Goal: Task Accomplishment & Management: Manage account settings

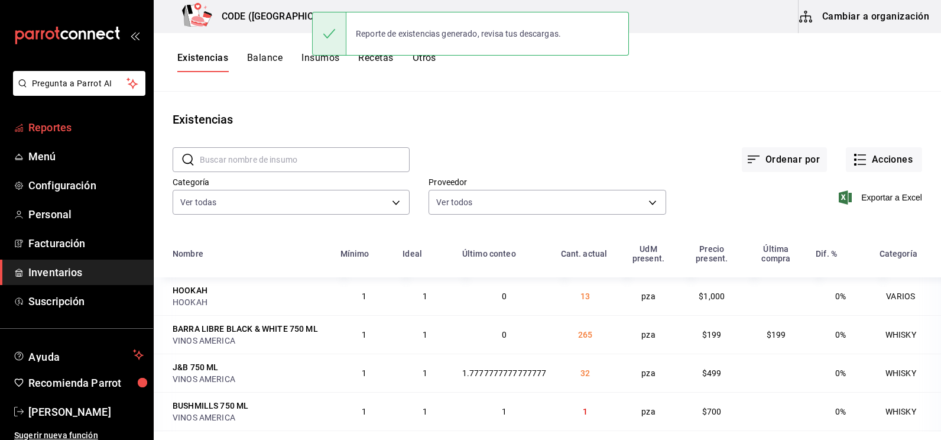
click at [65, 124] on span "Reportes" at bounding box center [85, 127] width 115 height 16
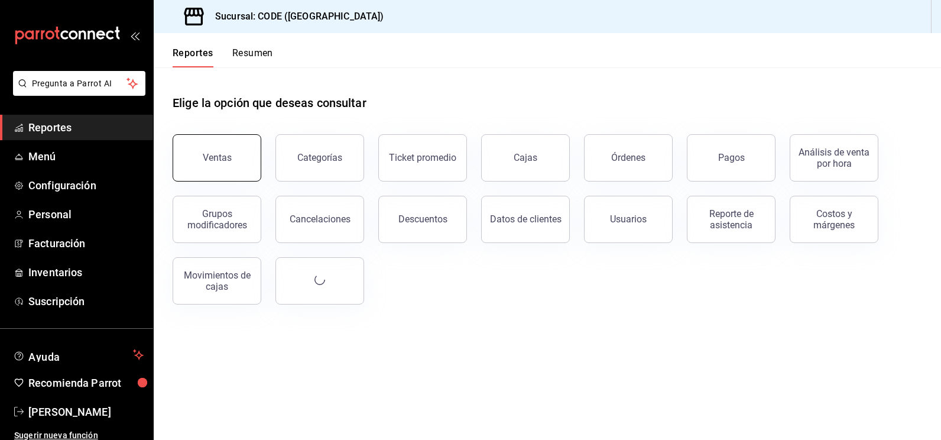
click at [229, 164] on button "Ventas" at bounding box center [217, 157] width 89 height 47
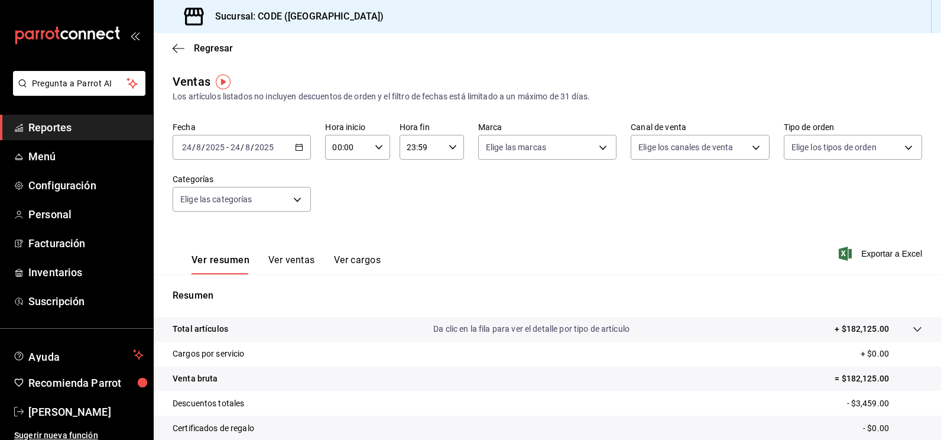
click at [296, 147] on \(Stroke\) "button" at bounding box center [299, 146] width 7 height 1
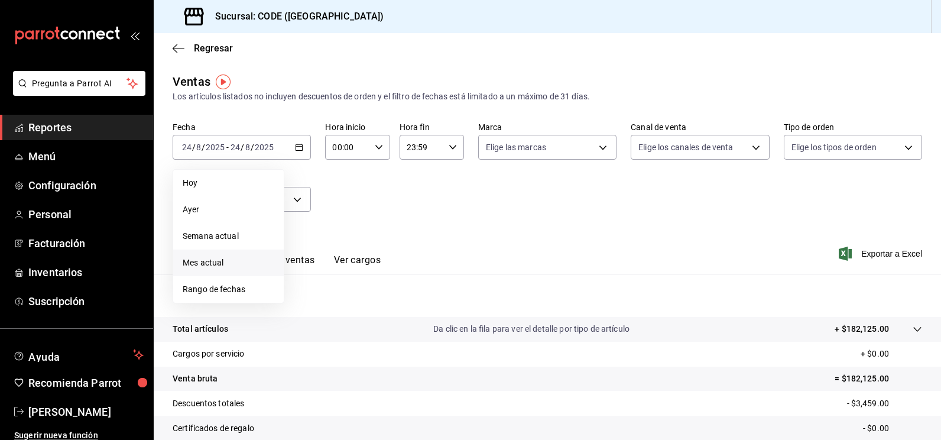
click at [222, 267] on span "Mes actual" at bounding box center [229, 263] width 92 height 12
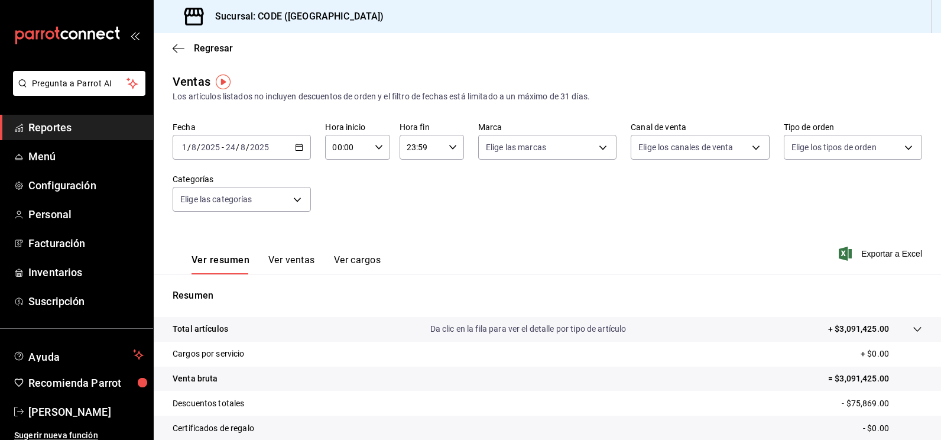
click at [296, 146] on \(Stroke\) "button" at bounding box center [299, 147] width 7 height 7
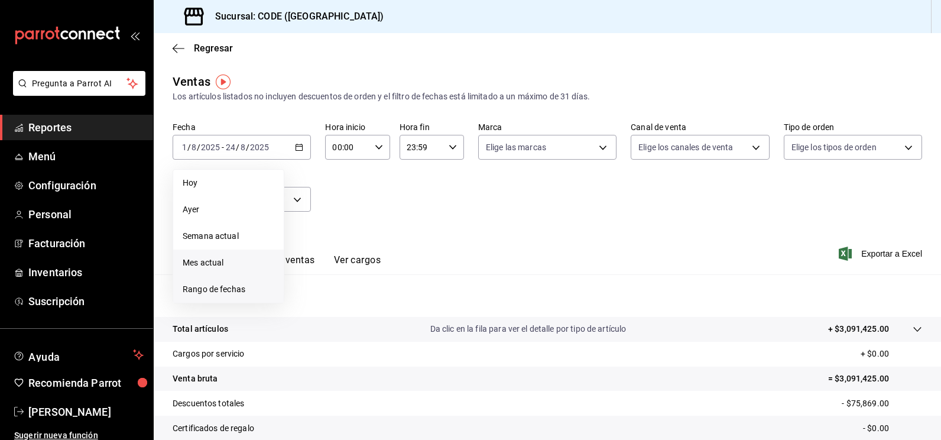
click at [215, 289] on span "Rango de fechas" at bounding box center [229, 289] width 92 height 12
click at [412, 187] on icon "button" at bounding box center [414, 190] width 14 height 14
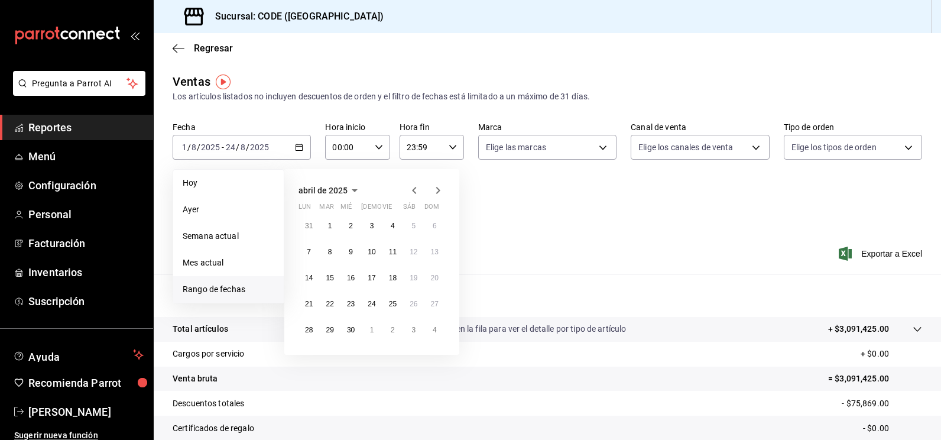
click at [412, 187] on icon "button" at bounding box center [414, 190] width 14 height 14
click at [435, 189] on icon "button" at bounding box center [438, 190] width 14 height 14
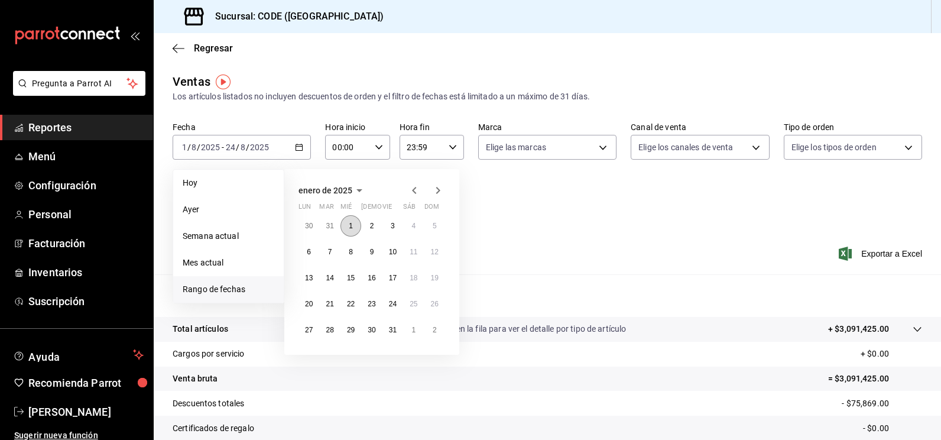
click at [352, 226] on abbr "1" at bounding box center [351, 226] width 4 height 8
click at [438, 189] on icon "button" at bounding box center [438, 190] width 4 height 7
click at [391, 225] on abbr "31" at bounding box center [393, 226] width 8 height 8
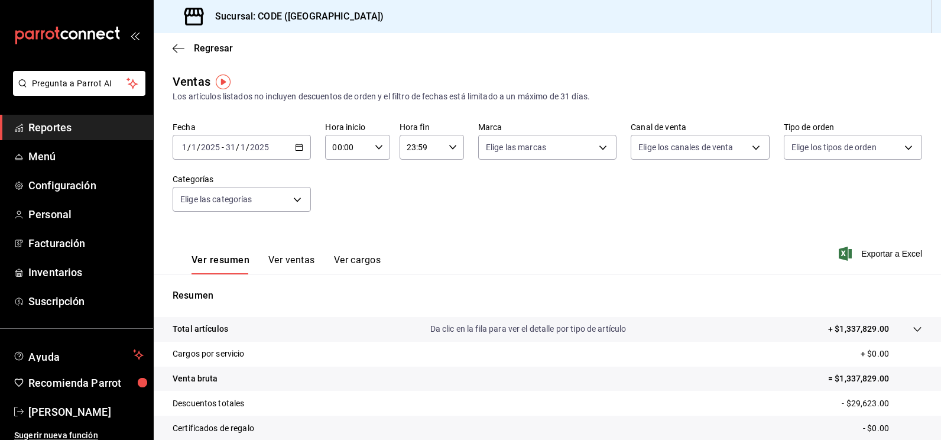
click at [299, 147] on \(Stroke\) "button" at bounding box center [299, 146] width 7 height 1
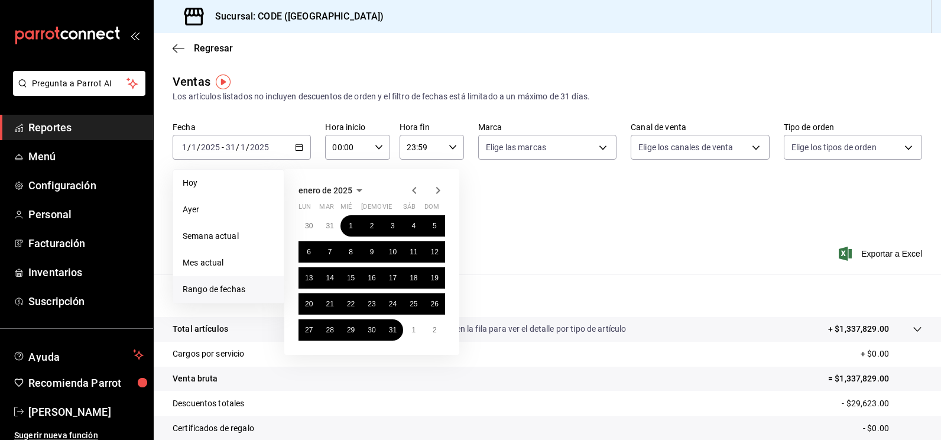
click at [513, 251] on div "Ver resumen Ver ventas Ver cargos Exportar a Excel" at bounding box center [548, 250] width 788 height 48
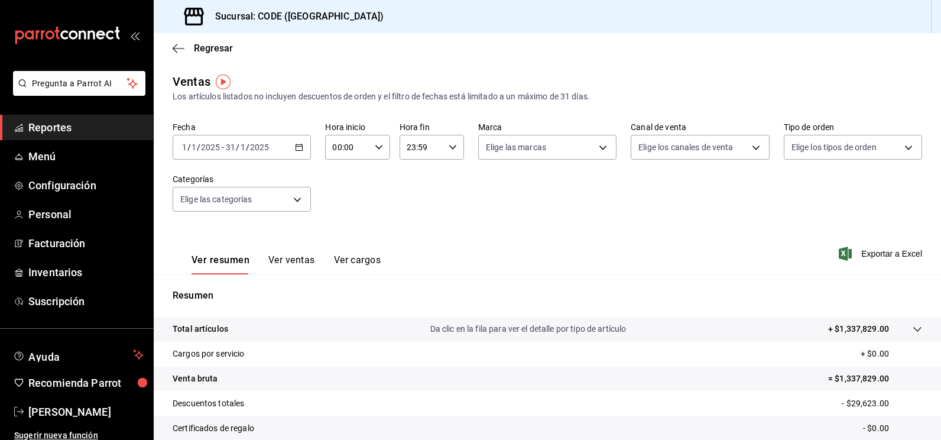
click at [378, 144] on icon "button" at bounding box center [379, 147] width 8 height 8
click at [336, 187] on span "21" at bounding box center [339, 186] width 13 height 9
type input "21:00"
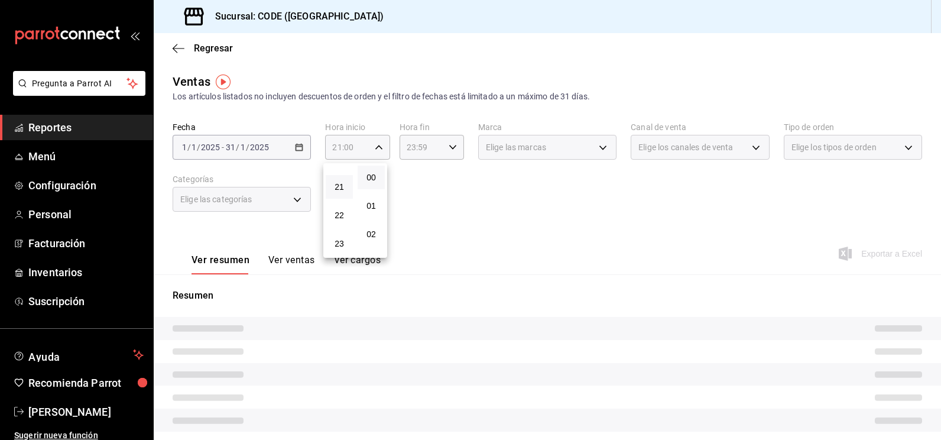
click at [462, 192] on div at bounding box center [470, 220] width 941 height 440
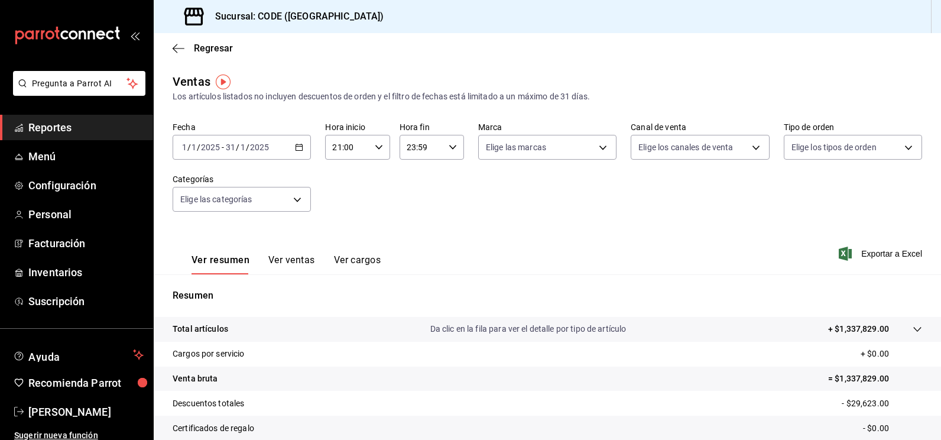
click at [449, 151] on icon "button" at bounding box center [453, 147] width 8 height 8
click at [347, 196] on div at bounding box center [470, 220] width 941 height 440
click at [297, 146] on icon "button" at bounding box center [299, 147] width 8 height 8
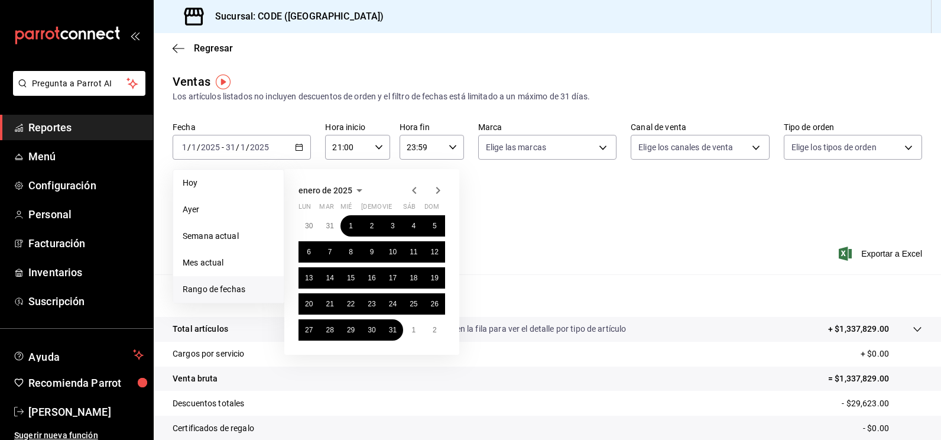
click at [480, 258] on div "[DATE] lun mar mié jue vie sáb dom 30 31 1 2 3 4 5 6 7 8 9 10 11 12 13 14 15 16…" at bounding box center [387, 257] width 207 height 195
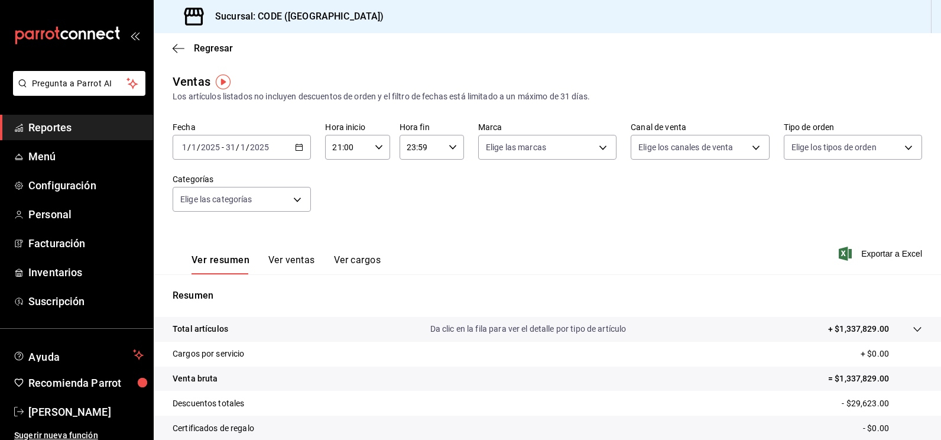
click at [451, 147] on \(Stroke\) "button" at bounding box center [452, 147] width 7 height 4
click at [503, 220] on div at bounding box center [470, 220] width 941 height 440
click at [449, 147] on icon "button" at bounding box center [453, 147] width 8 height 8
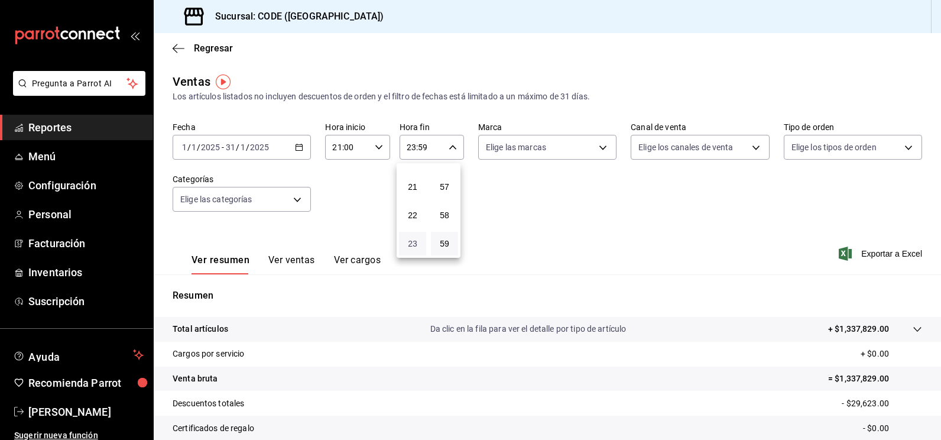
click at [414, 244] on span "23" at bounding box center [412, 243] width 13 height 9
click at [448, 178] on span "00" at bounding box center [444, 177] width 13 height 9
type input "23:00"
click at [559, 180] on div at bounding box center [470, 220] width 941 height 440
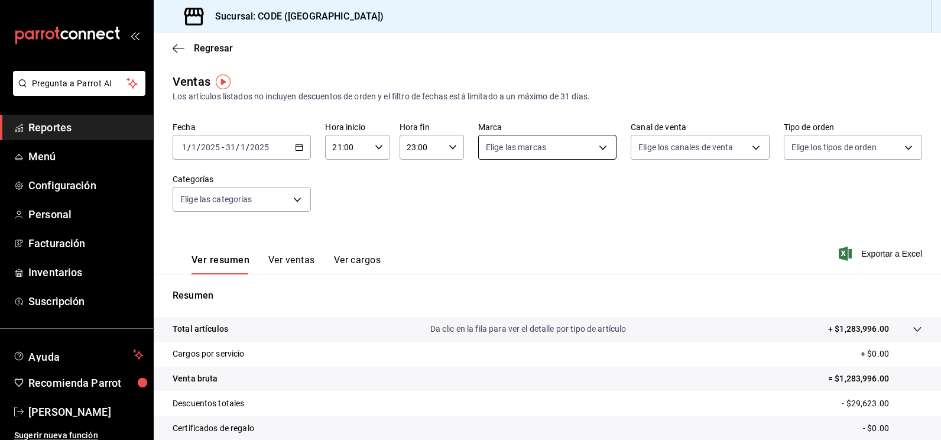
click at [600, 150] on body "Pregunta a Parrot AI Reportes Menú Configuración Personal Facturación Inventari…" at bounding box center [470, 220] width 941 height 440
click at [493, 234] on input "checkbox" at bounding box center [487, 233] width 11 height 11
checkbox input "true"
type input "b4274379-98e3-4a61-b813-167c2f875b9b"
checkbox input "true"
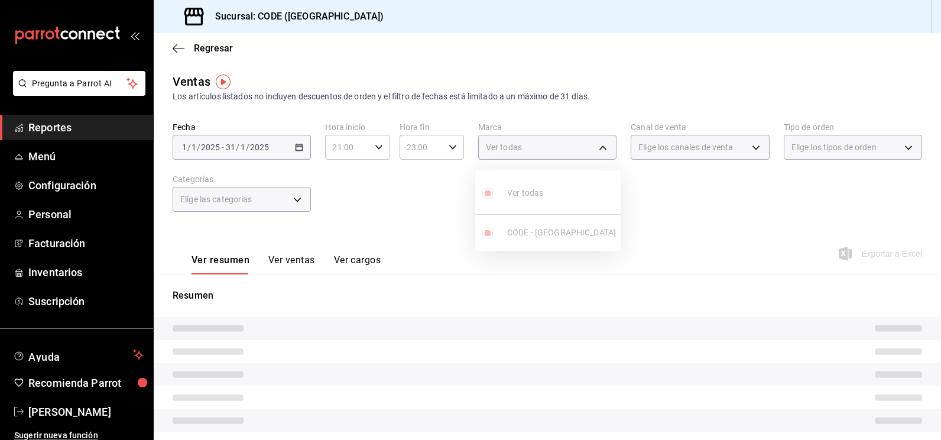
click at [694, 178] on div at bounding box center [470, 220] width 941 height 440
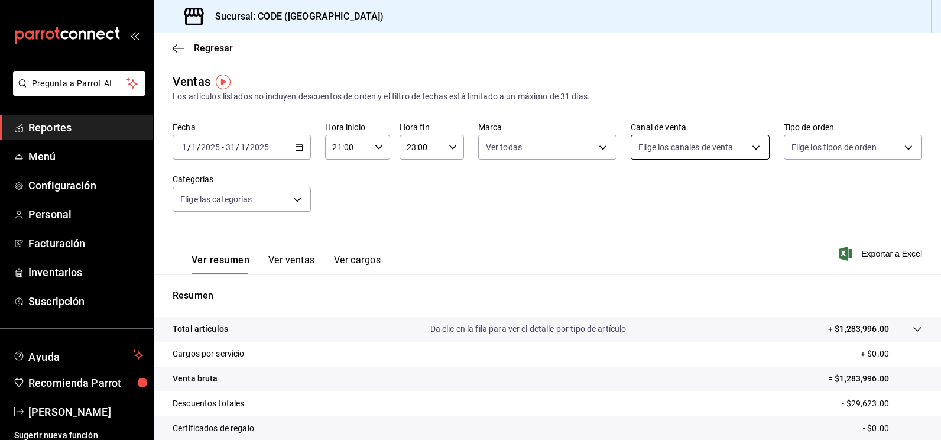
click at [708, 150] on body "Pregunta a Parrot AI Reportes Menú Configuración Personal Facturación Inventari…" at bounding box center [470, 220] width 941 height 440
click at [639, 232] on input "checkbox" at bounding box center [638, 233] width 11 height 11
checkbox input "true"
type input "PARROT"
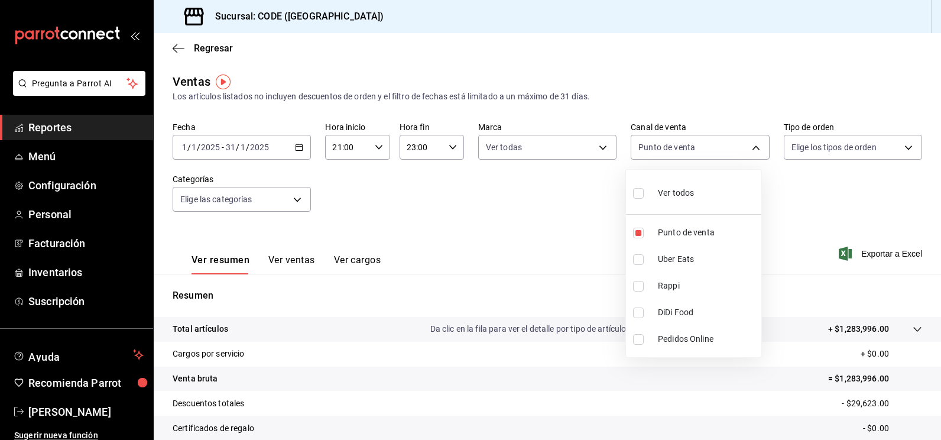
click at [827, 195] on div at bounding box center [470, 220] width 941 height 440
click at [829, 151] on body "Pregunta a Parrot AI Reportes Menú Configuración Personal Facturación Inventari…" at bounding box center [470, 220] width 941 height 440
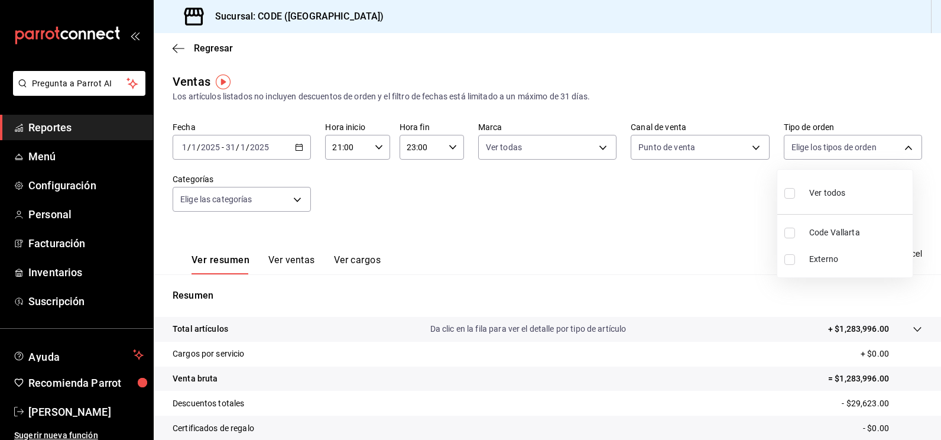
click at [785, 235] on input "checkbox" at bounding box center [790, 233] width 11 height 11
checkbox input "true"
type input "5e044743-194e-4ac1-a373-21a517007421"
click at [299, 200] on div at bounding box center [470, 220] width 941 height 440
click at [294, 202] on body "Pregunta a Parrot AI Reportes Menú Configuración Personal Facturación Inventari…" at bounding box center [470, 220] width 941 height 440
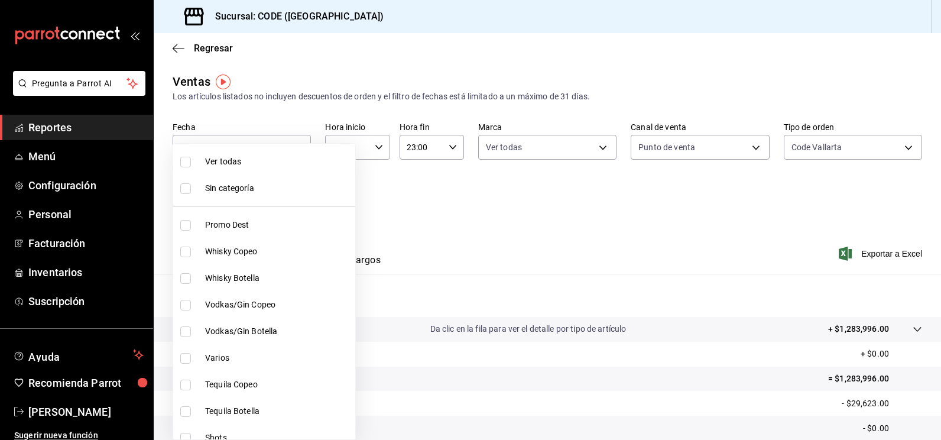
click at [402, 215] on div at bounding box center [470, 220] width 941 height 440
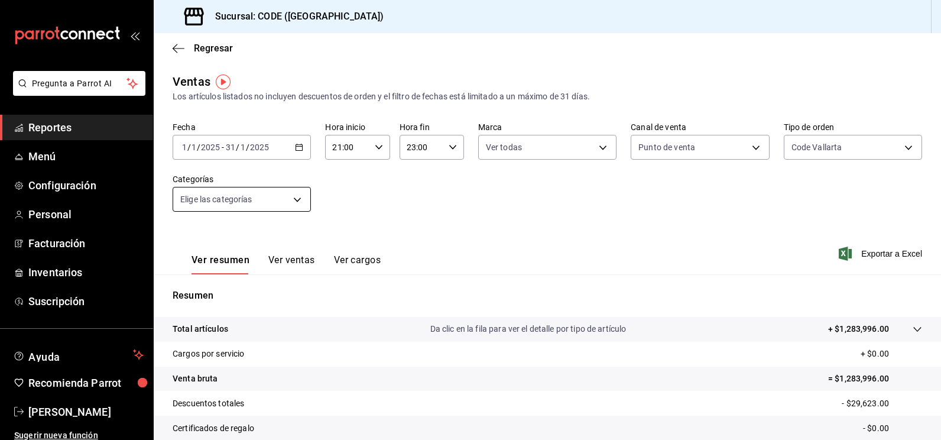
click at [293, 195] on body "Pregunta a Parrot AI Reportes Menú Configuración Personal Facturación Inventari…" at bounding box center [470, 220] width 941 height 440
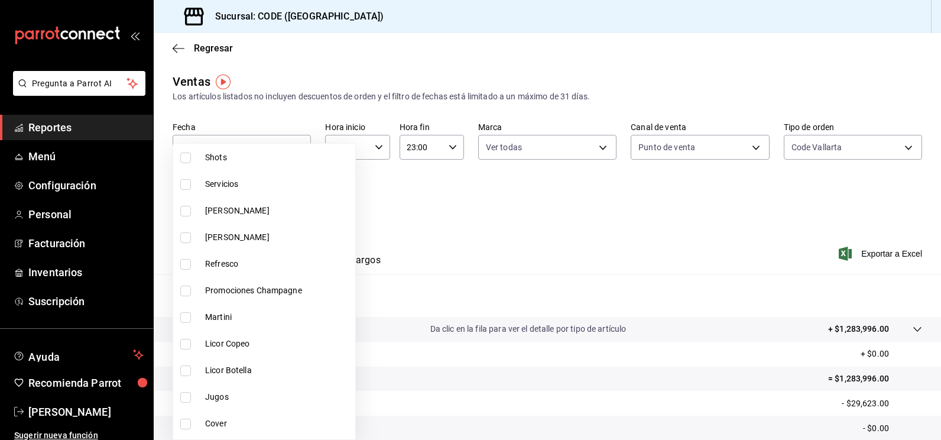
scroll to position [296, 0]
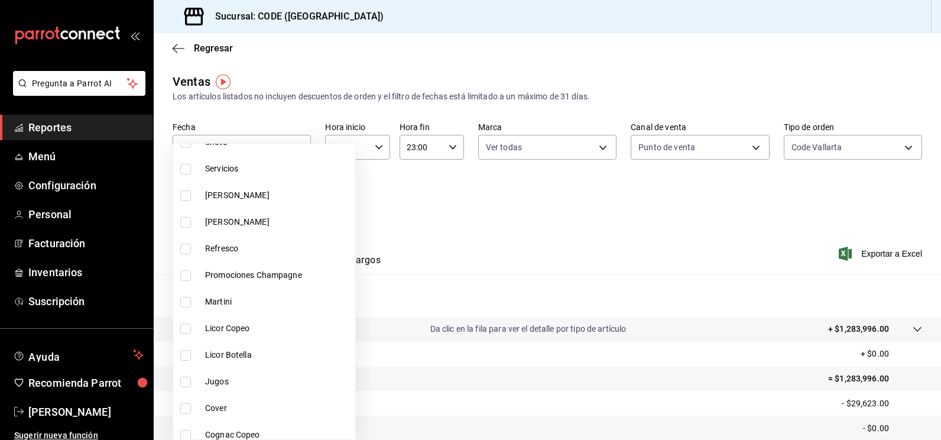
click at [184, 278] on input "checkbox" at bounding box center [185, 275] width 11 height 11
checkbox input "true"
type input "b9b9a2af-da98-43ed-9e67-c3d99e0ff10e"
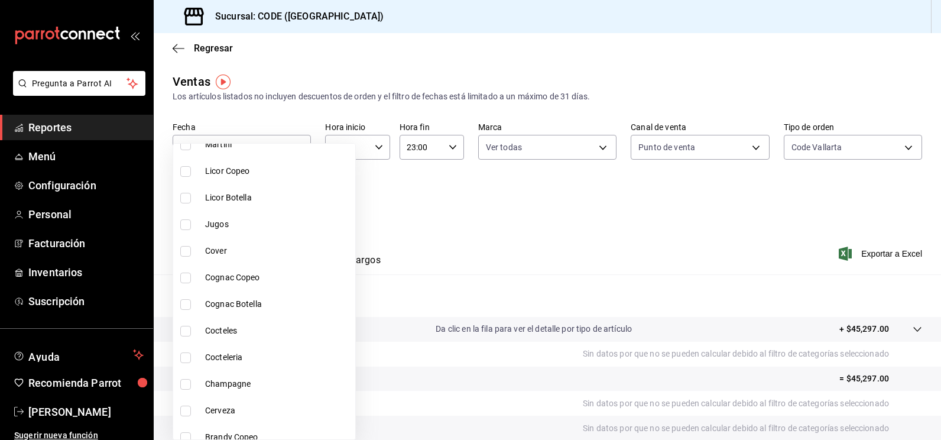
scroll to position [473, 0]
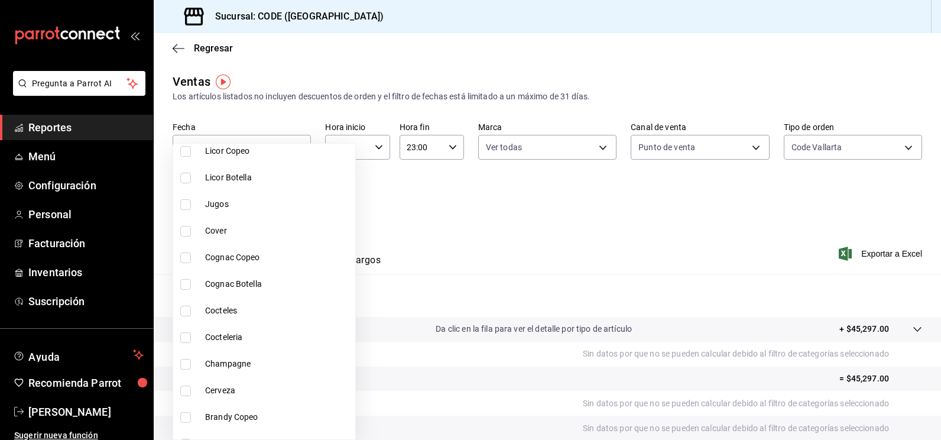
click at [186, 364] on input "checkbox" at bounding box center [185, 364] width 11 height 11
checkbox input "true"
type input "b9b9a2af-da98-43ed-9e67-c3d99e0ff10e,d10f25f2-32bf-408f-8952-9cd39a26c5b7"
click at [477, 264] on div at bounding box center [470, 220] width 941 height 440
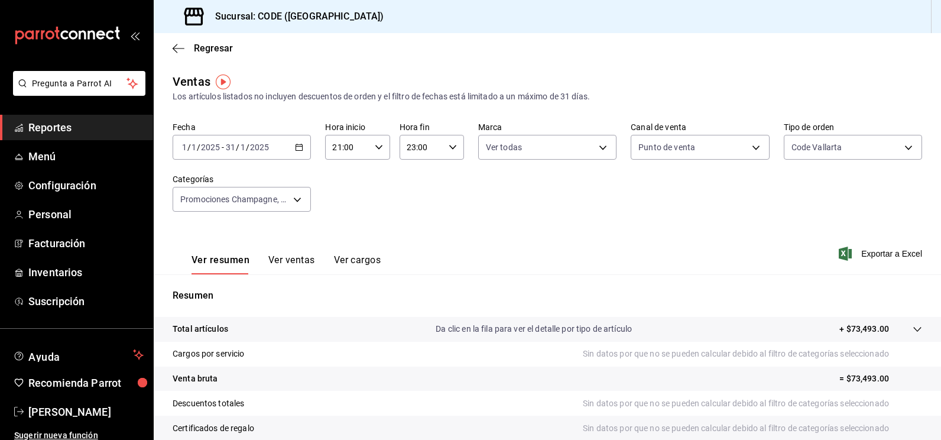
click at [298, 264] on button "Ver ventas" at bounding box center [291, 264] width 47 height 20
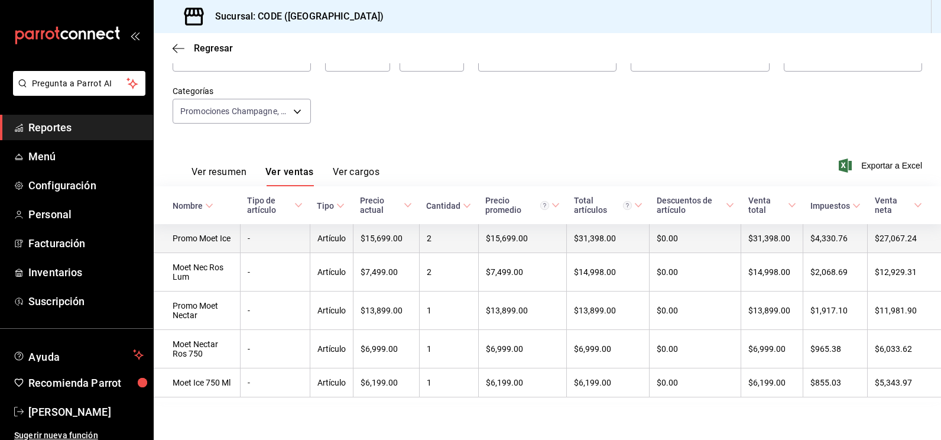
scroll to position [94, 0]
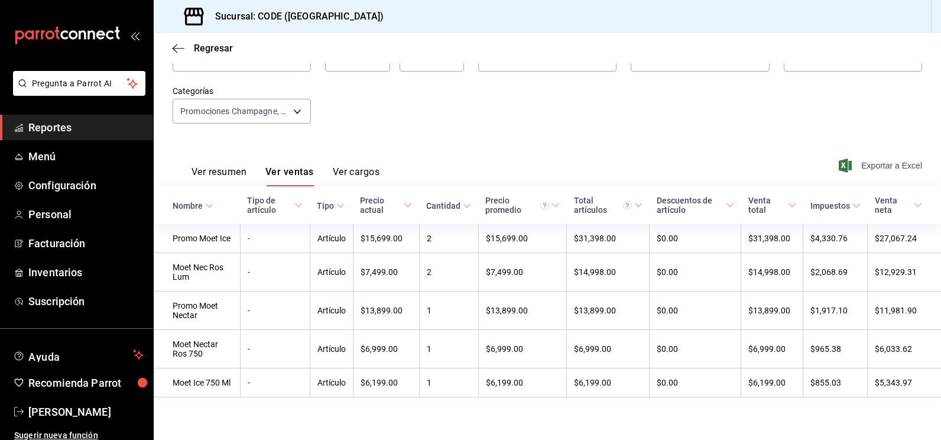
click at [877, 161] on span "Exportar a Excel" at bounding box center [881, 165] width 81 height 14
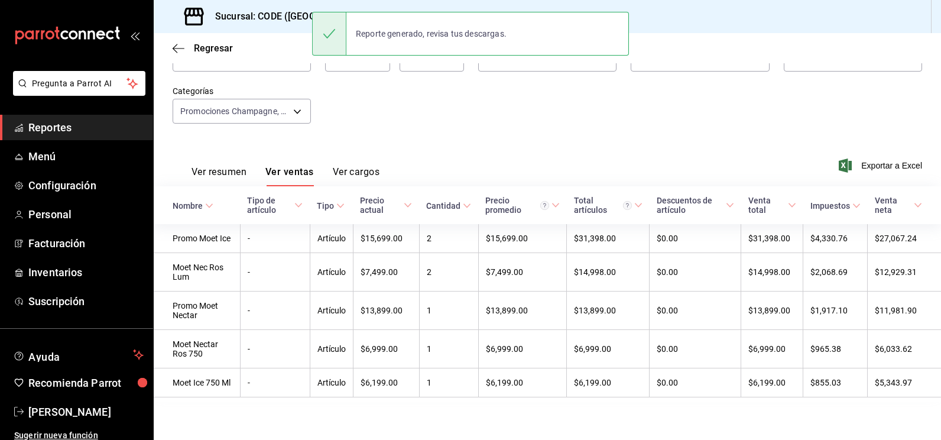
click at [431, 110] on div "Fecha [DATE] [DATE] - [DATE] [DATE] Hora inicio 21:00 Hora inicio Hora fin 23:0…" at bounding box center [548, 86] width 750 height 104
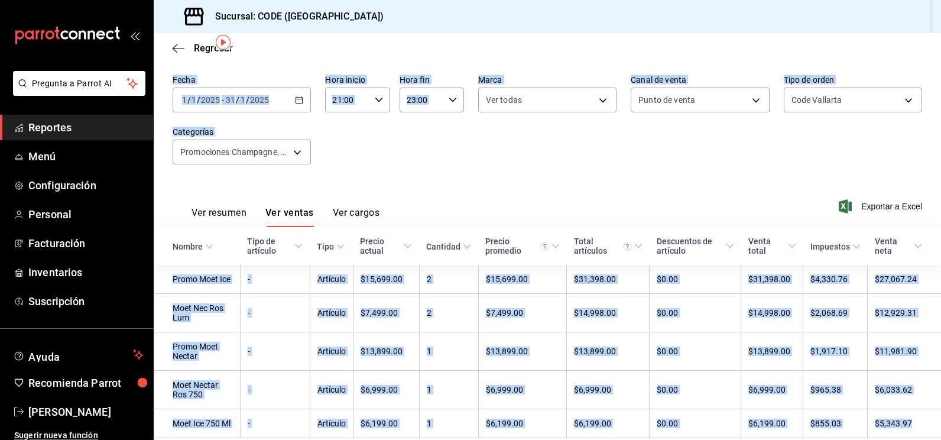
scroll to position [40, 0]
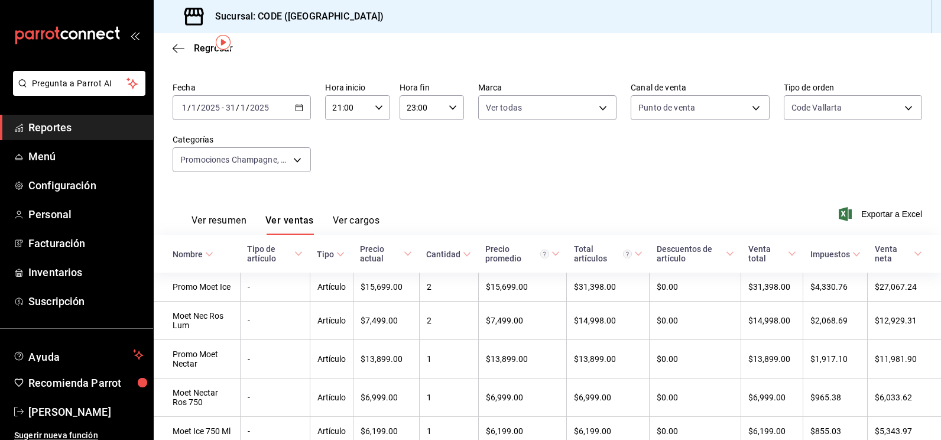
click at [172, 86] on div "Ventas Los artículos listados no incluyen descuentos de orden y el filtro de fe…" at bounding box center [548, 251] width 788 height 436
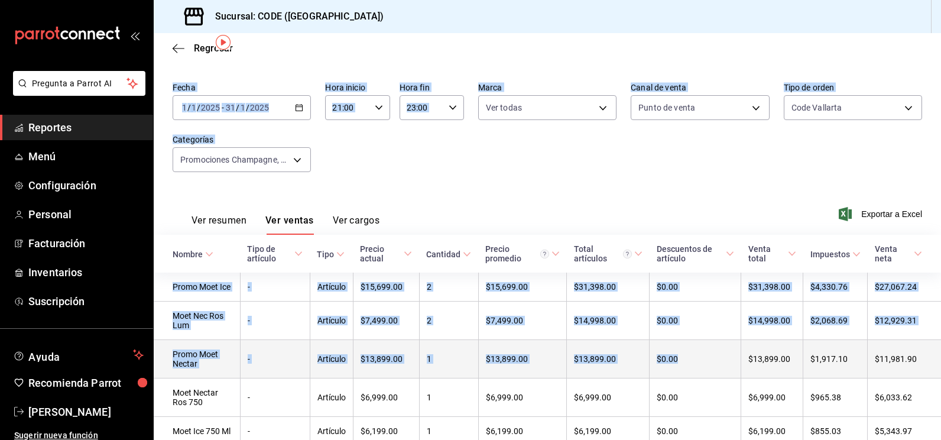
drag, startPoint x: 171, startPoint y: 85, endPoint x: 681, endPoint y: 367, distance: 582.8
click at [681, 367] on div "Ventas Los artículos listados no incluyen descuentos de orden y el filtro de fe…" at bounding box center [548, 251] width 788 height 436
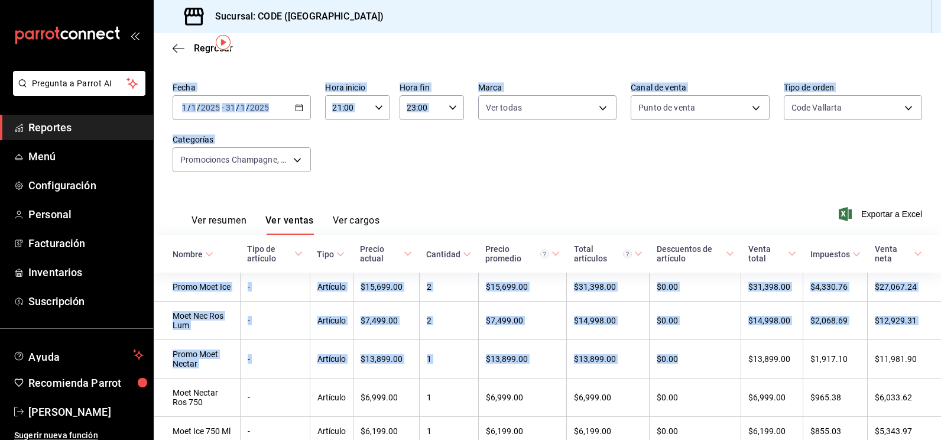
drag, startPoint x: 681, startPoint y: 367, endPoint x: 588, endPoint y: 213, distance: 179.8
click at [588, 213] on div "Ver resumen Ver ventas Ver cargos Exportar a Excel" at bounding box center [548, 210] width 788 height 48
click at [558, 178] on div "Fecha [DATE] [DATE] - [DATE] [DATE] Hora inicio 21:00 Hora inicio Hora fin 23:0…" at bounding box center [548, 134] width 750 height 104
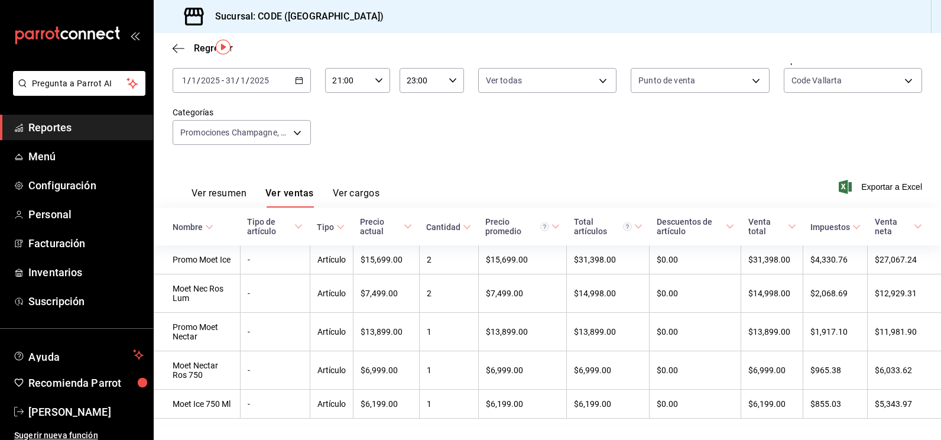
scroll to position [94, 0]
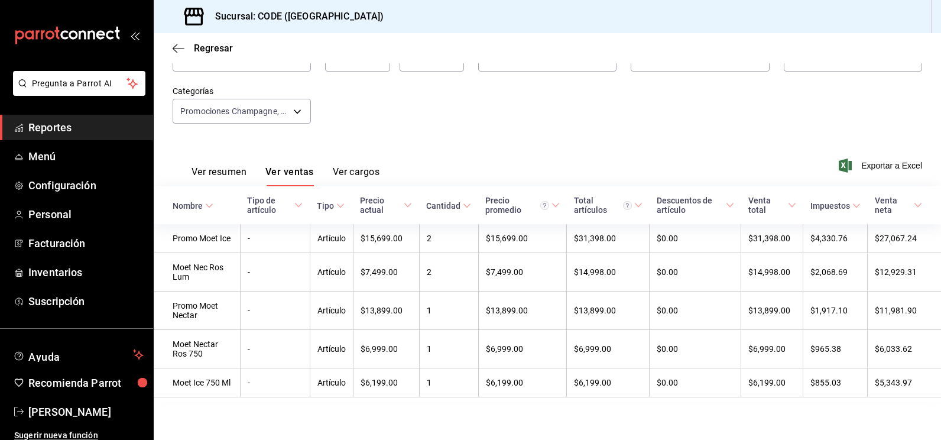
click at [430, 240] on td "2" at bounding box center [448, 238] width 59 height 29
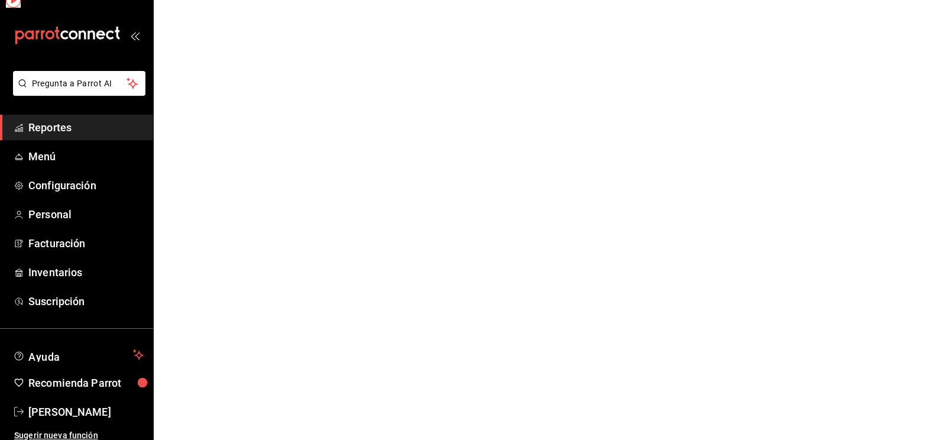
click at [434, 0] on html "Pregunta a Parrot AI Reportes Menú Configuración Personal Facturación Inventari…" at bounding box center [470, 0] width 941 height 0
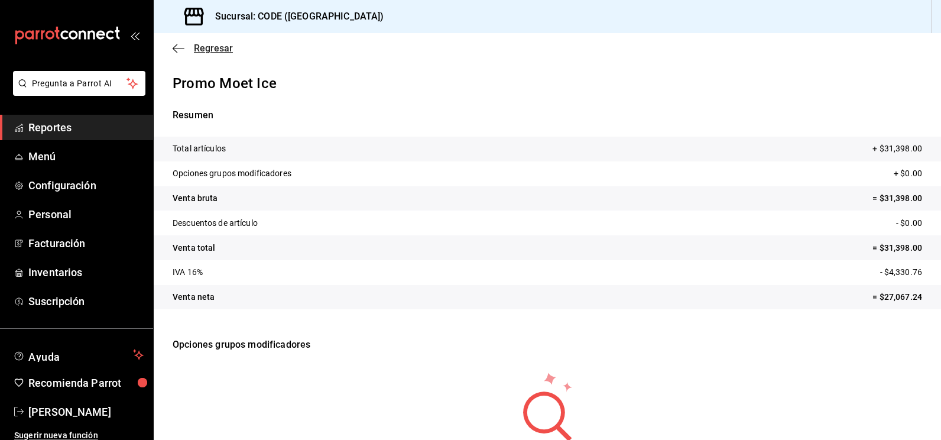
click at [180, 46] on icon "button" at bounding box center [179, 48] width 12 height 11
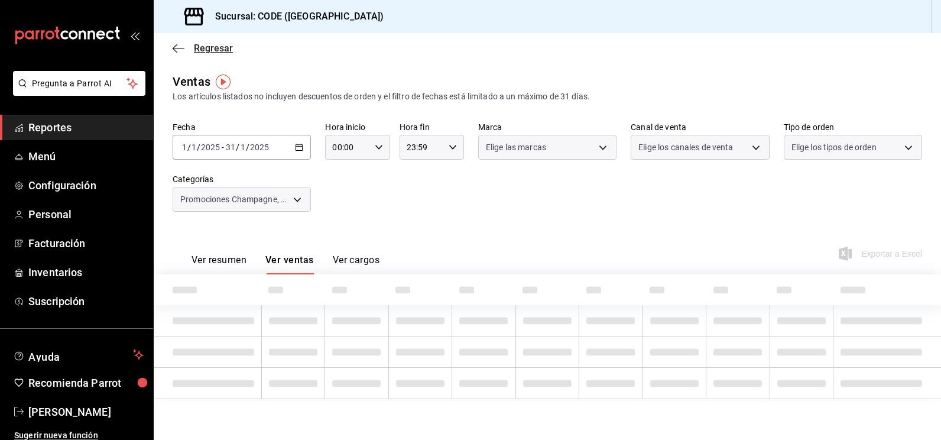
type input "21:00"
type input "23:00"
type input "b9b9a2af-da98-43ed-9e67-c3d99e0ff10e,d10f25f2-32bf-408f-8952-9cd39a26c5b7"
type input "b4274379-98e3-4a61-b813-167c2f875b9b"
type input "PARROT"
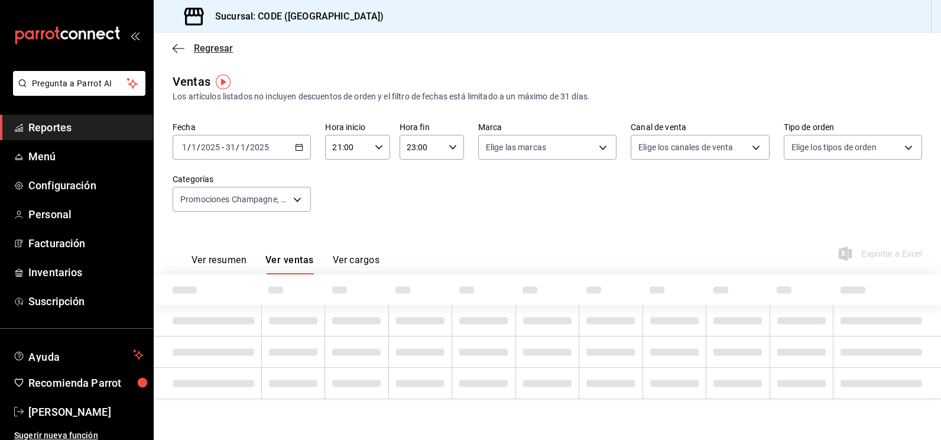
type input "5e044743-194e-4ac1-a373-21a517007421"
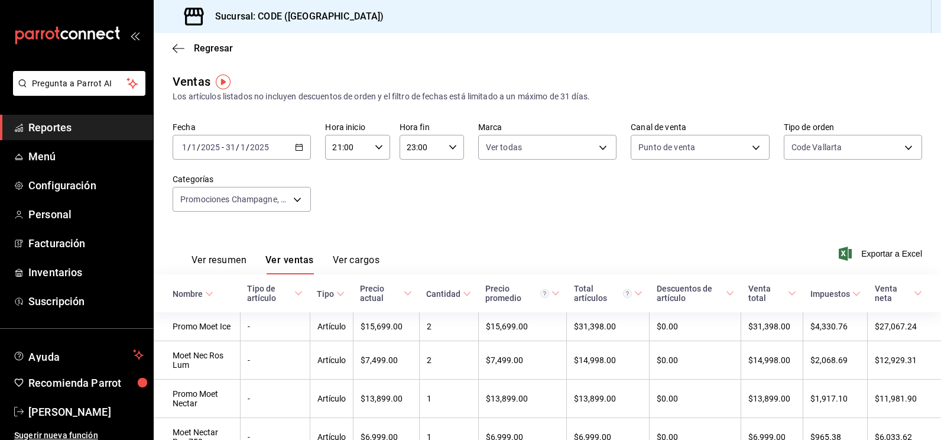
click at [368, 222] on div "Fecha [DATE] [DATE] - [DATE] [DATE] Hora inicio 21:00 Hora inicio Hora fin 23:0…" at bounding box center [548, 174] width 750 height 104
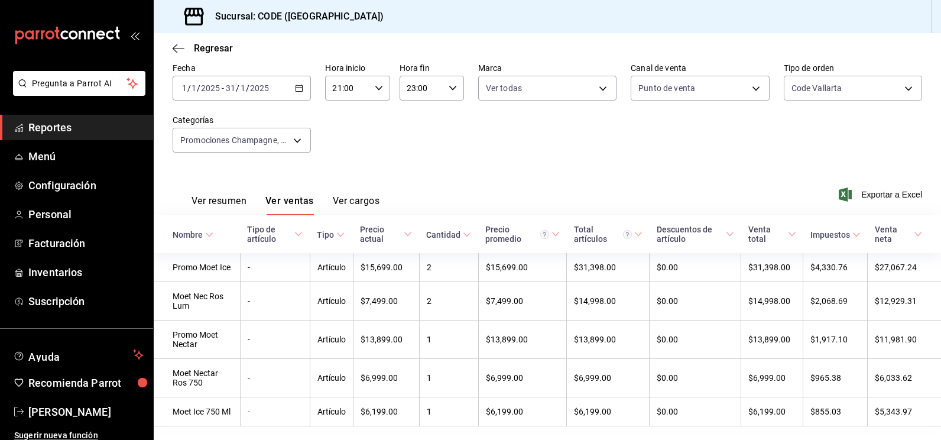
scroll to position [94, 0]
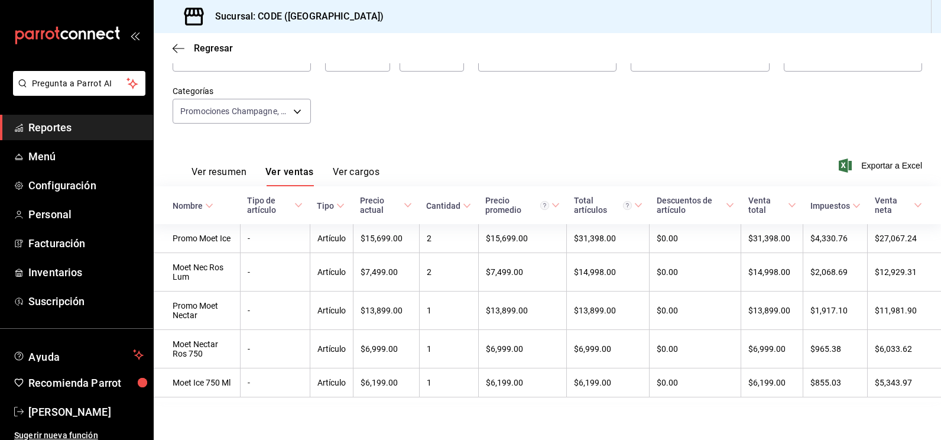
click at [448, 108] on div "Fecha [DATE] [DATE] - [DATE] [DATE] Hora inicio 21:00 Hora inicio Hora fin 23:0…" at bounding box center [548, 86] width 750 height 104
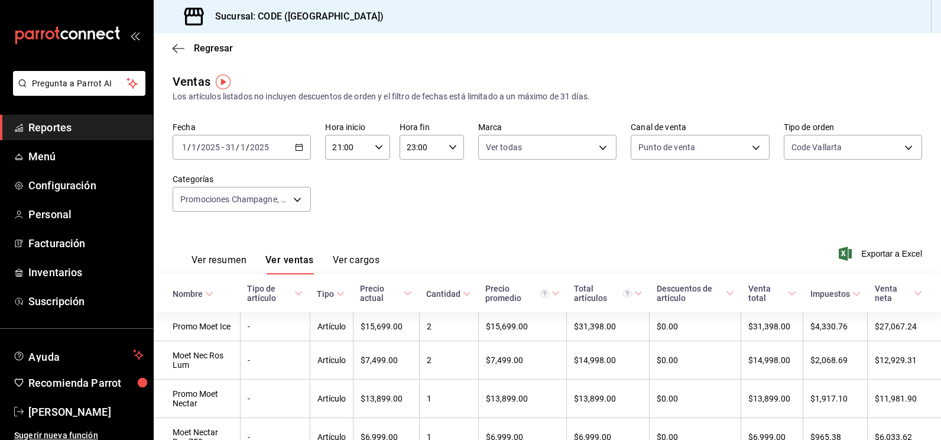
click at [369, 199] on div "Fecha [DATE] [DATE] - [DATE] [DATE] Hora inicio 21:00 Hora inicio Hora fin 23:0…" at bounding box center [548, 174] width 750 height 104
click at [299, 147] on \(Stroke\) "button" at bounding box center [299, 146] width 7 height 1
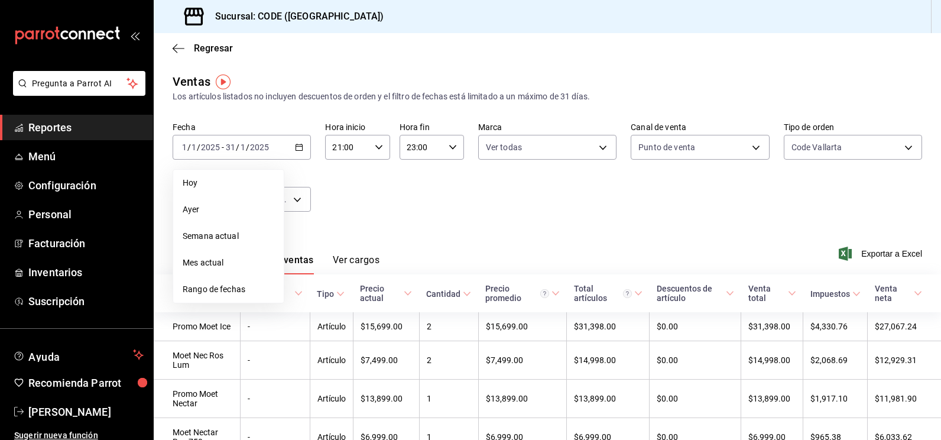
click at [399, 219] on div "Fecha [DATE] [DATE] - [DATE] [DATE] [DATE] [DATE] Semana actual Mes actual [GEO…" at bounding box center [548, 174] width 750 height 104
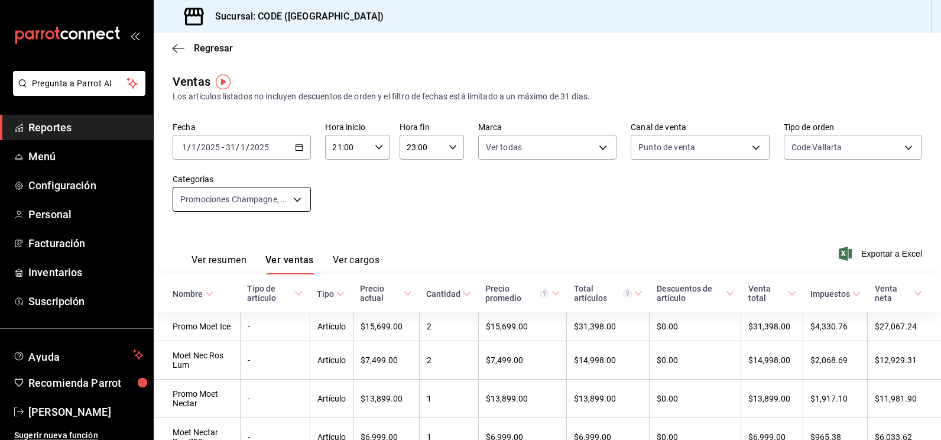
click at [294, 200] on body "Pregunta a Parrot AI Reportes Menú Configuración Personal Facturación Inventari…" at bounding box center [470, 220] width 941 height 440
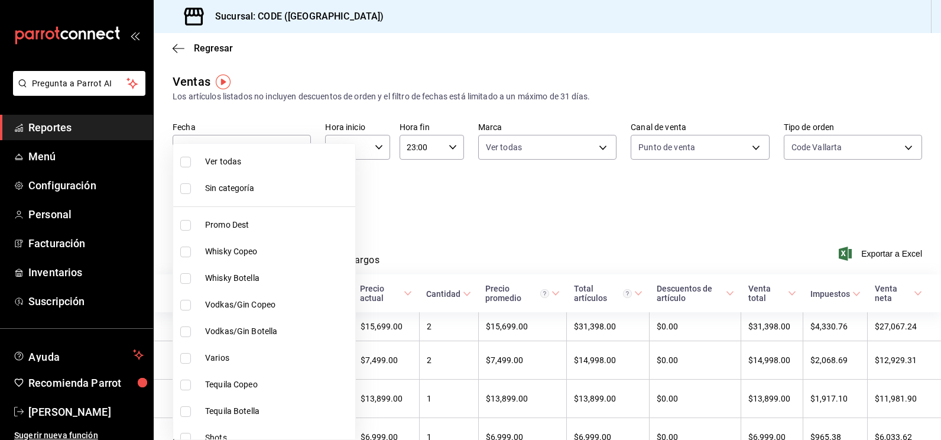
click at [383, 212] on div at bounding box center [470, 220] width 941 height 440
click at [289, 200] on body "Pregunta a Parrot AI Reportes Menú Configuración Personal Facturación Inventari…" at bounding box center [470, 220] width 941 height 440
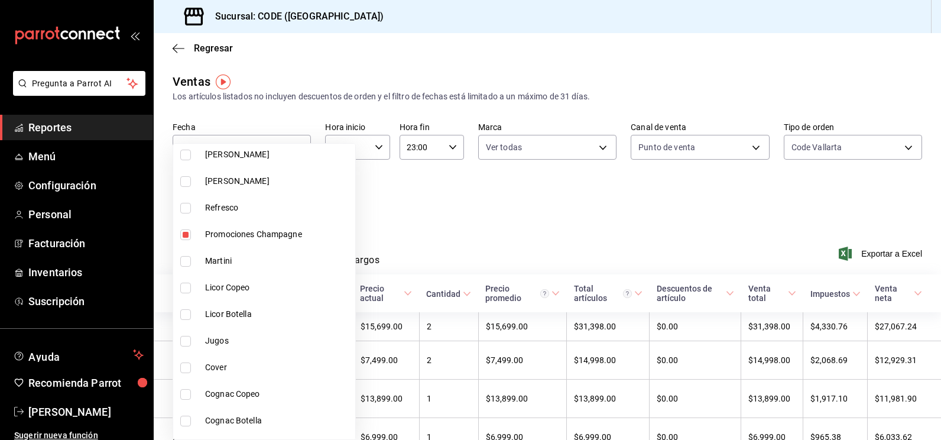
scroll to position [355, 0]
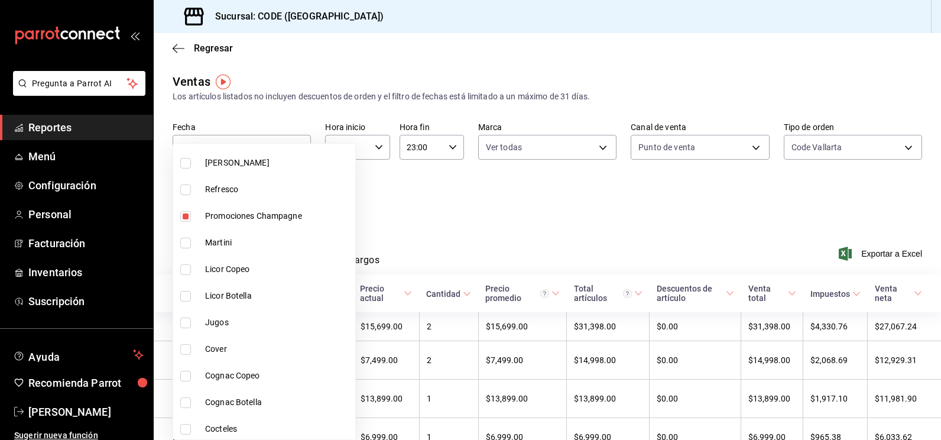
click at [225, 291] on span "Licor Botella" at bounding box center [277, 296] width 145 height 12
type input "b9b9a2af-da98-43ed-9e67-c3d99e0ff10e,d10f25f2-32bf-408f-8952-9cd39a26c5b7,37cca…"
checkbox input "true"
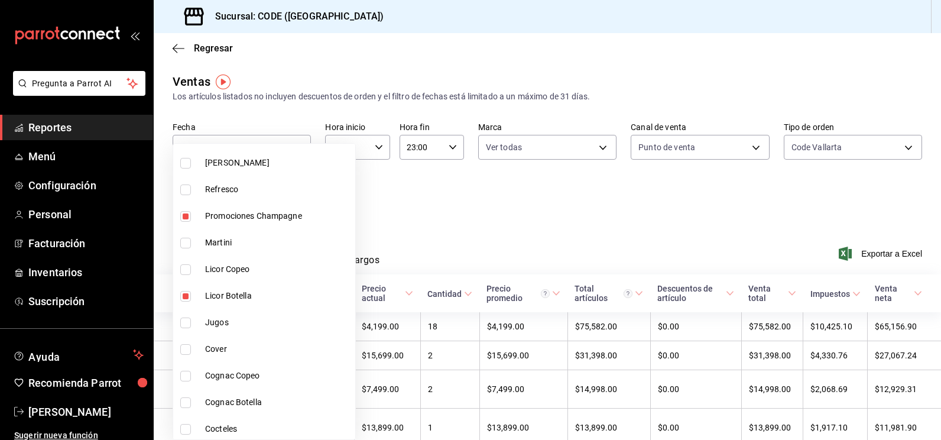
click at [461, 227] on div at bounding box center [470, 220] width 941 height 440
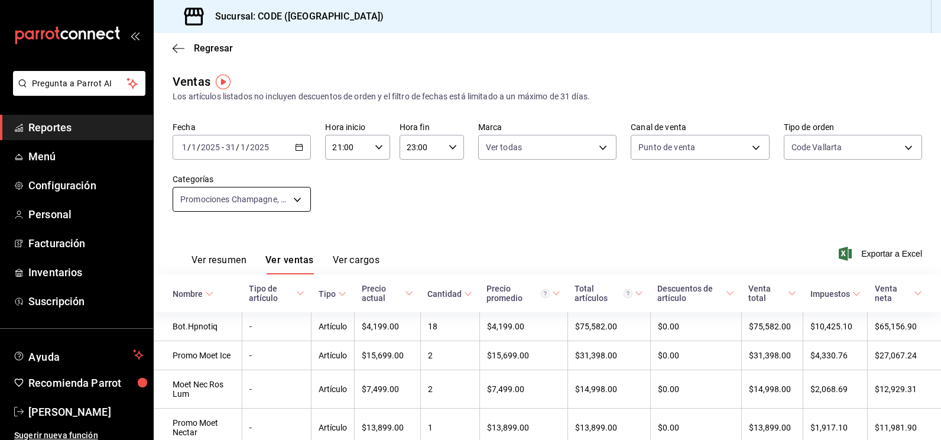
click at [290, 197] on body "Pregunta a Parrot AI Reportes Menú Configuración Personal Facturación Inventari…" at bounding box center [470, 220] width 941 height 440
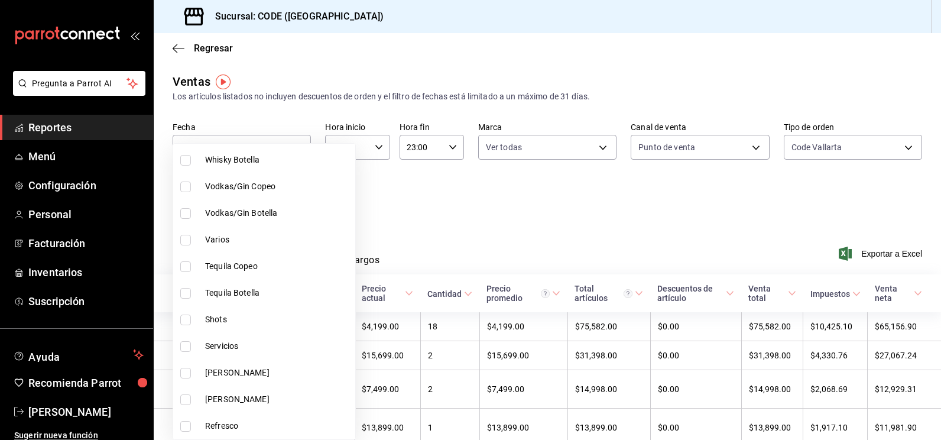
scroll to position [177, 0]
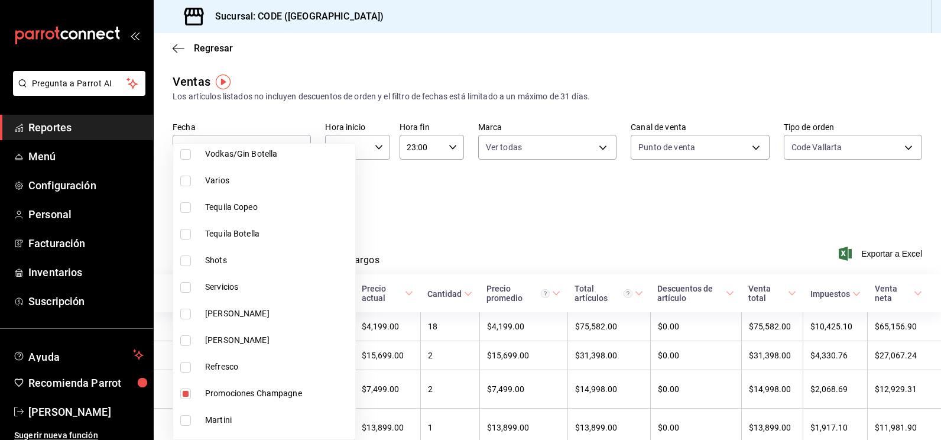
click at [427, 191] on div at bounding box center [470, 220] width 941 height 440
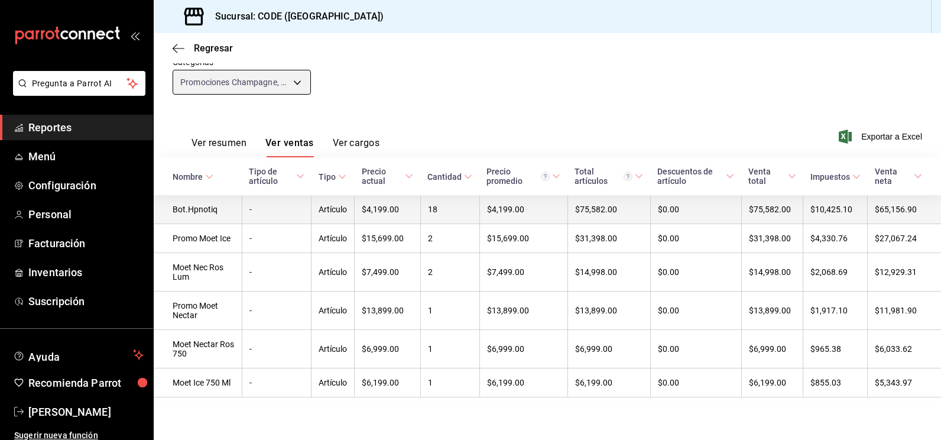
scroll to position [64, 0]
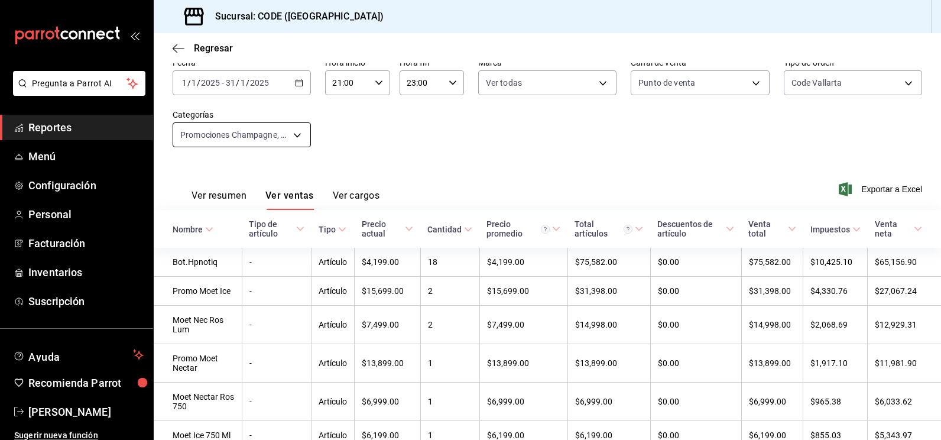
click at [264, 137] on body "Pregunta a Parrot AI Reportes Menú Configuración Personal Facturación Inventari…" at bounding box center [470, 220] width 941 height 440
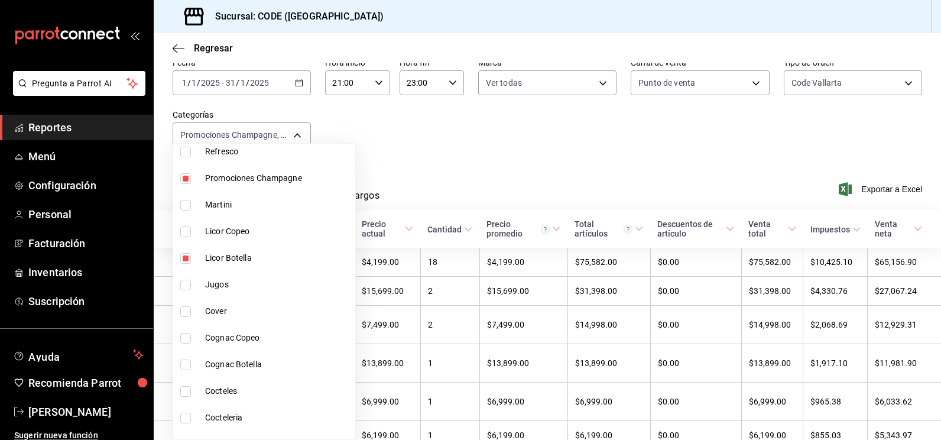
scroll to position [414, 0]
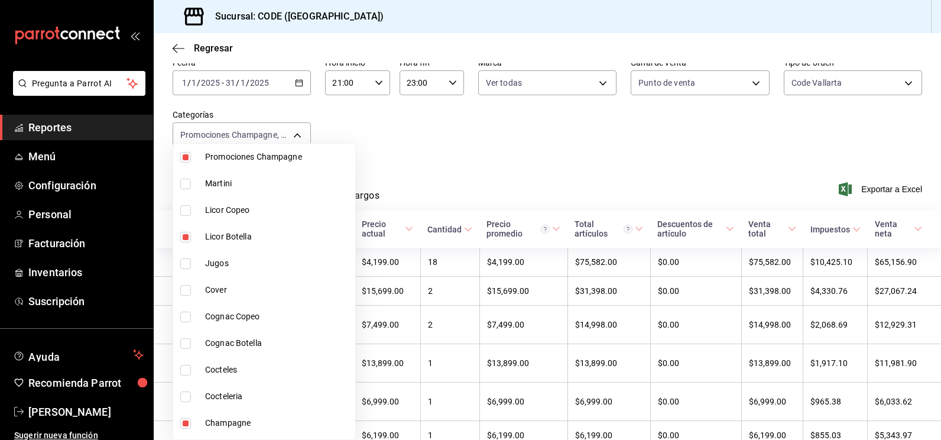
click at [419, 128] on div at bounding box center [470, 220] width 941 height 440
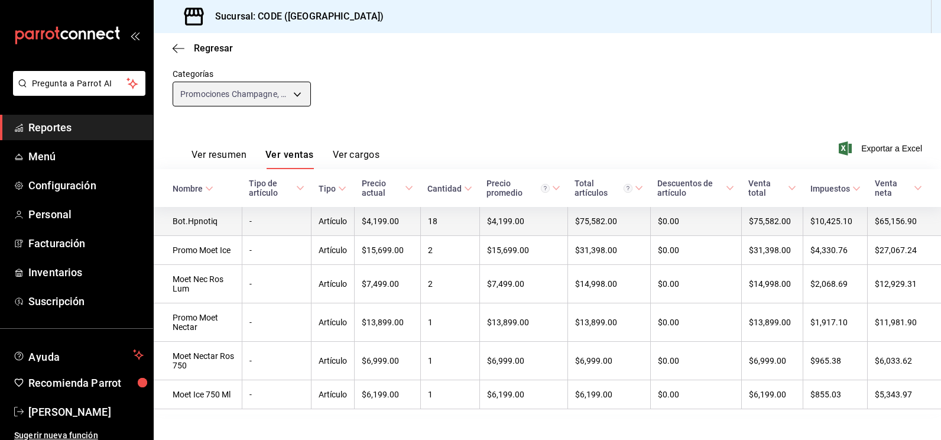
scroll to position [124, 0]
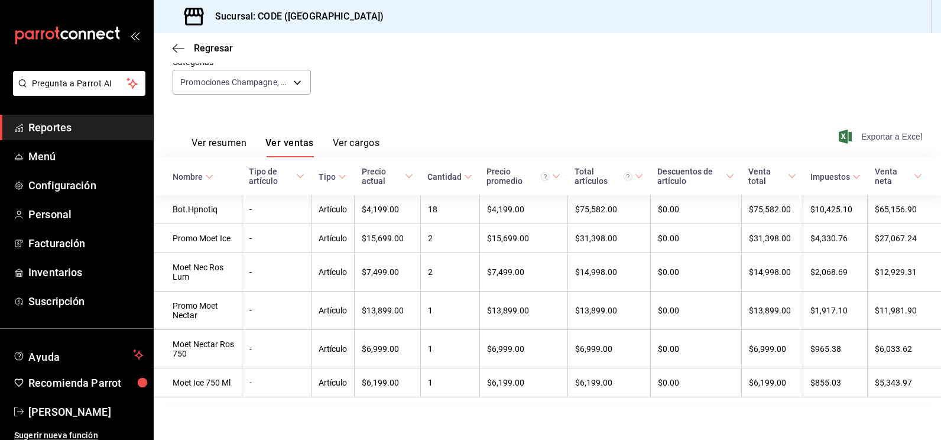
click at [872, 131] on span "Exportar a Excel" at bounding box center [881, 136] width 81 height 14
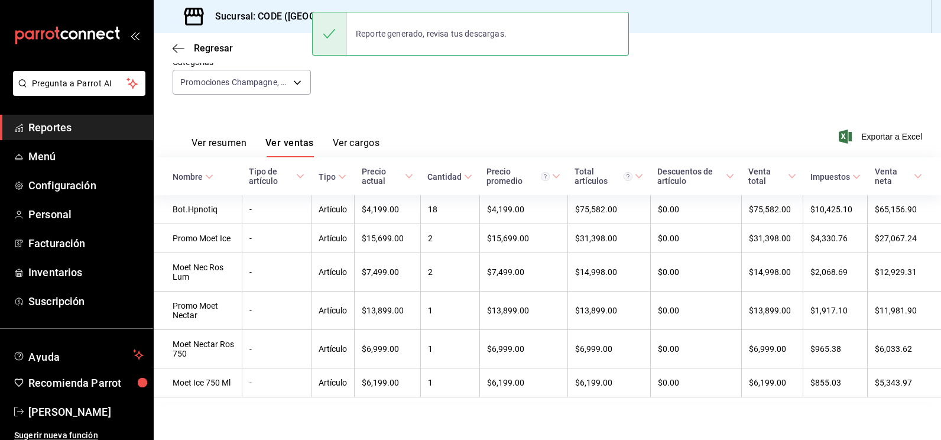
click at [478, 110] on div "Ver resumen Ver ventas Ver cargos Exportar a Excel" at bounding box center [548, 133] width 788 height 48
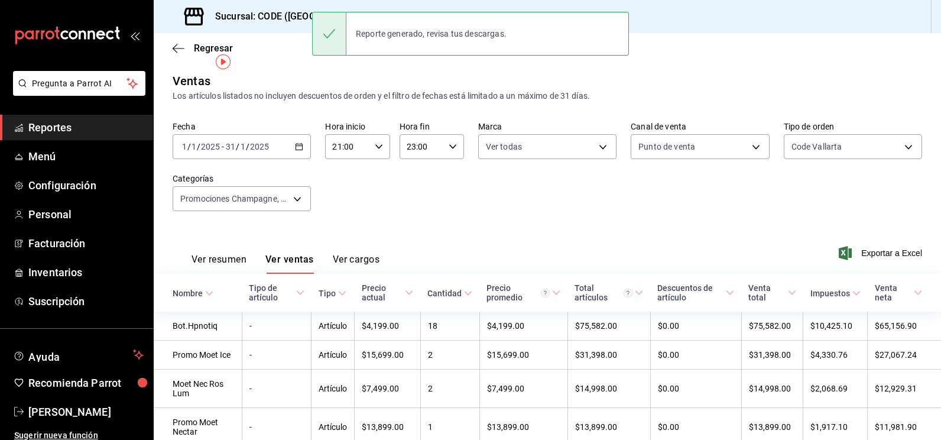
scroll to position [0, 0]
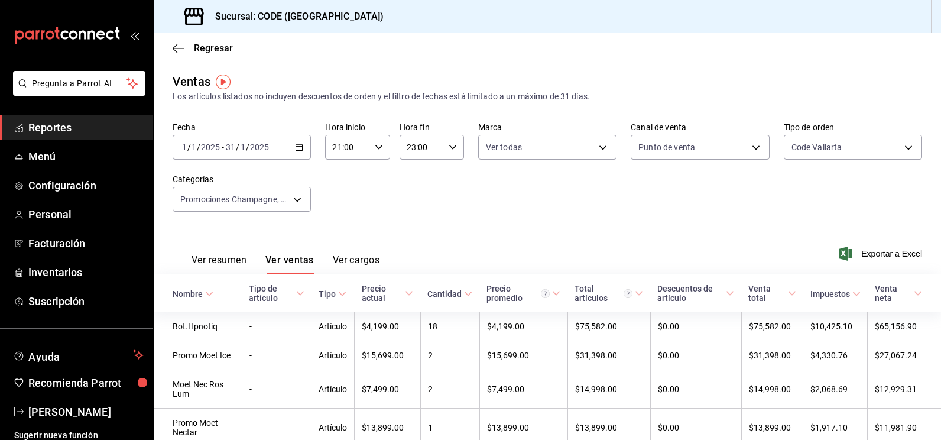
click at [449, 147] on icon "button" at bounding box center [453, 147] width 8 height 8
click at [448, 242] on span "59" at bounding box center [444, 243] width 13 height 9
type input "23:59"
click at [557, 210] on div at bounding box center [470, 220] width 941 height 440
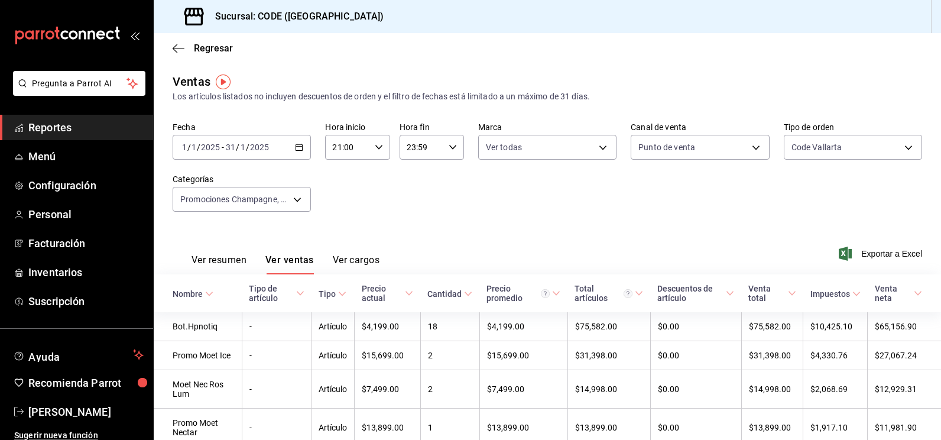
click at [299, 149] on icon "button" at bounding box center [299, 147] width 8 height 8
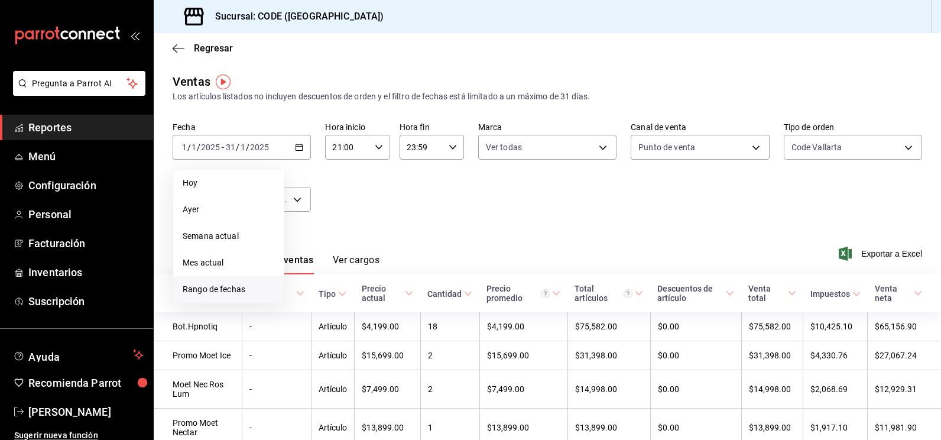
click at [231, 287] on span "Rango de fechas" at bounding box center [229, 289] width 92 height 12
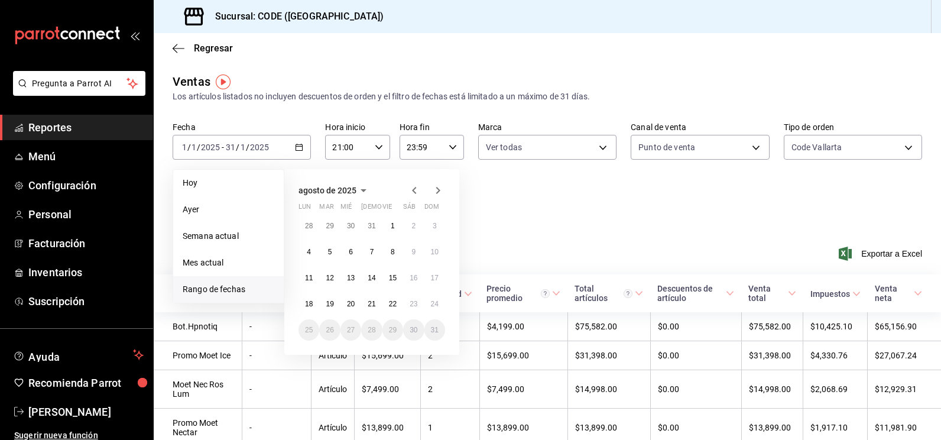
click at [411, 188] on icon "button" at bounding box center [414, 190] width 14 height 14
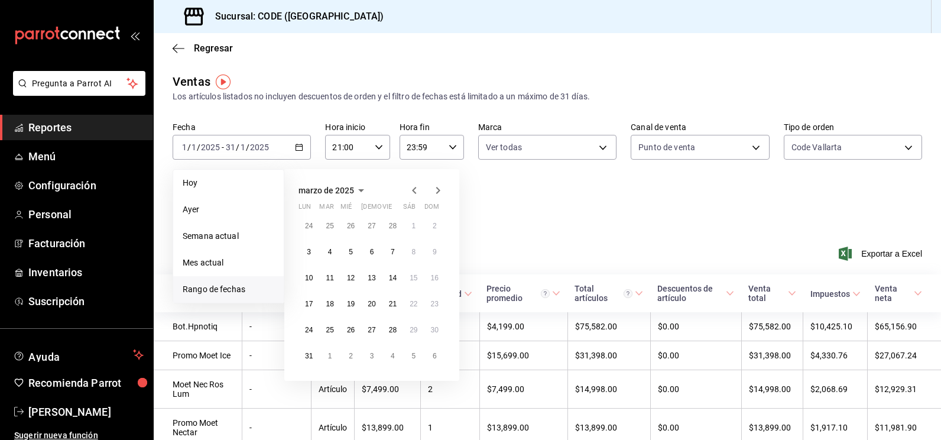
click at [411, 188] on icon "button" at bounding box center [414, 190] width 14 height 14
click at [440, 187] on icon "button" at bounding box center [438, 190] width 14 height 14
click at [415, 225] on abbr "1" at bounding box center [414, 226] width 4 height 8
click at [396, 332] on abbr "28" at bounding box center [393, 330] width 8 height 8
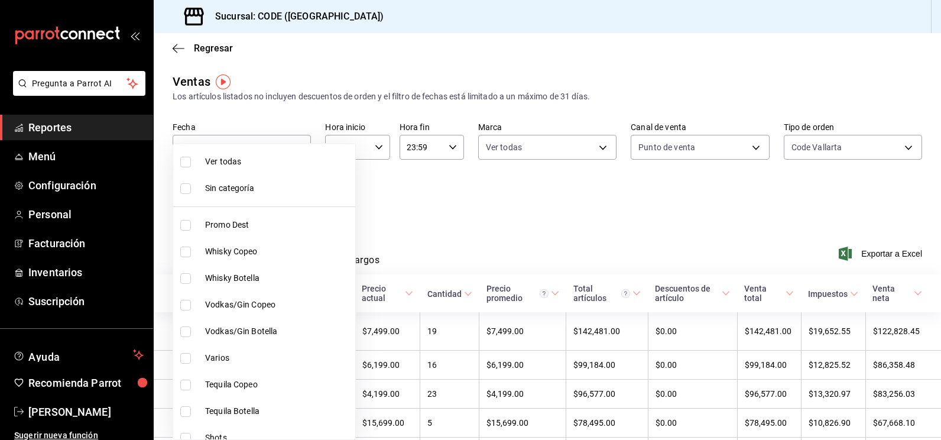
click at [280, 194] on body "Pregunta a Parrot AI Reportes Menú Configuración Personal Facturación Inventari…" at bounding box center [470, 220] width 941 height 440
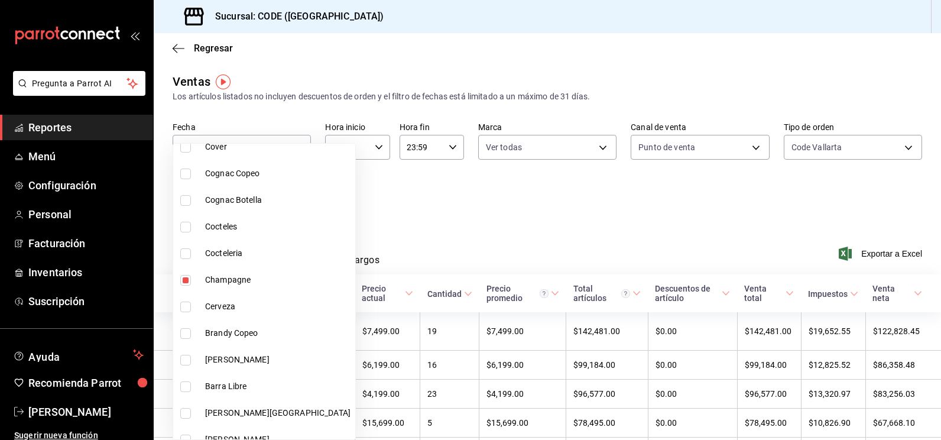
scroll to position [571, 0]
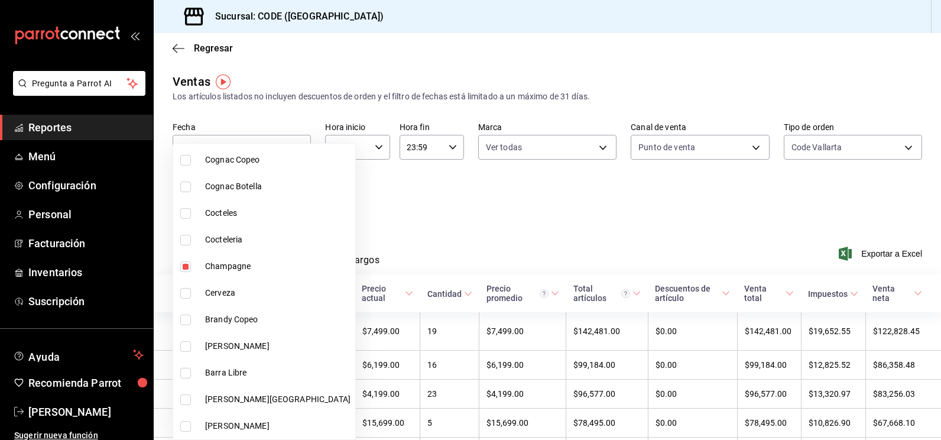
click at [439, 215] on div at bounding box center [470, 220] width 941 height 440
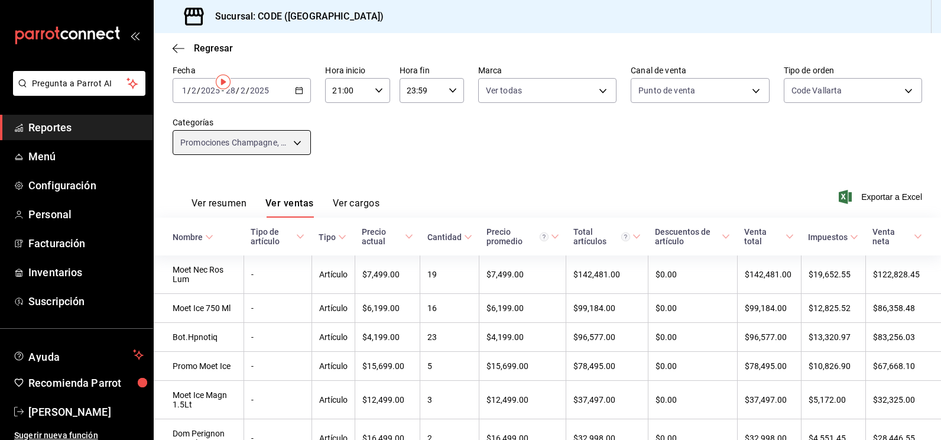
scroll to position [0, 0]
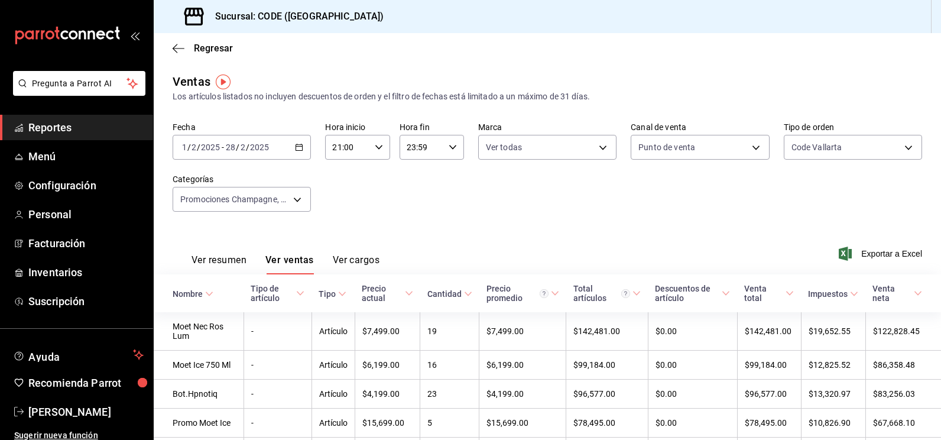
click at [534, 226] on div "Ver resumen Ver ventas Ver cargos Exportar a Excel" at bounding box center [548, 250] width 788 height 48
click at [378, 147] on \(Stroke\) "button" at bounding box center [378, 147] width 7 height 4
click at [339, 181] on span "00" at bounding box center [339, 177] width 13 height 9
type input "00:00"
click at [498, 212] on div at bounding box center [470, 220] width 941 height 440
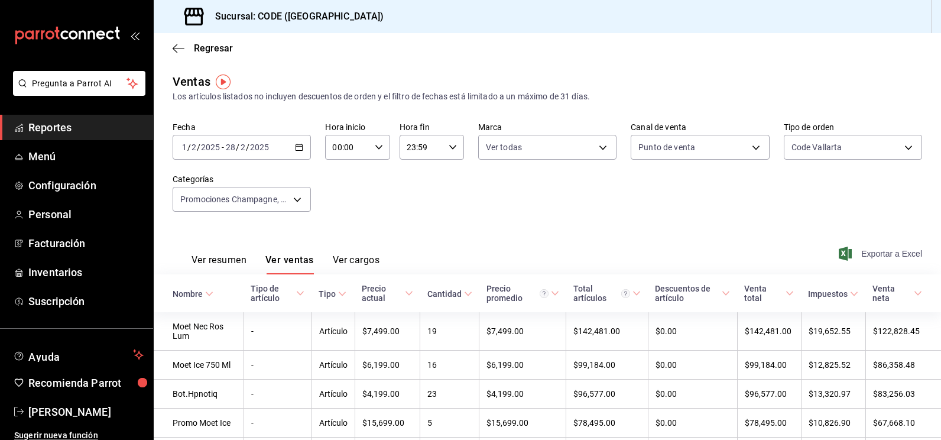
click at [875, 254] on span "Exportar a Excel" at bounding box center [881, 254] width 81 height 14
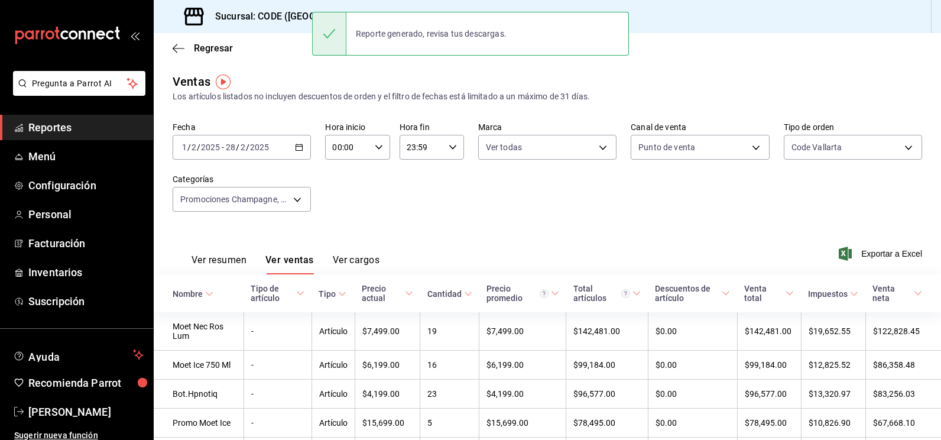
click at [484, 242] on div "Ver resumen Ver ventas Ver cargos Exportar a Excel" at bounding box center [548, 250] width 788 height 48
click at [300, 146] on icon "button" at bounding box center [299, 147] width 8 height 8
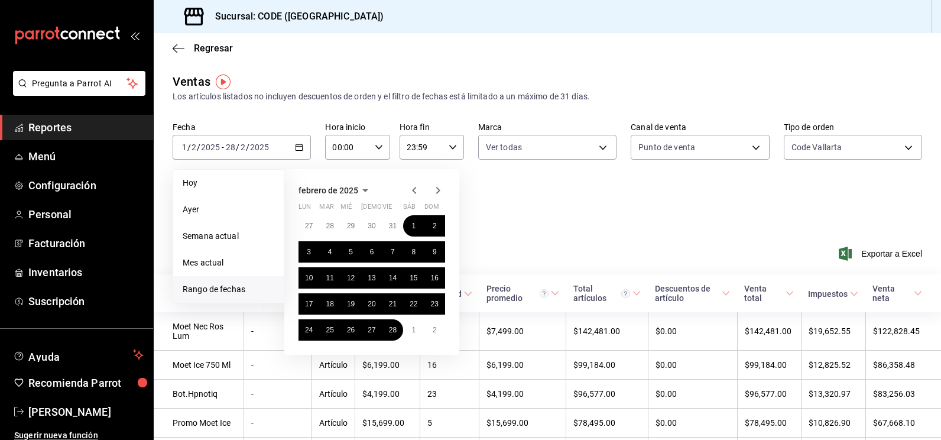
click at [437, 189] on icon "button" at bounding box center [438, 190] width 14 height 14
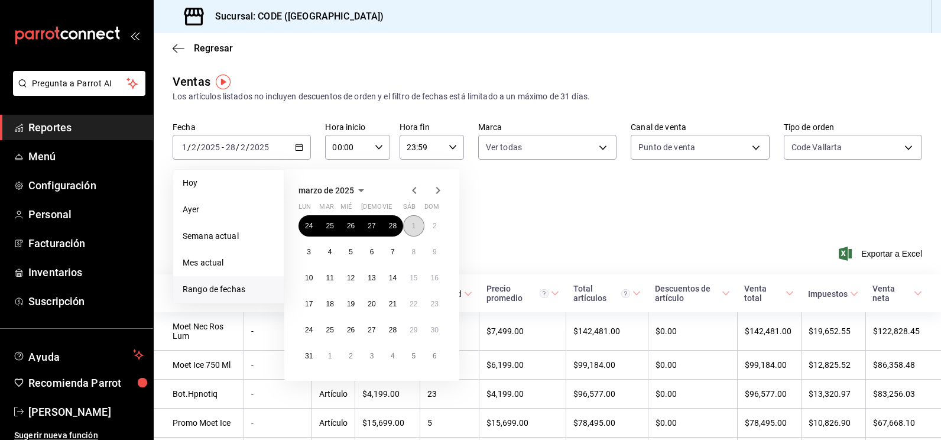
click at [405, 223] on button "1" at bounding box center [413, 225] width 21 height 21
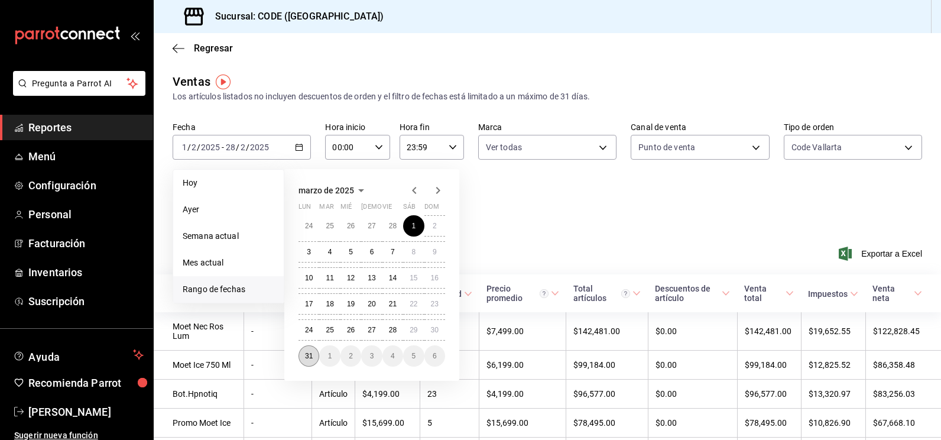
click at [311, 358] on abbr "31" at bounding box center [309, 356] width 8 height 8
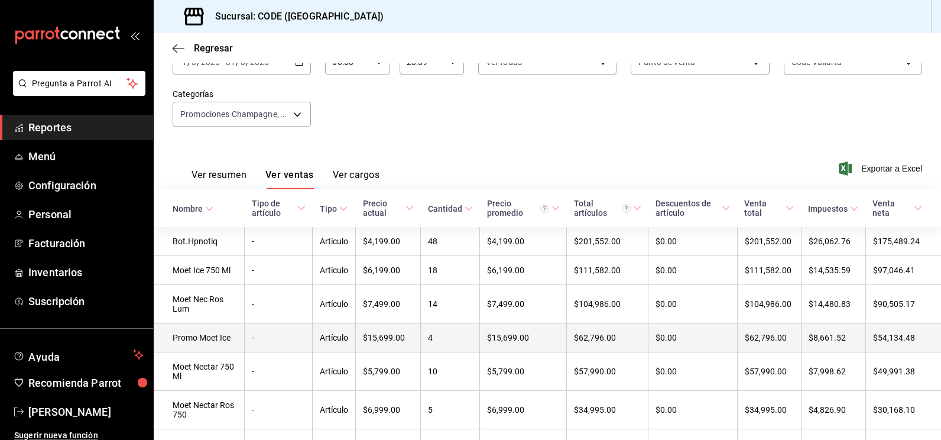
scroll to position [28, 0]
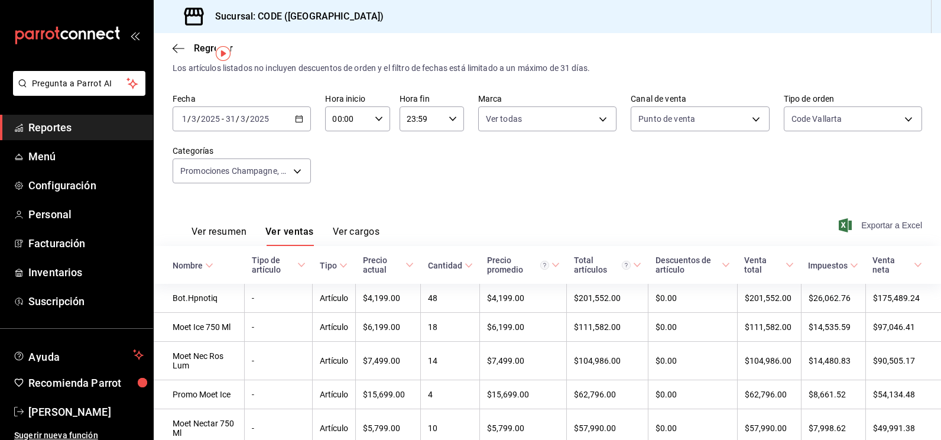
click at [876, 225] on span "Exportar a Excel" at bounding box center [881, 225] width 81 height 14
click at [371, 186] on div "Fecha [DATE] [DATE] - [DATE] [DATE] Hora inicio 00:00 Hora inicio Hora fin 23:5…" at bounding box center [548, 145] width 750 height 104
click at [297, 117] on icon "button" at bounding box center [299, 119] width 8 height 8
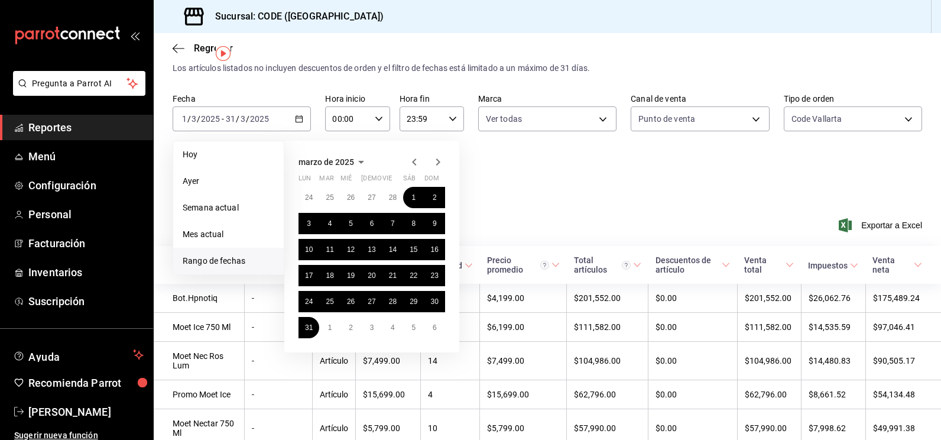
click at [436, 160] on icon "button" at bounding box center [438, 162] width 14 height 14
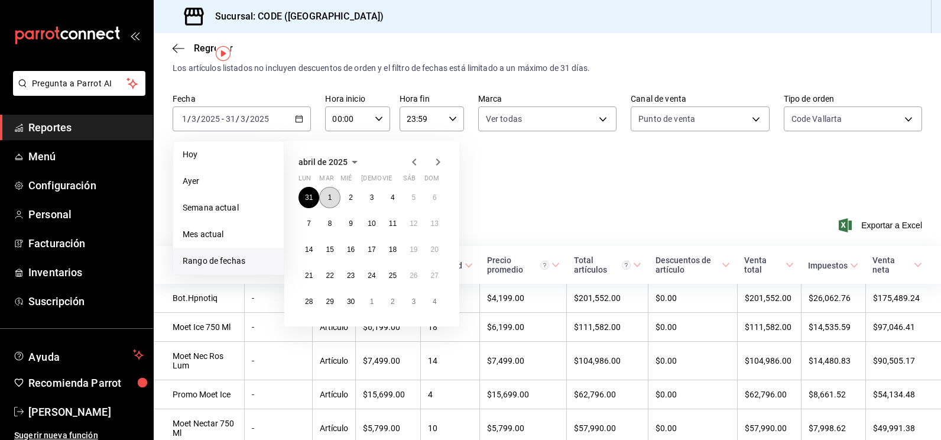
click at [326, 197] on button "1" at bounding box center [329, 197] width 21 height 21
click at [352, 304] on abbr "30" at bounding box center [351, 301] width 8 height 8
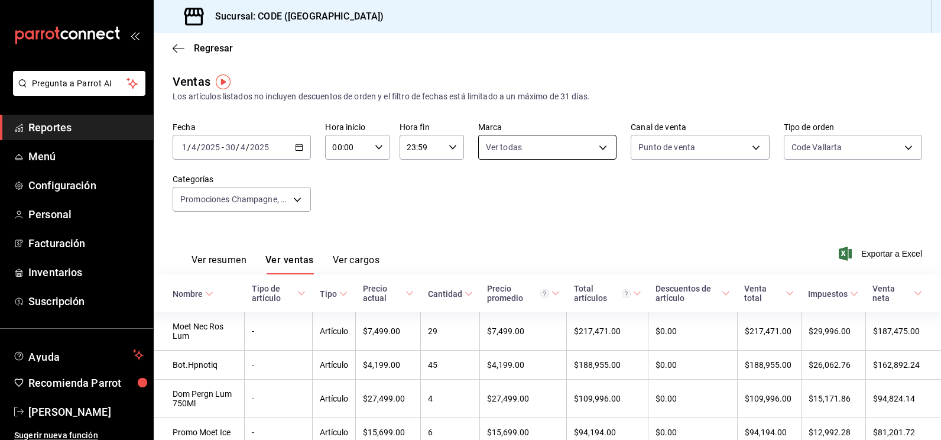
click at [600, 146] on body "Pregunta a Parrot AI Reportes Menú Configuración Personal Facturación Inventari…" at bounding box center [470, 220] width 941 height 440
click at [665, 186] on div at bounding box center [470, 220] width 941 height 440
click at [670, 139] on body "Pregunta a Parrot AI Reportes Menú Configuración Personal Facturación Inventari…" at bounding box center [470, 220] width 941 height 440
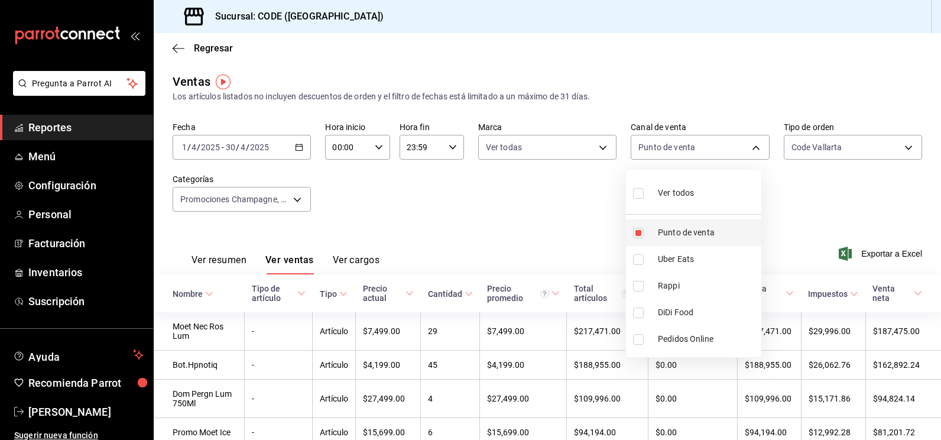
click at [656, 230] on li "Punto de venta" at bounding box center [693, 232] width 135 height 27
checkbox input "false"
click at [812, 154] on div at bounding box center [470, 220] width 941 height 440
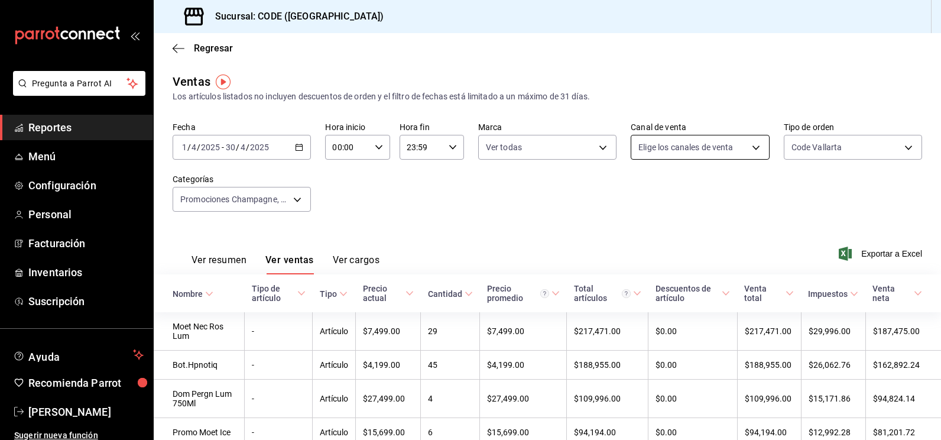
click at [746, 147] on body "Pregunta a Parrot AI Reportes Menú Configuración Personal Facturación Inventari…" at bounding box center [470, 220] width 941 height 440
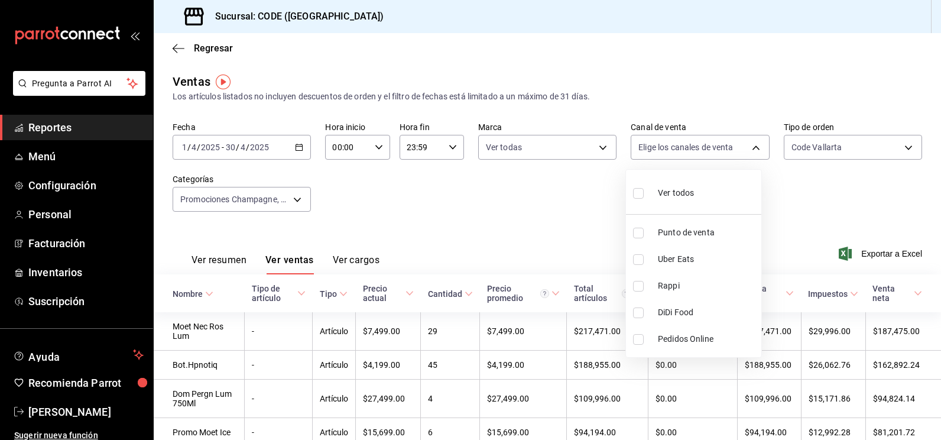
click at [679, 238] on span "Punto de venta" at bounding box center [707, 232] width 99 height 12
type input "PARROT"
checkbox input "true"
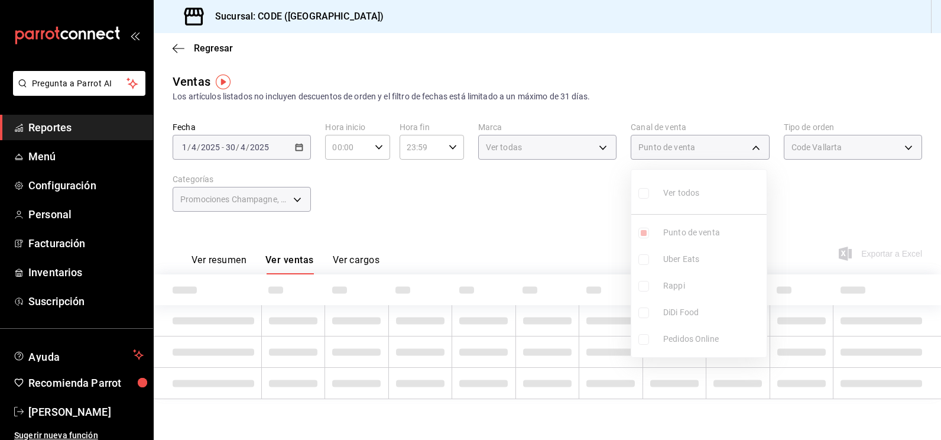
click at [812, 193] on div at bounding box center [470, 220] width 941 height 440
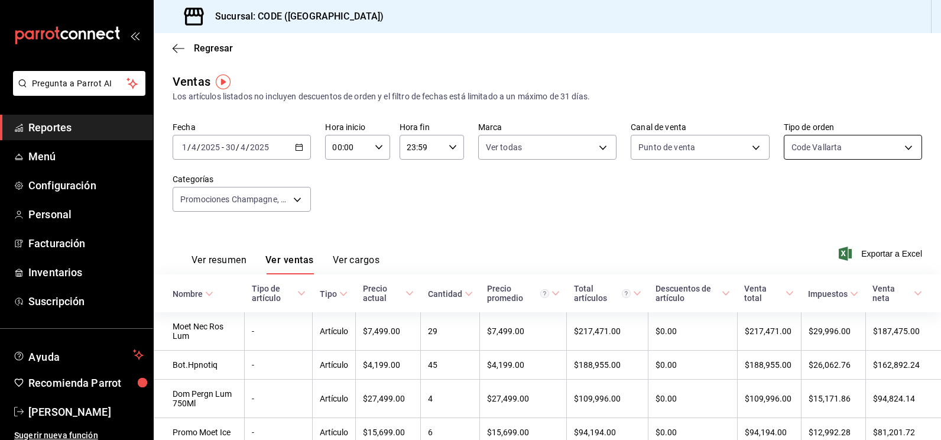
click at [824, 149] on body "Pregunta a Parrot AI Reportes Menú Configuración Personal Facturación Inventari…" at bounding box center [470, 220] width 941 height 440
click at [723, 214] on div at bounding box center [470, 220] width 941 height 440
click at [874, 251] on span "Exportar a Excel" at bounding box center [881, 254] width 81 height 14
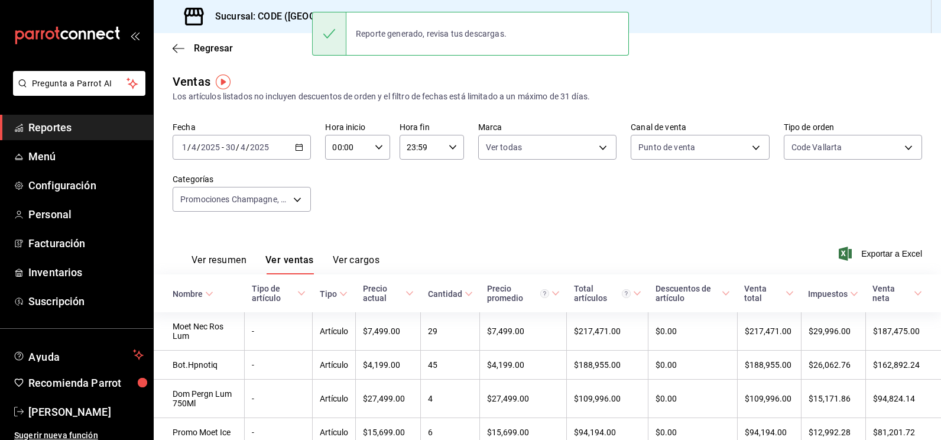
click at [296, 143] on icon "button" at bounding box center [299, 147] width 8 height 8
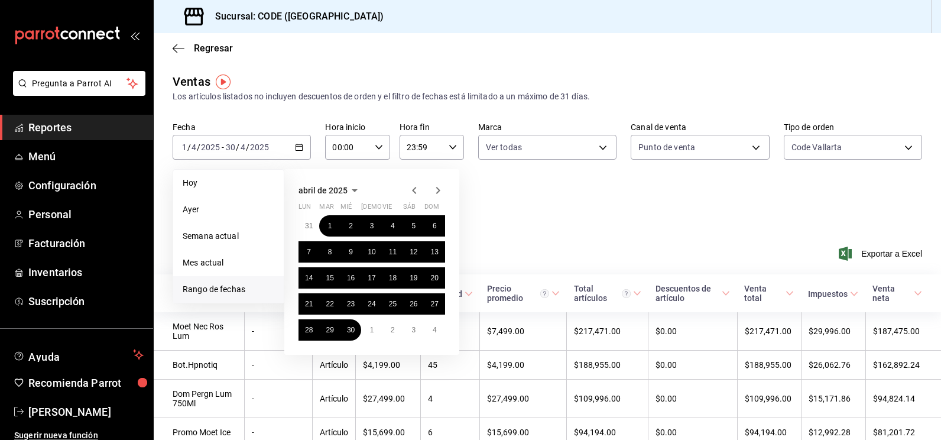
click at [439, 193] on icon "button" at bounding box center [438, 190] width 14 height 14
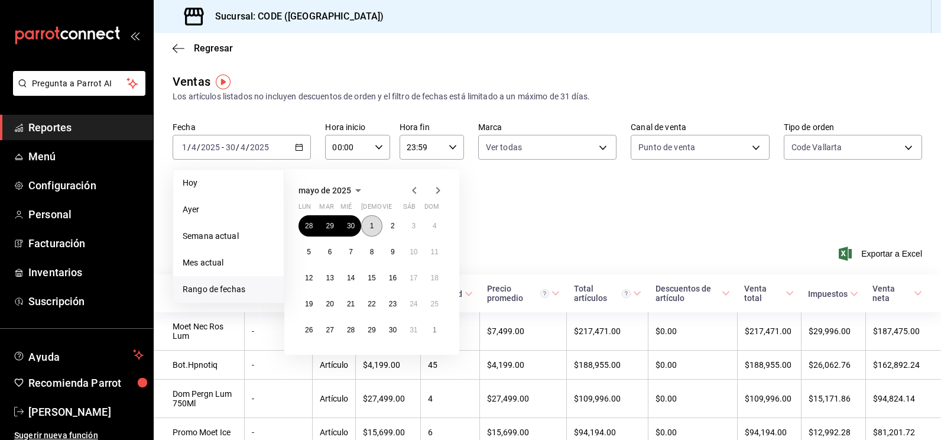
click at [370, 229] on abbr "1" at bounding box center [372, 226] width 4 height 8
click at [390, 226] on button "2" at bounding box center [393, 225] width 21 height 21
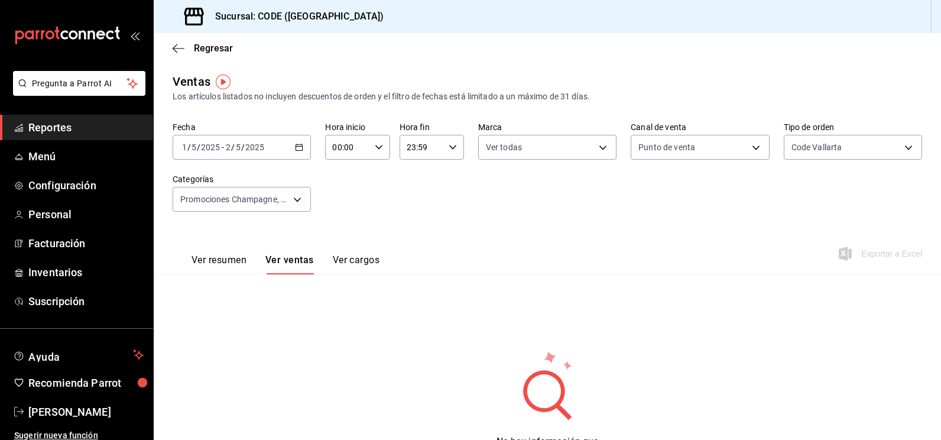
click at [306, 153] on div "[DATE] [DATE] - [DATE] [DATE]" at bounding box center [242, 147] width 138 height 25
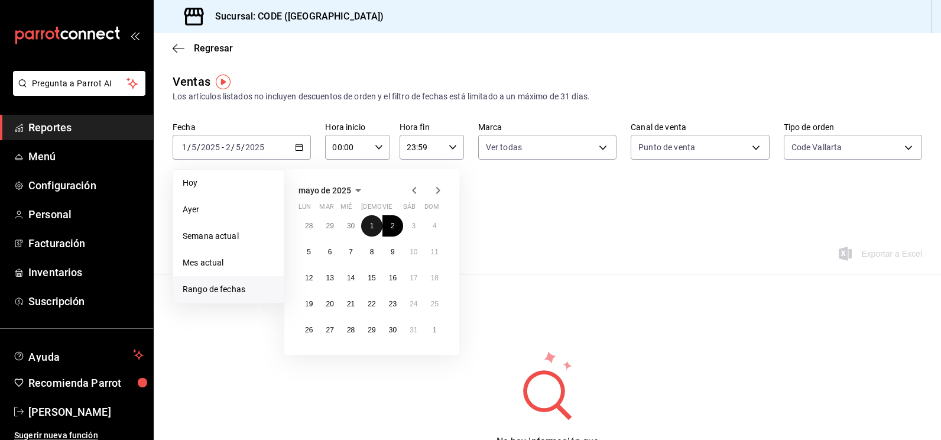
click at [367, 223] on button "1" at bounding box center [371, 225] width 21 height 21
click at [411, 330] on abbr "31" at bounding box center [414, 330] width 8 height 8
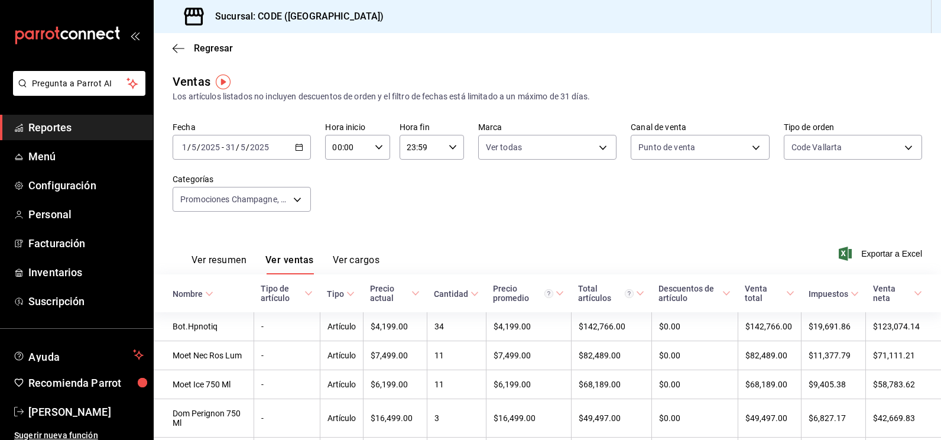
click at [300, 148] on icon "button" at bounding box center [299, 147] width 8 height 8
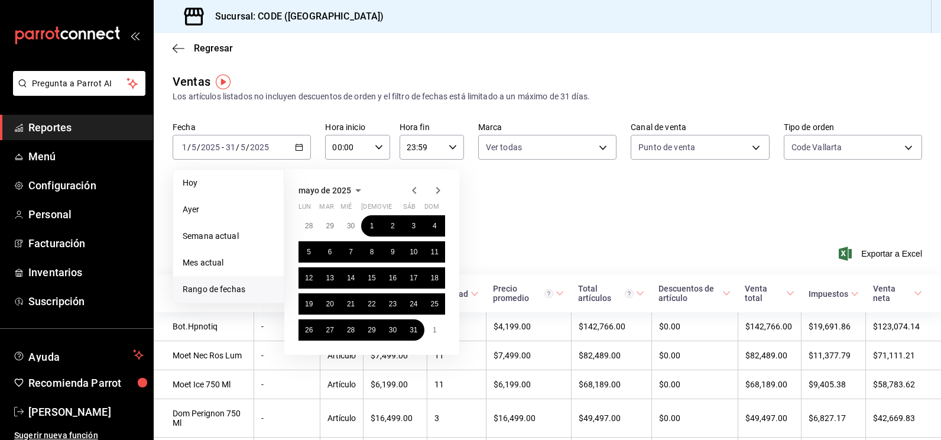
click at [415, 190] on icon "button" at bounding box center [414, 190] width 14 height 14
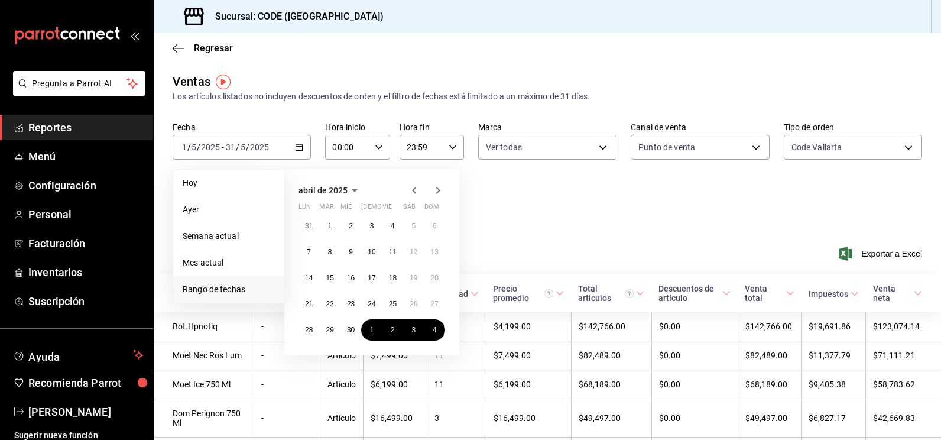
click at [440, 191] on icon "button" at bounding box center [438, 190] width 14 height 14
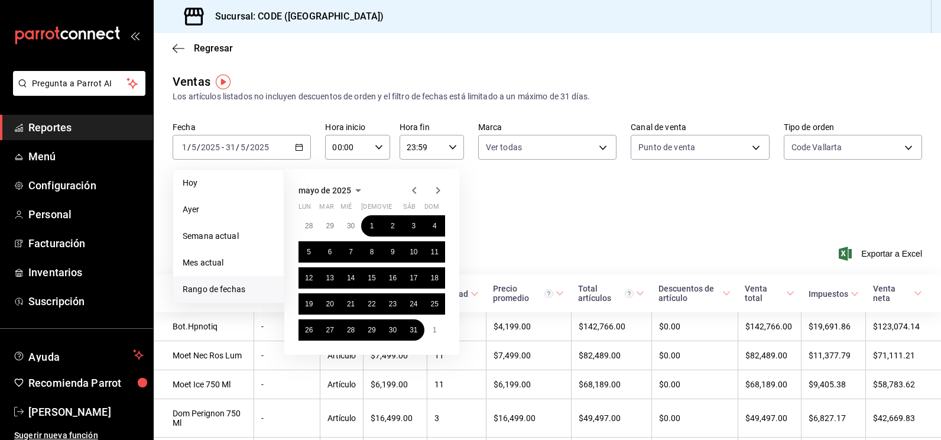
click at [488, 224] on div "[DATE] lun mar mié jue vie sáb dom 28 29 30 1 2 3 4 5 6 7 8 9 10 11 12 13 14 15…" at bounding box center [387, 257] width 207 height 195
click at [480, 205] on div "[DATE] lun mar mié jue vie sáb dom 28 29 30 1 2 3 4 5 6 7 8 9 10 11 12 13 14 15…" at bounding box center [387, 257] width 207 height 195
click at [372, 226] on abbr "1" at bounding box center [372, 226] width 4 height 8
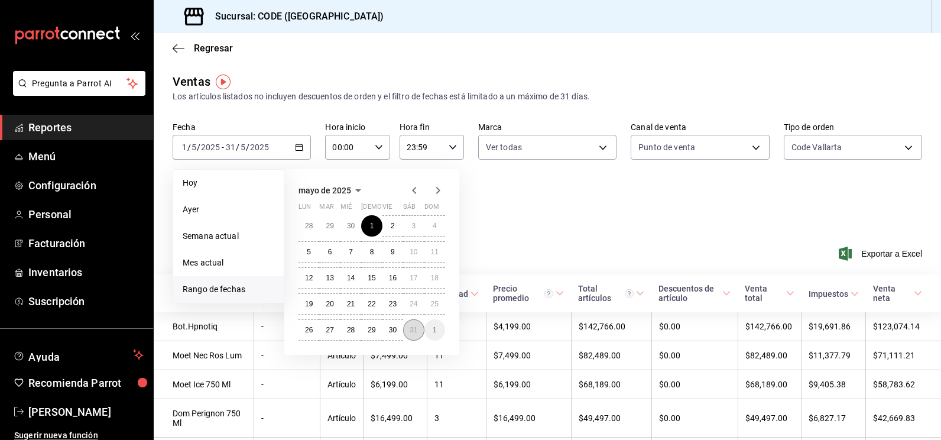
click at [409, 332] on button "31" at bounding box center [413, 329] width 21 height 21
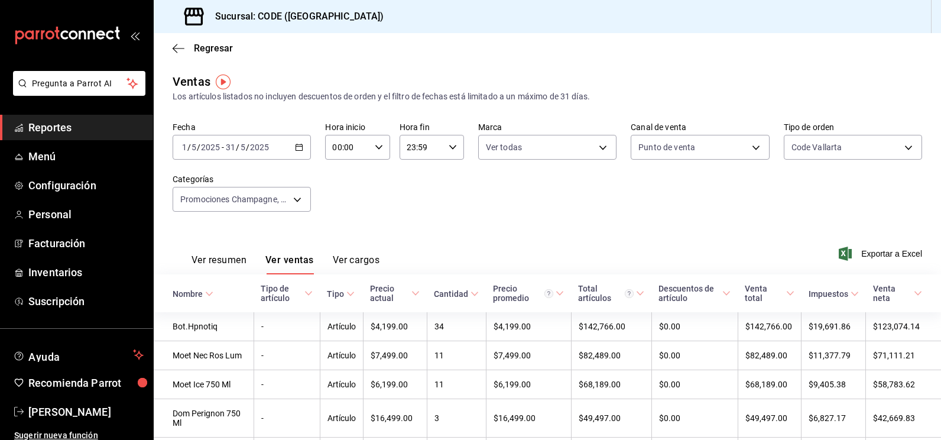
click at [434, 208] on div "Fecha [DATE] [DATE] - [DATE] [DATE] Hora inicio 00:00 Hora inicio Hora fin 23:5…" at bounding box center [548, 174] width 750 height 104
click at [558, 153] on body "Pregunta a Parrot AI Reportes Menú Configuración Personal Facturación Inventari…" at bounding box center [470, 220] width 941 height 440
click at [527, 234] on span "CODE - [GEOGRAPHIC_DATA]" at bounding box center [561, 232] width 109 height 12
checkbox input "false"
click at [494, 234] on label at bounding box center [489, 233] width 15 height 11
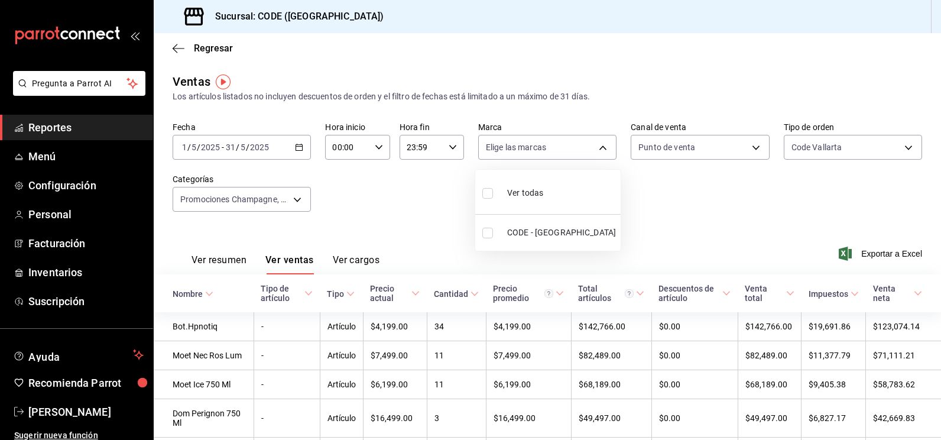
click at [493, 234] on input "checkbox" at bounding box center [487, 233] width 11 height 11
checkbox input "false"
click at [489, 234] on input "checkbox" at bounding box center [487, 233] width 11 height 11
checkbox input "true"
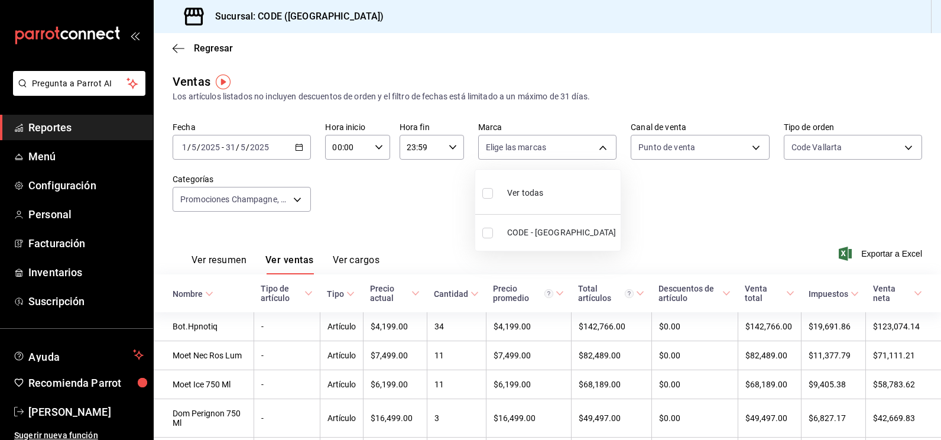
type input "b4274379-98e3-4a61-b813-167c2f875b9b"
checkbox input "true"
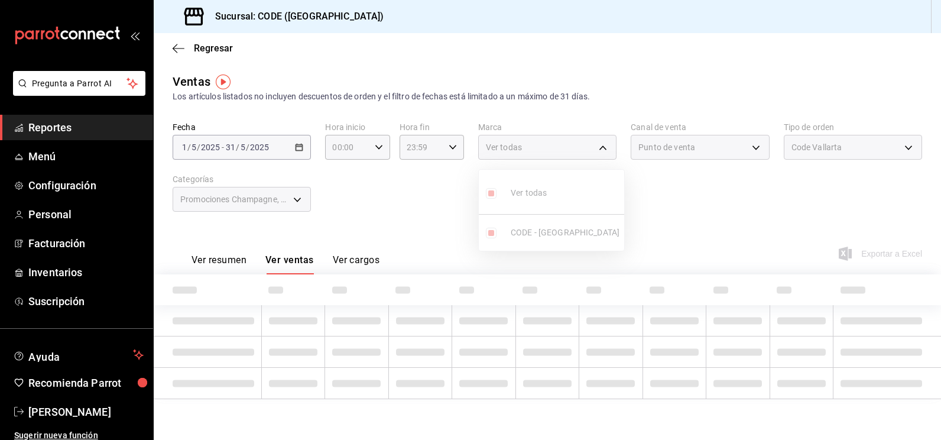
click at [707, 203] on div at bounding box center [470, 220] width 941 height 440
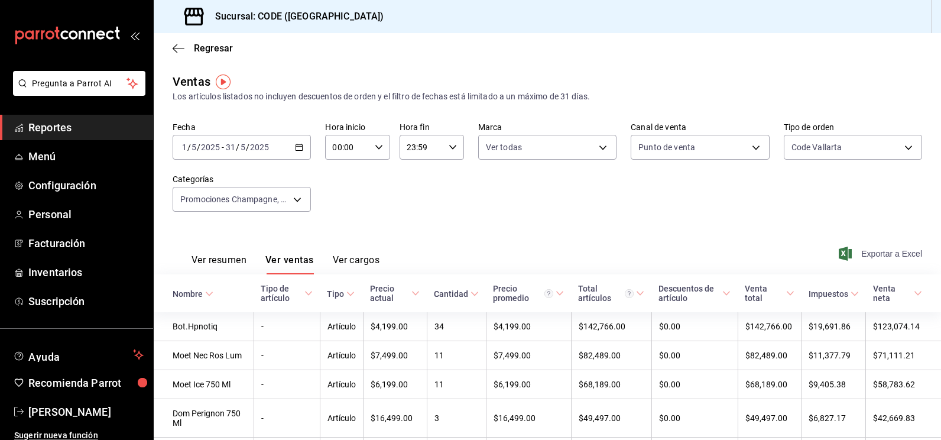
click at [881, 252] on span "Exportar a Excel" at bounding box center [881, 254] width 81 height 14
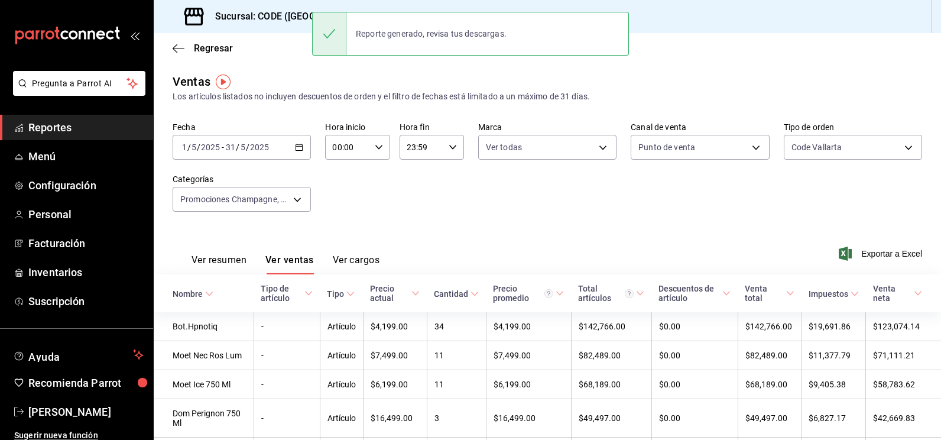
click at [278, 148] on div "[DATE] [DATE] - [DATE] [DATE]" at bounding box center [242, 147] width 138 height 25
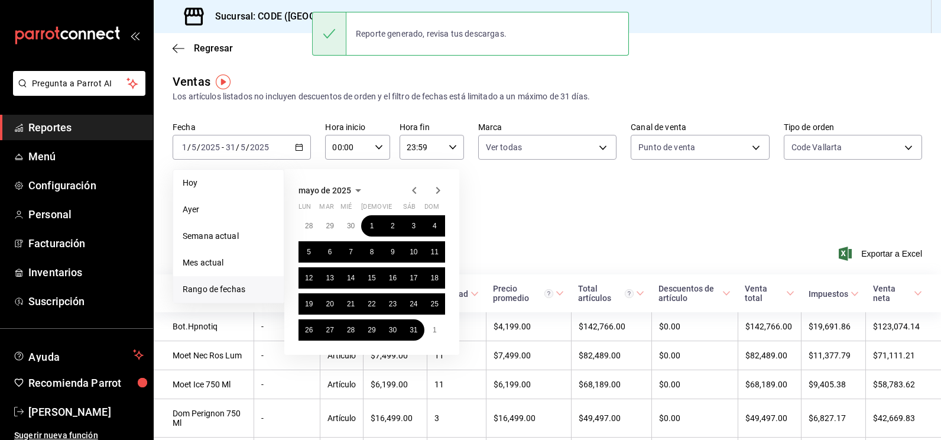
click at [439, 190] on icon "button" at bounding box center [438, 190] width 4 height 7
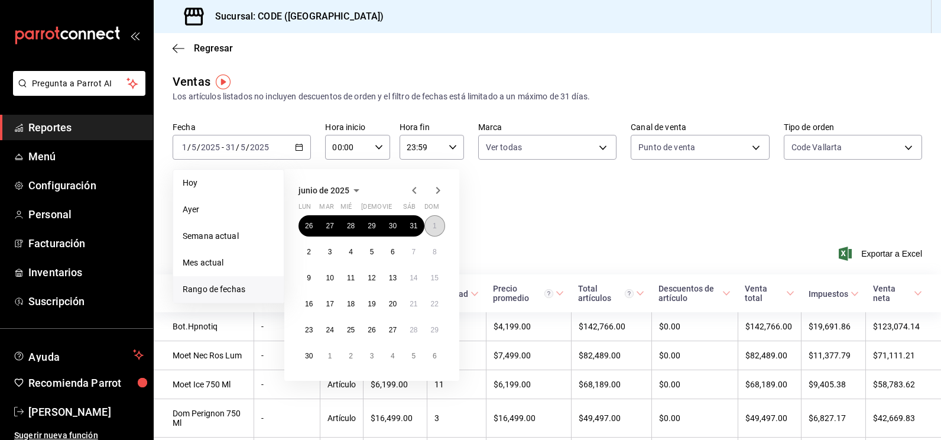
click at [429, 222] on button "1" at bounding box center [435, 225] width 21 height 21
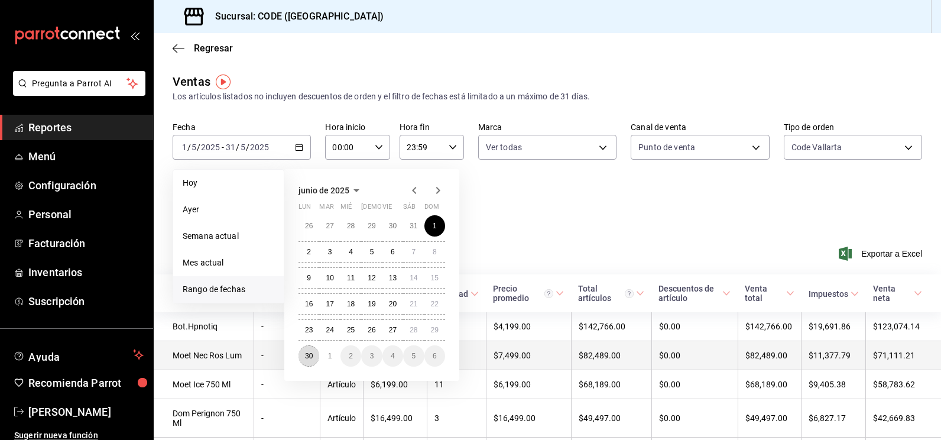
click at [304, 359] on button "30" at bounding box center [309, 355] width 21 height 21
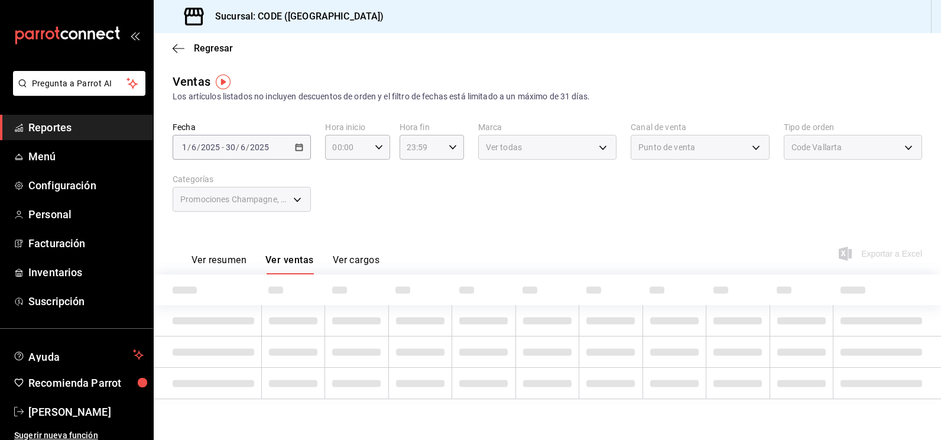
click at [353, 224] on div "Fecha [DATE] [DATE] - [DATE] [DATE] Hora inicio 00:00 Hora inicio Hora fin 23:5…" at bounding box center [548, 174] width 750 height 104
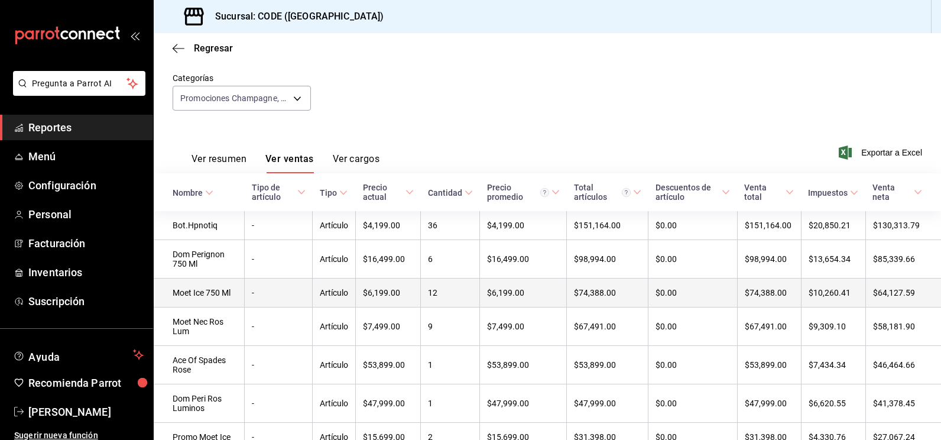
scroll to position [98, 0]
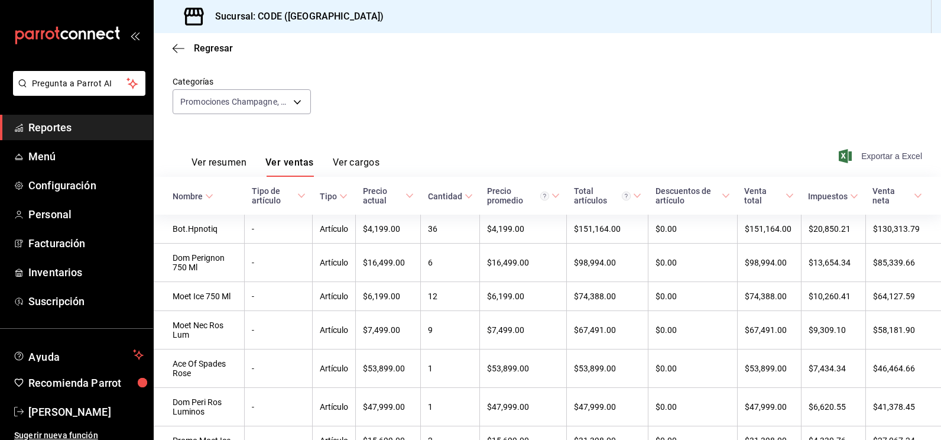
click at [883, 153] on span "Exportar a Excel" at bounding box center [881, 156] width 81 height 14
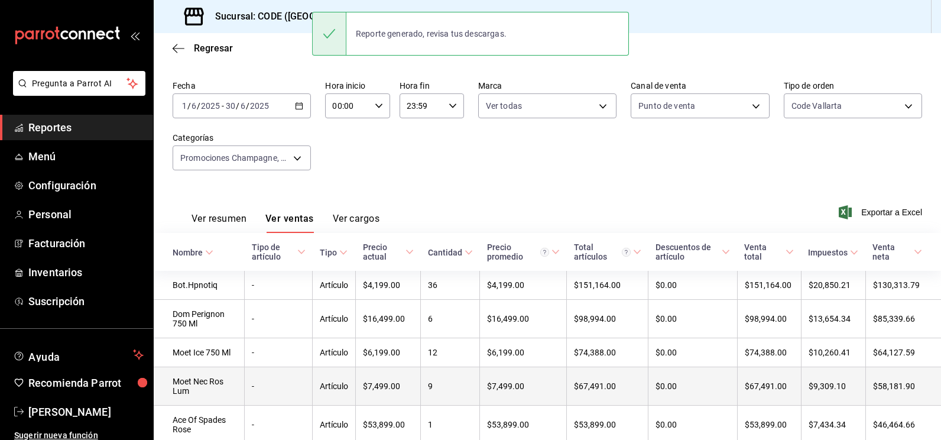
scroll to position [38, 0]
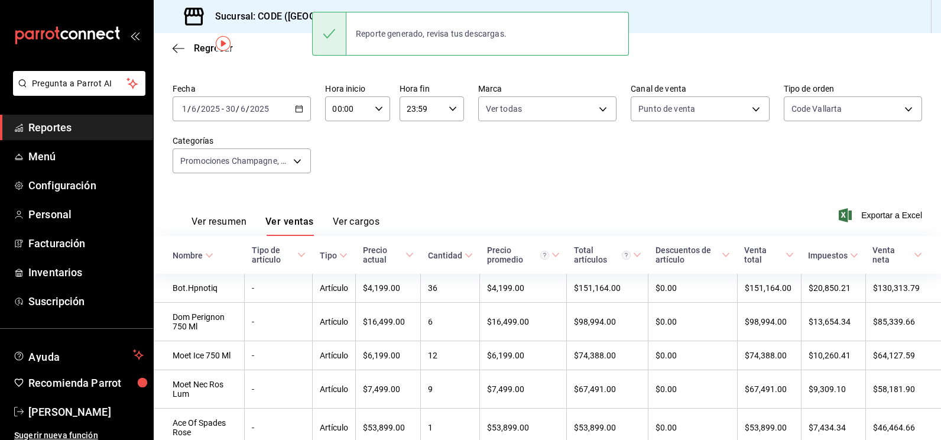
click at [569, 193] on div "Ver resumen Ver ventas Ver cargos Exportar a Excel" at bounding box center [548, 211] width 788 height 48
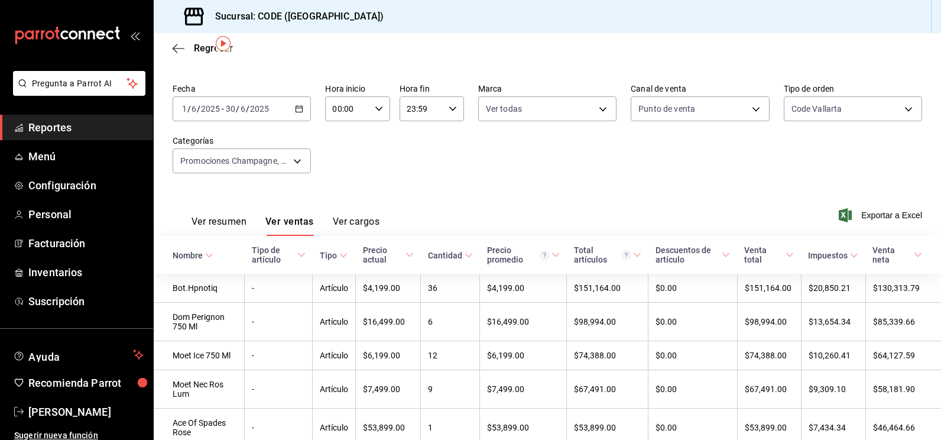
click at [289, 109] on div "[DATE] [DATE] - [DATE] [DATE]" at bounding box center [242, 108] width 138 height 25
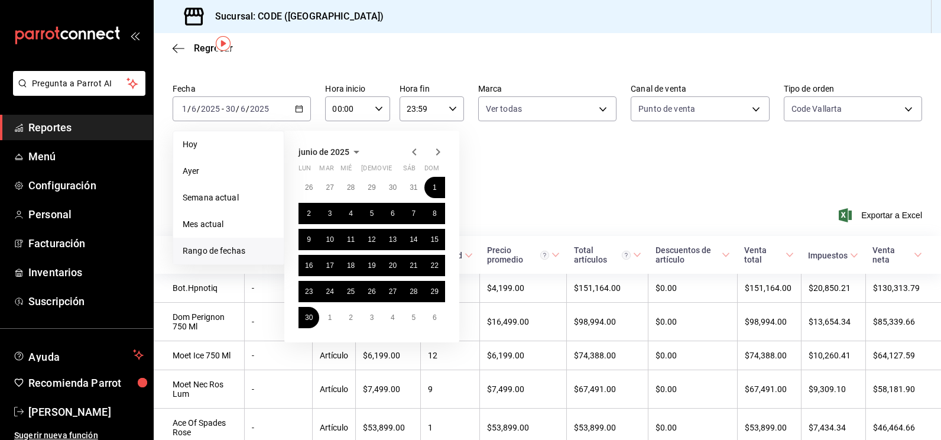
click at [437, 154] on icon "button" at bounding box center [438, 151] width 4 height 7
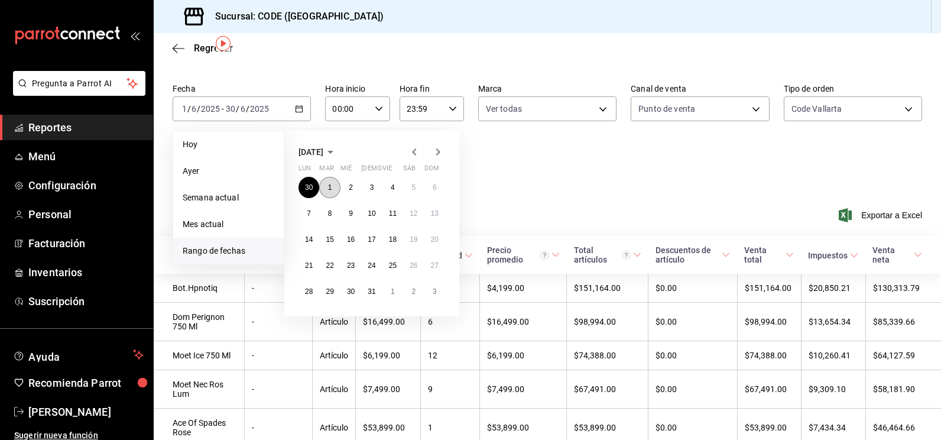
click at [332, 192] on button "1" at bounding box center [329, 187] width 21 height 21
click at [372, 291] on abbr "31" at bounding box center [372, 291] width 8 height 8
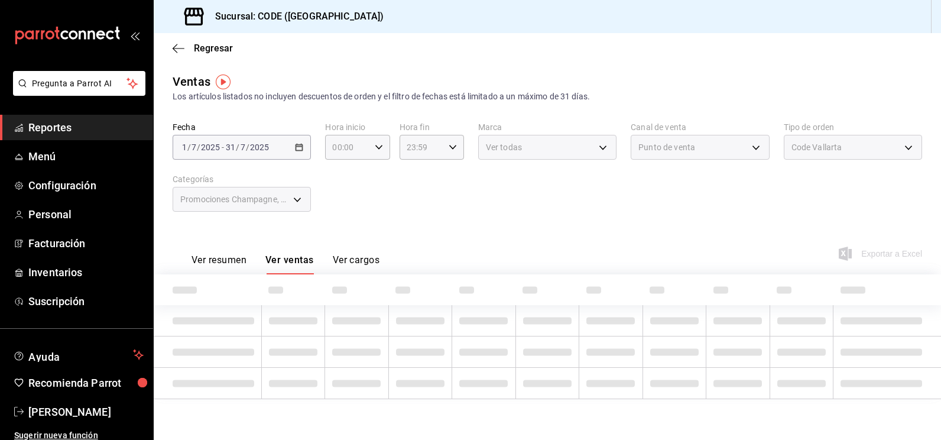
click at [354, 196] on div "Fecha [DATE] [DATE] - [DATE] [DATE] Hora inicio 00:00 Hora inicio Hora fin 23:5…" at bounding box center [548, 174] width 750 height 104
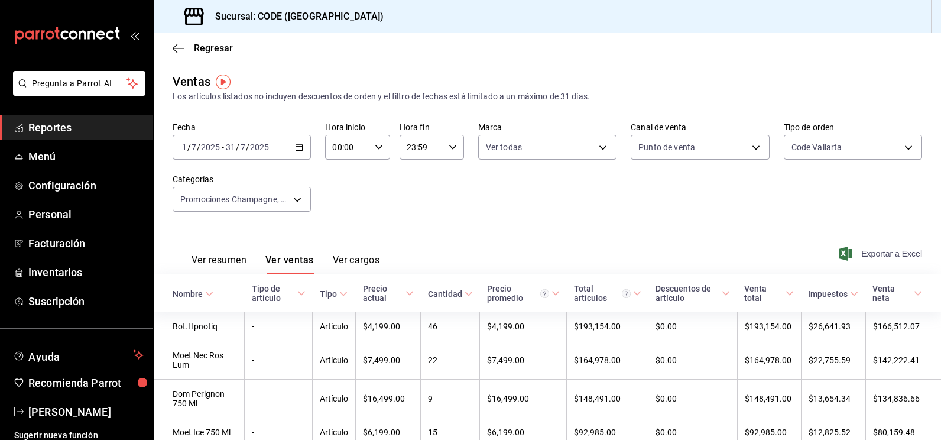
click at [877, 253] on span "Exportar a Excel" at bounding box center [881, 254] width 81 height 14
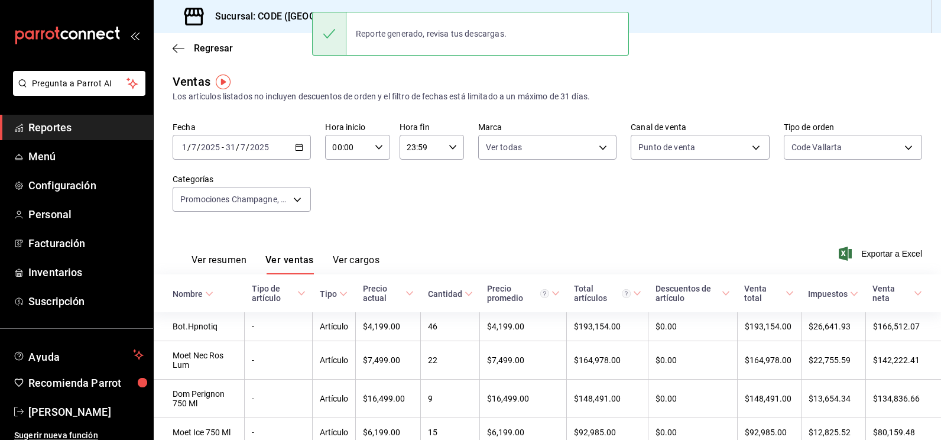
drag, startPoint x: 482, startPoint y: 248, endPoint x: 432, endPoint y: 219, distance: 58.5
click at [482, 246] on div "Ver resumen Ver ventas Ver cargos Exportar a Excel" at bounding box center [548, 250] width 788 height 48
click at [303, 146] on div "[DATE] [DATE] - [DATE] [DATE]" at bounding box center [242, 147] width 138 height 25
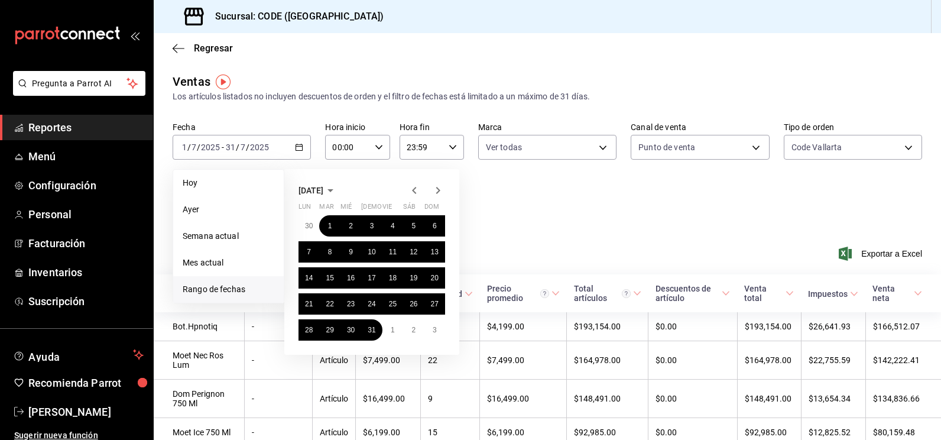
click at [434, 188] on icon "button" at bounding box center [438, 190] width 14 height 14
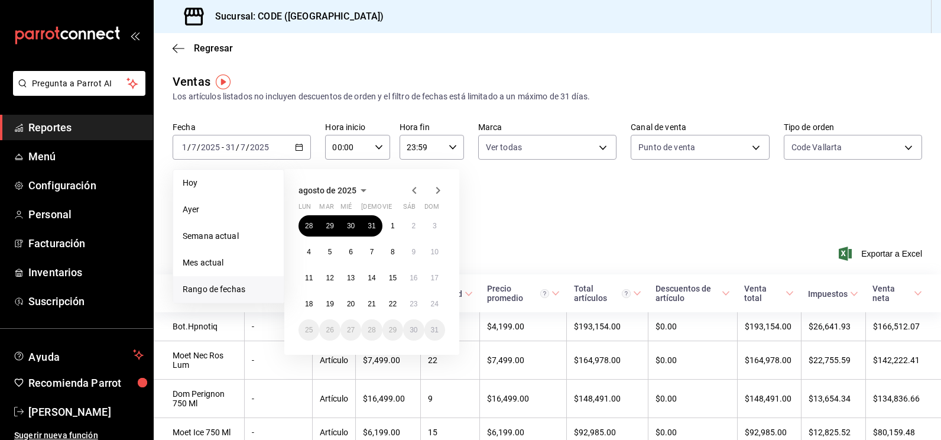
click at [387, 264] on div "28 29 30 31 1 2 3 4 5 6 7 8 9 10 11 12 13 14 15 16 17 18 19 20 21 22 23 24 25 2…" at bounding box center [372, 277] width 147 height 125
click at [391, 223] on abbr "1" at bounding box center [393, 226] width 4 height 8
click at [435, 300] on abbr "24" at bounding box center [435, 304] width 8 height 8
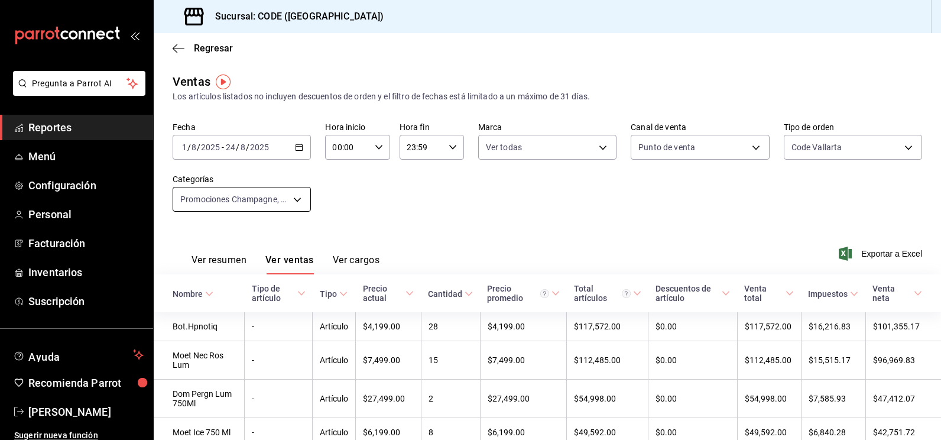
click at [300, 197] on body "Pregunta a Parrot AI Reportes Menú Configuración Personal Facturación Inventari…" at bounding box center [470, 220] width 941 height 440
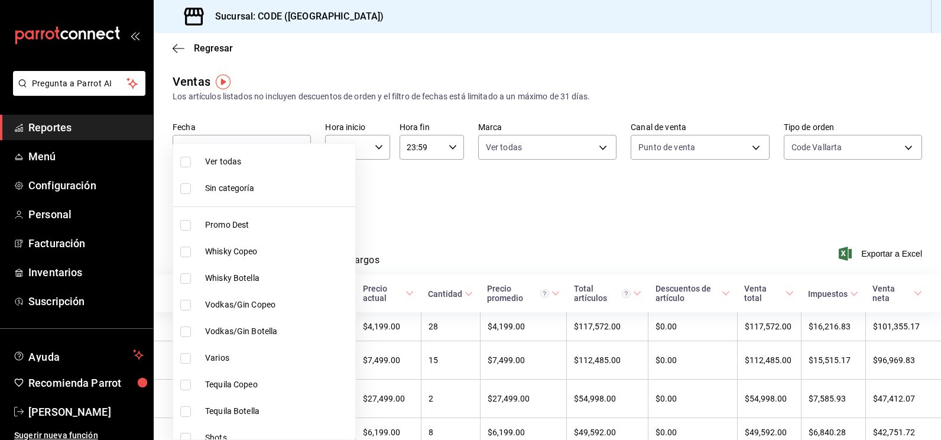
click at [184, 160] on input "checkbox" at bounding box center [185, 162] width 11 height 11
checkbox input "true"
type input "f391cf47-fcb9-47d4-a0a8-cb8543f6f021,4bb38f7e-a5c0-4edd-b3a9-4b6ffc0329f0,fb8a9…"
checkbox input "true"
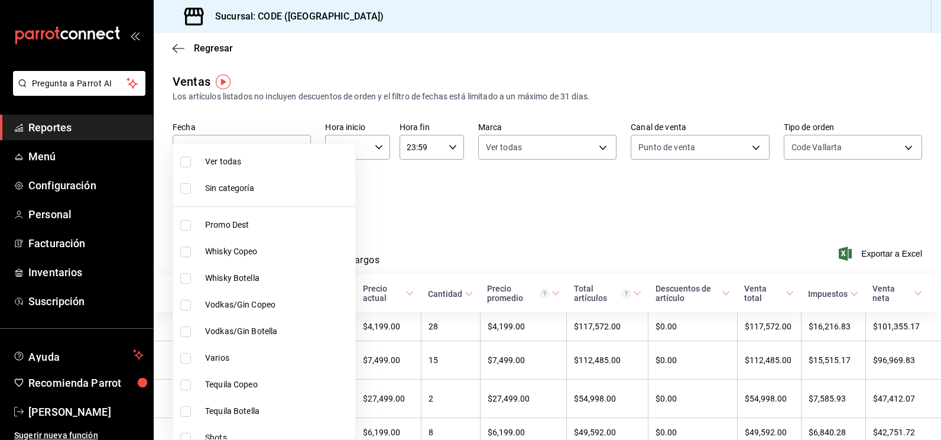
checkbox input "true"
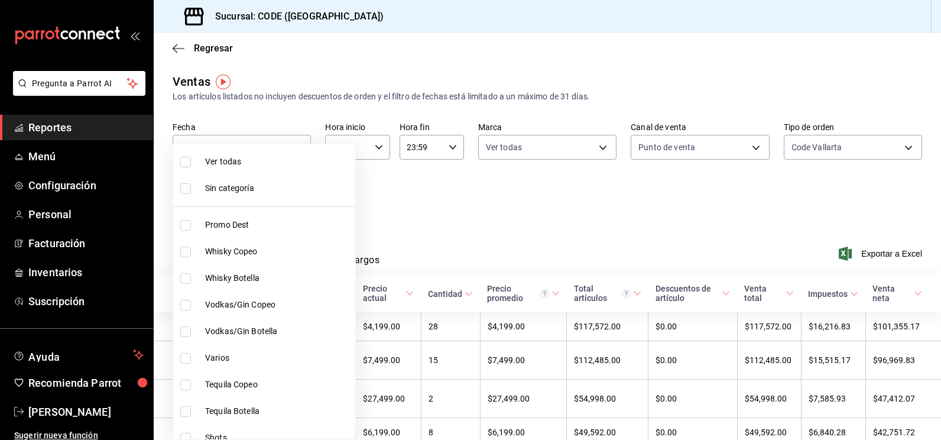
checkbox input "true"
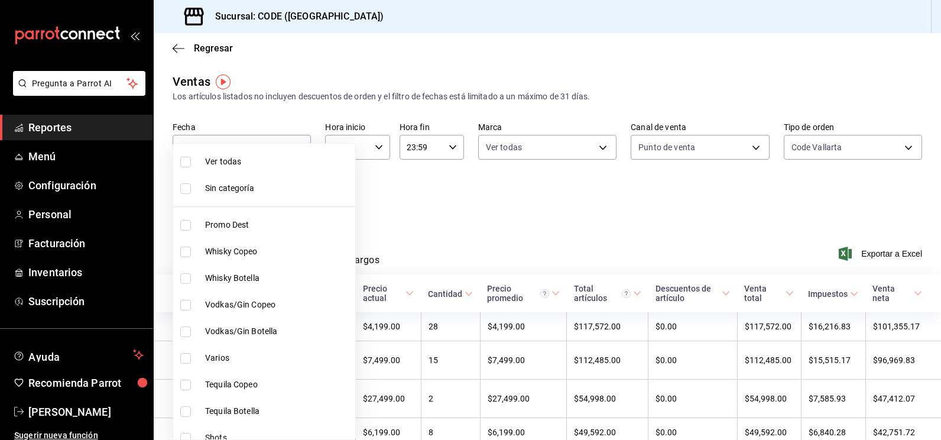
checkbox input "true"
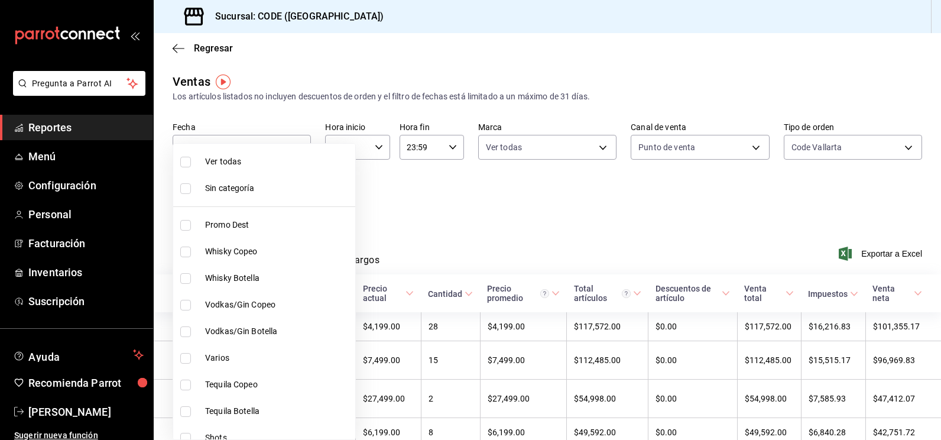
checkbox input "true"
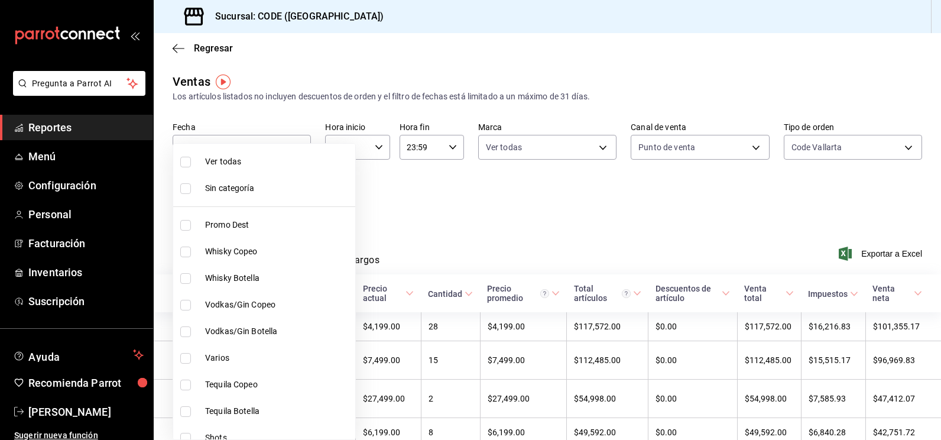
checkbox input "true"
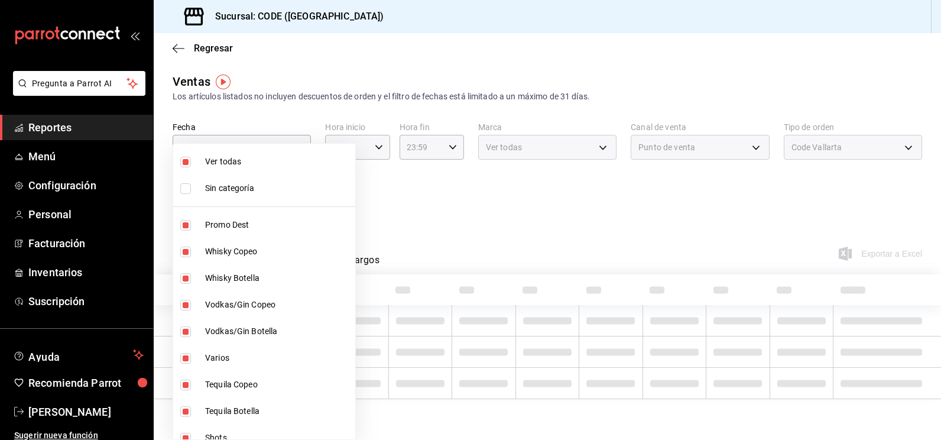
click at [187, 190] on input "checkbox" at bounding box center [185, 188] width 11 height 11
checkbox input "true"
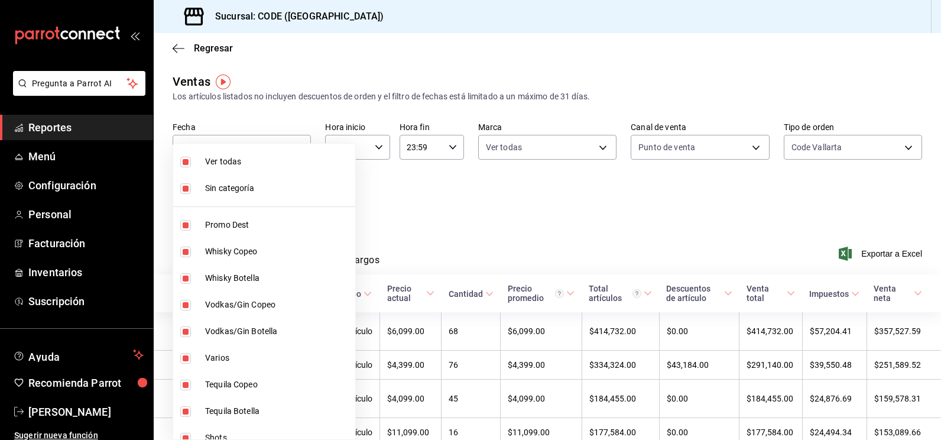
click at [436, 244] on div at bounding box center [470, 220] width 941 height 440
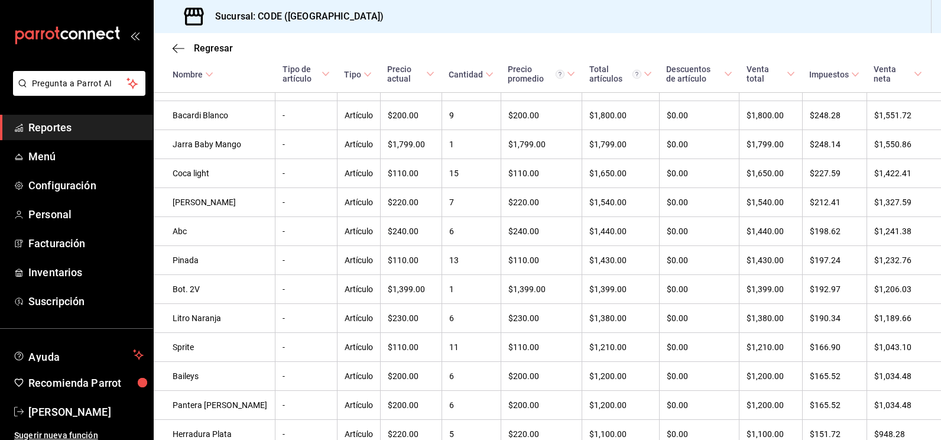
scroll to position [2772, 0]
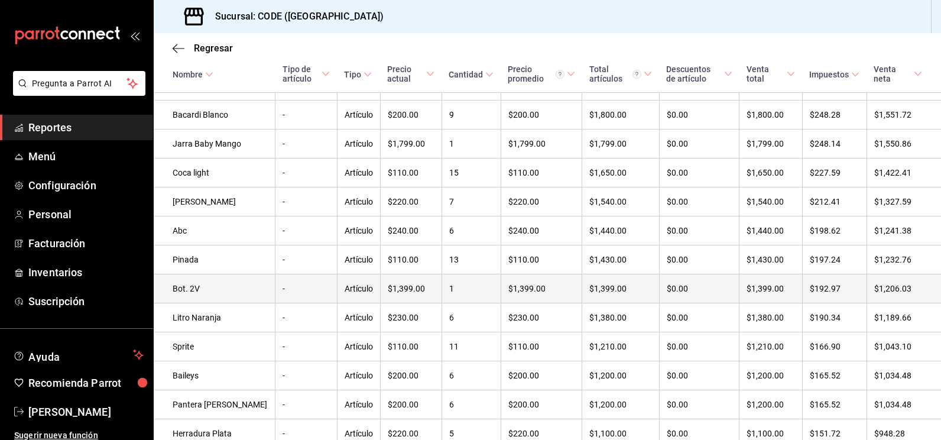
click at [234, 302] on td "Bot. 2V" at bounding box center [215, 288] width 122 height 29
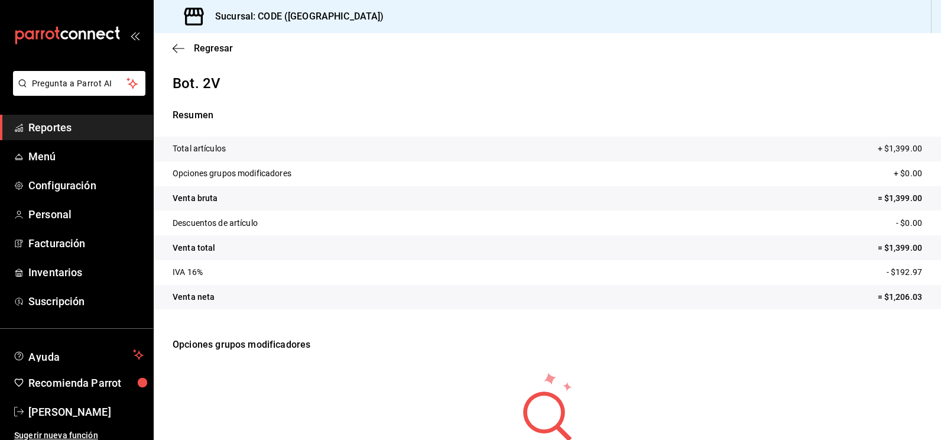
click at [48, 124] on span "Reportes" at bounding box center [85, 127] width 115 height 16
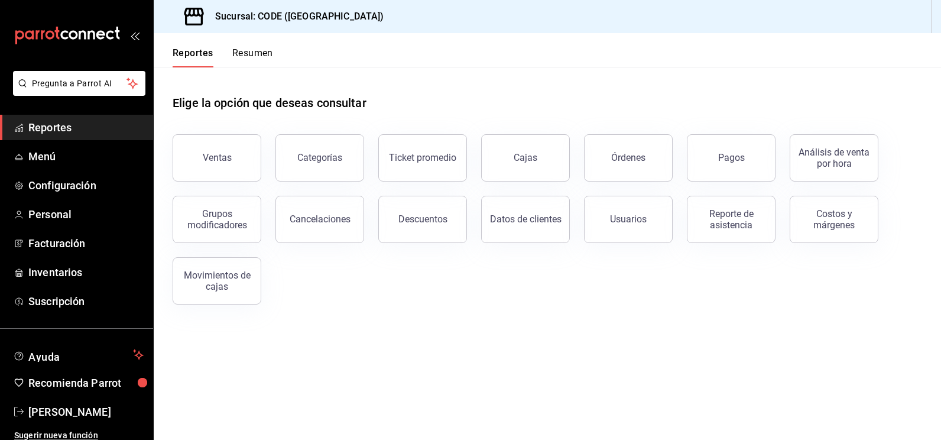
click at [61, 129] on span "Reportes" at bounding box center [85, 127] width 115 height 16
click at [203, 174] on button "Ventas" at bounding box center [217, 157] width 89 height 47
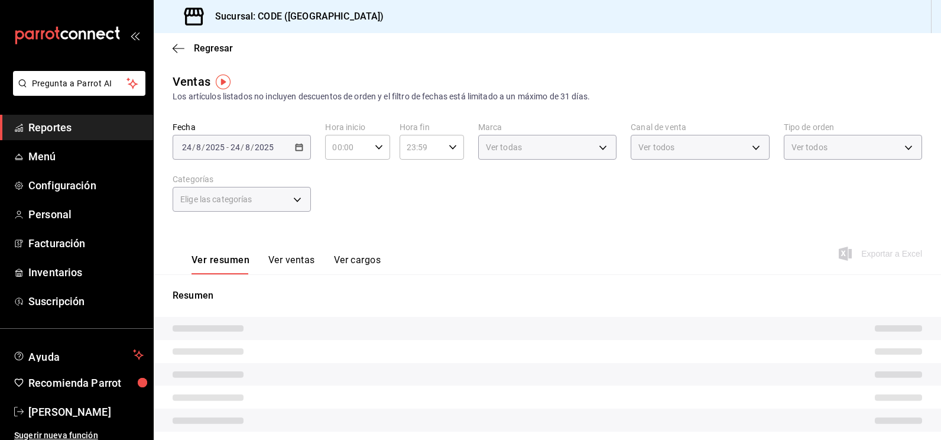
type input "PARROT"
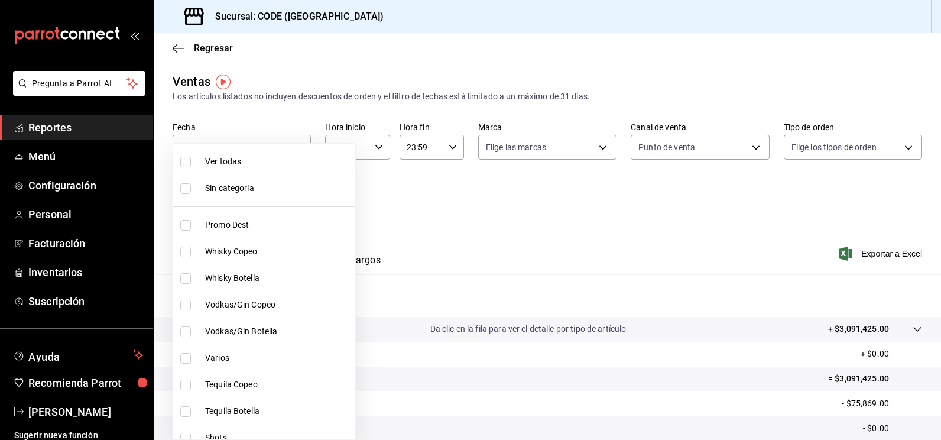
click at [289, 202] on body "Pregunta a Parrot AI Reportes Menú Configuración Personal Facturación Inventari…" at bounding box center [470, 220] width 941 height 440
click at [380, 209] on div at bounding box center [470, 220] width 941 height 440
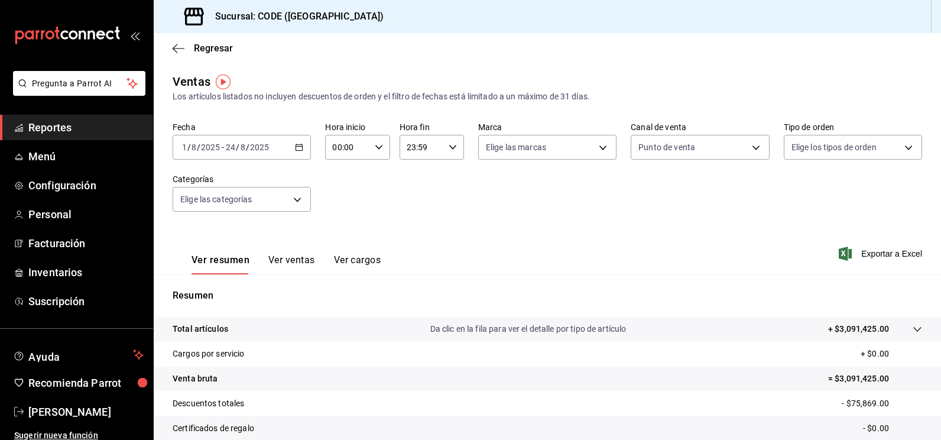
click at [299, 150] on icon "button" at bounding box center [299, 147] width 8 height 8
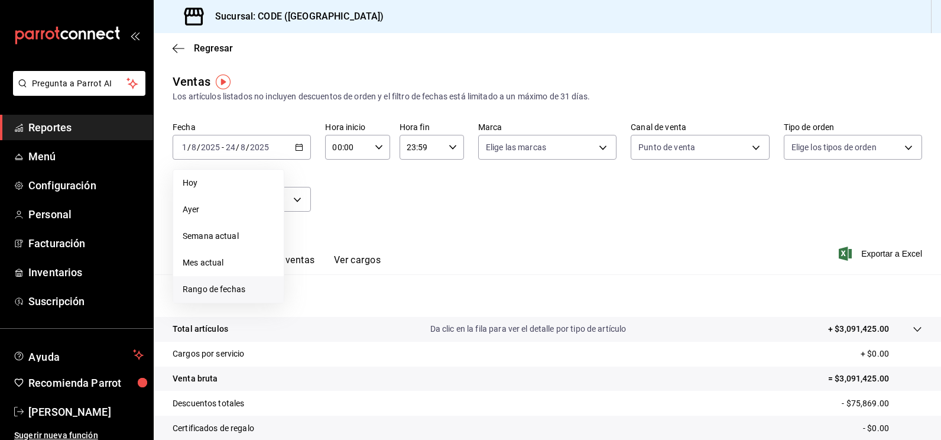
click at [220, 290] on span "Rango de fechas" at bounding box center [229, 289] width 92 height 12
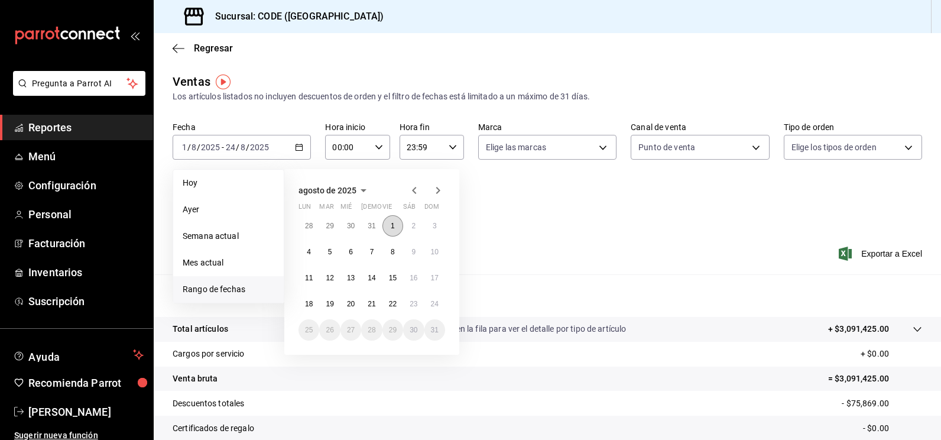
click at [392, 223] on abbr "1" at bounding box center [393, 226] width 4 height 8
click at [442, 305] on button "24" at bounding box center [435, 303] width 21 height 21
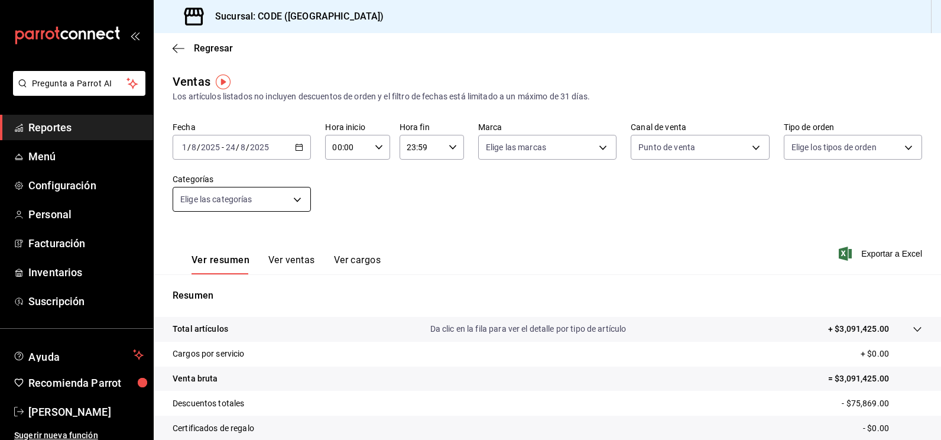
click at [297, 196] on body "Pregunta a Parrot AI Reportes Menú Configuración Personal Facturación Inventari…" at bounding box center [470, 220] width 941 height 440
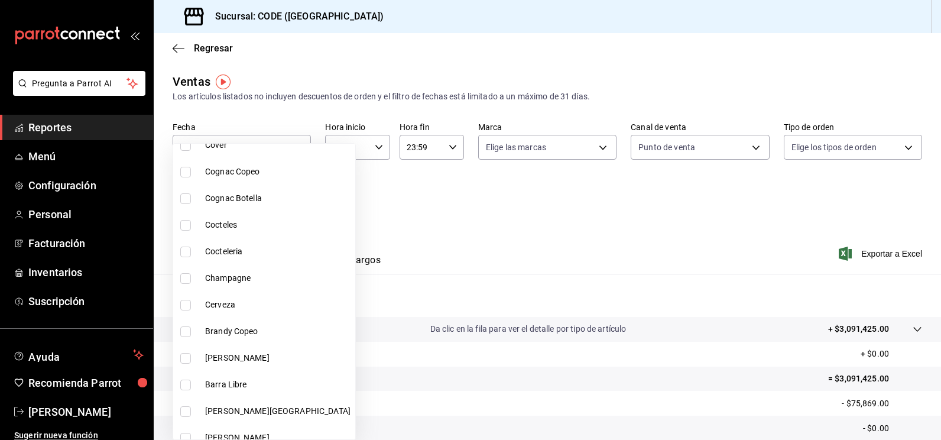
scroll to position [571, 0]
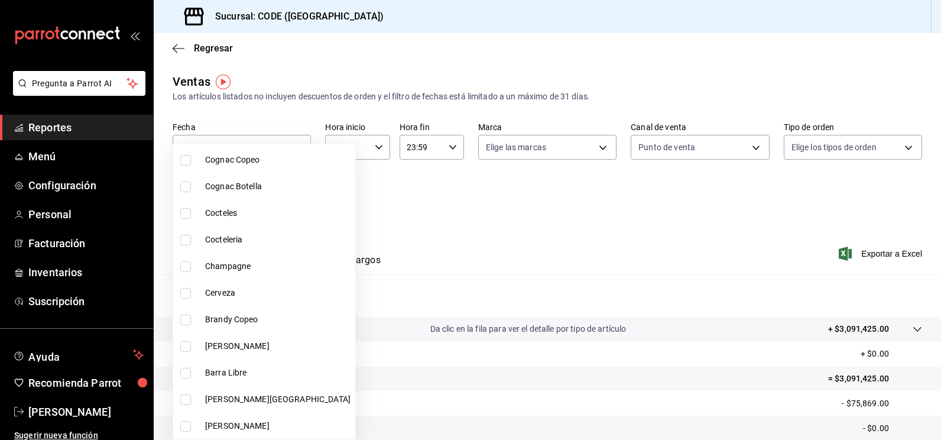
click at [426, 246] on div at bounding box center [470, 220] width 941 height 440
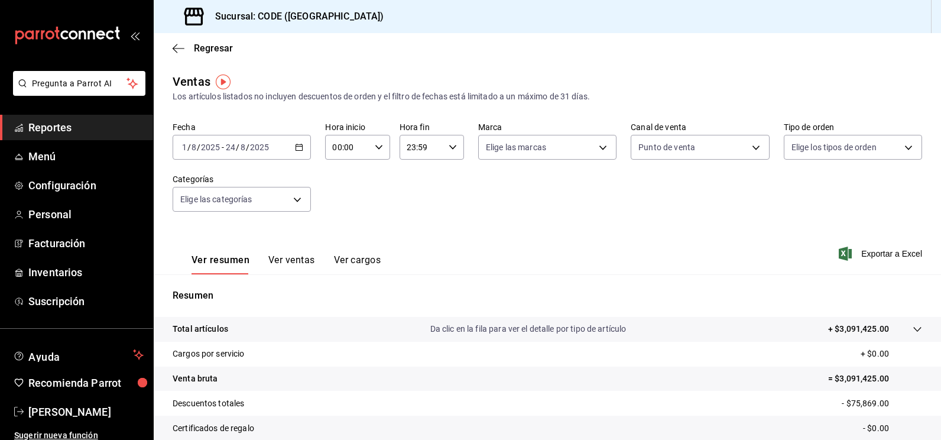
click at [50, 131] on span "Reportes" at bounding box center [85, 127] width 115 height 16
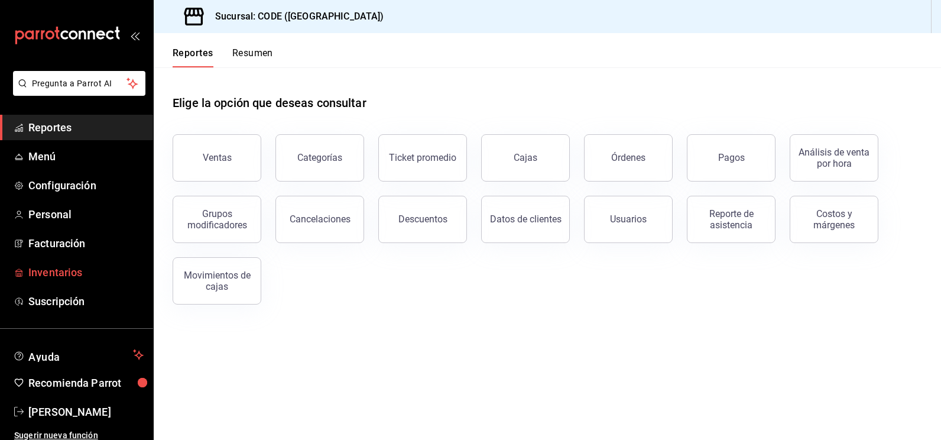
click at [73, 274] on span "Inventarios" at bounding box center [85, 272] width 115 height 16
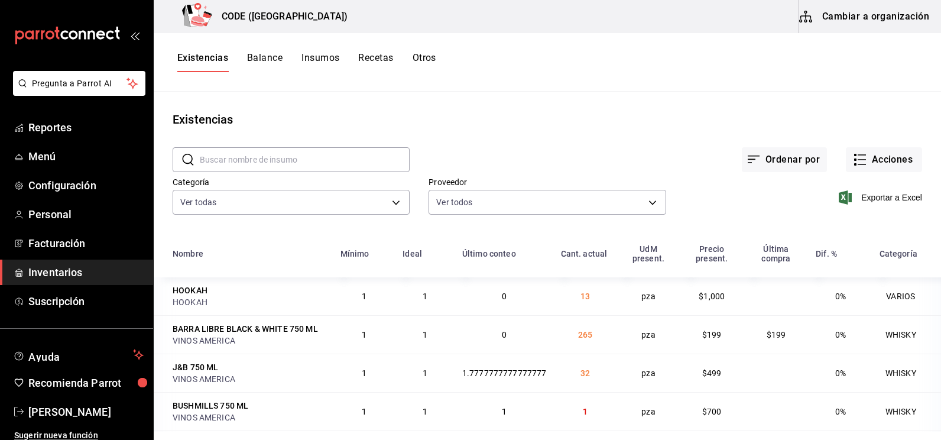
click at [905, 14] on button "Cambiar a organización" at bounding box center [865, 16] width 133 height 33
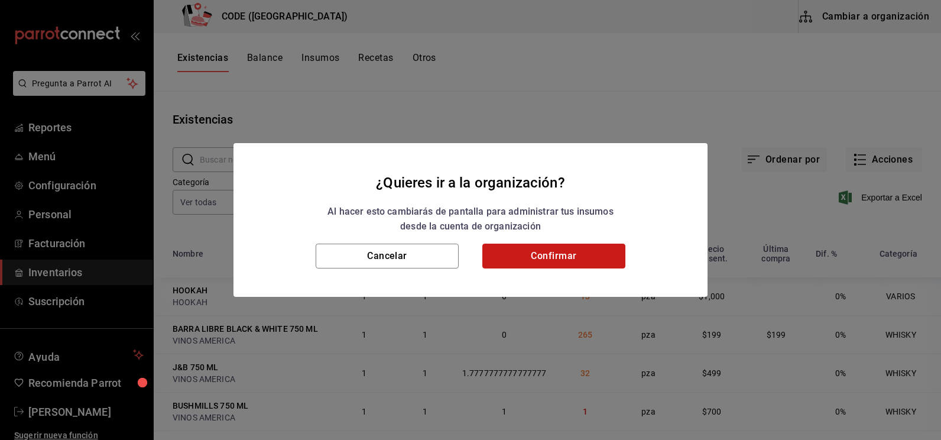
click at [577, 256] on button "Confirmar" at bounding box center [553, 256] width 143 height 25
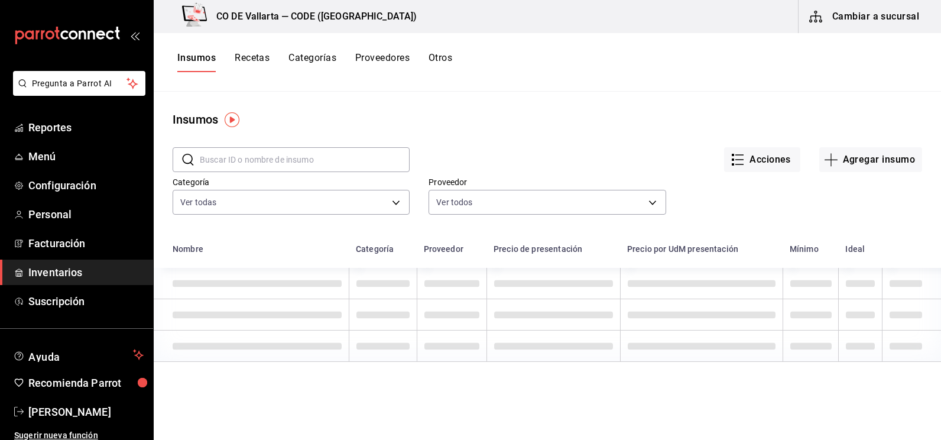
click at [267, 156] on input "text" at bounding box center [305, 160] width 210 height 24
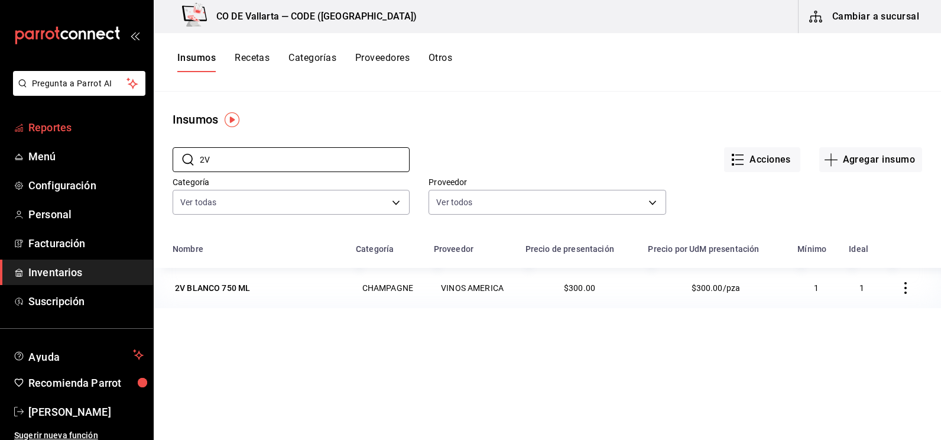
type input "2V"
click at [74, 123] on span "Reportes" at bounding box center [85, 127] width 115 height 16
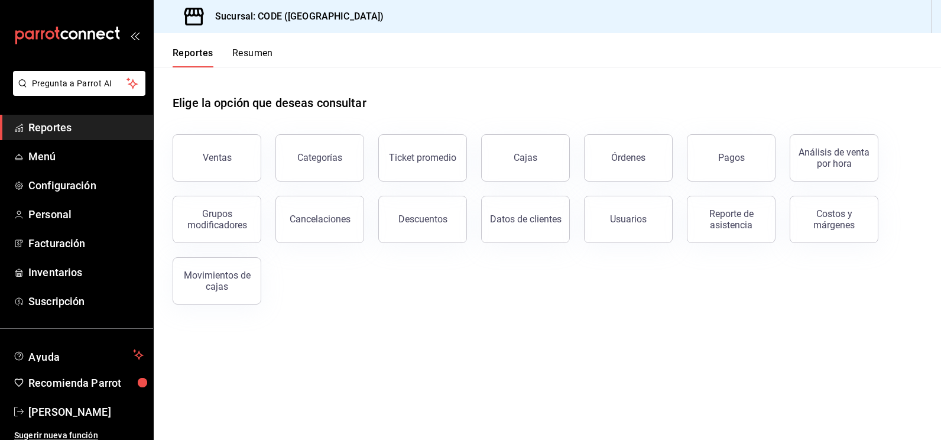
click at [348, 273] on div "Ventas Categorías Ticket promedio Cajas Órdenes Pagos Análisis de venta por hor…" at bounding box center [540, 212] width 764 height 184
click at [71, 132] on span "Reportes" at bounding box center [85, 127] width 115 height 16
click at [207, 158] on div "Ventas" at bounding box center [217, 157] width 29 height 11
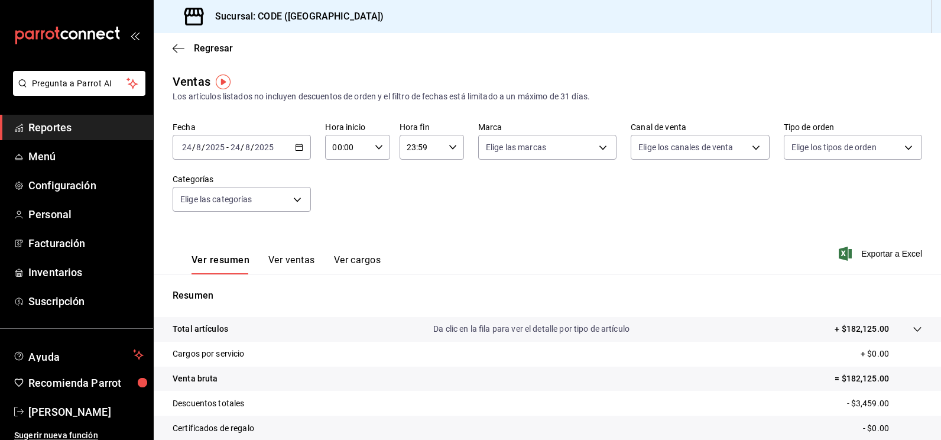
click at [403, 229] on div "Ver resumen Ver ventas Ver cargos Exportar a Excel" at bounding box center [548, 250] width 788 height 48
click at [286, 261] on button "Ver ventas" at bounding box center [291, 264] width 47 height 20
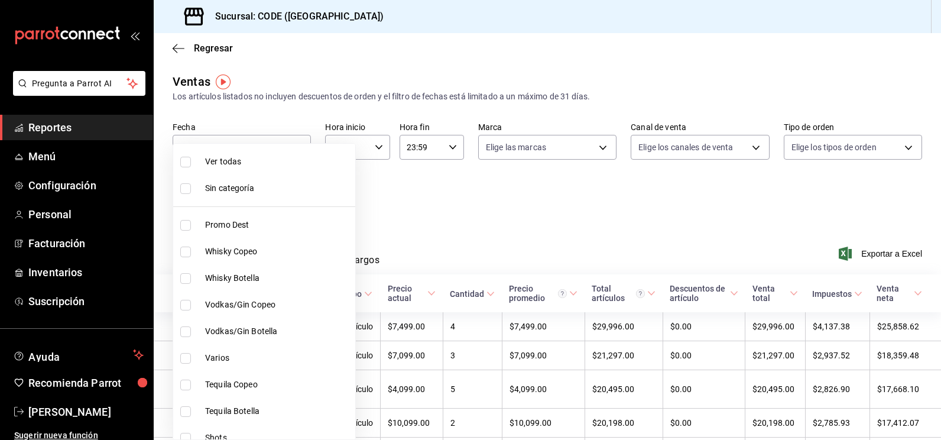
click at [261, 193] on body "Pregunta a Parrot AI Reportes Menú Configuración Personal Facturación Inventari…" at bounding box center [470, 220] width 941 height 440
click at [189, 164] on input "checkbox" at bounding box center [185, 162] width 11 height 11
checkbox input "true"
type input "f391cf47-fcb9-47d4-a0a8-cb8543f6f021,4bb38f7e-a5c0-4edd-b3a9-4b6ffc0329f0,fb8a9…"
checkbox input "true"
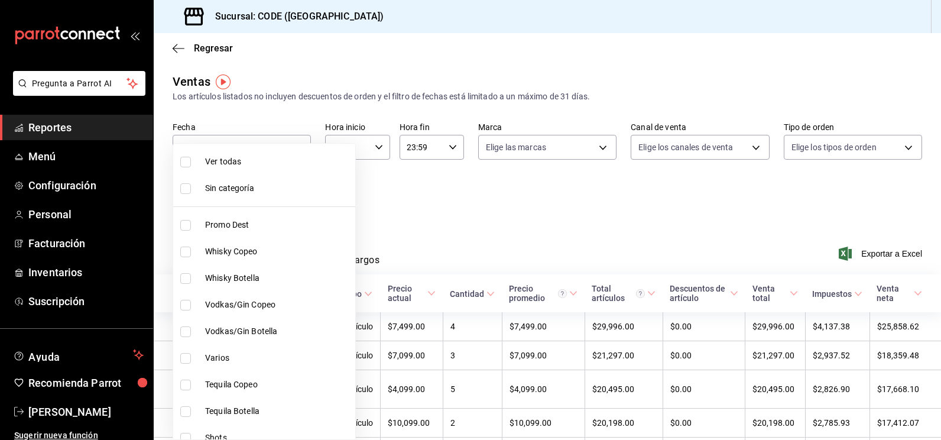
checkbox input "true"
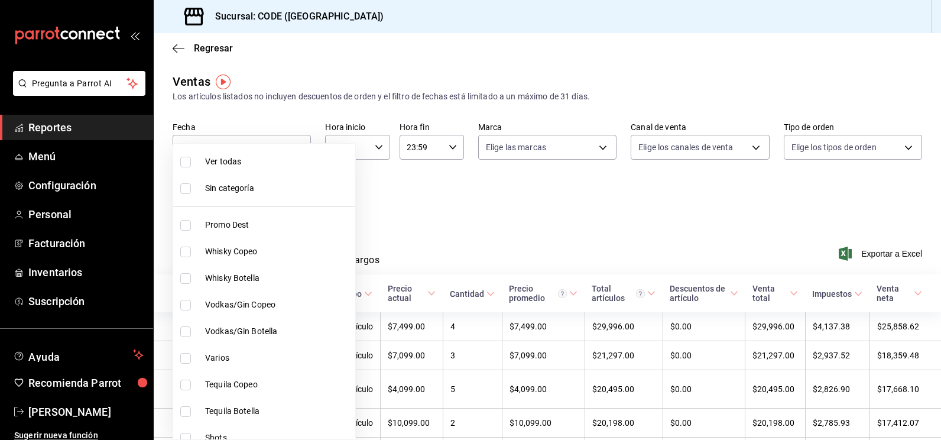
checkbox input "true"
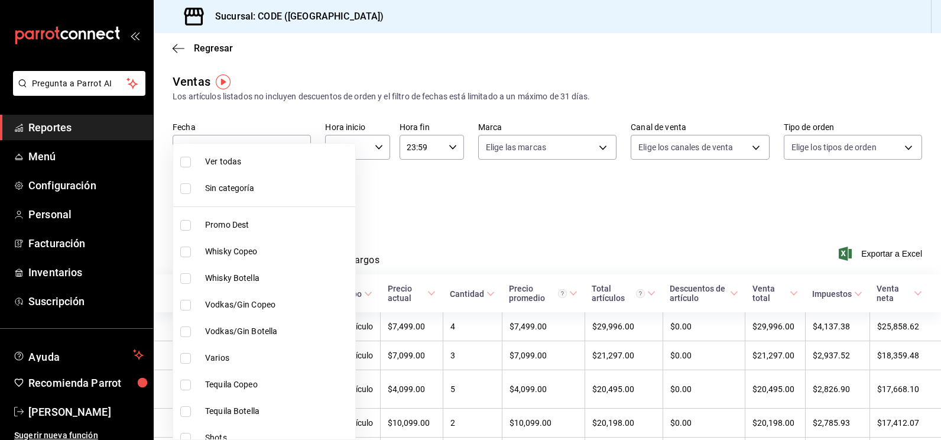
checkbox input "true"
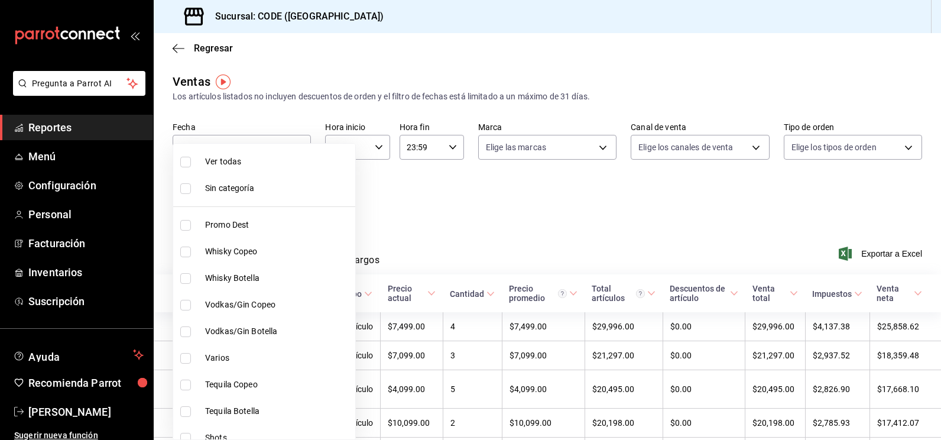
checkbox input "true"
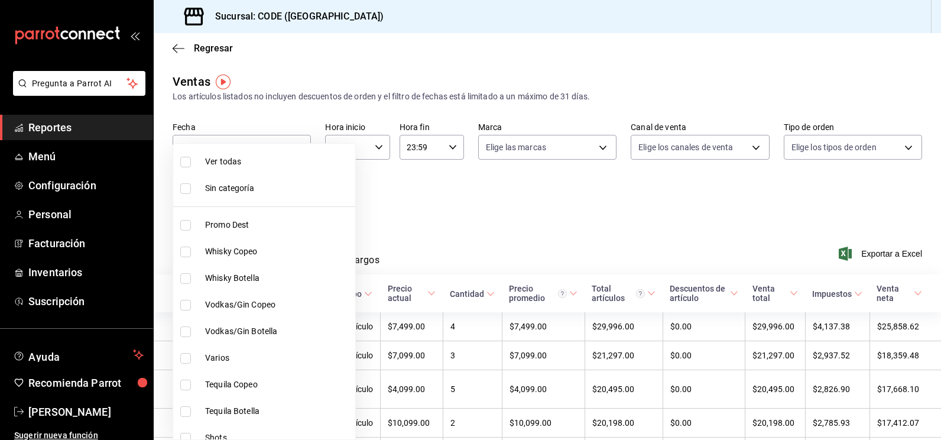
checkbox input "true"
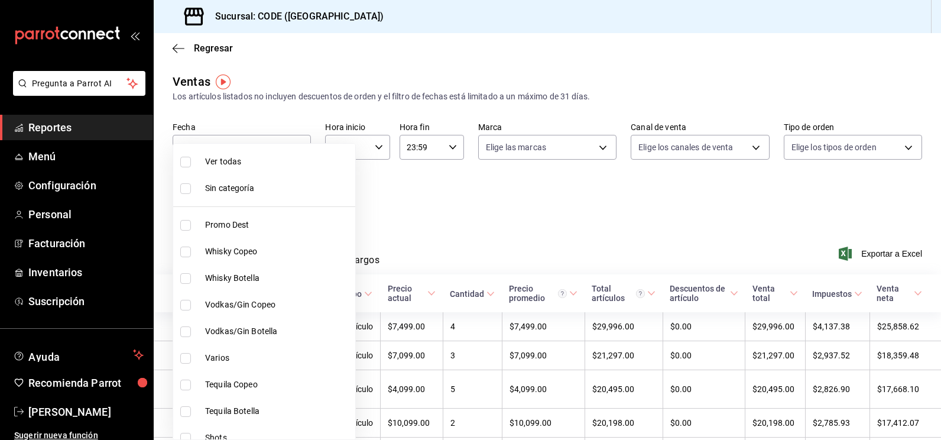
checkbox input "true"
click at [187, 188] on input "checkbox" at bounding box center [185, 188] width 11 height 11
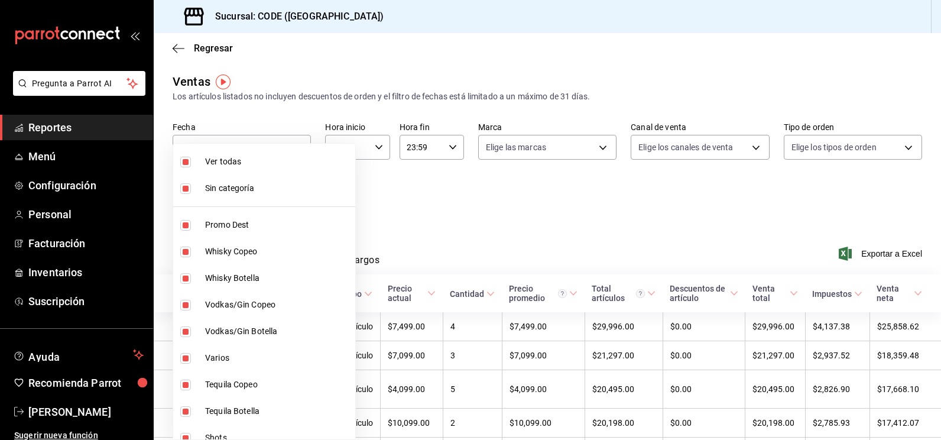
click at [187, 184] on input "checkbox" at bounding box center [185, 188] width 11 height 11
checkbox input "false"
click at [185, 164] on input "checkbox" at bounding box center [185, 162] width 11 height 11
checkbox input "false"
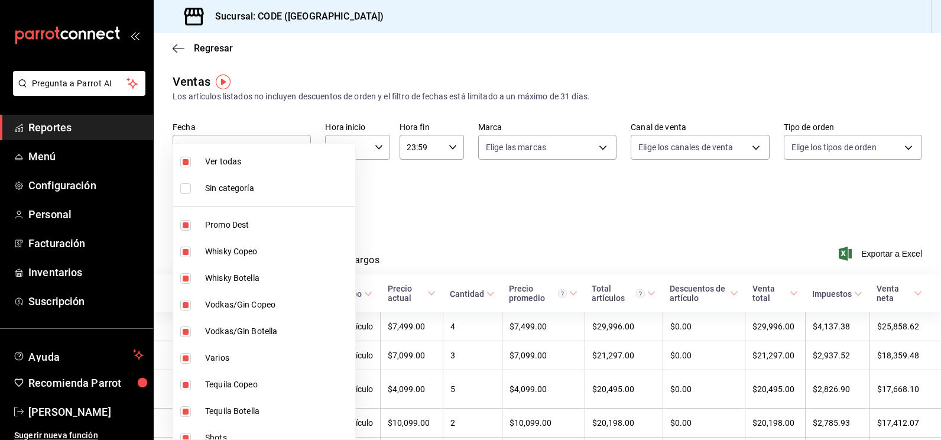
checkbox input "false"
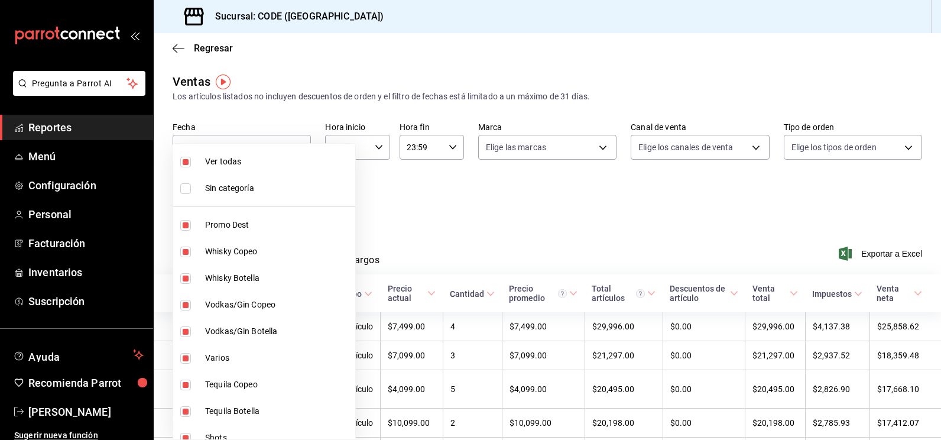
checkbox input "false"
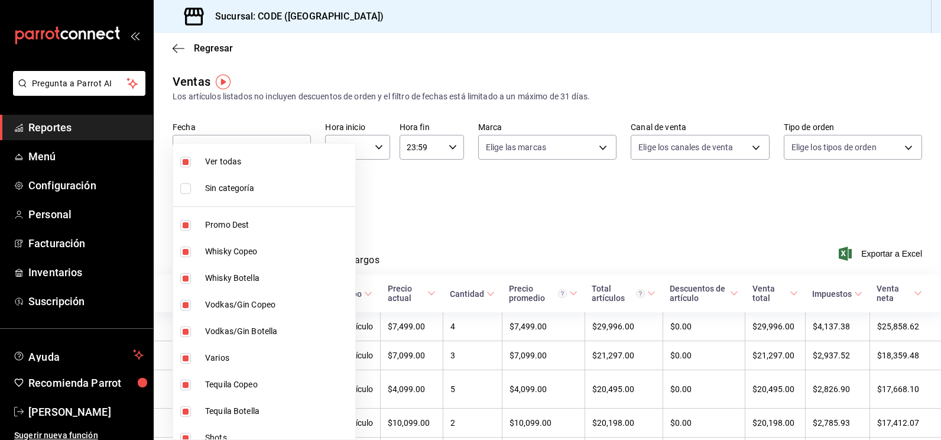
checkbox input "false"
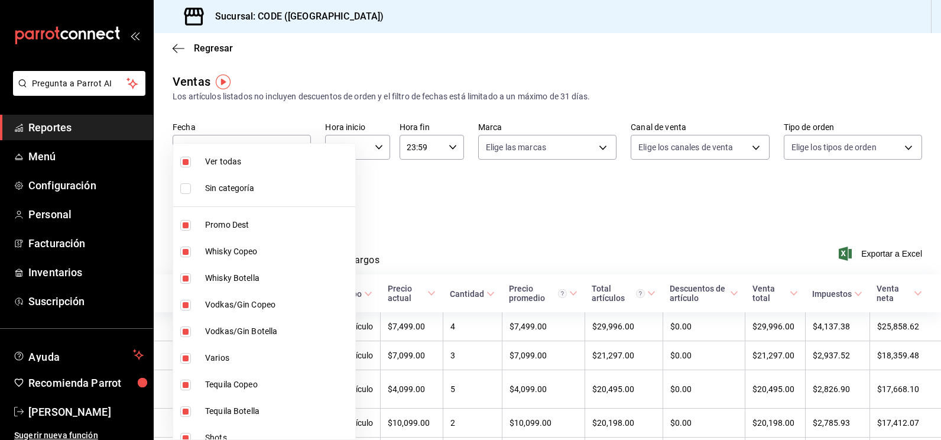
checkbox input "false"
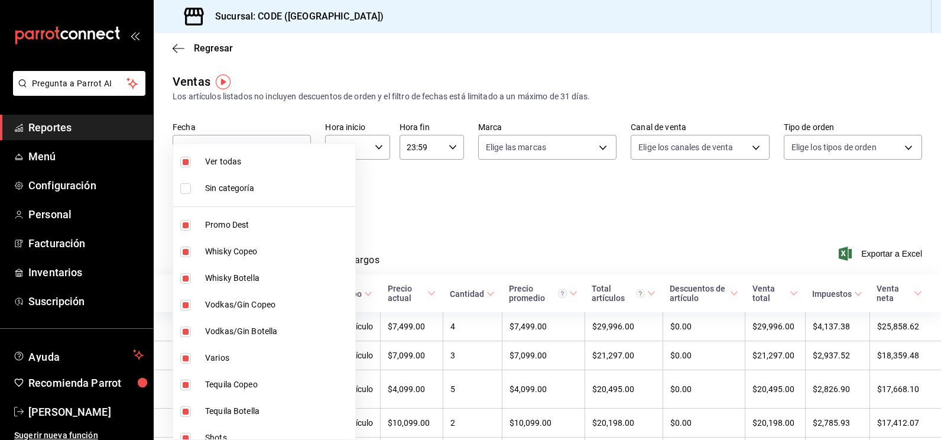
checkbox input "false"
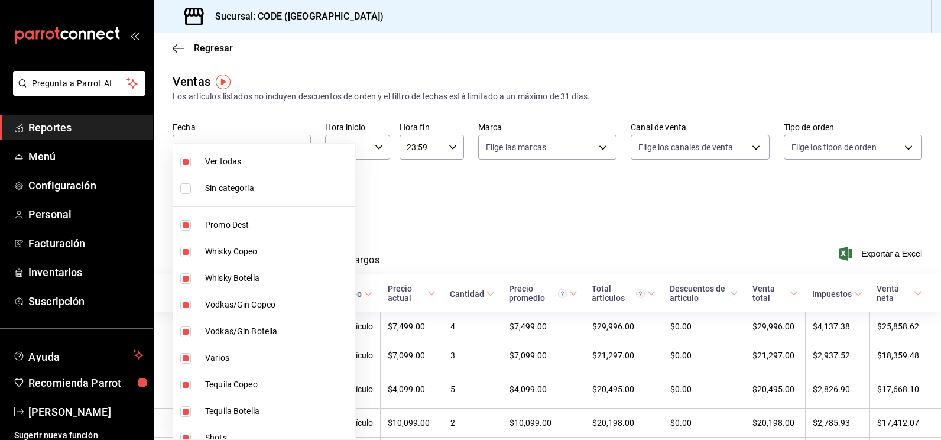
checkbox input "false"
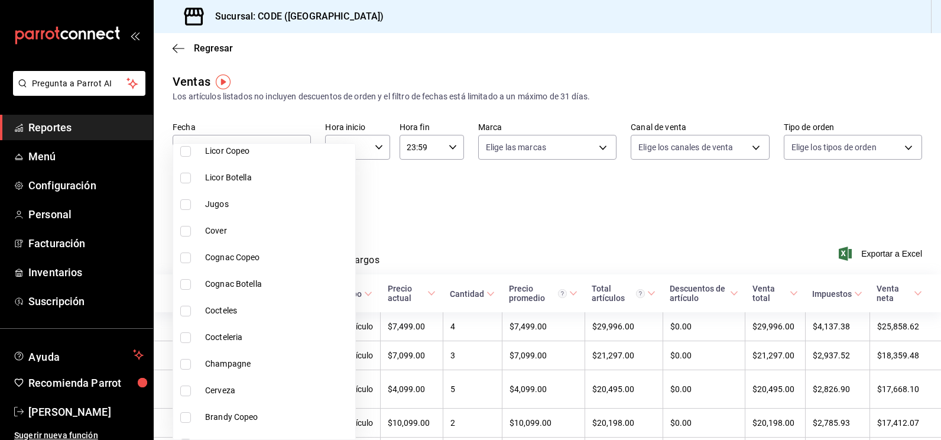
scroll to position [532, 0]
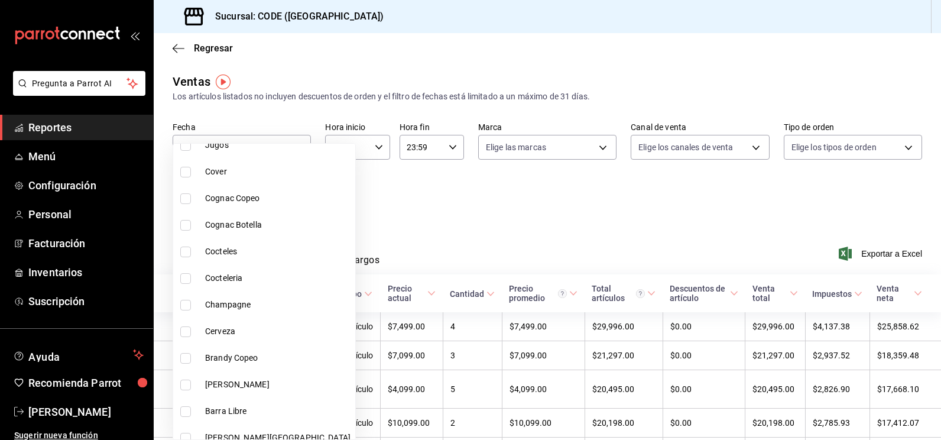
click at [186, 307] on input "checkbox" at bounding box center [185, 305] width 11 height 11
checkbox input "true"
type input "d10f25f2-32bf-408f-8952-9cd39a26c5b7"
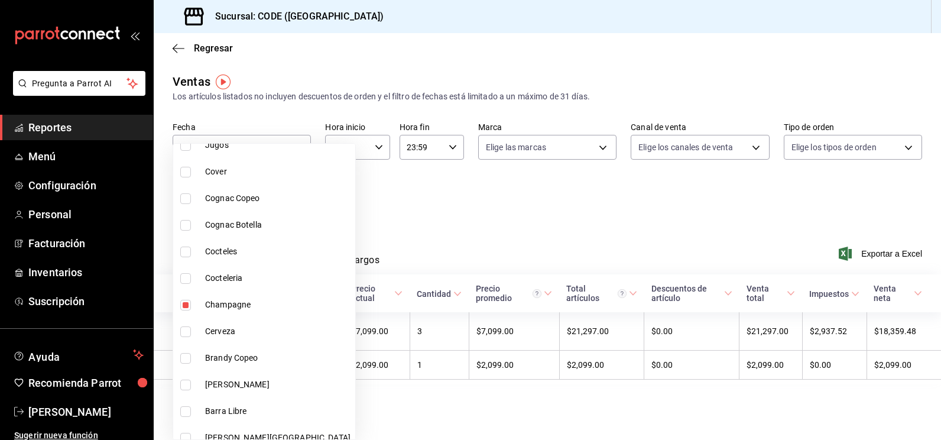
click at [443, 238] on div at bounding box center [470, 220] width 941 height 440
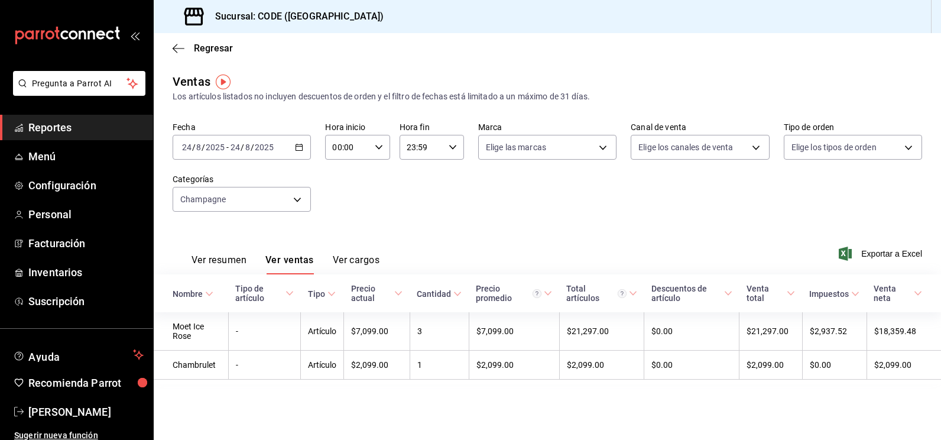
click at [248, 152] on input "8" at bounding box center [248, 146] width 6 height 9
click at [229, 296] on li "Rango de fechas" at bounding box center [228, 289] width 111 height 27
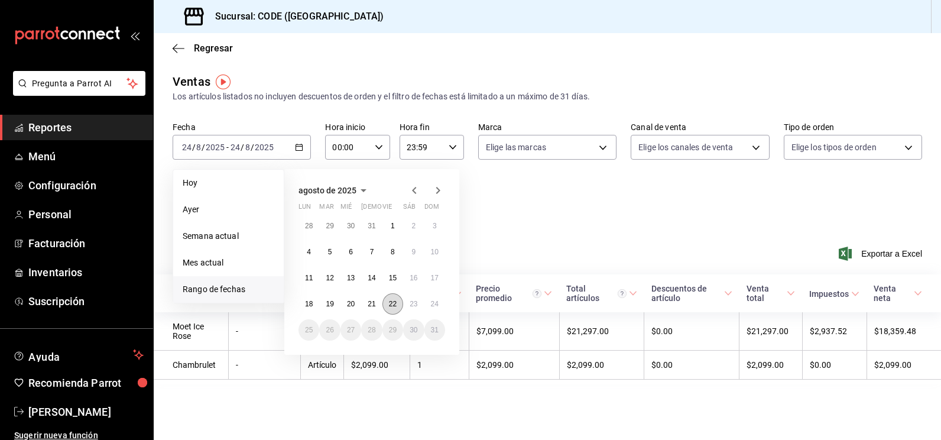
click at [399, 307] on button "22" at bounding box center [393, 303] width 21 height 21
click at [429, 307] on button "24" at bounding box center [435, 303] width 21 height 21
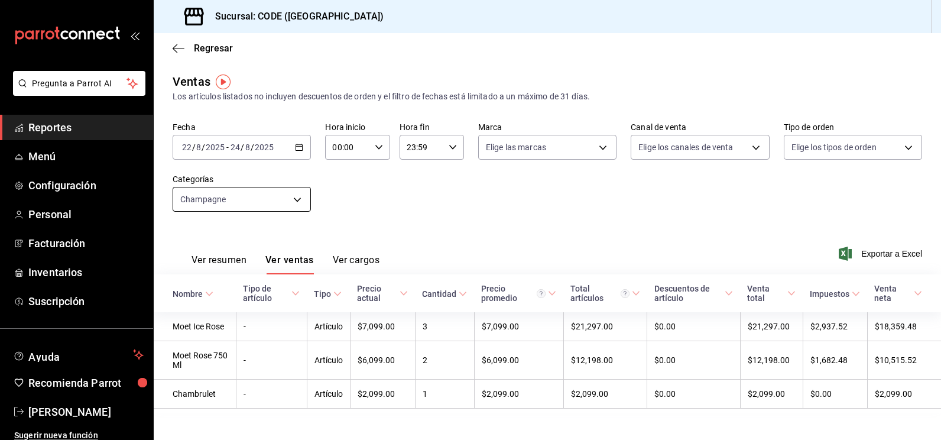
click at [284, 197] on body "Pregunta a Parrot AI Reportes Menú Configuración Personal Facturación Inventari…" at bounding box center [470, 220] width 941 height 440
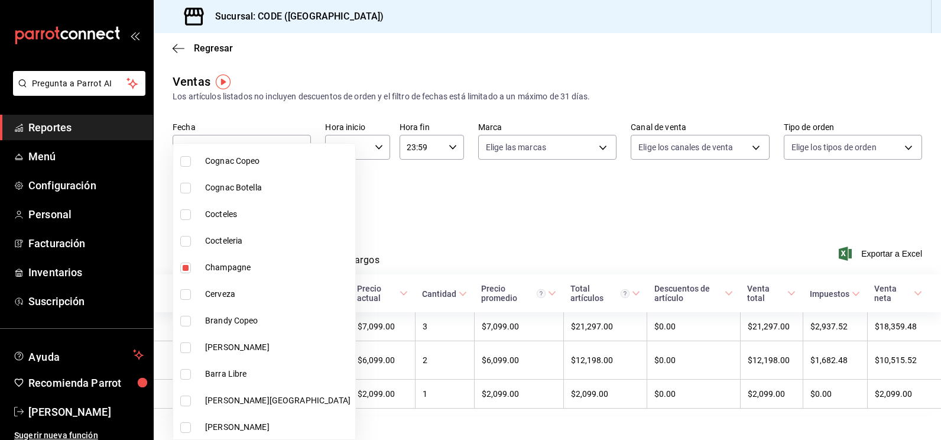
scroll to position [571, 0]
click at [198, 271] on li "Champagne" at bounding box center [264, 266] width 182 height 27
checkbox input "false"
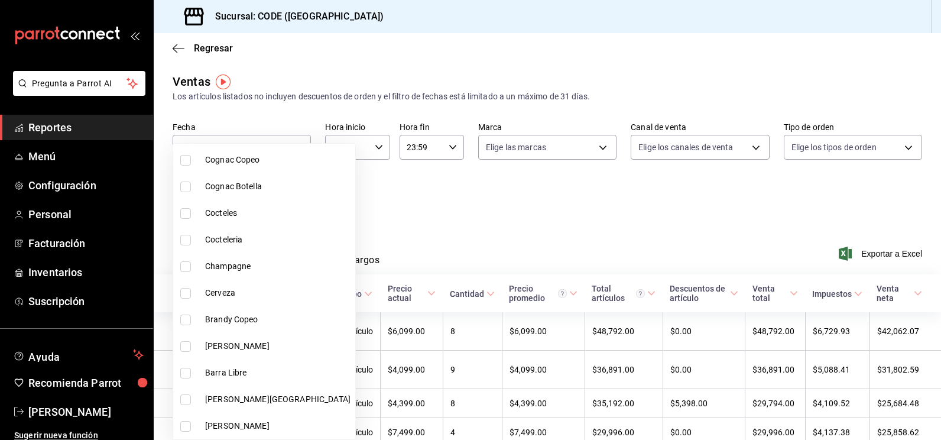
click at [207, 426] on span "[PERSON_NAME]" at bounding box center [277, 426] width 145 height 12
type input "379fd637-03b0-4343-85c3-4bbd9f0e76e8"
checkbox input "true"
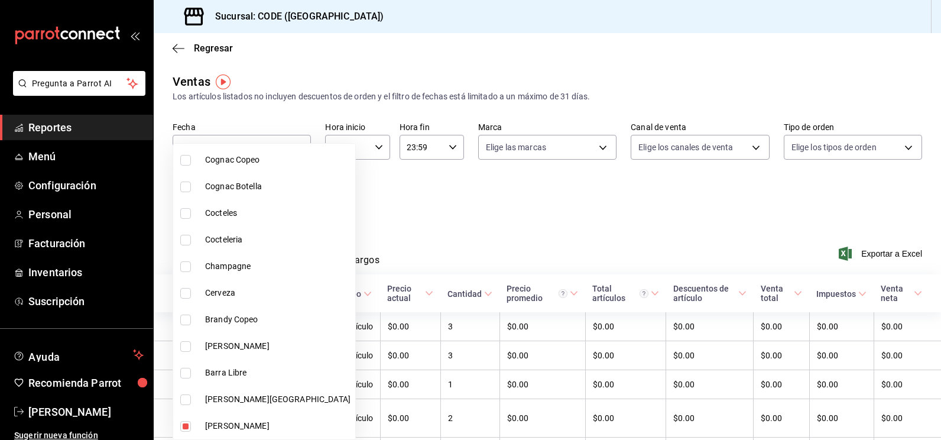
click at [235, 397] on span "[PERSON_NAME][GEOGRAPHIC_DATA]" at bounding box center [277, 399] width 145 height 12
type input "379fd637-03b0-4343-85c3-4bbd9f0e76e8,4117f8e3-188f-4168-b1f1-4abeb880ffe1"
checkbox input "true"
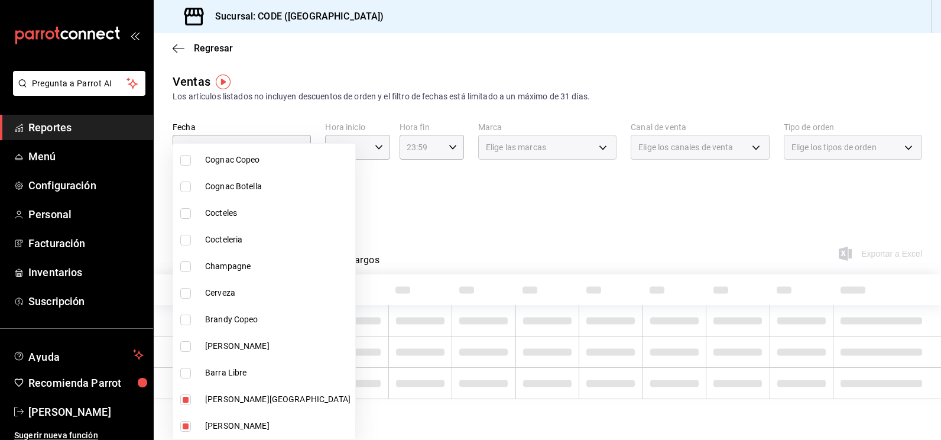
click at [228, 374] on span "Barra Libre" at bounding box center [277, 373] width 145 height 12
type input "379fd637-03b0-4343-85c3-4bbd9f0e76e8,4117f8e3-188f-4168-b1f1-4abeb880ffe1,a4a16…"
checkbox input "true"
click at [232, 348] on span "[PERSON_NAME]" at bounding box center [277, 346] width 145 height 12
type input "379fd637-03b0-4343-85c3-4bbd9f0e76e8,4117f8e3-188f-4168-b1f1-4abeb880ffe1,a4a16…"
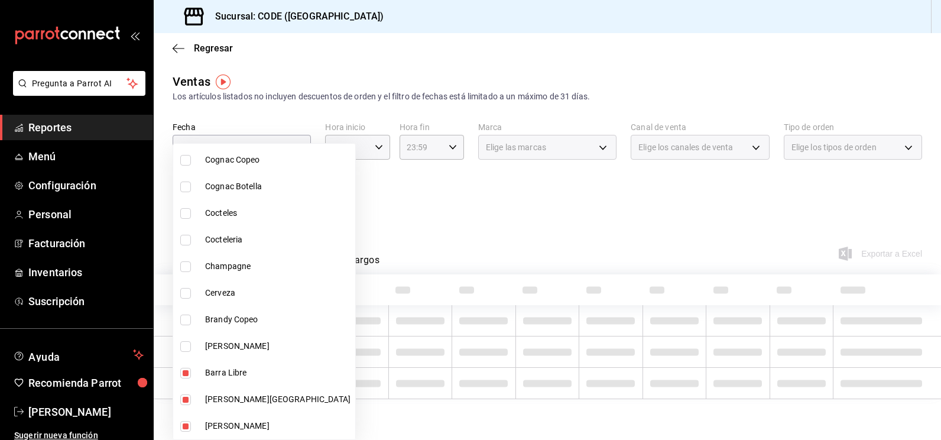
checkbox input "true"
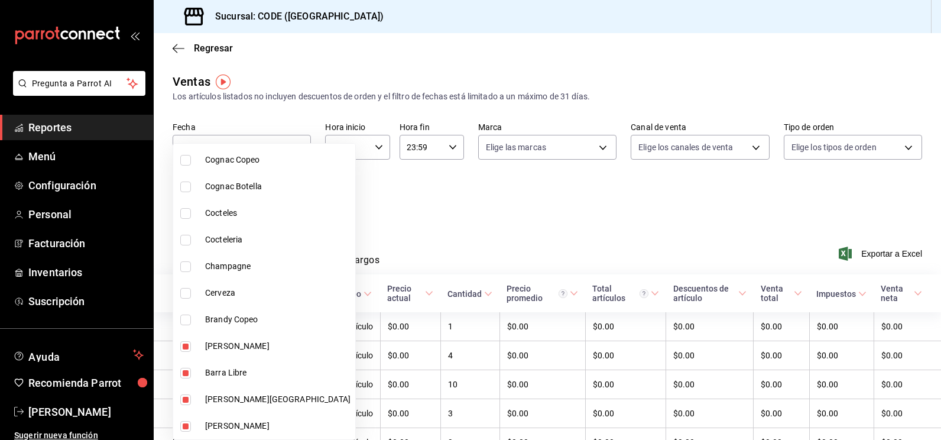
click at [421, 239] on div at bounding box center [470, 220] width 941 height 440
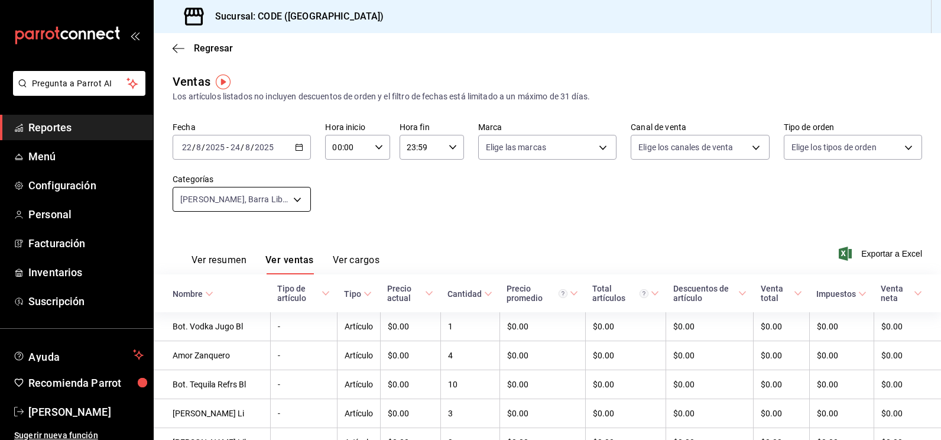
click at [296, 196] on body "Pregunta a Parrot AI Reportes Menú Configuración Personal Facturación Inventari…" at bounding box center [470, 220] width 941 height 440
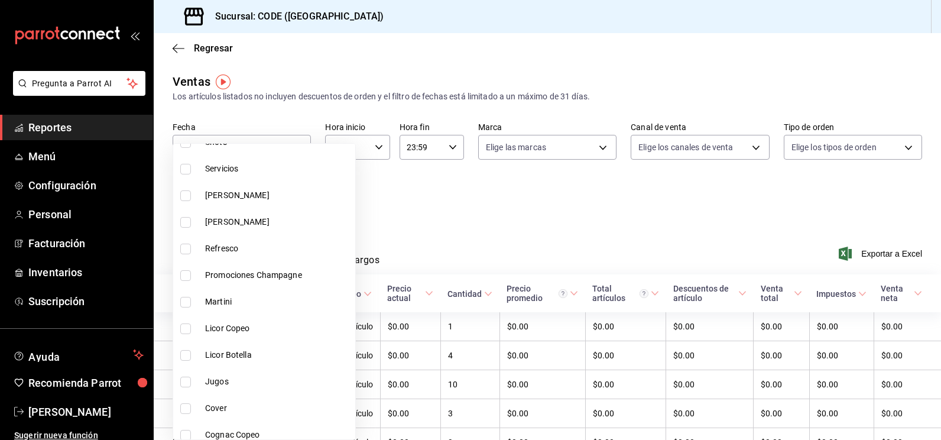
scroll to position [571, 0]
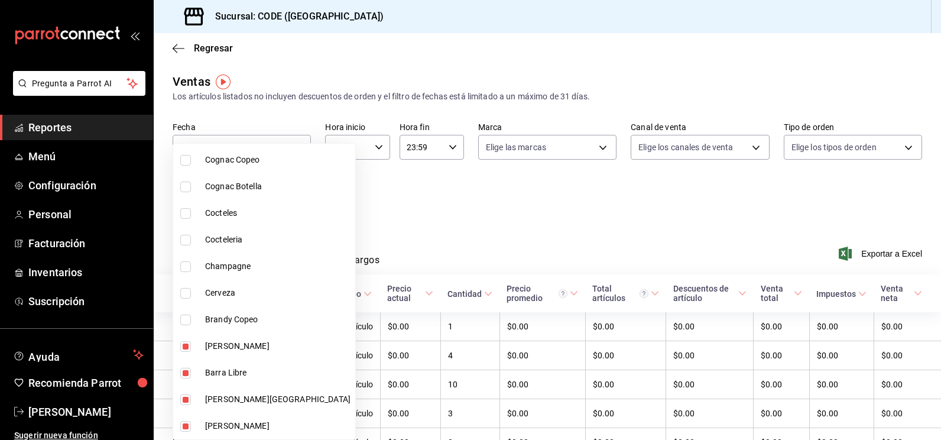
click at [189, 424] on input "checkbox" at bounding box center [185, 426] width 11 height 11
checkbox input "false"
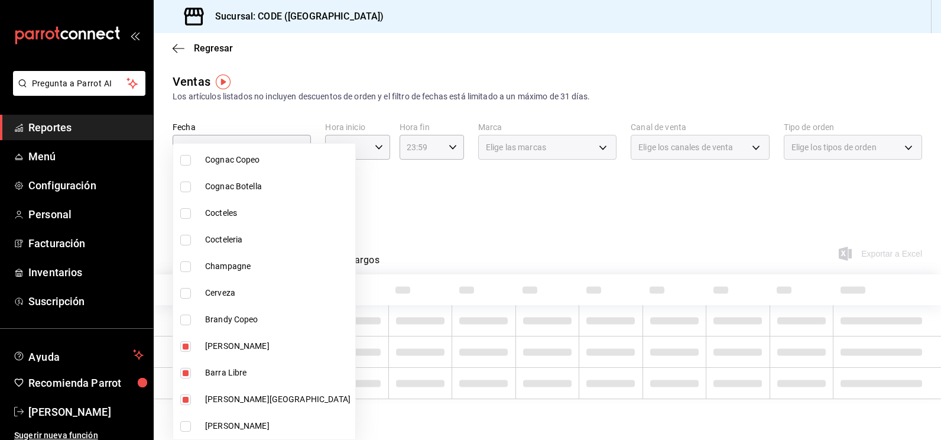
click at [186, 406] on li "[PERSON_NAME][GEOGRAPHIC_DATA]" at bounding box center [264, 399] width 182 height 27
type input "a4a16e9d-7b6a-49ce-ab89-5ef718ec8739,6c41d945-629b-4873-b1db-a4cd3848b615"
checkbox input "false"
click at [186, 374] on input "checkbox" at bounding box center [185, 373] width 11 height 11
checkbox input "false"
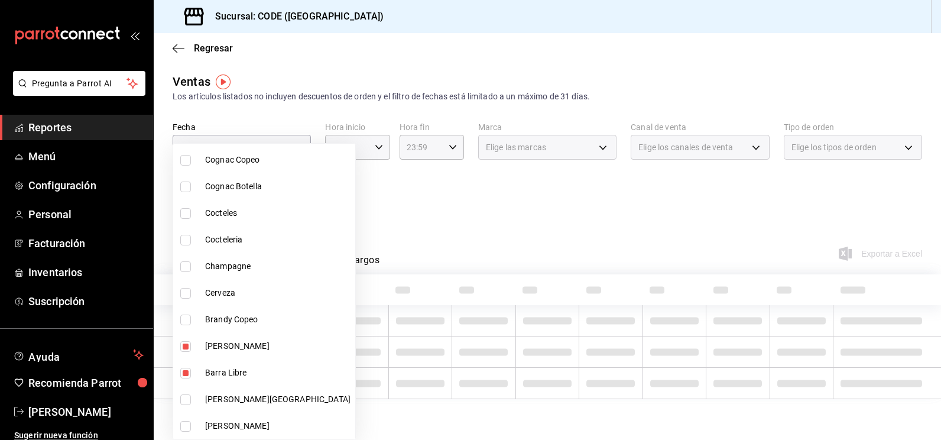
type input "6c41d945-629b-4873-b1db-a4cd3848b615"
click at [186, 348] on input "checkbox" at bounding box center [185, 346] width 11 height 11
checkbox input "false"
click at [189, 322] on input "checkbox" at bounding box center [185, 320] width 11 height 11
checkbox input "true"
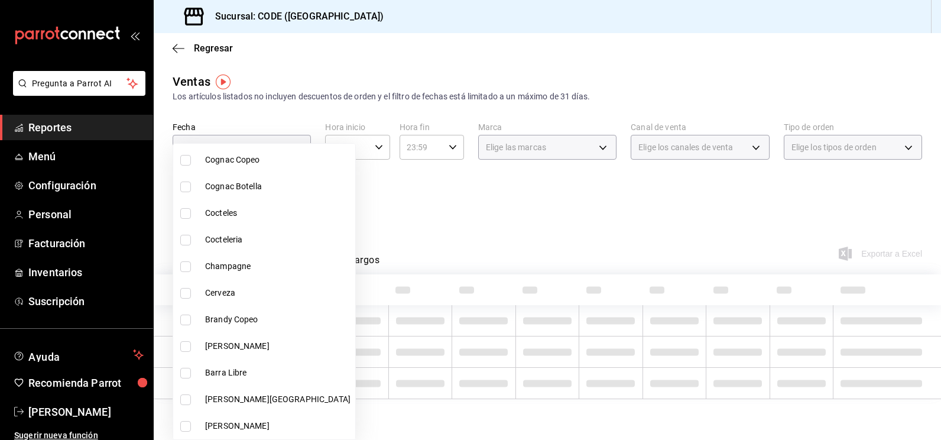
type input "c84ea3ed-5beb-4f8f-9932-0815f93d7b12"
click at [185, 296] on input "checkbox" at bounding box center [185, 293] width 11 height 11
checkbox input "true"
click at [183, 272] on li "Champagne" at bounding box center [264, 266] width 182 height 27
type input "c84ea3ed-5beb-4f8f-9932-0815f93d7b12,48cc986a-c22d-4fa1-9aa7-eb5d6ad8003b,d10f2…"
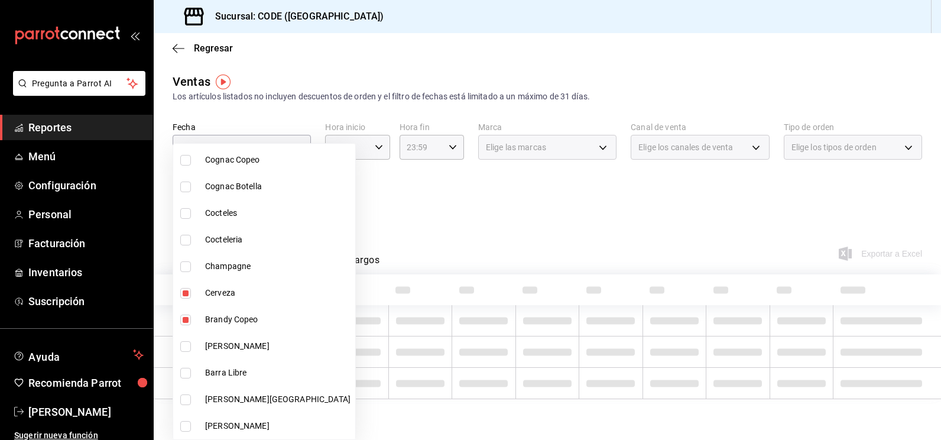
checkbox input "true"
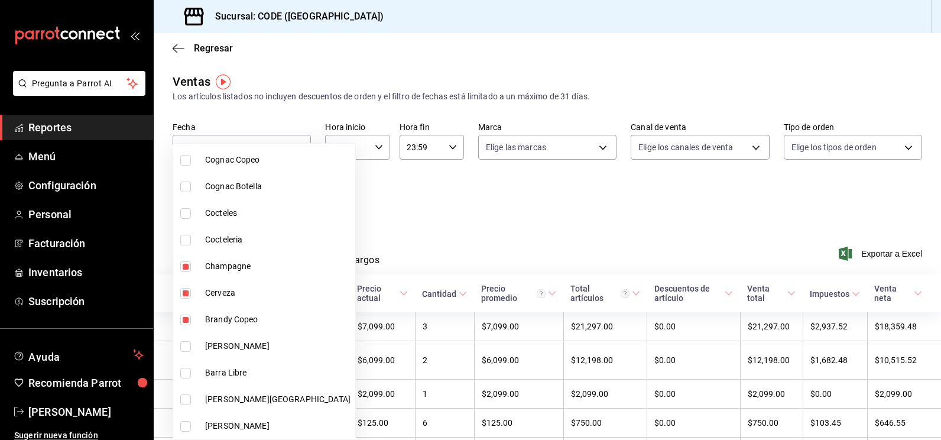
click at [185, 242] on input "checkbox" at bounding box center [185, 240] width 11 height 11
checkbox input "true"
type input "c84ea3ed-5beb-4f8f-9932-0815f93d7b12,48cc986a-c22d-4fa1-9aa7-eb5d6ad8003b,d10f2…"
click at [421, 218] on div at bounding box center [470, 220] width 941 height 440
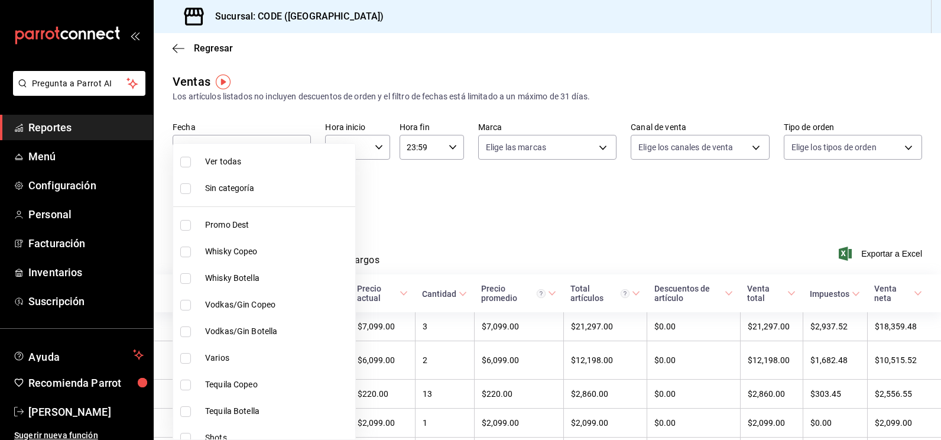
click at [292, 196] on body "Pregunta a Parrot AI Reportes Menú Configuración Personal Facturación Inventari…" at bounding box center [470, 220] width 941 height 440
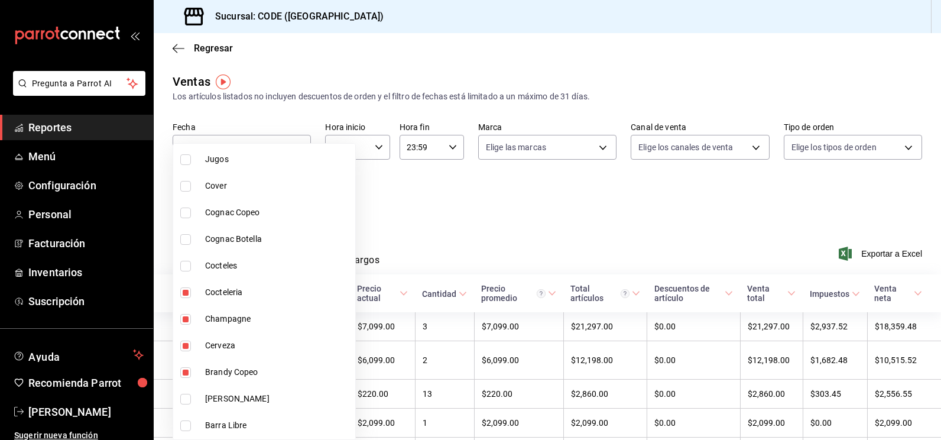
scroll to position [571, 0]
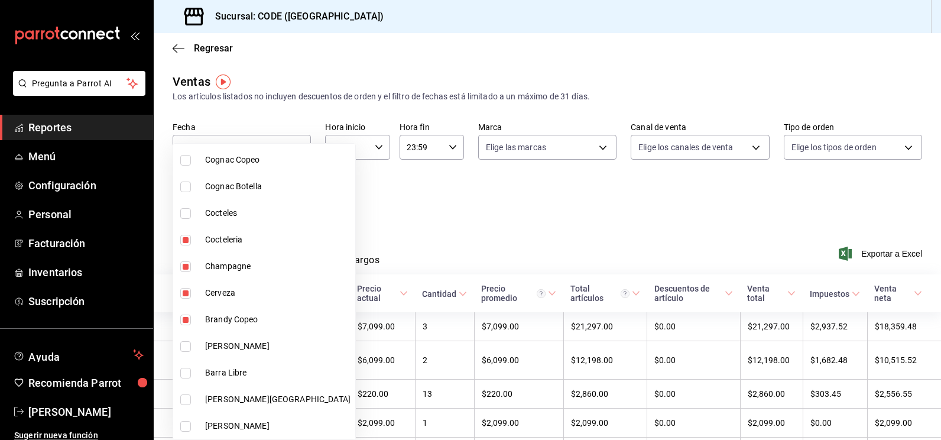
click at [195, 320] on label at bounding box center [187, 320] width 15 height 11
click at [191, 320] on input "checkbox" at bounding box center [185, 320] width 11 height 11
checkbox input "true"
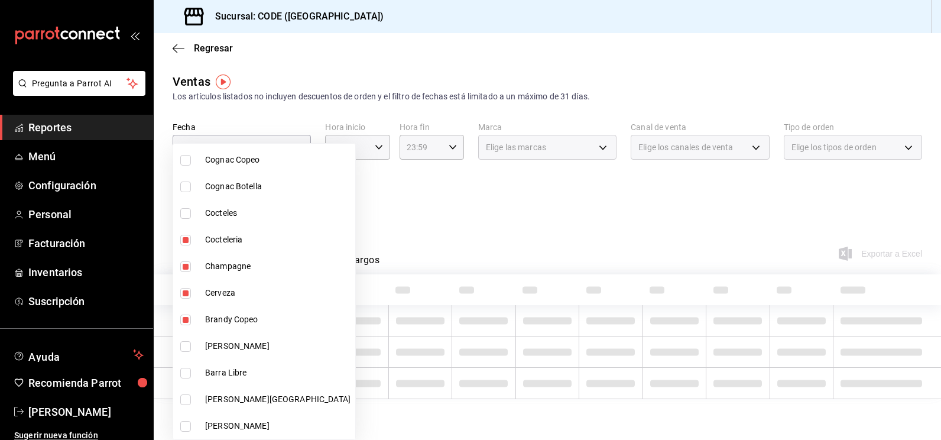
click at [199, 298] on li "Cerveza" at bounding box center [264, 293] width 182 height 27
type input "d10f25f2-32bf-408f-8952-9cd39a26c5b7,a6b269cf-5c01-4cca-9e16-0ecf7e617ef8,c84ea…"
checkbox input "false"
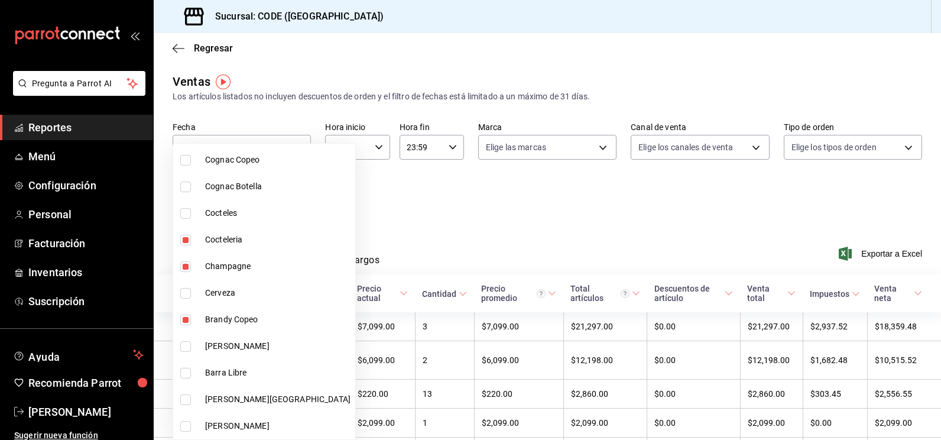
click at [186, 317] on input "checkbox" at bounding box center [185, 320] width 11 height 11
checkbox input "false"
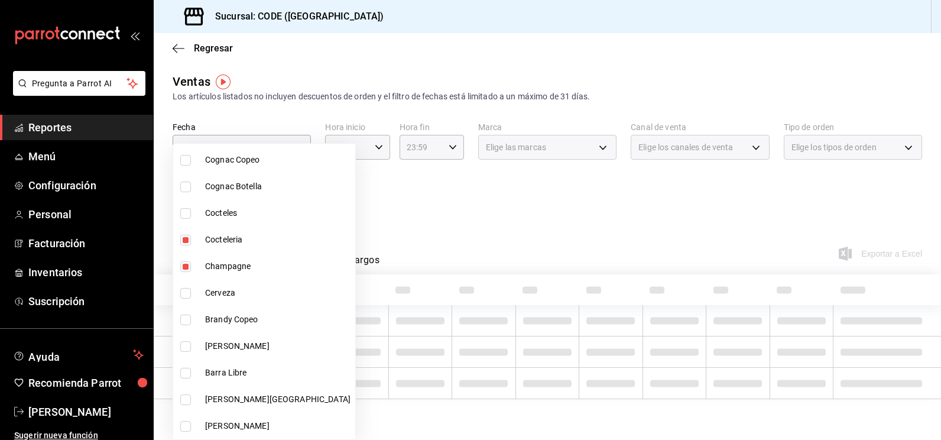
click at [187, 275] on li "Champagne" at bounding box center [264, 266] width 182 height 27
type input "a6b269cf-5c01-4cca-9e16-0ecf7e617ef8"
checkbox input "false"
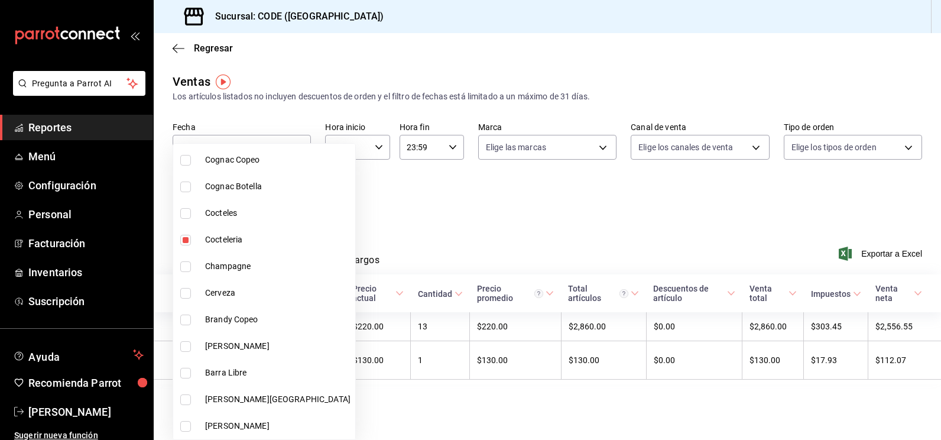
click at [186, 241] on input "checkbox" at bounding box center [185, 240] width 11 height 11
checkbox input "false"
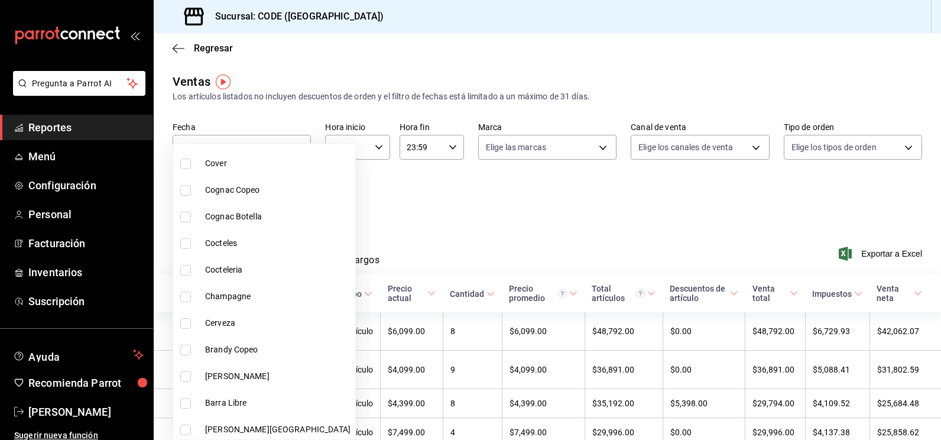
scroll to position [511, 0]
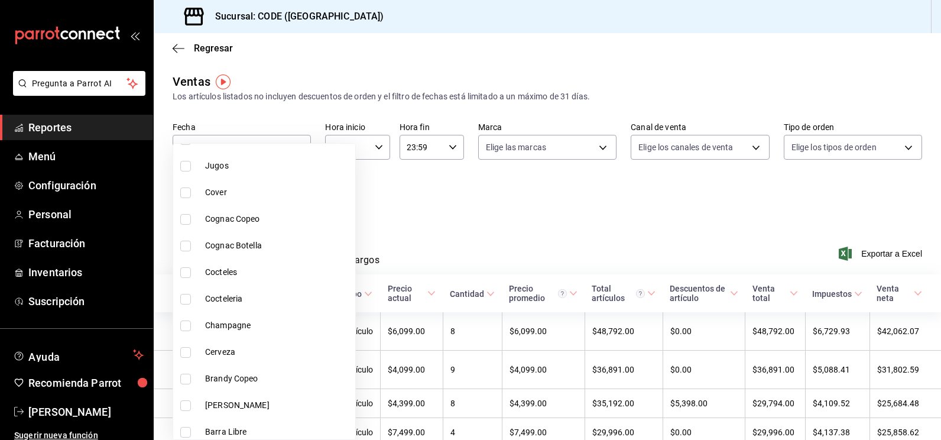
click at [187, 271] on input "checkbox" at bounding box center [185, 272] width 11 height 11
checkbox input "true"
type input "2064a575-193e-4126-8e1f-af6f2915f9fb"
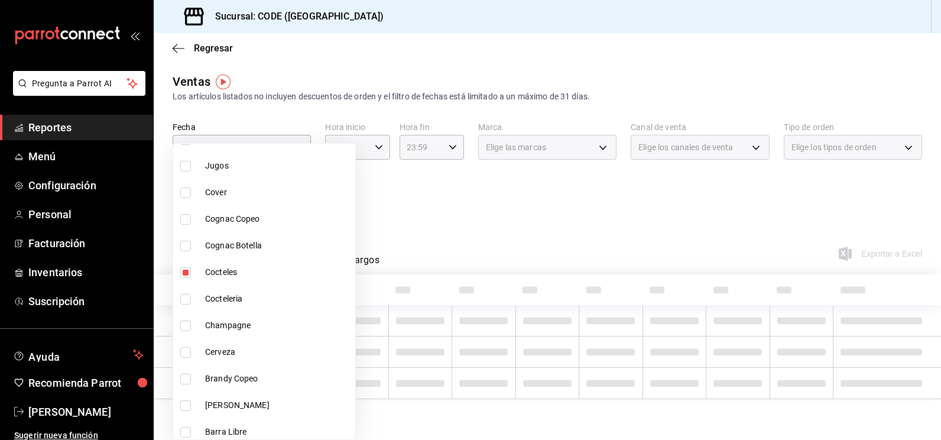
click at [184, 246] on input "checkbox" at bounding box center [185, 246] width 11 height 11
checkbox input "true"
type input "2064a575-193e-4126-8e1f-af6f2915f9fb,5b344cb7-f149-437f-890f-4e4cd1cee74b"
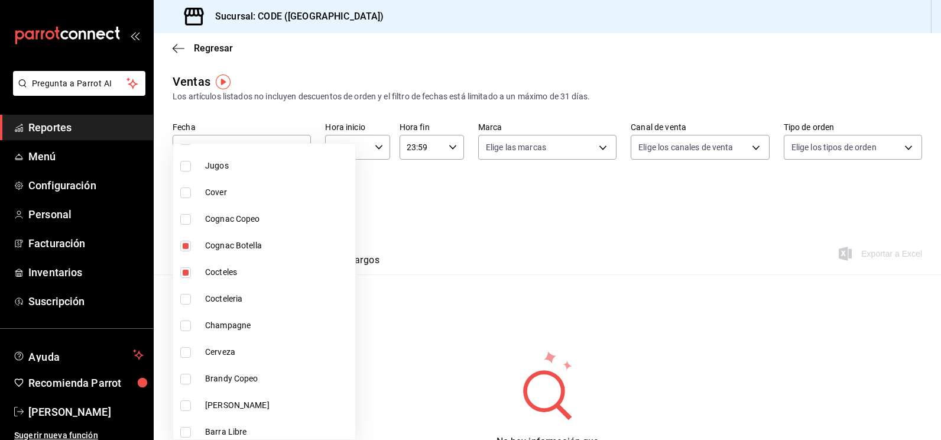
click at [184, 218] on input "checkbox" at bounding box center [185, 219] width 11 height 11
checkbox input "true"
type input "2064a575-193e-4126-8e1f-af6f2915f9fb,5b344cb7-f149-437f-890f-4e4cd1cee74b,bbd03…"
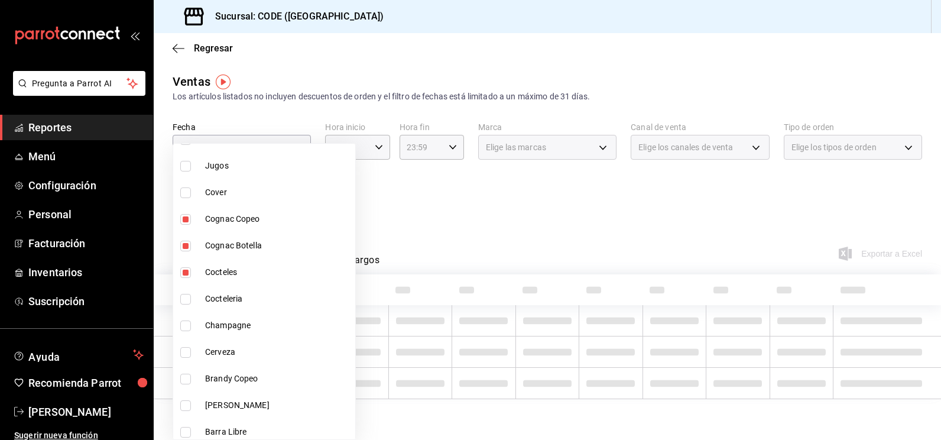
click at [184, 193] on input "checkbox" at bounding box center [185, 192] width 11 height 11
checkbox input "true"
type input "2064a575-193e-4126-8e1f-af6f2915f9fb,5b344cb7-f149-437f-890f-4e4cd1cee74b,bbd03…"
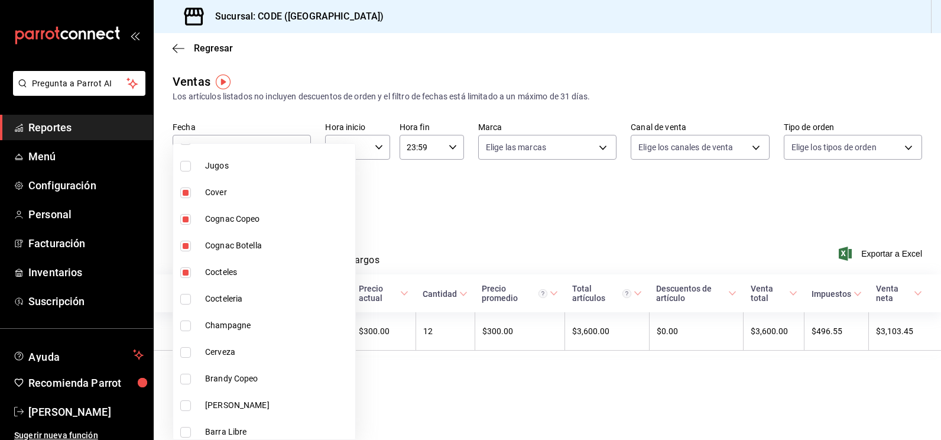
click at [428, 233] on div at bounding box center [470, 220] width 941 height 440
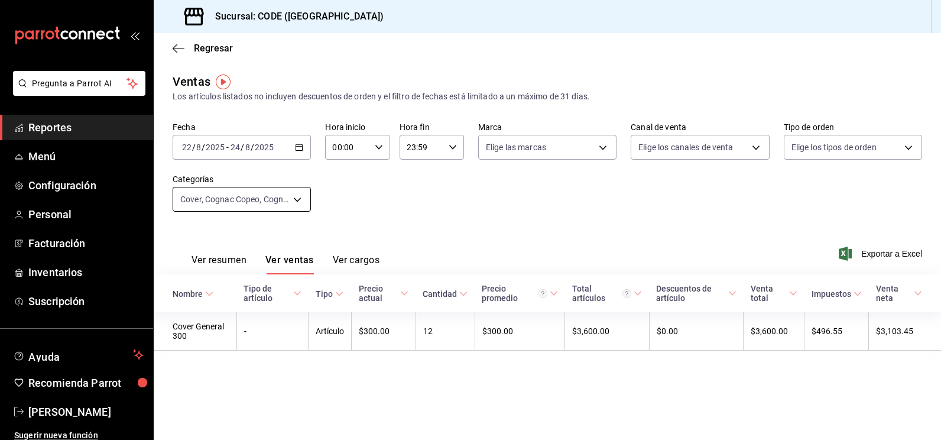
click at [286, 203] on body "Pregunta a Parrot AI Reportes Menú Configuración Personal Facturación Inventari…" at bounding box center [470, 220] width 941 height 440
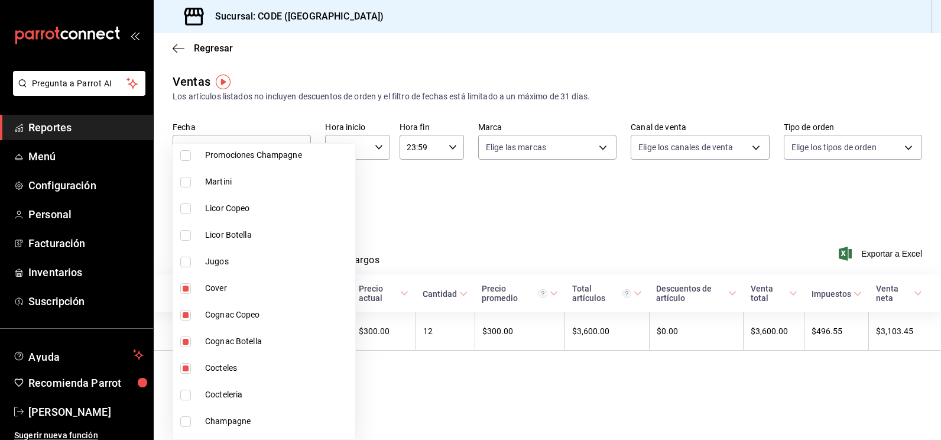
scroll to position [473, 0]
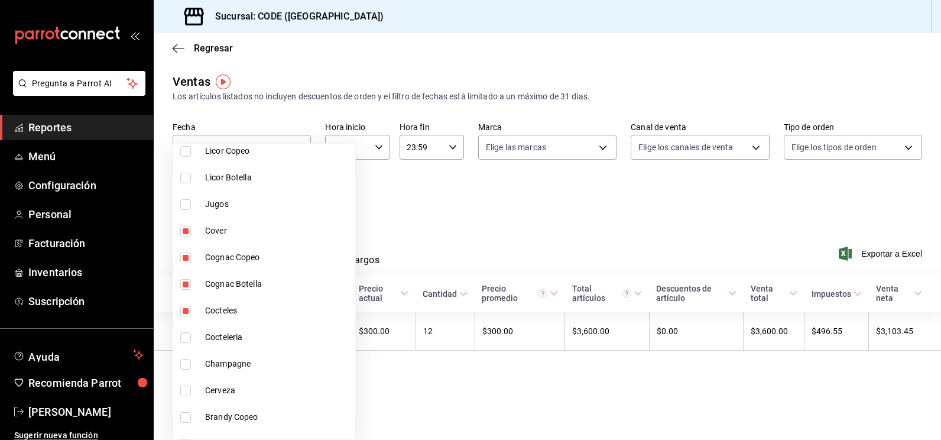
click at [181, 307] on input "checkbox" at bounding box center [185, 311] width 11 height 11
checkbox input "false"
type input "5b344cb7-f149-437f-890f-4e4cd1cee74b,bbd03d16-b8c8-439a-91c8-7d29fd008a96,6f405…"
click at [187, 285] on input "checkbox" at bounding box center [185, 284] width 11 height 11
checkbox input "false"
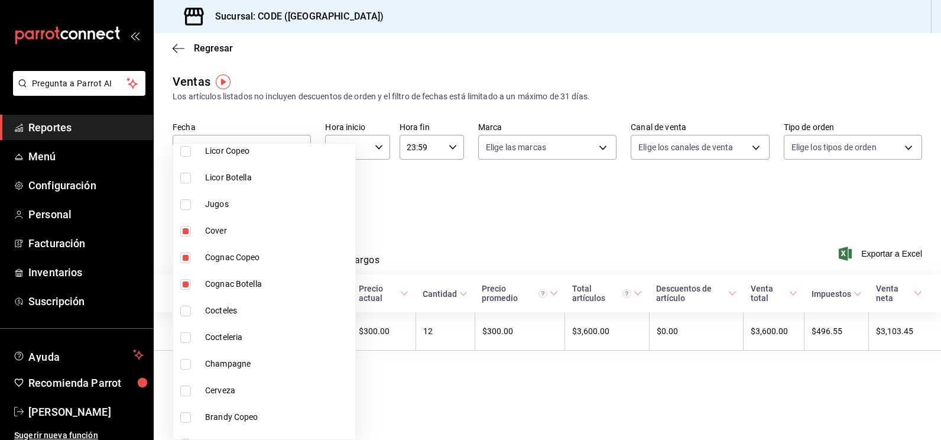
type input "bbd03d16-b8c8-439a-91c8-7d29fd008a96,6f4055ca-b242-4f1f-9e1e-1f5d955db145"
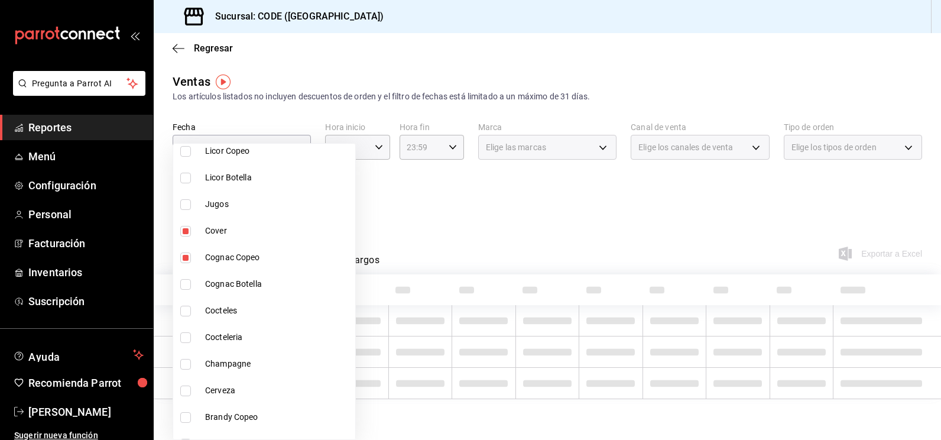
click at [186, 259] on input "checkbox" at bounding box center [185, 257] width 11 height 11
checkbox input "false"
type input "6f4055ca-b242-4f1f-9e1e-1f5d955db145"
click at [185, 232] on input "checkbox" at bounding box center [185, 231] width 11 height 11
checkbox input "false"
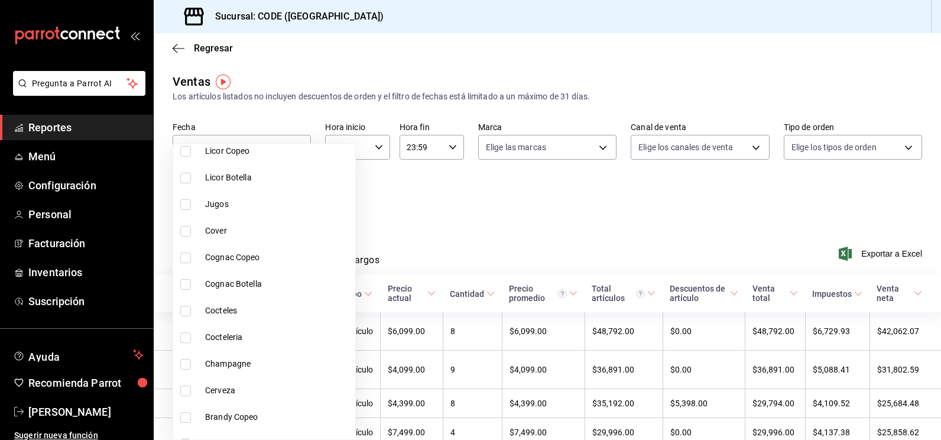
scroll to position [414, 0]
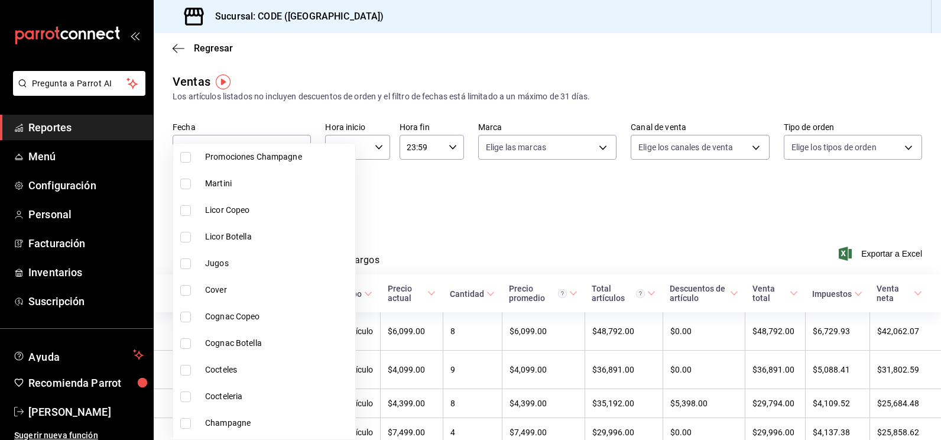
click at [186, 264] on input "checkbox" at bounding box center [185, 263] width 11 height 11
checkbox input "true"
type input "a500fcbb-c535-4aa9-a4d8-ca4f514be097"
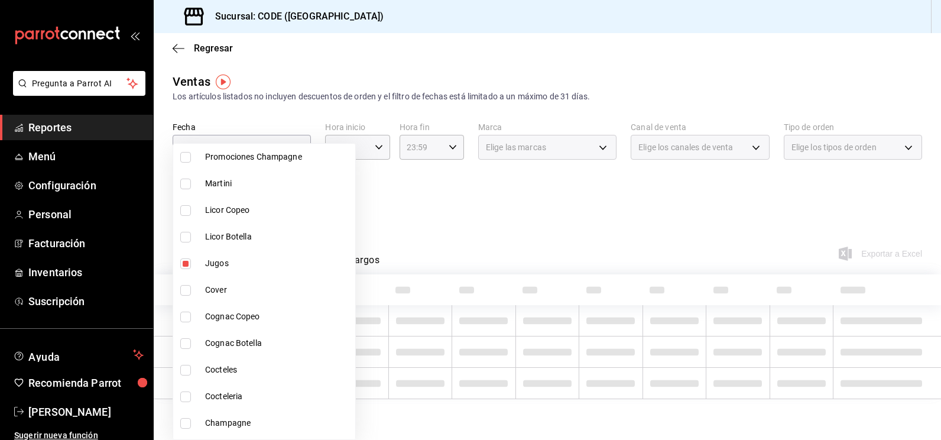
click at [183, 240] on input "checkbox" at bounding box center [185, 237] width 11 height 11
checkbox input "true"
click at [188, 217] on li "Licor Copeo" at bounding box center [264, 210] width 182 height 27
type input "a500fcbb-c535-4aa9-a4d8-ca4f514be097,37cca5b9-c0cd-4cb4-bbd9-9412aa05b6f1,77def…"
checkbox input "true"
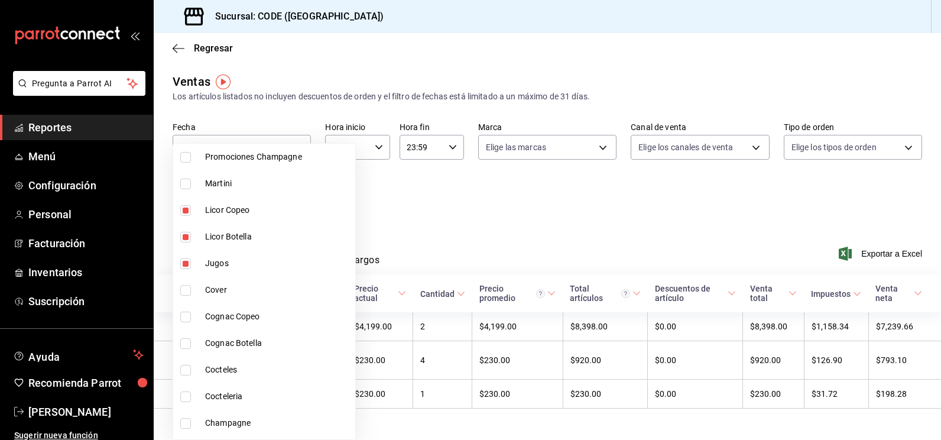
click at [186, 193] on li "Martini" at bounding box center [264, 183] width 182 height 27
type input "a500fcbb-c535-4aa9-a4d8-ca4f514be097,37cca5b9-c0cd-4cb4-bbd9-9412aa05b6f1,77def…"
checkbox input "true"
click at [187, 160] on input "checkbox" at bounding box center [185, 157] width 11 height 11
checkbox input "true"
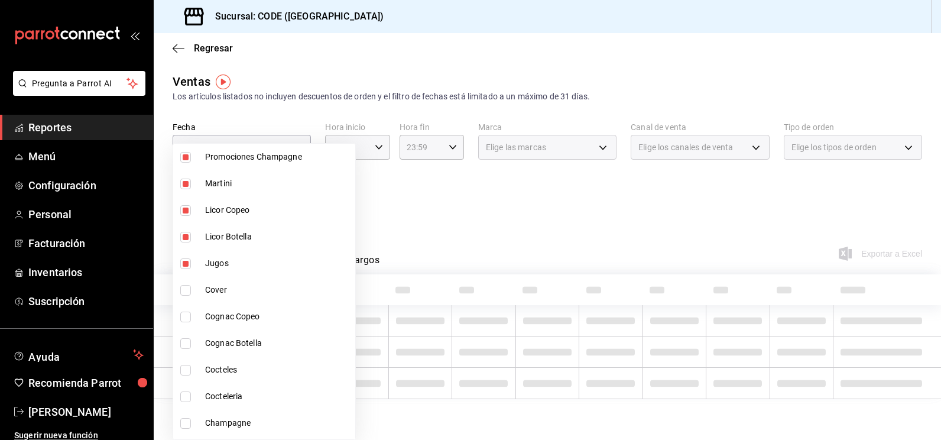
click at [388, 212] on div at bounding box center [470, 220] width 941 height 440
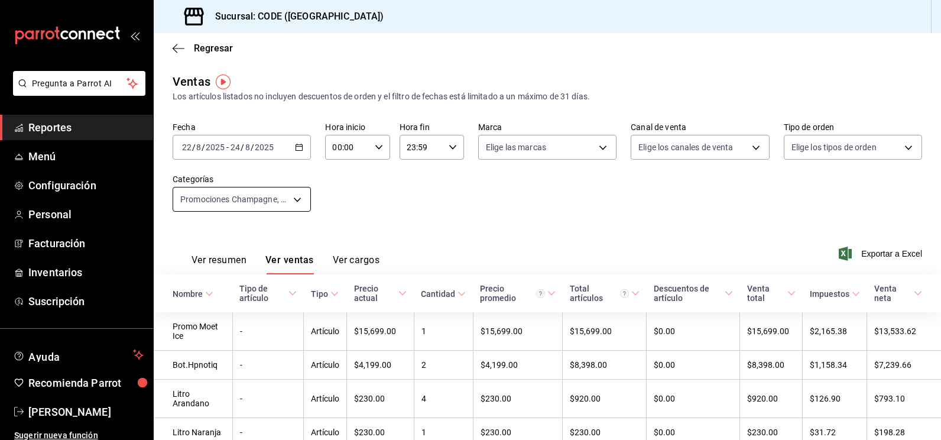
click at [269, 199] on body "Pregunta a Parrot AI Reportes Menú Configuración Personal Facturación Inventari…" at bounding box center [470, 220] width 941 height 440
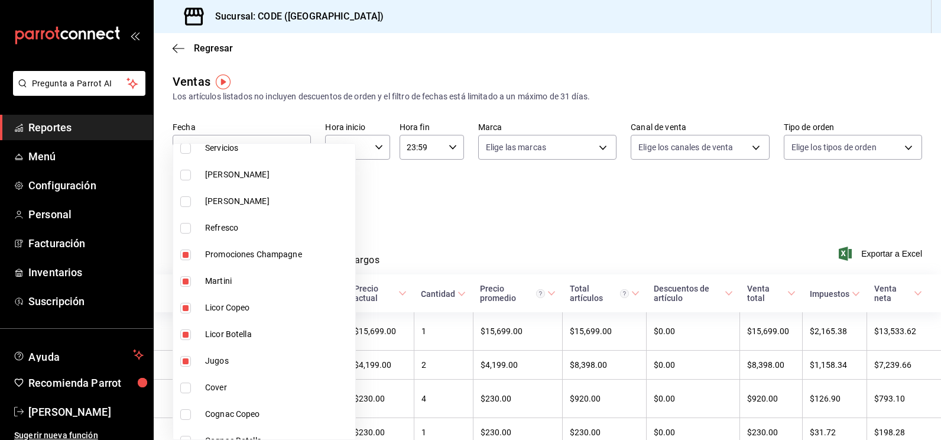
scroll to position [296, 0]
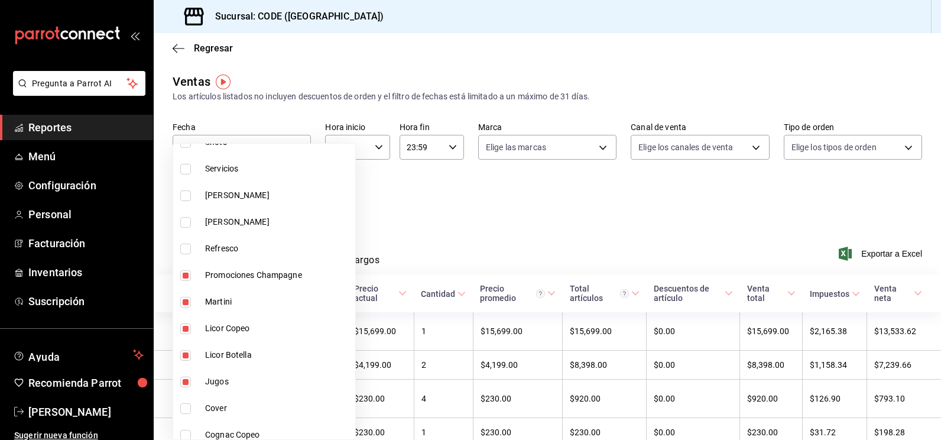
click at [219, 383] on span "Jugos" at bounding box center [277, 381] width 145 height 12
type input "37cca5b9-c0cd-4cb4-bbd9-9412aa05b6f1,77def4a8-7812-4211-aa2a-0374a1467f85,ae7fd…"
checkbox input "false"
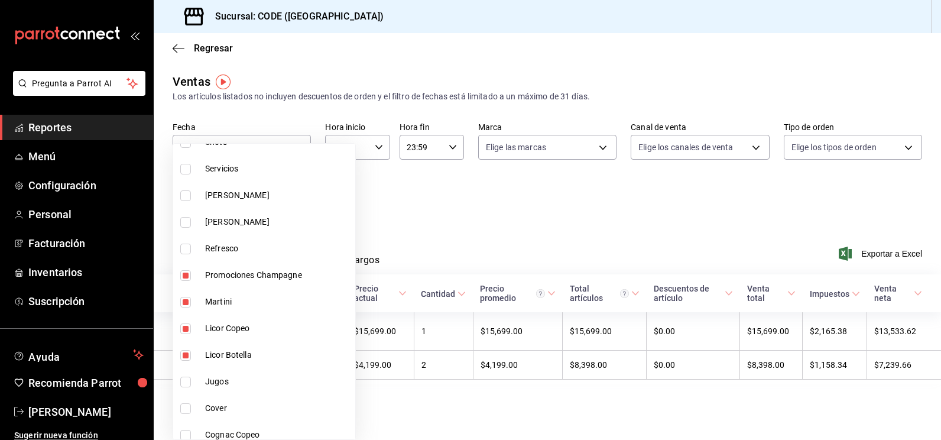
click at [212, 354] on span "Licor Botella" at bounding box center [277, 355] width 145 height 12
type input "77def4a8-7812-4211-aa2a-0374a1467f85,ae7fd239-de7b-4b8b-8e68-c9f4f6b6abf6,b9b9a…"
checkbox input "false"
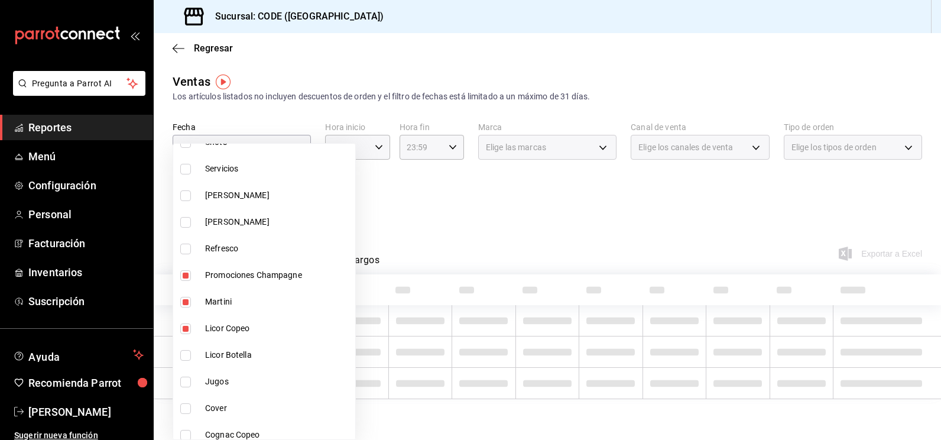
click at [208, 332] on span "Licor Copeo" at bounding box center [277, 328] width 145 height 12
type input "ae7fd239-de7b-4b8b-8e68-c9f4f6b6abf6,b9b9a2af-da98-43ed-9e67-c3d99e0ff10e"
checkbox input "false"
click at [205, 305] on li "Martini" at bounding box center [264, 302] width 182 height 27
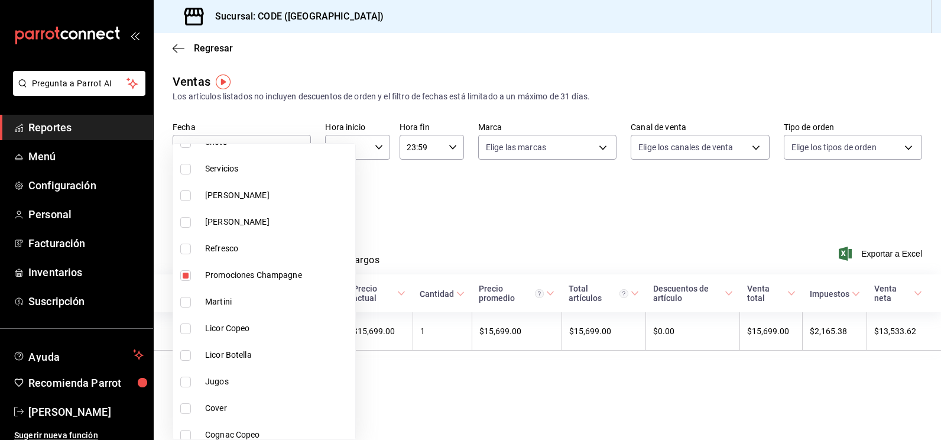
type input "b9b9a2af-da98-43ed-9e67-c3d99e0ff10e"
checkbox input "false"
click at [213, 280] on span "Promociones Champagne" at bounding box center [277, 275] width 145 height 12
checkbox input "false"
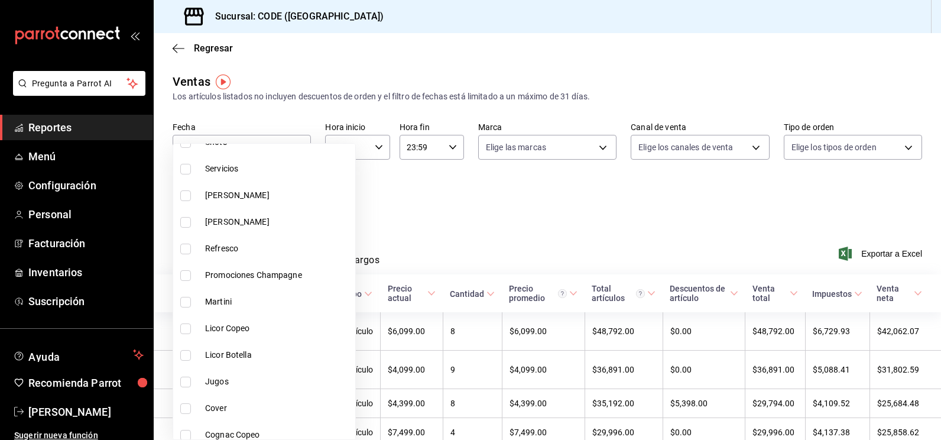
click at [188, 250] on input "checkbox" at bounding box center [185, 249] width 11 height 11
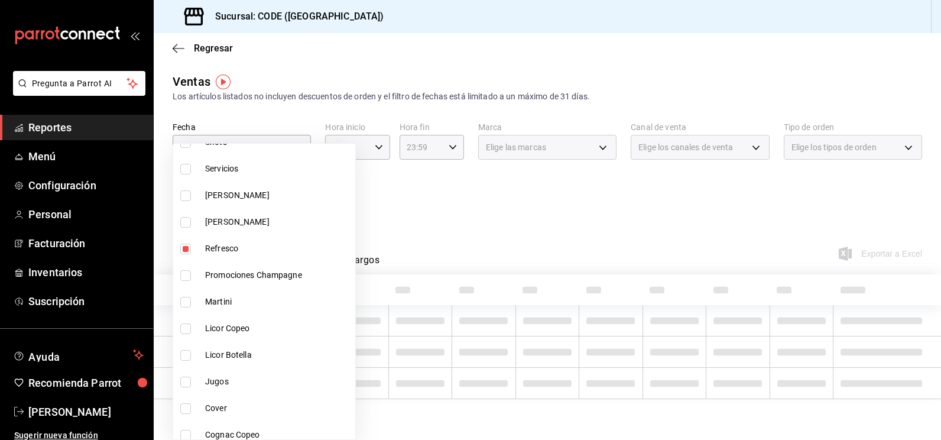
click at [187, 225] on input "checkbox" at bounding box center [185, 222] width 11 height 11
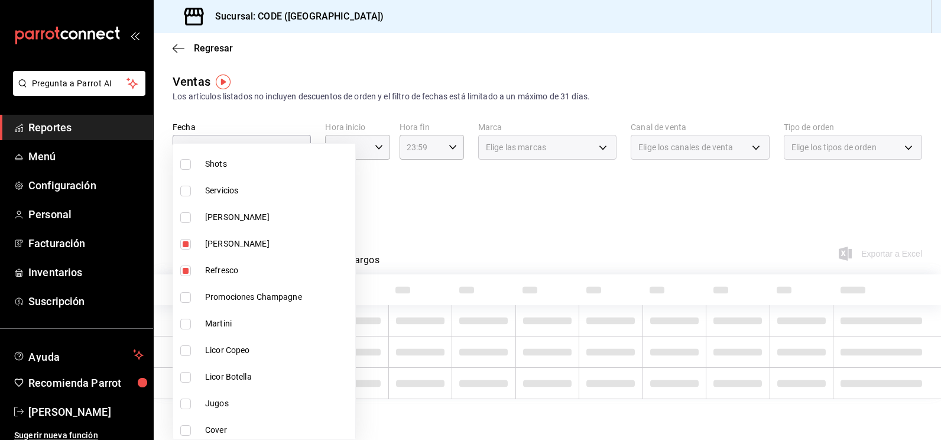
scroll to position [237, 0]
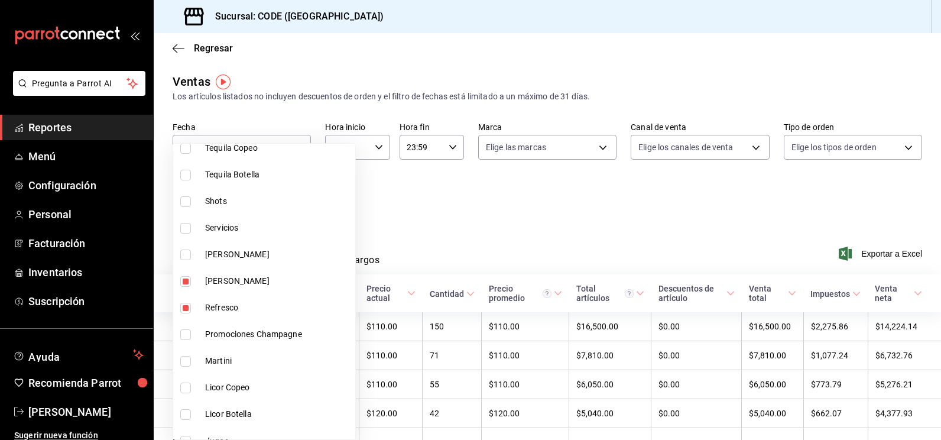
click at [187, 257] on input "checkbox" at bounding box center [185, 255] width 11 height 11
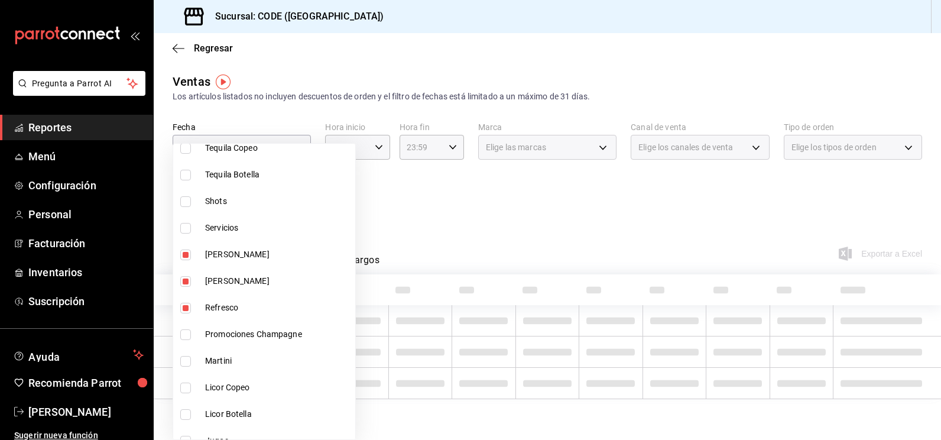
click at [187, 225] on input "checkbox" at bounding box center [185, 228] width 11 height 11
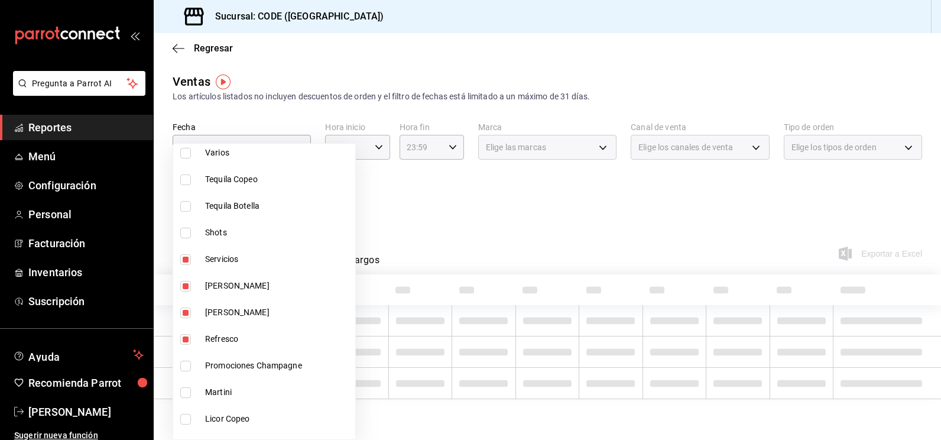
scroll to position [177, 0]
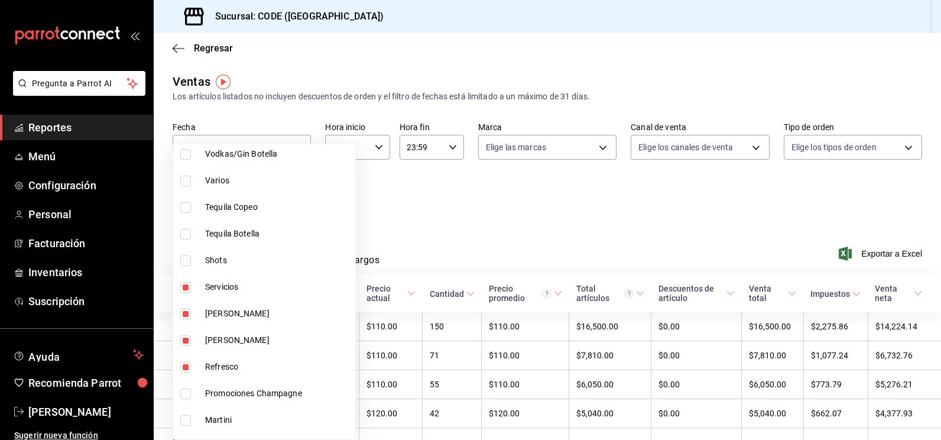
drag, startPoint x: 185, startPoint y: 263, endPoint x: 189, endPoint y: 247, distance: 16.5
click at [186, 263] on input "checkbox" at bounding box center [185, 260] width 11 height 11
click at [187, 231] on input "checkbox" at bounding box center [185, 234] width 11 height 11
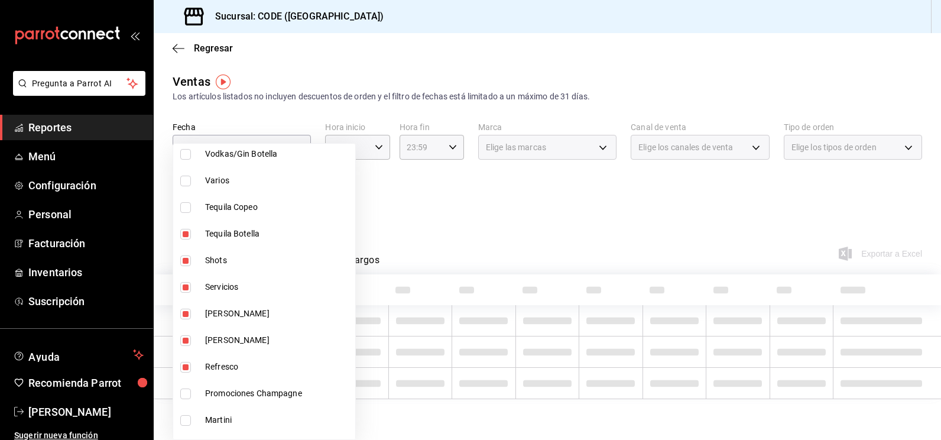
click at [188, 209] on input "checkbox" at bounding box center [185, 207] width 11 height 11
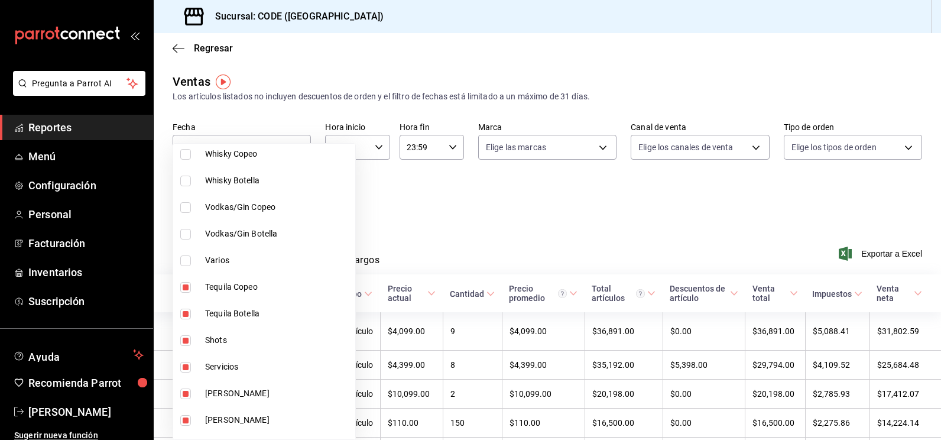
scroll to position [118, 0]
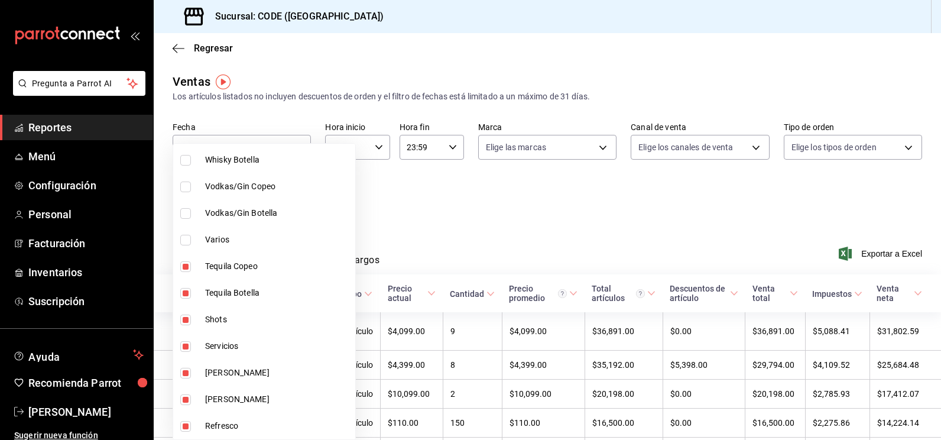
click at [425, 229] on div at bounding box center [470, 220] width 941 height 440
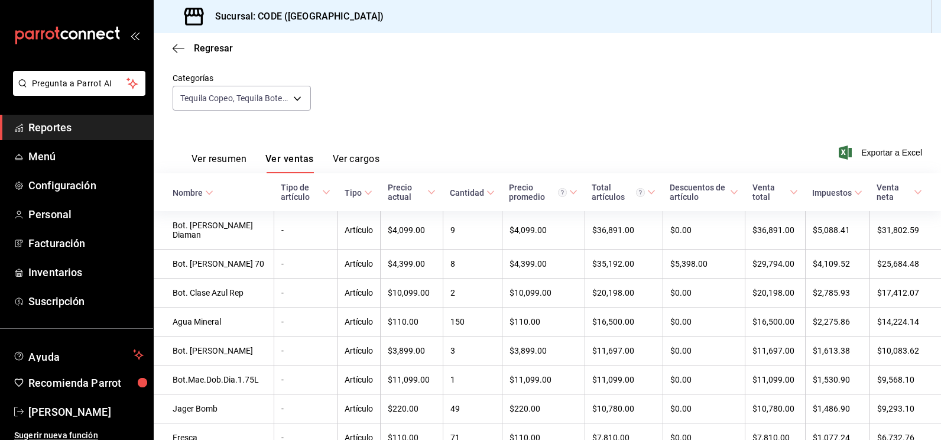
scroll to position [0, 0]
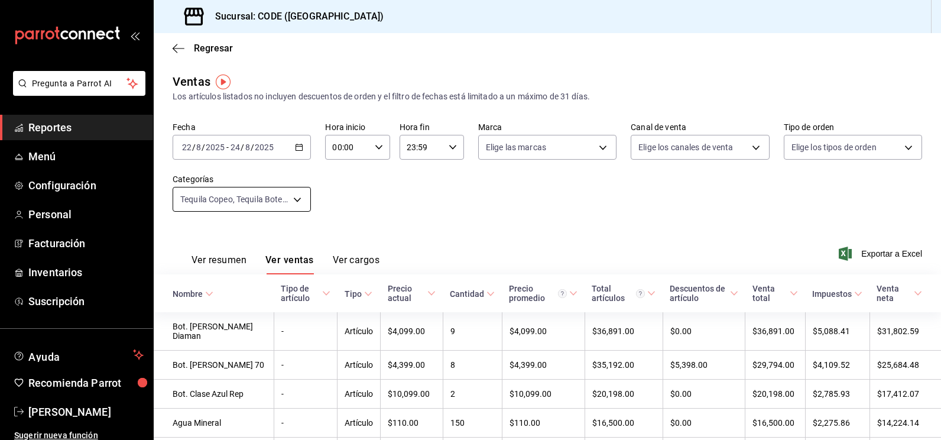
click at [228, 200] on body "Pregunta a Parrot AI Reportes Menú Configuración Personal Facturación Inventari…" at bounding box center [470, 220] width 941 height 440
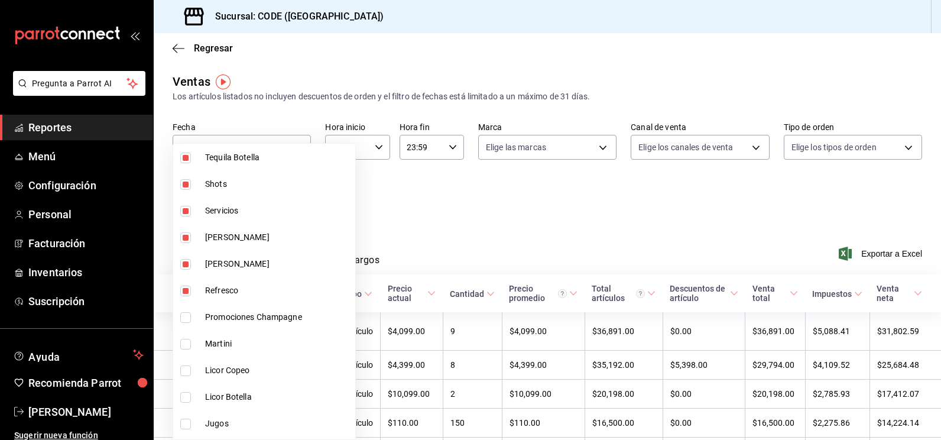
scroll to position [237, 0]
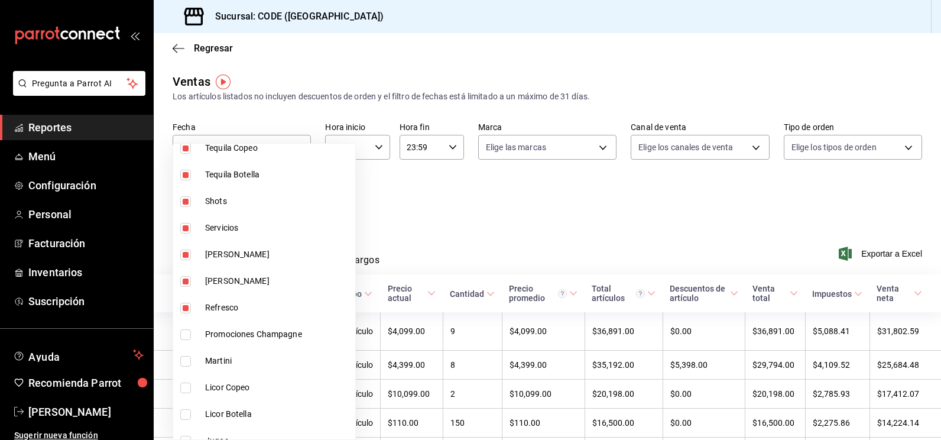
click at [214, 311] on span "Refresco" at bounding box center [277, 308] width 145 height 12
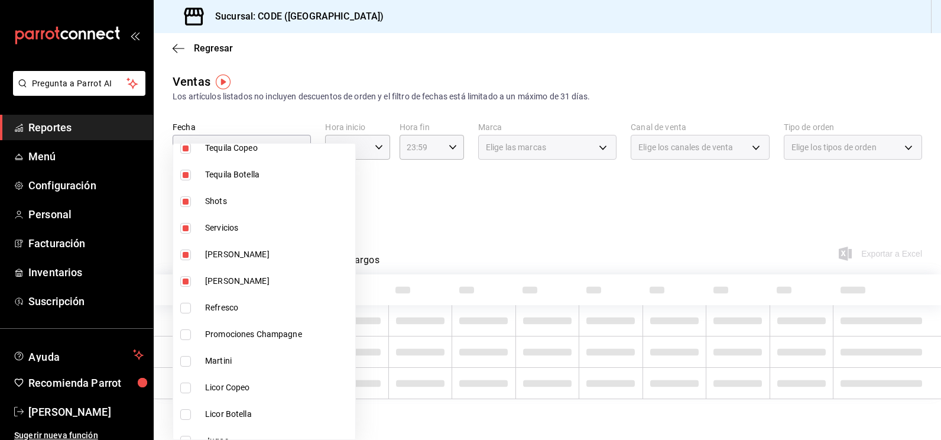
click at [207, 283] on span "[PERSON_NAME]" at bounding box center [277, 281] width 145 height 12
click at [202, 259] on li "[PERSON_NAME]" at bounding box center [264, 254] width 182 height 27
click at [189, 229] on input "checkbox" at bounding box center [185, 228] width 11 height 11
click at [186, 209] on li "Shots" at bounding box center [264, 201] width 182 height 27
click at [189, 176] on input "checkbox" at bounding box center [185, 175] width 11 height 11
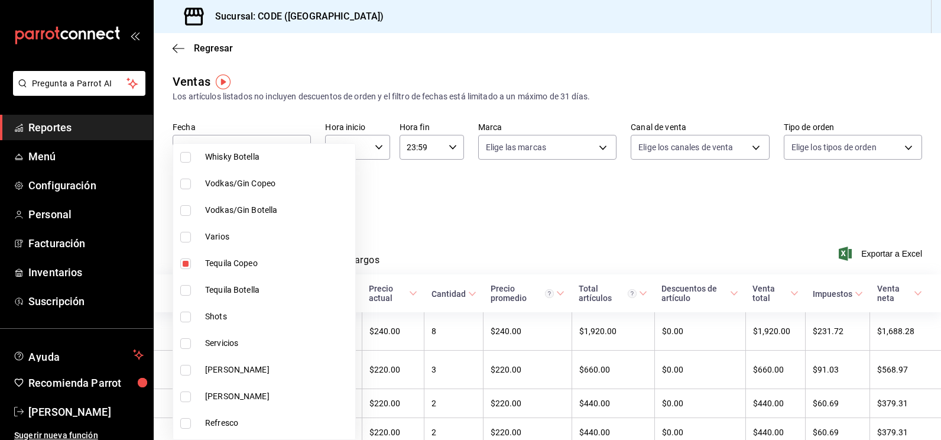
scroll to position [118, 0]
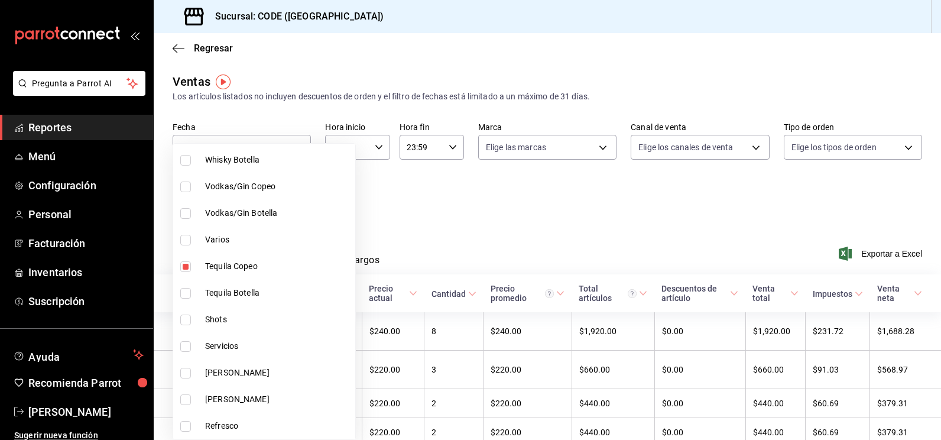
drag, startPoint x: 184, startPoint y: 271, endPoint x: 189, endPoint y: 260, distance: 12.0
click at [185, 271] on input "checkbox" at bounding box center [185, 266] width 11 height 11
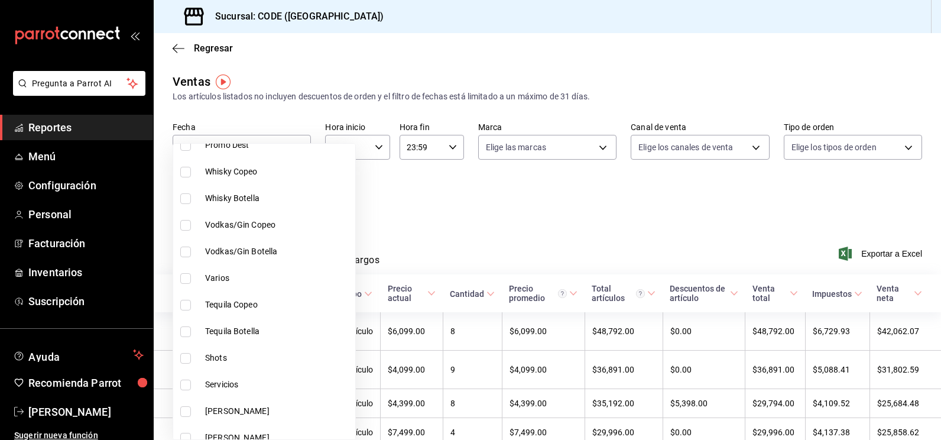
scroll to position [59, 0]
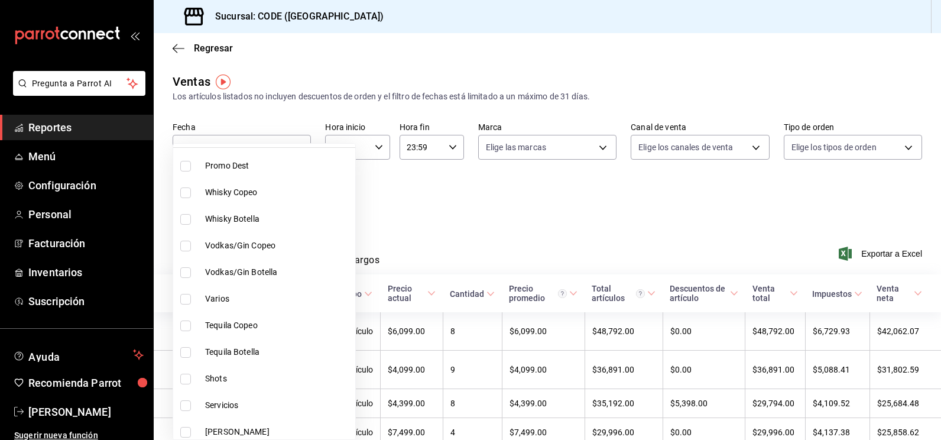
click at [183, 299] on input "checkbox" at bounding box center [185, 299] width 11 height 11
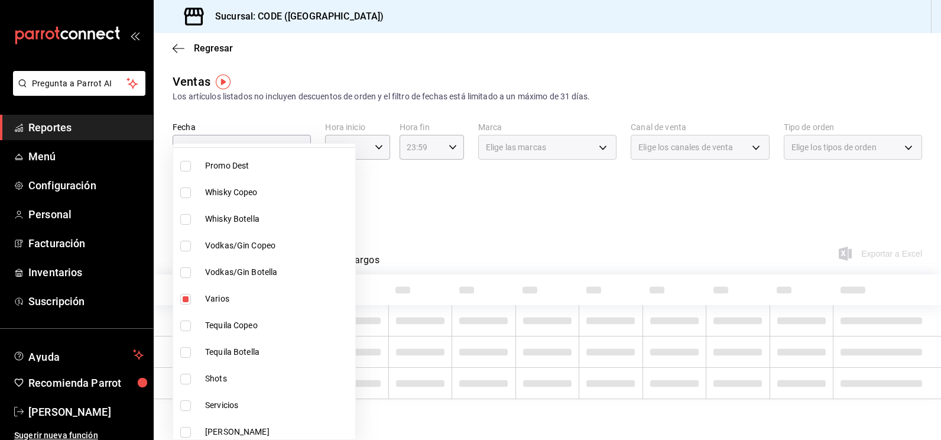
click at [186, 277] on input "checkbox" at bounding box center [185, 272] width 11 height 11
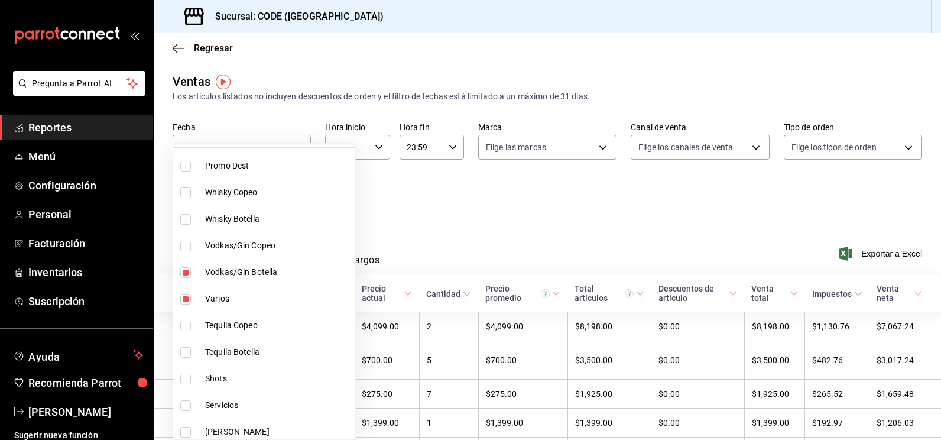
click at [184, 250] on input "checkbox" at bounding box center [185, 246] width 11 height 11
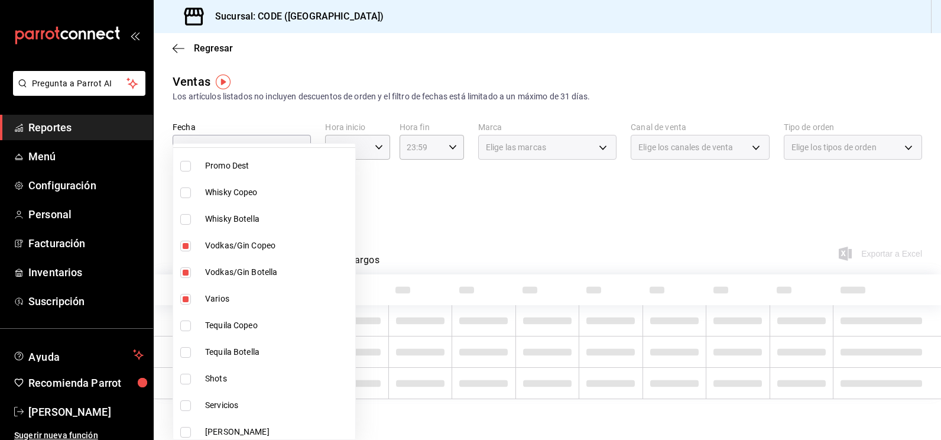
click at [186, 222] on input "checkbox" at bounding box center [185, 219] width 11 height 11
click at [370, 210] on div at bounding box center [470, 220] width 941 height 440
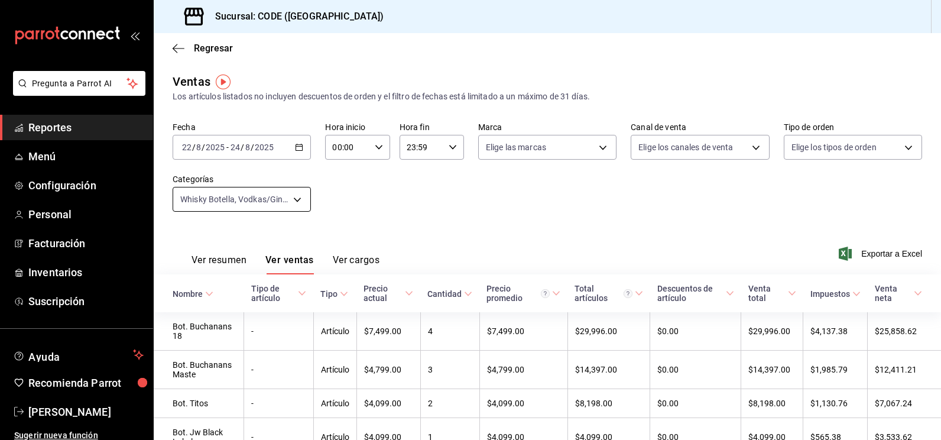
click at [258, 200] on body "Pregunta a Parrot AI Reportes Menú Configuración Personal Facturación Inventari…" at bounding box center [470, 220] width 941 height 440
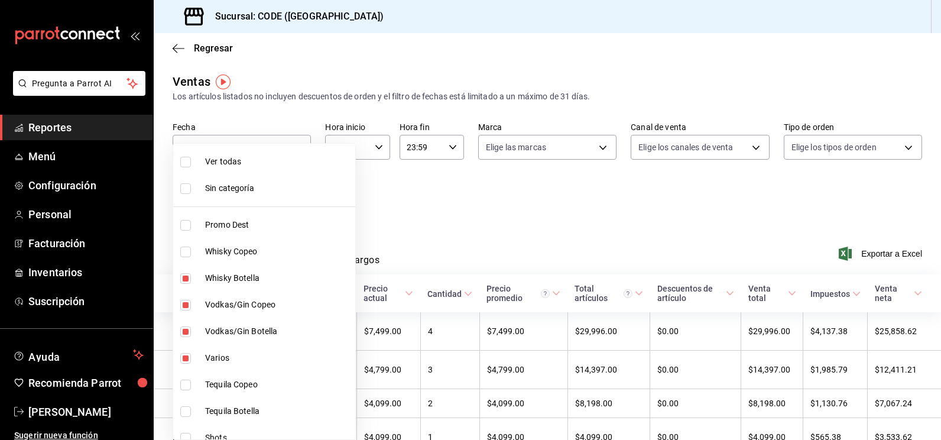
click at [187, 275] on input "checkbox" at bounding box center [185, 278] width 11 height 11
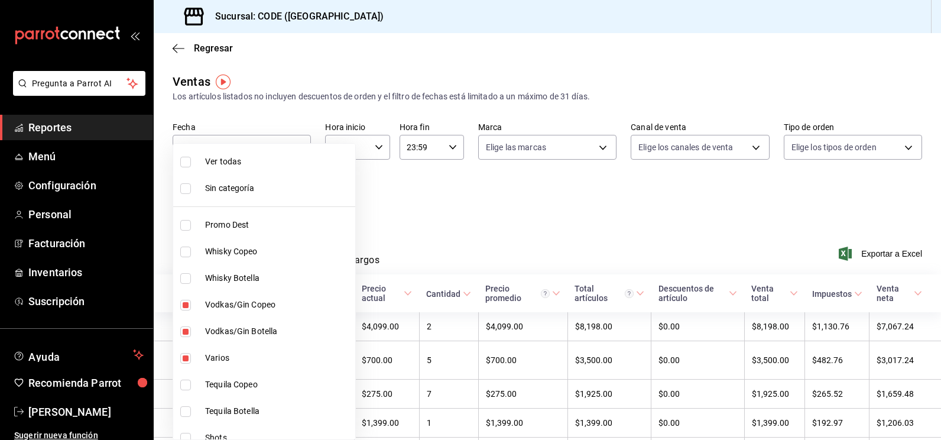
click at [401, 232] on div at bounding box center [470, 220] width 941 height 440
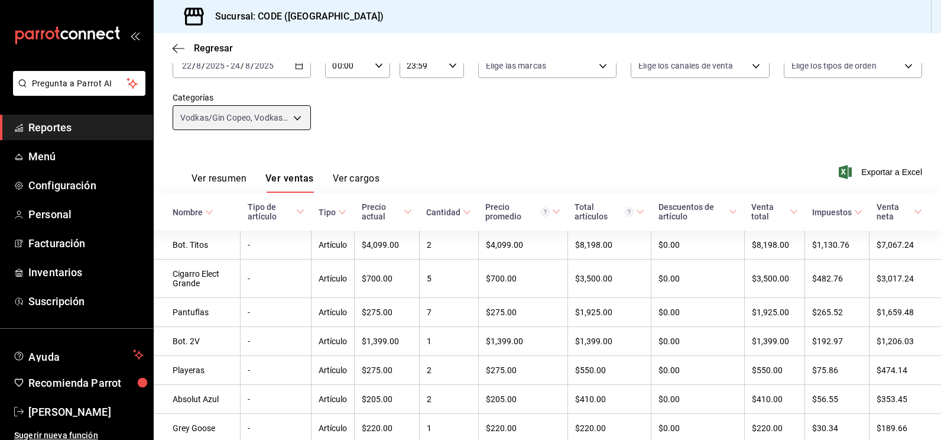
scroll to position [44, 0]
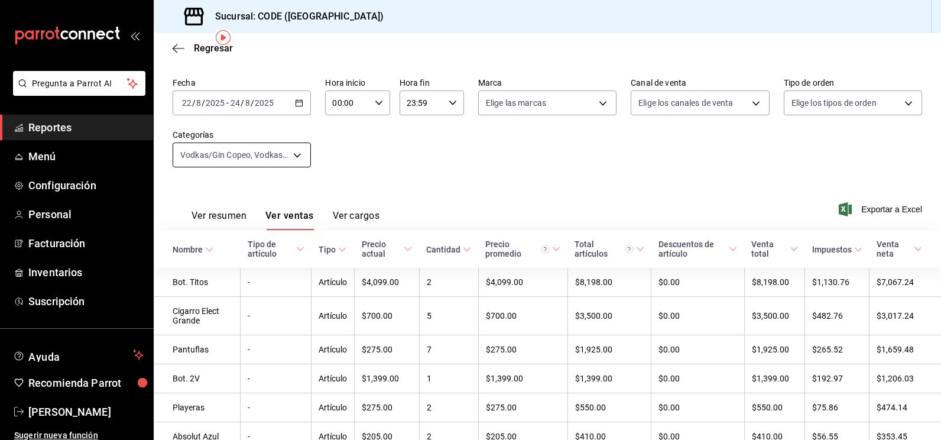
click at [280, 155] on body "Pregunta a Parrot AI Reportes Menú Configuración Personal Facturación Inventari…" at bounding box center [470, 220] width 941 height 440
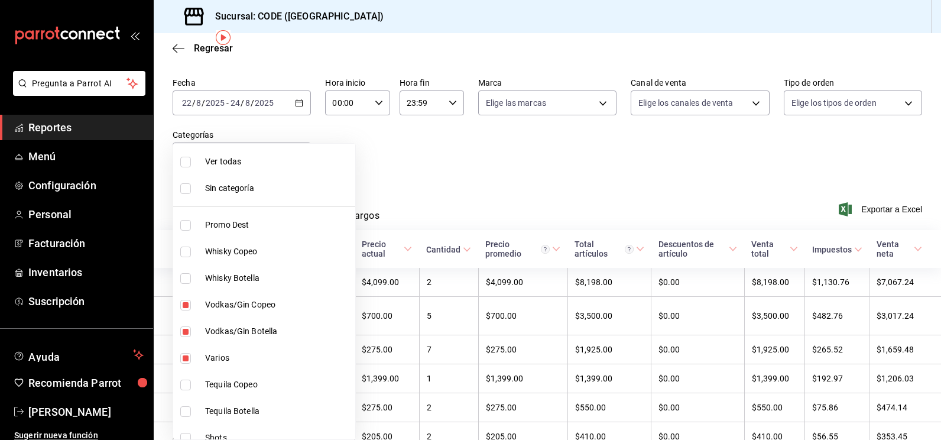
click at [196, 305] on li "Vodkas/Gin Copeo" at bounding box center [264, 304] width 182 height 27
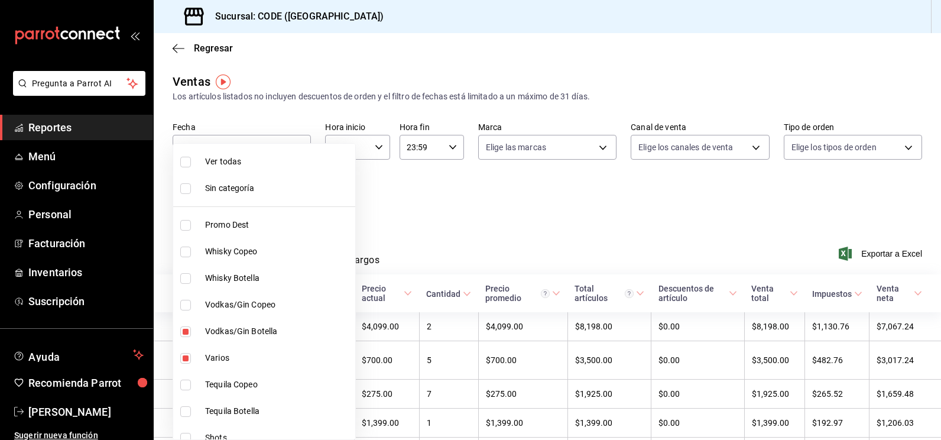
click at [370, 216] on div at bounding box center [470, 220] width 941 height 440
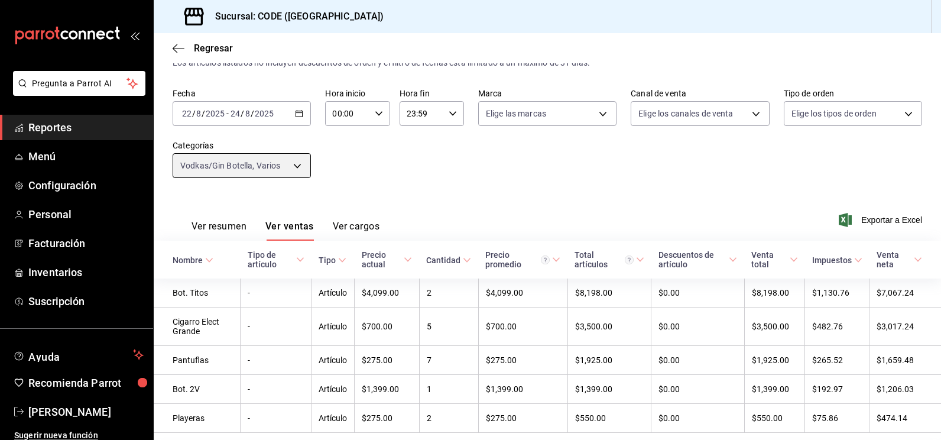
scroll to position [15, 0]
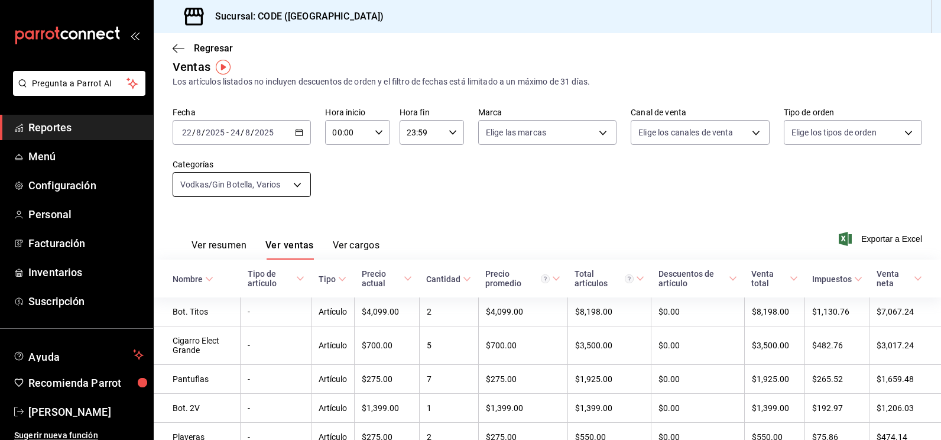
click at [265, 180] on body "Pregunta a Parrot AI Reportes Menú Configuración Personal Facturación Inventari…" at bounding box center [470, 220] width 941 height 440
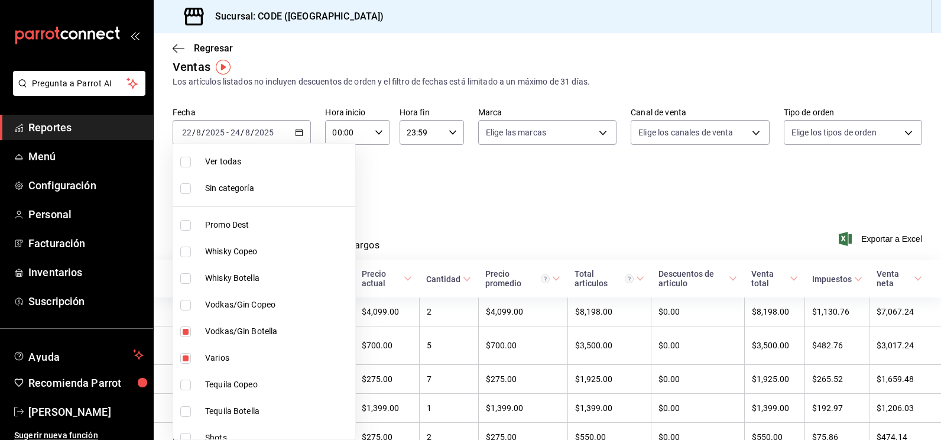
scroll to position [59, 0]
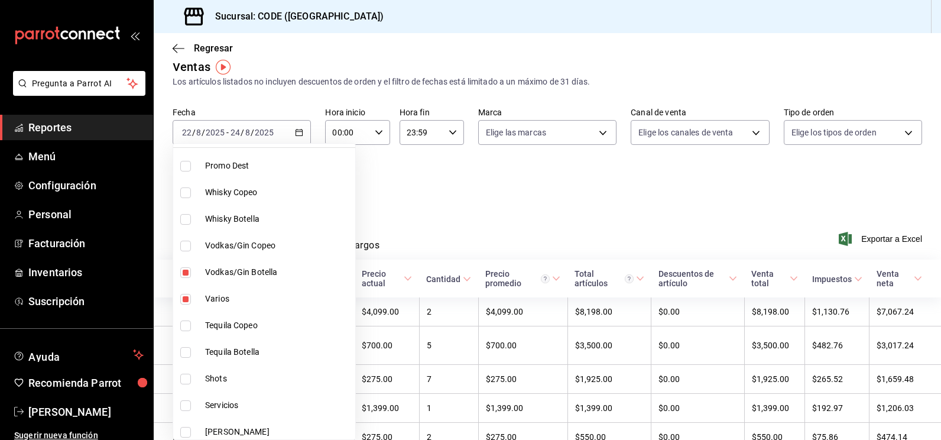
click at [200, 274] on li "Vodkas/Gin Botella" at bounding box center [264, 272] width 182 height 27
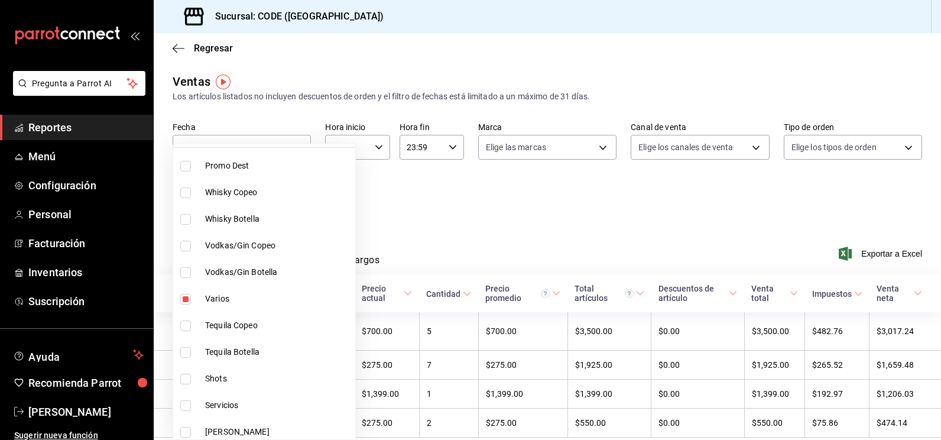
click at [355, 210] on div at bounding box center [470, 220] width 941 height 440
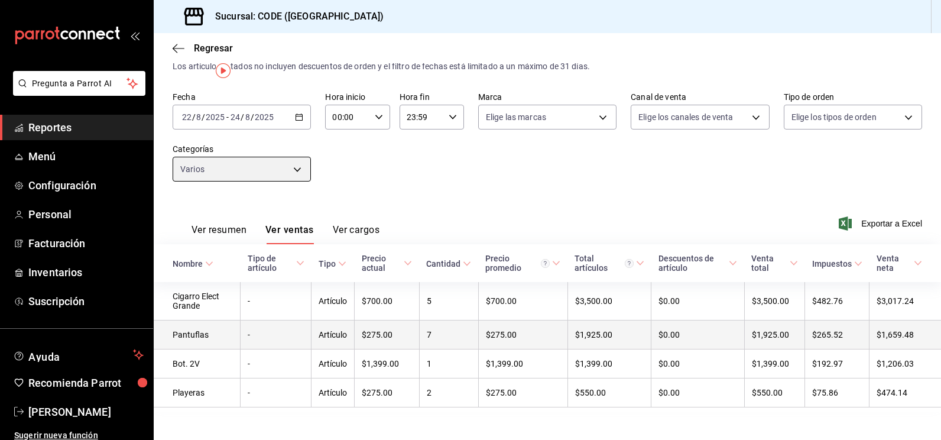
scroll to position [44, 0]
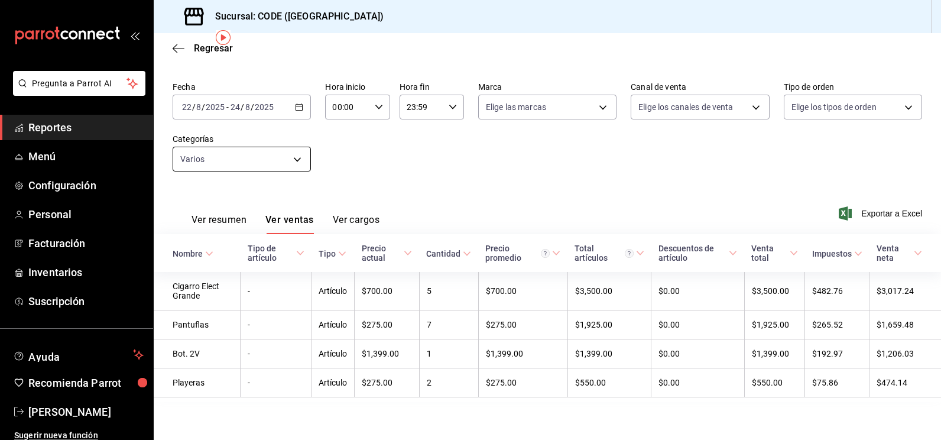
click at [250, 152] on body "Pregunta a Parrot AI Reportes Menú Configuración Personal Facturación Inventari…" at bounding box center [470, 220] width 941 height 440
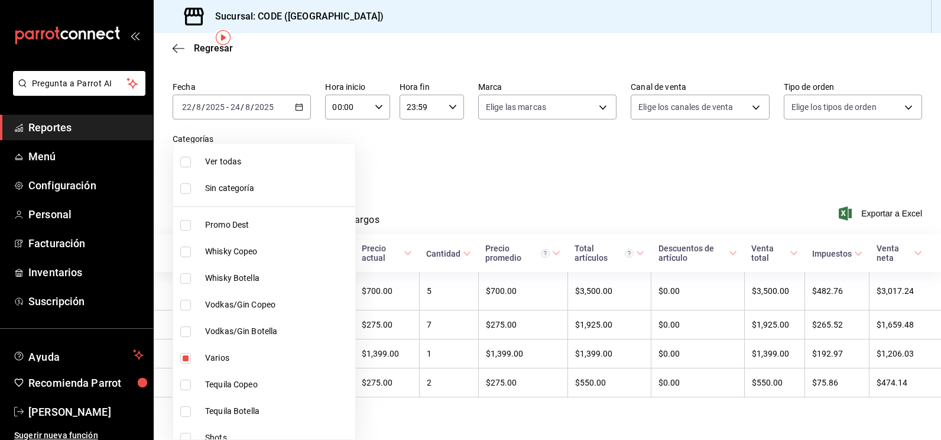
click at [250, 152] on li "Ver todas" at bounding box center [264, 161] width 182 height 27
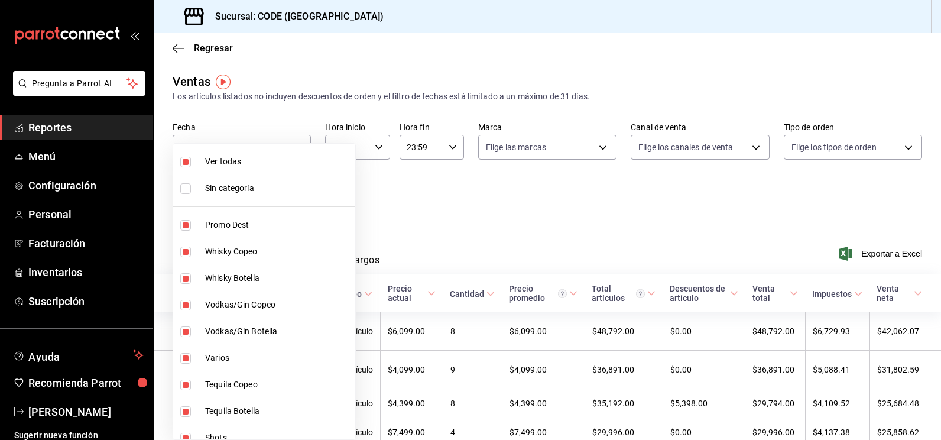
click at [372, 186] on div at bounding box center [470, 220] width 941 height 440
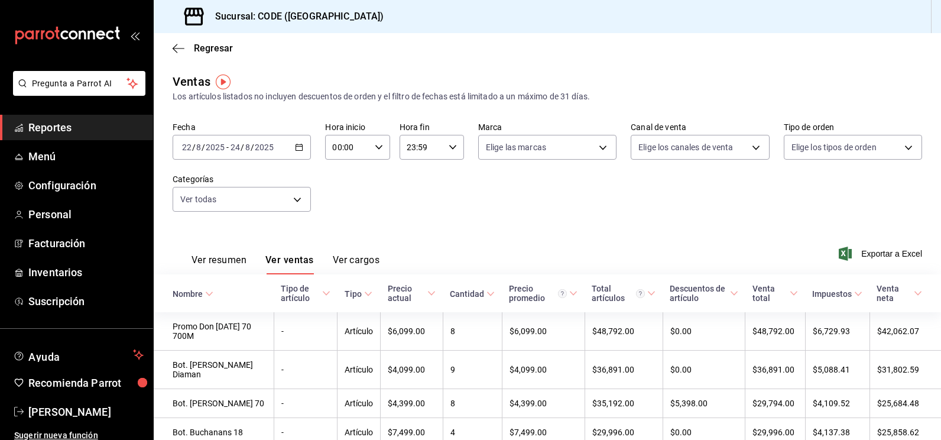
click at [513, 173] on div "Fecha [DATE] [DATE] - [DATE] [DATE] Hora inicio 00:00 Hora inicio Hora fin 23:5…" at bounding box center [548, 174] width 750 height 104
click at [76, 276] on span "Inventarios" at bounding box center [85, 272] width 115 height 16
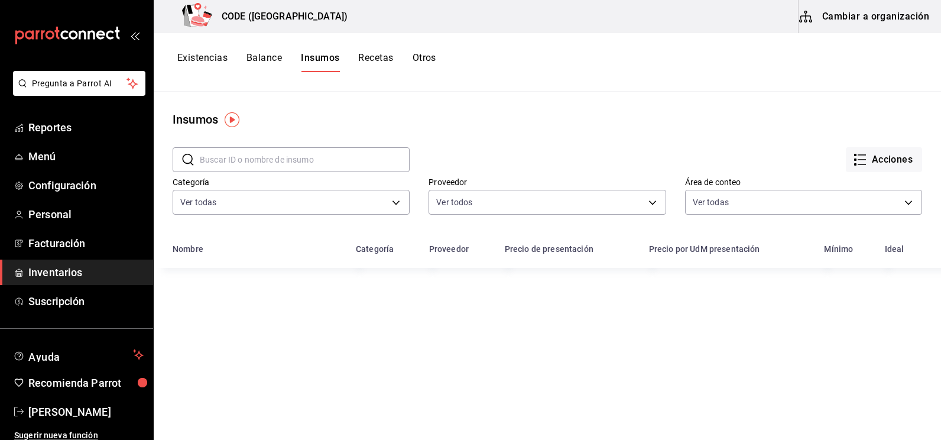
click at [855, 12] on button "Cambiar a organización" at bounding box center [865, 16] width 133 height 33
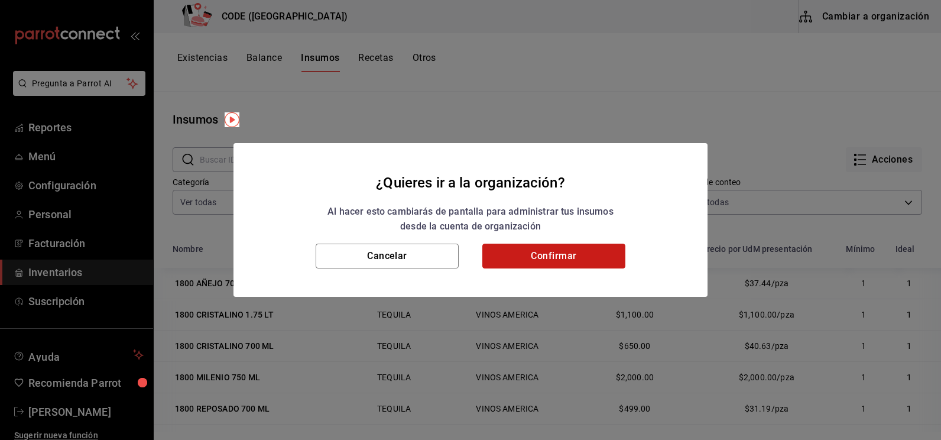
click at [550, 260] on button "Confirmar" at bounding box center [553, 256] width 143 height 25
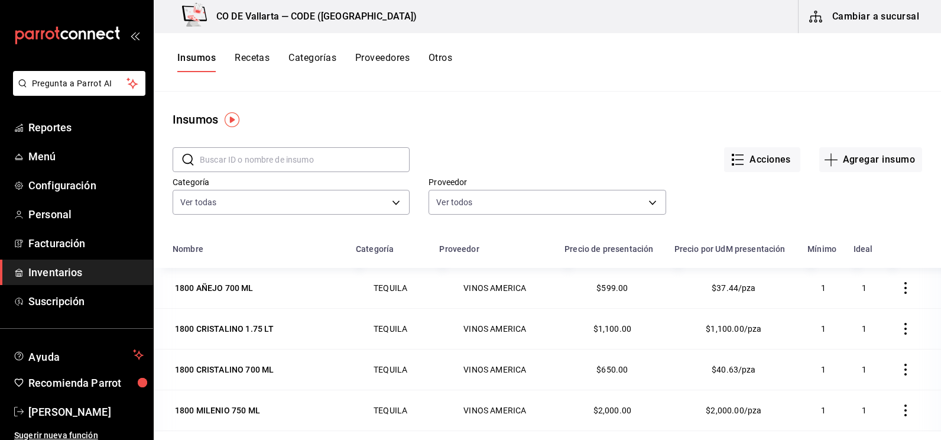
click at [320, 58] on button "Categorías" at bounding box center [313, 62] width 48 height 20
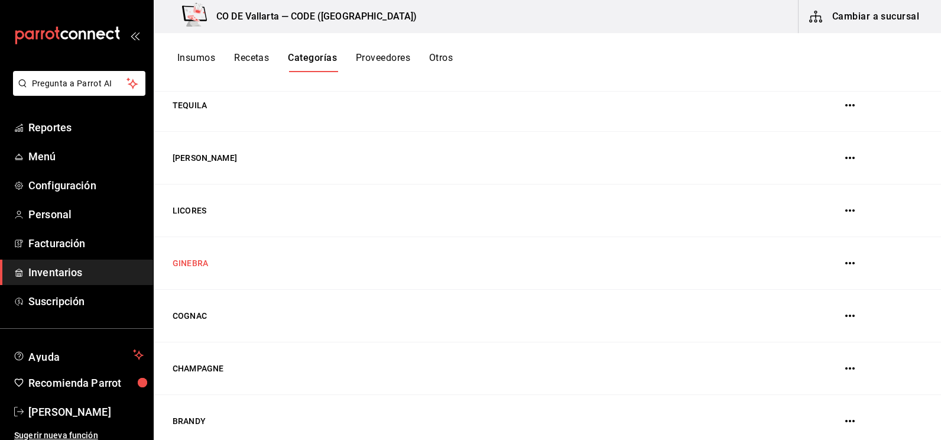
scroll to position [312, 0]
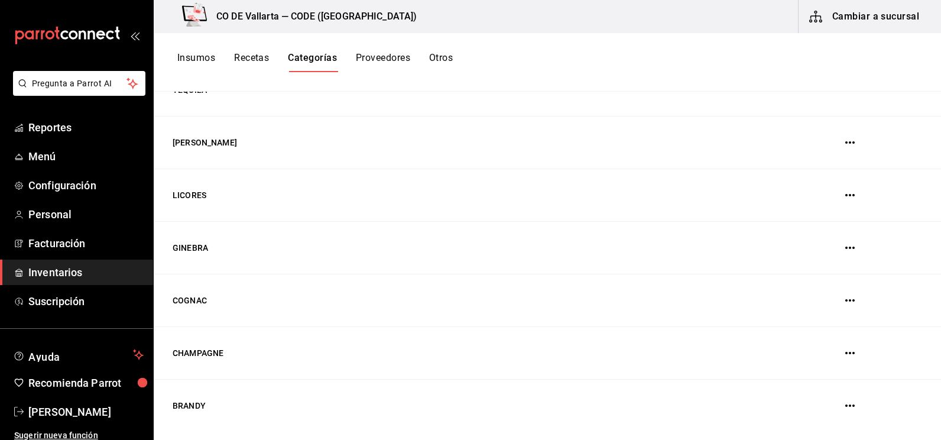
click at [212, 352] on td "CHAMPAGNE" at bounding box center [459, 353] width 610 height 53
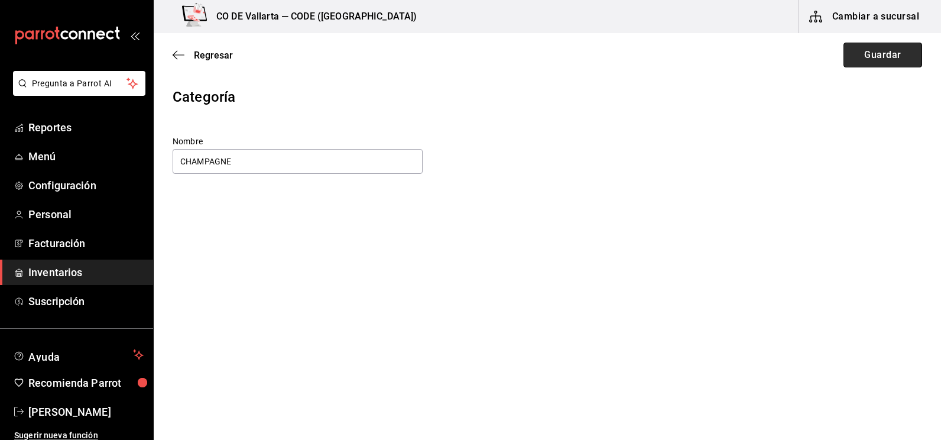
click at [862, 56] on button "Guardar" at bounding box center [883, 55] width 79 height 25
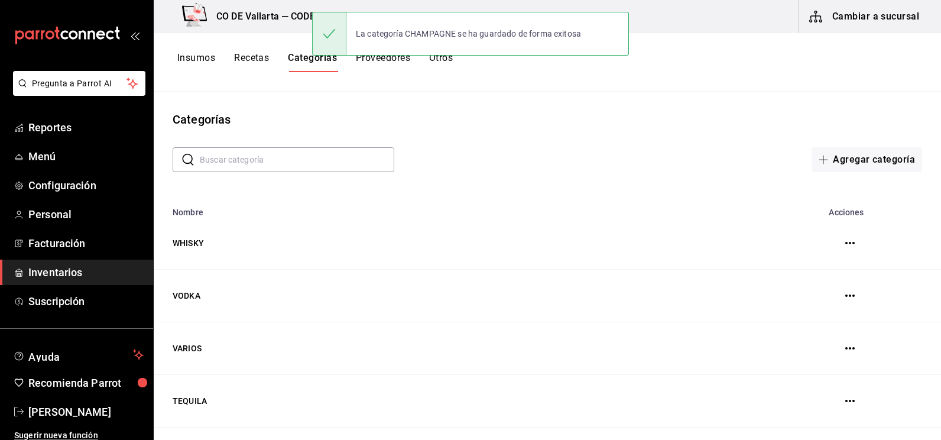
click at [206, 59] on button "Insumos" at bounding box center [196, 62] width 38 height 20
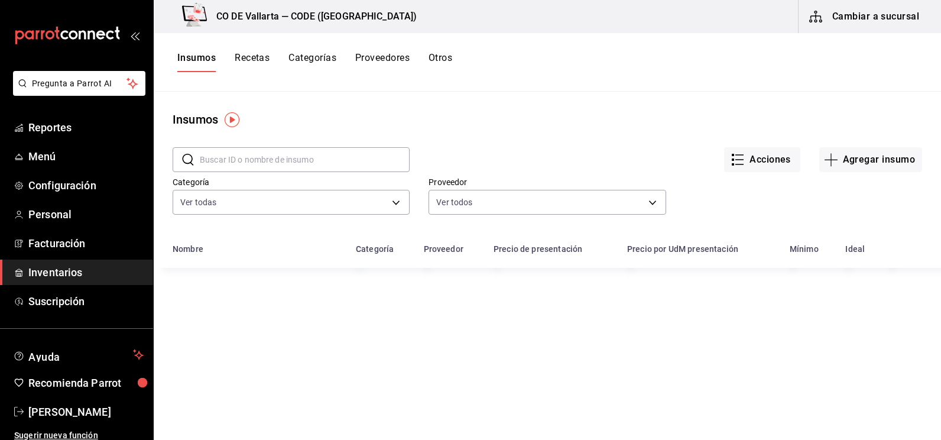
drag, startPoint x: 212, startPoint y: 157, endPoint x: 221, endPoint y: 161, distance: 10.3
click at [212, 157] on input "text" at bounding box center [305, 160] width 210 height 24
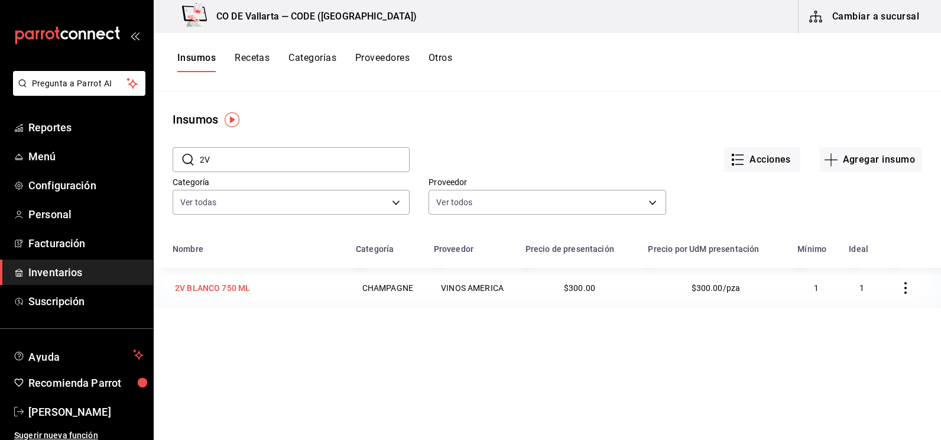
click at [283, 292] on div "2V BLANCO 750 ML" at bounding box center [257, 288] width 169 height 17
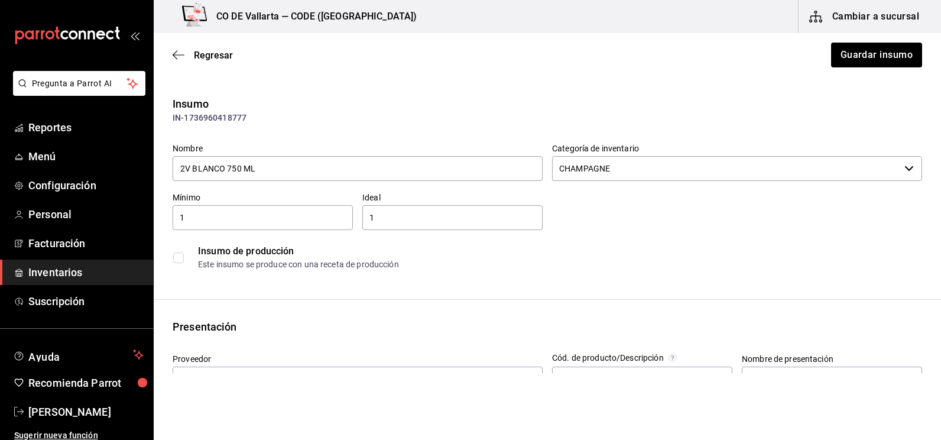
click at [659, 171] on input "CHAMPAGNE" at bounding box center [726, 168] width 348 height 25
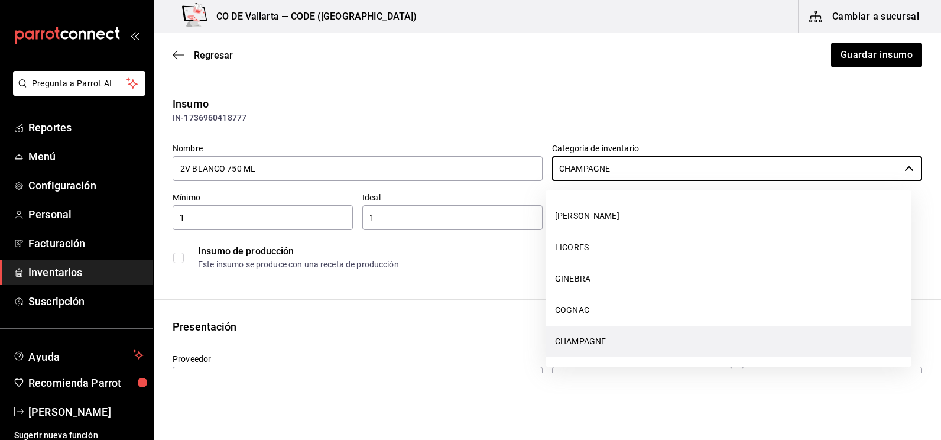
click at [597, 342] on li "CHAMPAGNE" at bounding box center [729, 341] width 366 height 31
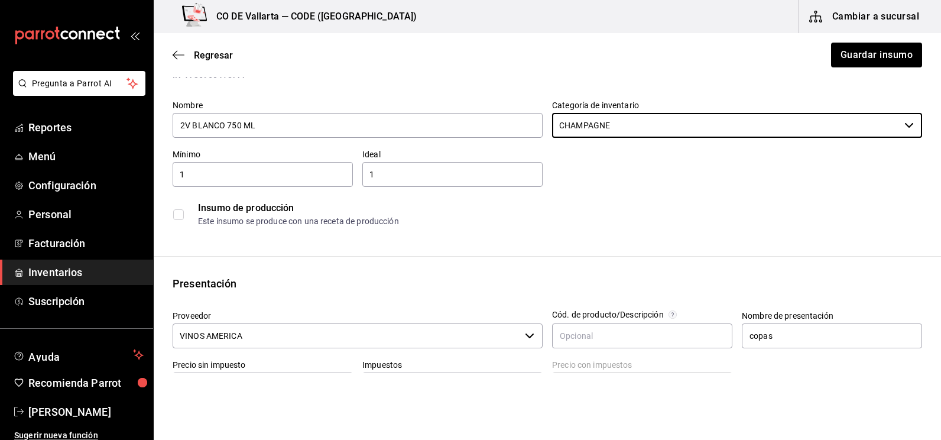
scroll to position [0, 0]
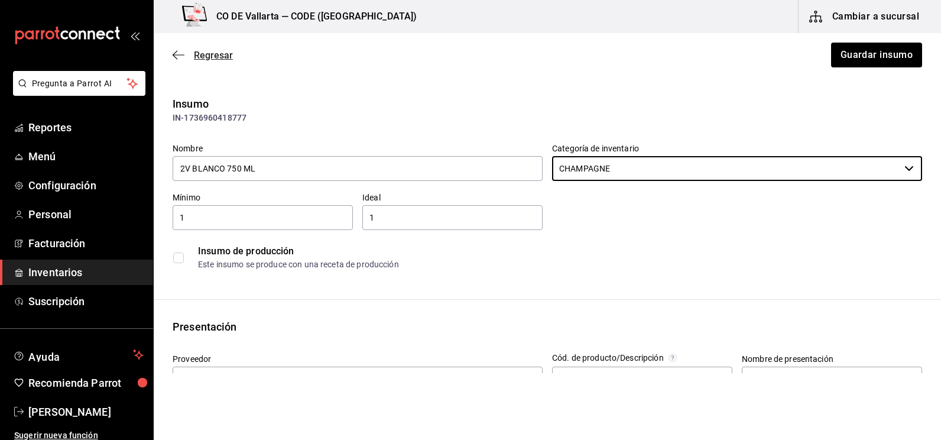
click at [185, 54] on span "Regresar" at bounding box center [203, 55] width 60 height 11
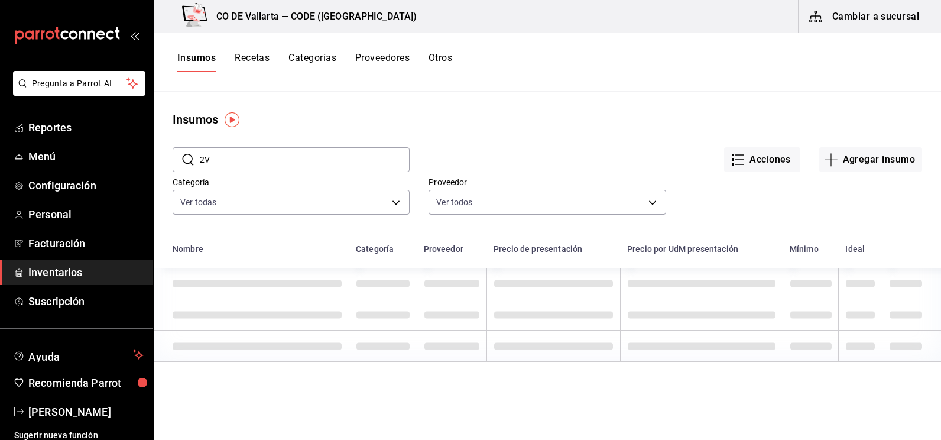
click at [248, 54] on button "Recetas" at bounding box center [252, 62] width 35 height 20
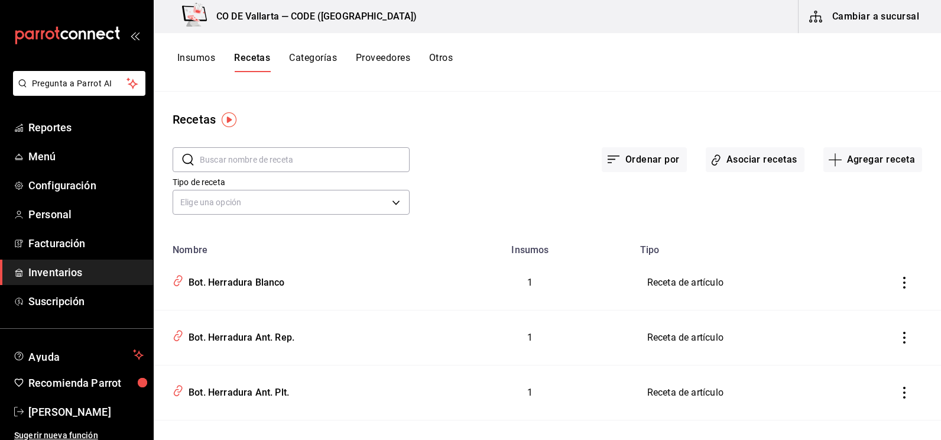
click at [231, 158] on input "text" at bounding box center [305, 160] width 210 height 24
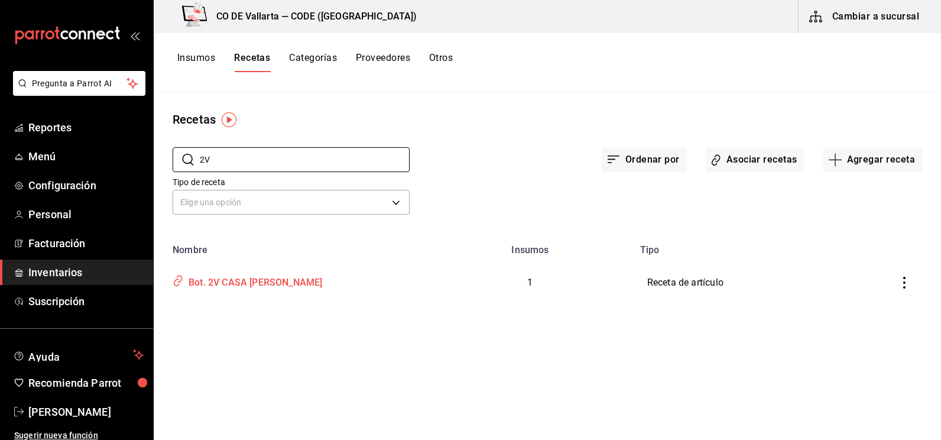
click at [270, 278] on div "Bot. 2V CASA [PERSON_NAME]" at bounding box center [253, 280] width 138 height 18
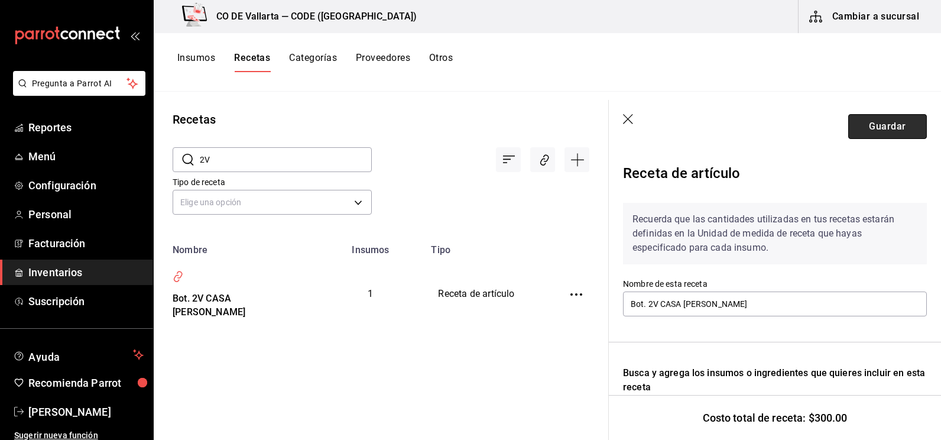
click at [876, 122] on button "Guardar" at bounding box center [887, 126] width 79 height 25
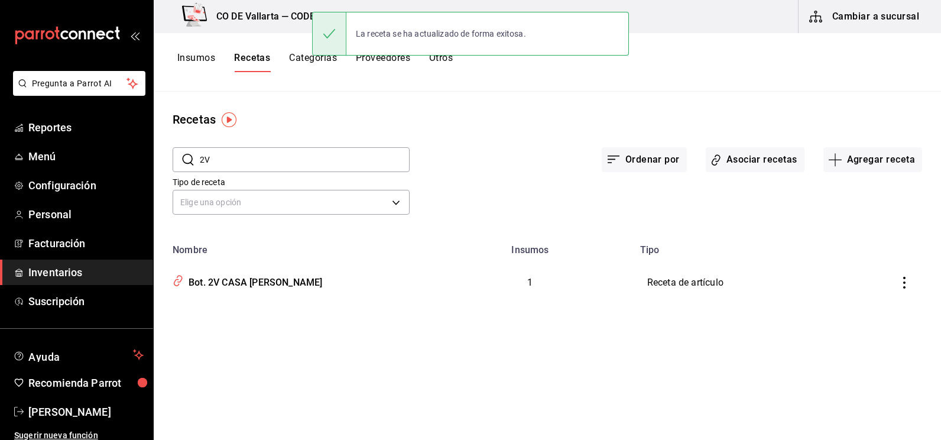
click at [250, 162] on input "2V" at bounding box center [305, 160] width 210 height 24
drag, startPoint x: 250, startPoint y: 162, endPoint x: 189, endPoint y: 164, distance: 61.5
click at [189, 164] on div "​ 2V ​" at bounding box center [291, 159] width 237 height 25
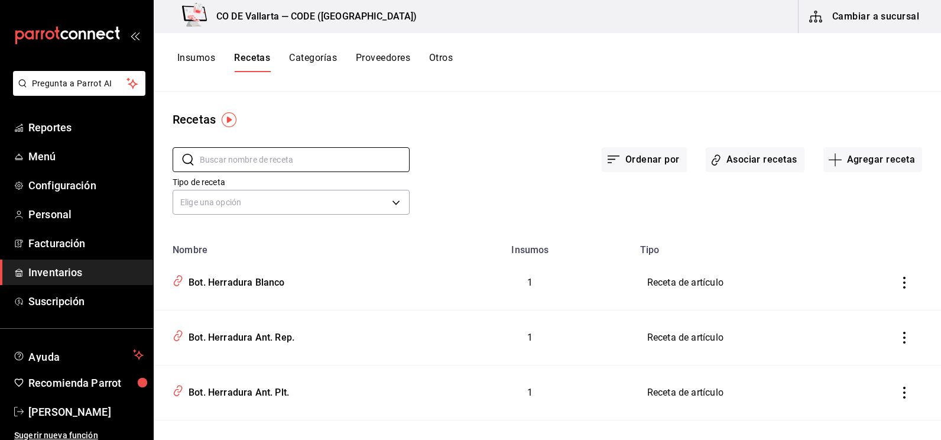
click at [318, 58] on button "Categorías" at bounding box center [313, 62] width 48 height 20
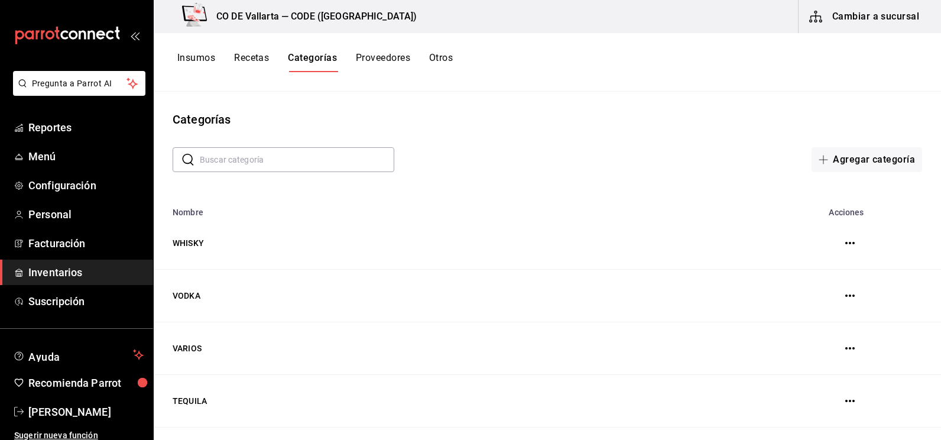
drag, startPoint x: 0, startPoint y: 0, endPoint x: 438, endPoint y: 53, distance: 441.3
click at [441, 53] on button "Otros" at bounding box center [441, 62] width 24 height 20
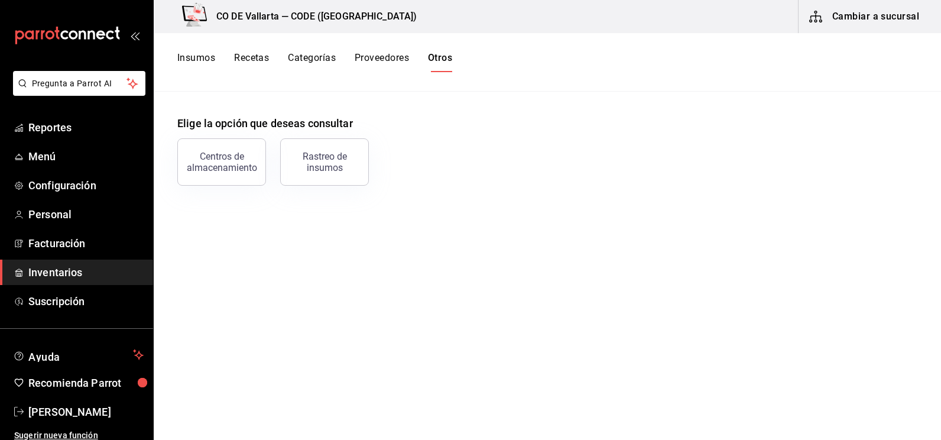
click at [391, 54] on button "Proveedores" at bounding box center [382, 62] width 54 height 20
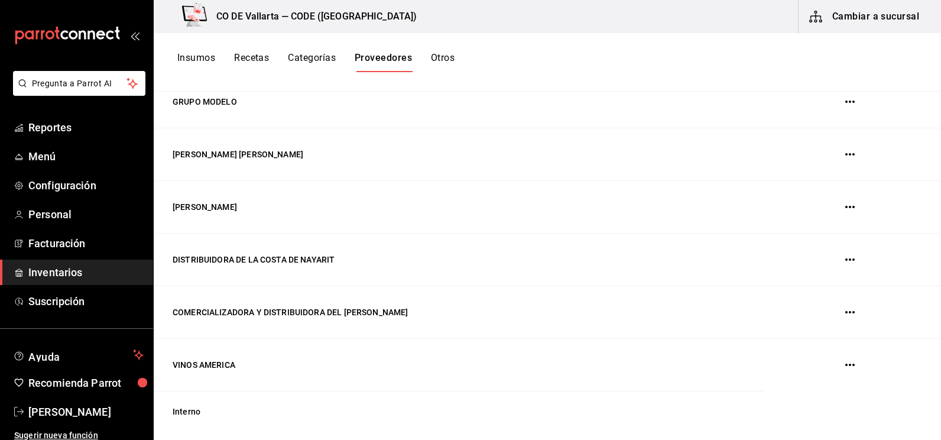
click at [212, 59] on button "Insumos" at bounding box center [196, 62] width 38 height 20
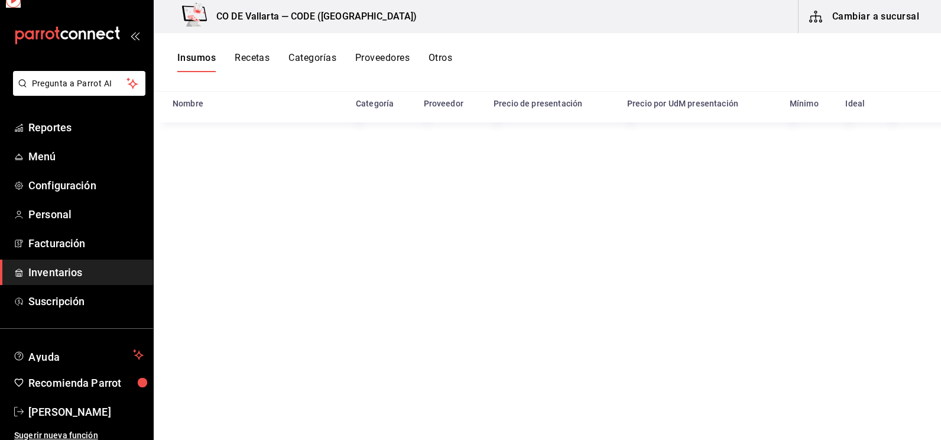
scroll to position [145, 0]
click at [886, 18] on button "Cambiar a sucursal" at bounding box center [865, 16] width 133 height 33
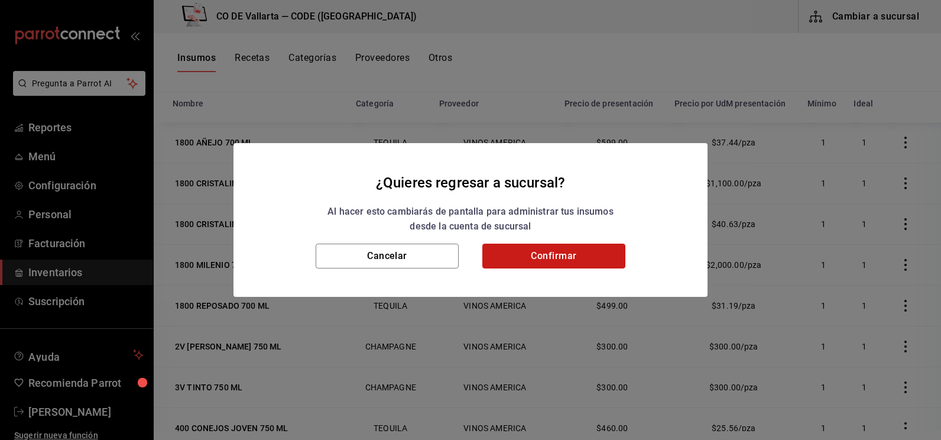
click at [589, 254] on button "Confirmar" at bounding box center [553, 256] width 143 height 25
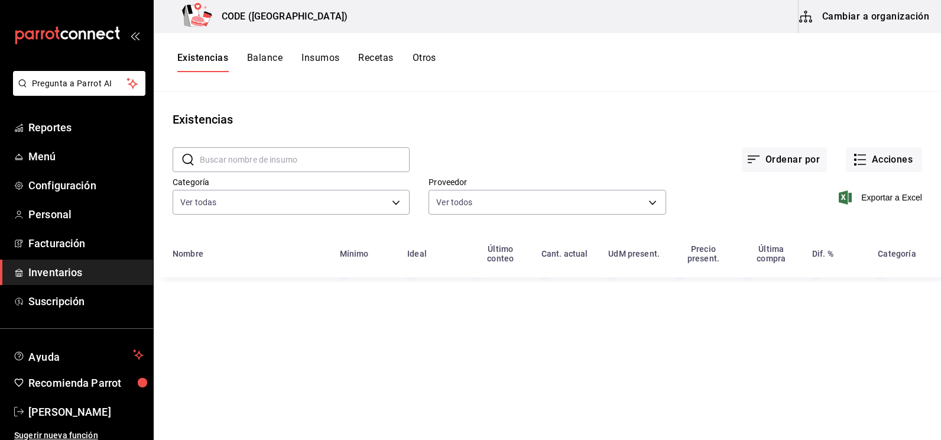
click at [712, 79] on div "Existencias Balance Insumos Recetas Otros" at bounding box center [548, 62] width 788 height 59
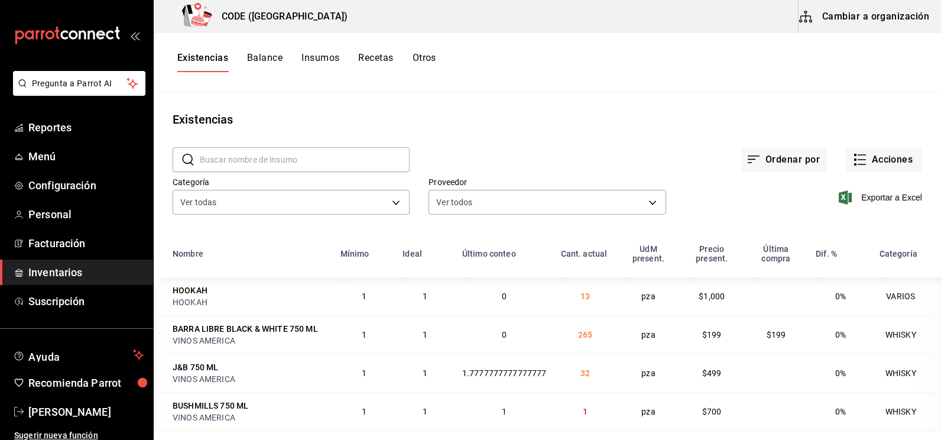
click at [306, 59] on button "Insumos" at bounding box center [321, 62] width 38 height 20
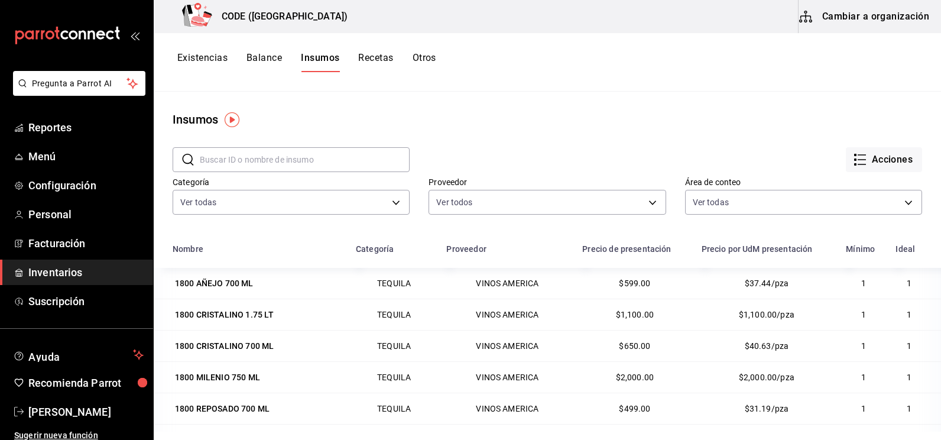
click at [290, 165] on input "text" at bounding box center [305, 160] width 210 height 24
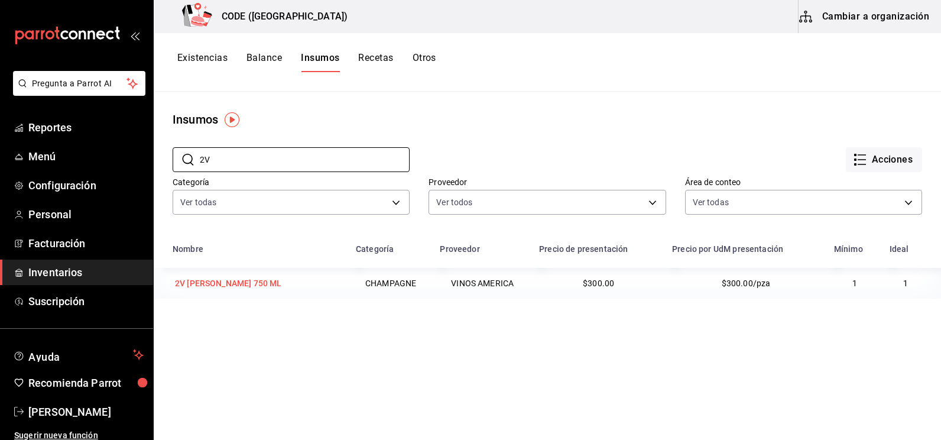
type input "2V"
click at [287, 289] on div "2V BLANCO 750 ML" at bounding box center [257, 283] width 169 height 17
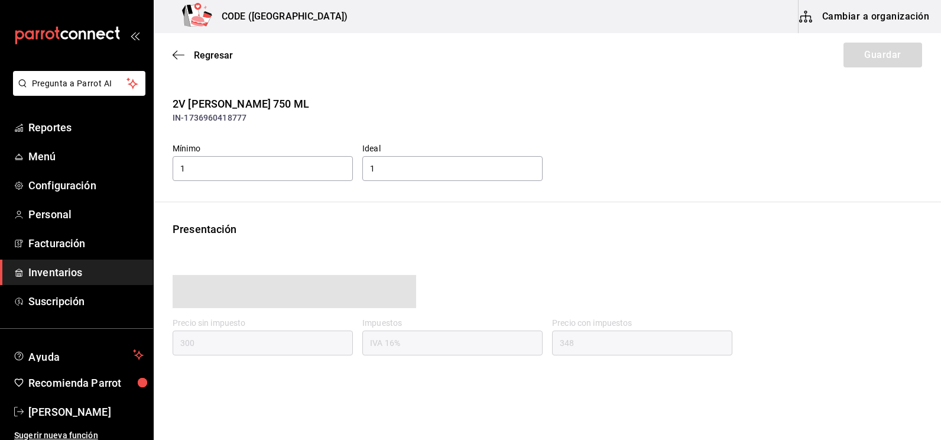
type input "348.00"
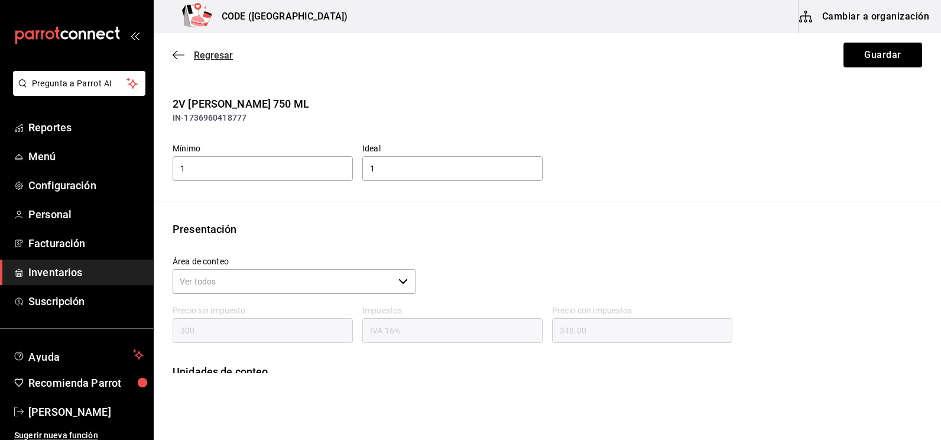
click at [203, 52] on span "Regresar" at bounding box center [213, 55] width 39 height 11
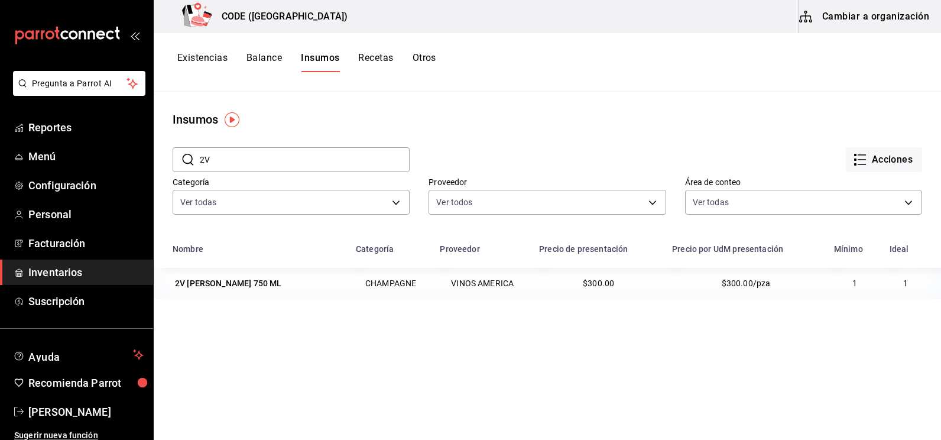
click at [383, 57] on button "Recetas" at bounding box center [375, 62] width 35 height 20
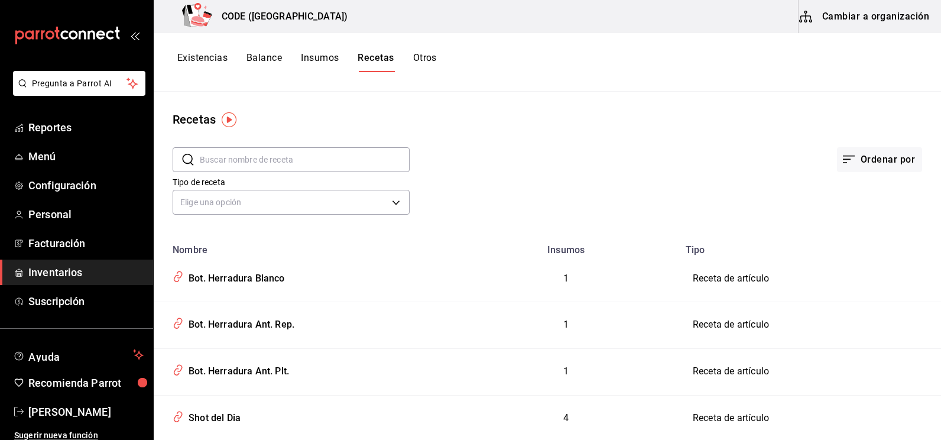
click at [291, 164] on input "text" at bounding box center [305, 160] width 210 height 24
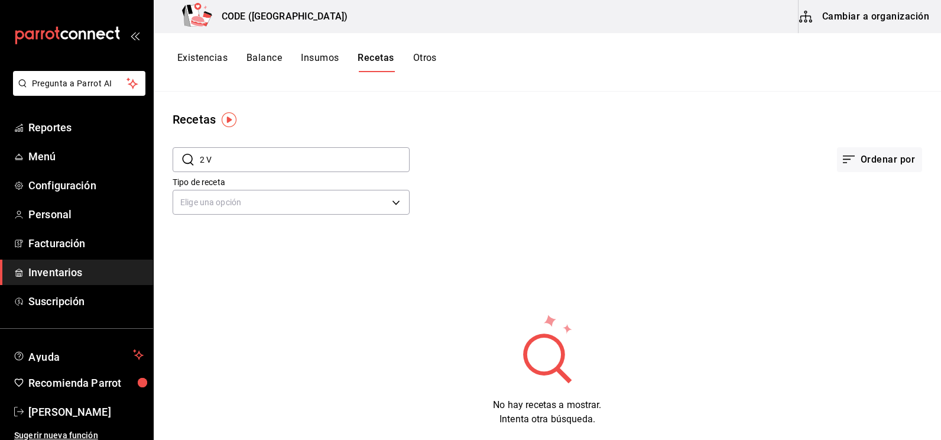
click at [208, 163] on input "2 V" at bounding box center [305, 160] width 210 height 24
type input "2V"
drag, startPoint x: 221, startPoint y: 160, endPoint x: 193, endPoint y: 160, distance: 27.8
click at [193, 160] on div "​ 2V ​" at bounding box center [291, 159] width 237 height 25
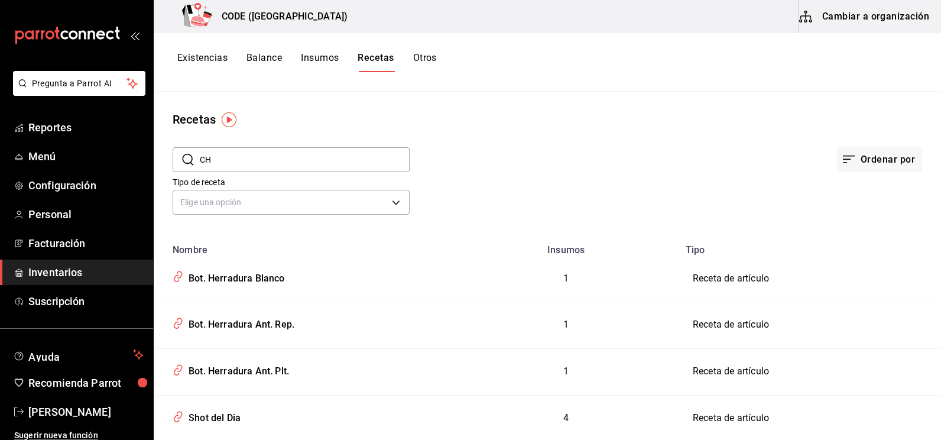
type input "CHA"
drag, startPoint x: 228, startPoint y: 163, endPoint x: 202, endPoint y: 163, distance: 26.0
click at [202, 163] on input "CHA" at bounding box center [305, 160] width 210 height 24
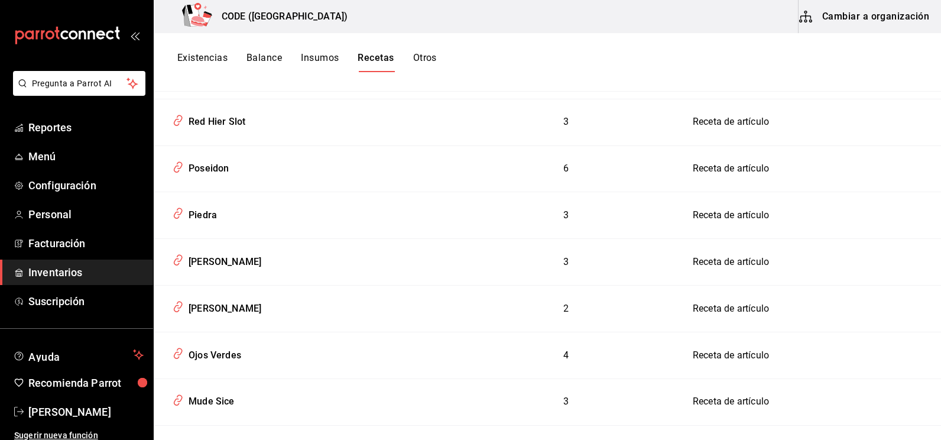
scroll to position [3954, 0]
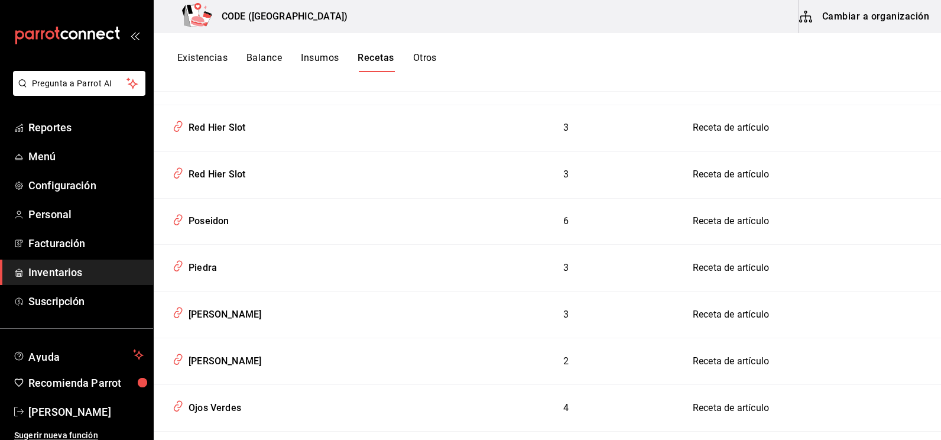
click at [417, 58] on button "Otros" at bounding box center [425, 62] width 24 height 20
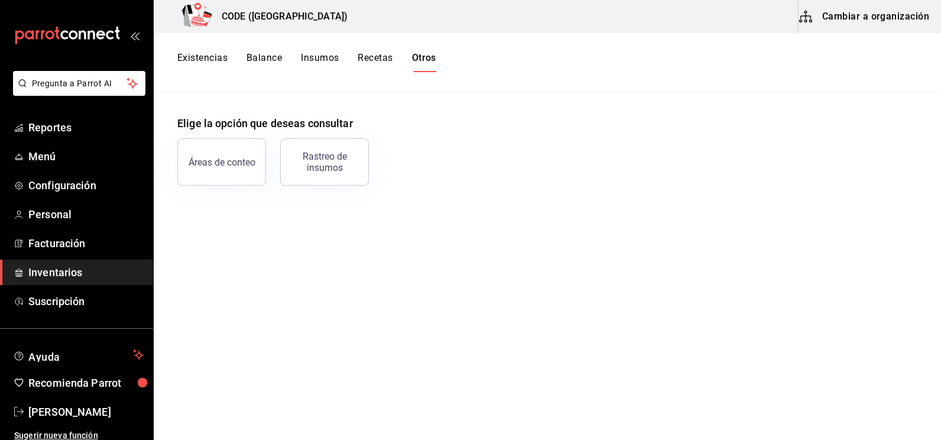
click at [210, 54] on button "Existencias" at bounding box center [202, 62] width 50 height 20
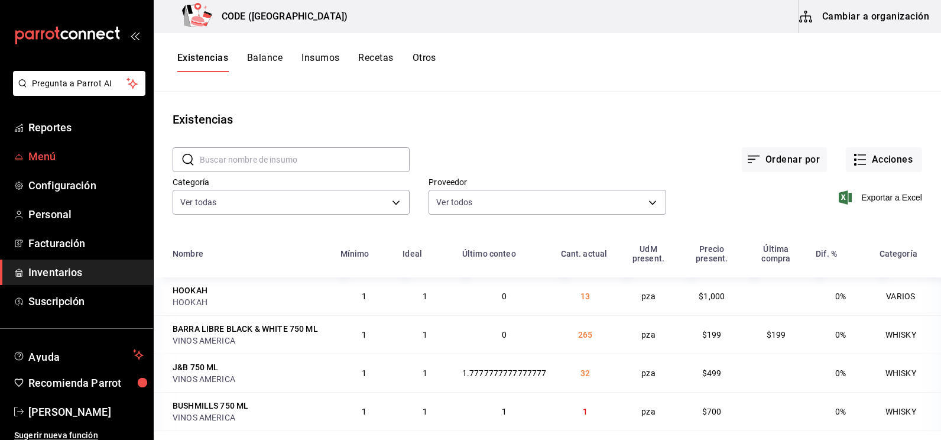
click at [46, 159] on span "Menú" at bounding box center [85, 156] width 115 height 16
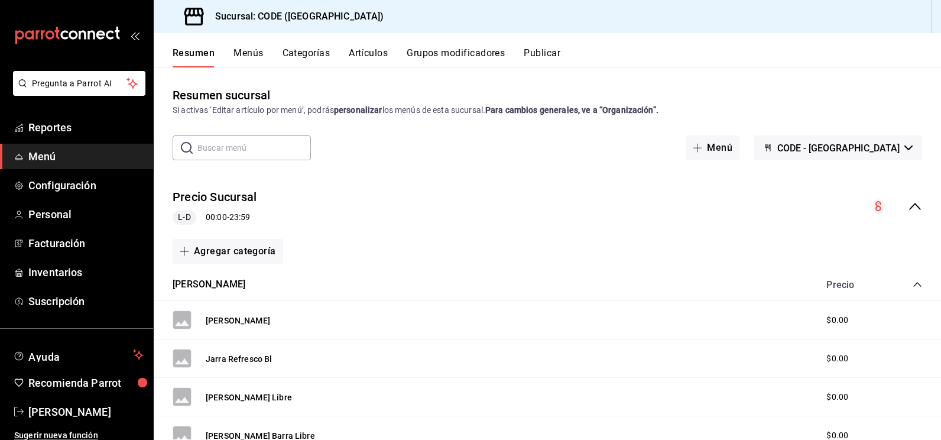
click at [232, 147] on input "text" at bounding box center [254, 148] width 114 height 24
click at [239, 147] on input "2V" at bounding box center [254, 148] width 114 height 24
click at [204, 147] on input "2V" at bounding box center [254, 148] width 114 height 24
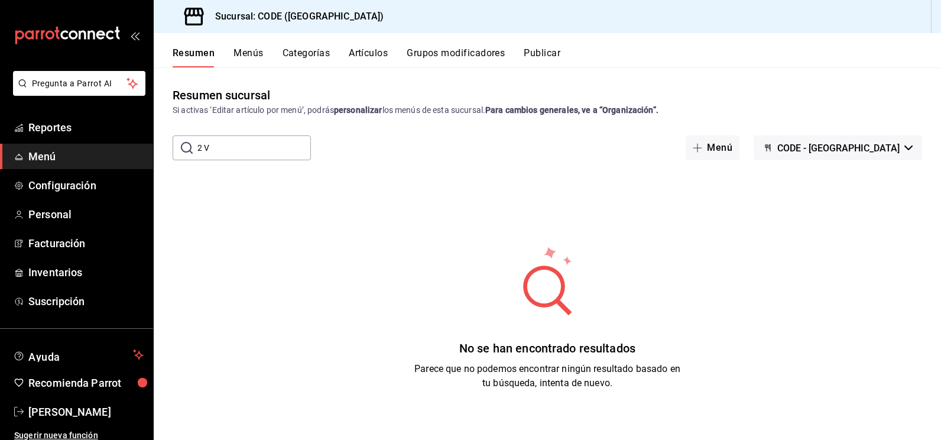
type input "2 V"
drag, startPoint x: 218, startPoint y: 148, endPoint x: 183, endPoint y: 147, distance: 34.9
click at [183, 147] on div "​ 2 V ​" at bounding box center [242, 147] width 138 height 25
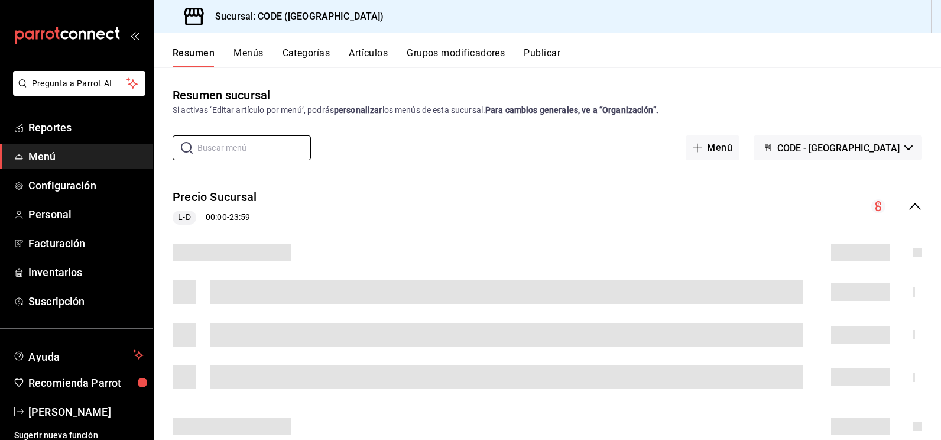
click at [252, 51] on button "Menús" at bounding box center [249, 57] width 30 height 20
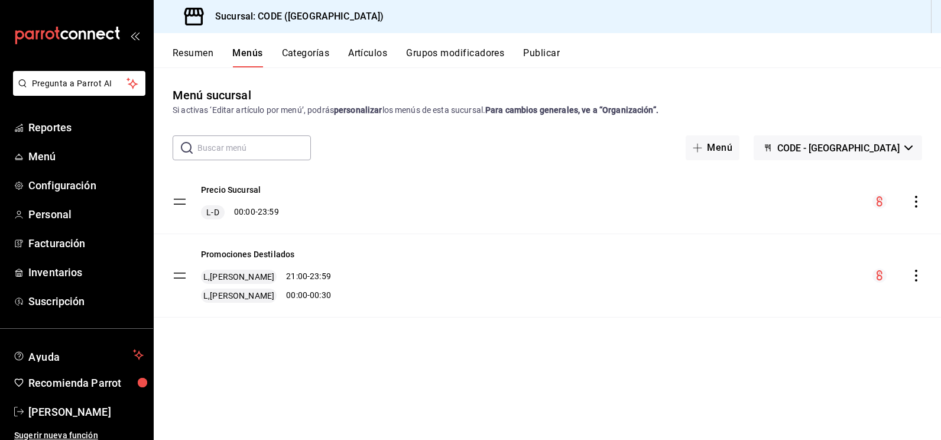
click at [299, 48] on button "Categorías" at bounding box center [306, 57] width 48 height 20
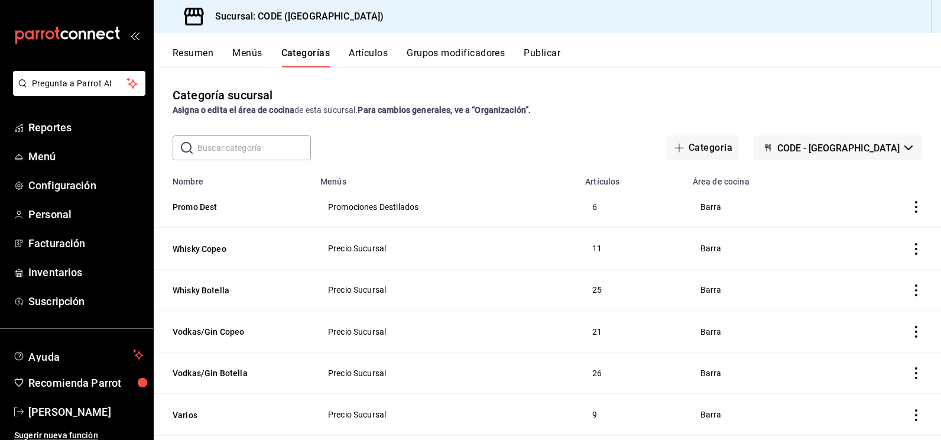
click at [253, 150] on input "text" at bounding box center [254, 148] width 114 height 24
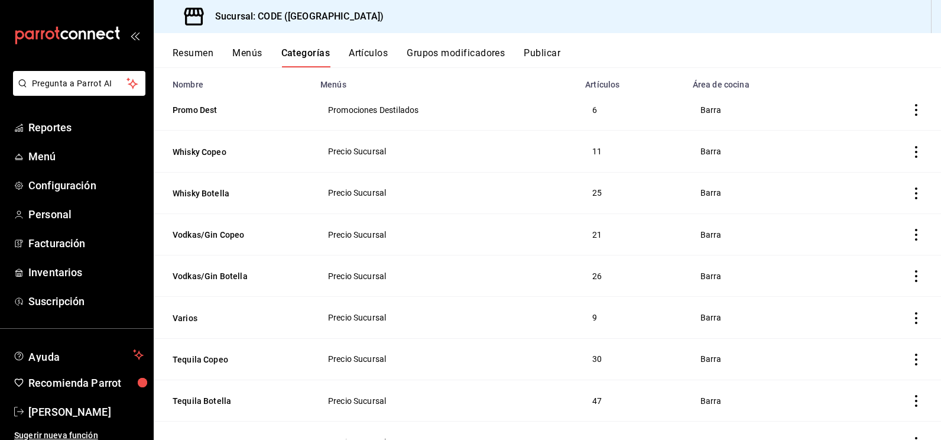
scroll to position [118, 0]
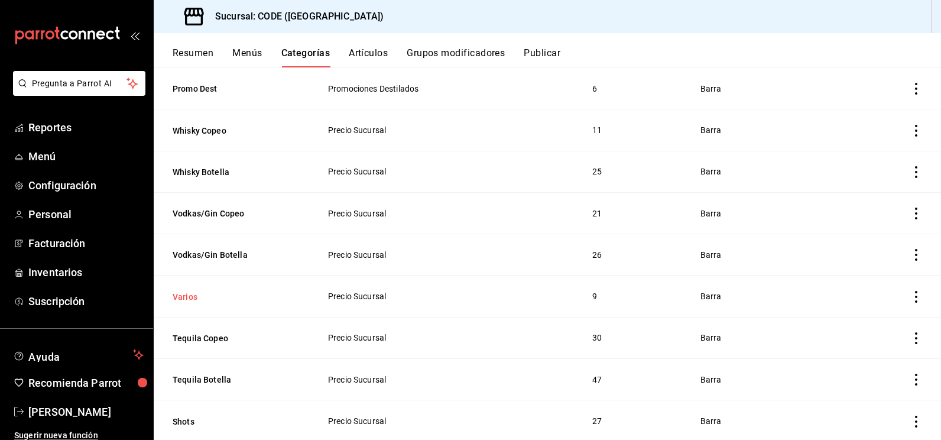
click at [196, 296] on button "Varios" at bounding box center [232, 297] width 118 height 12
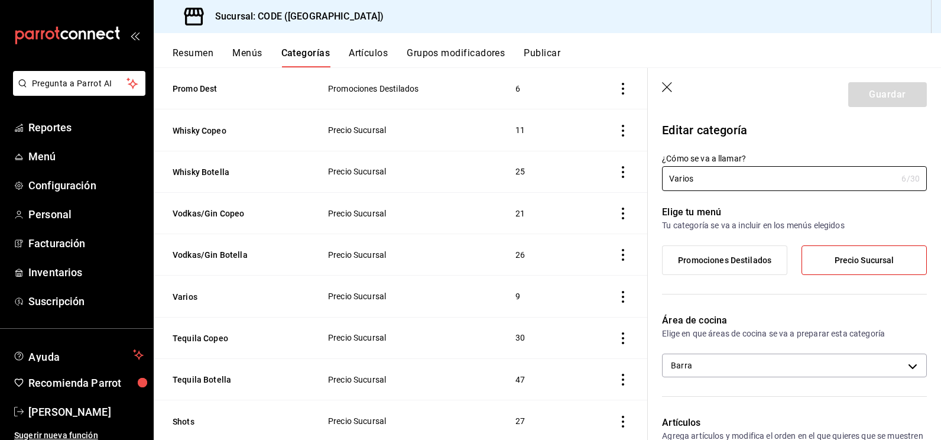
click at [795, 210] on p "Elige tu menú" at bounding box center [794, 212] width 265 height 14
click at [665, 85] on icon "button" at bounding box center [667, 87] width 10 height 10
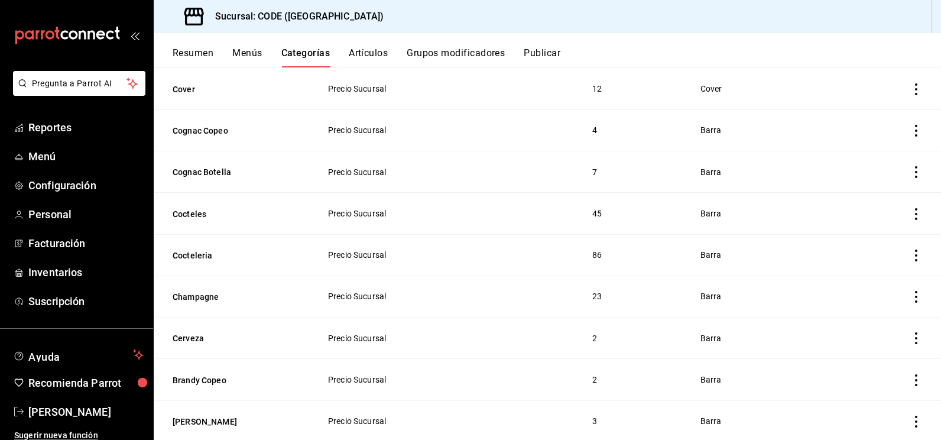
scroll to position [887, 0]
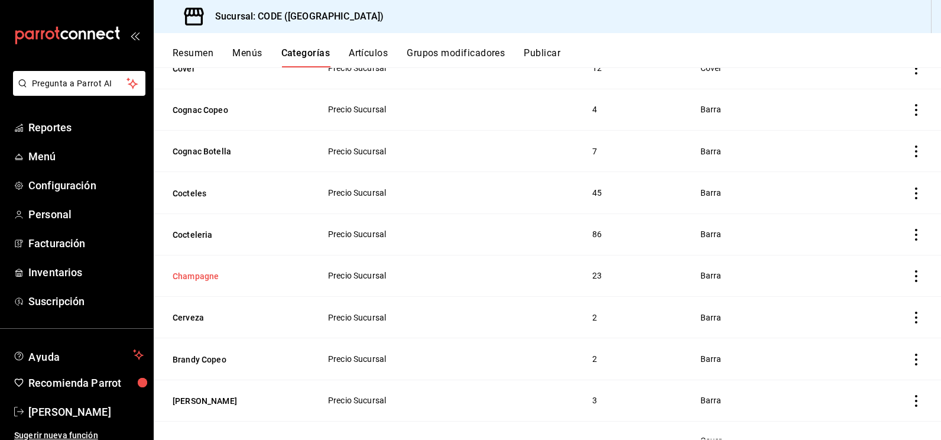
click at [207, 270] on button "Champagne" at bounding box center [232, 276] width 118 height 12
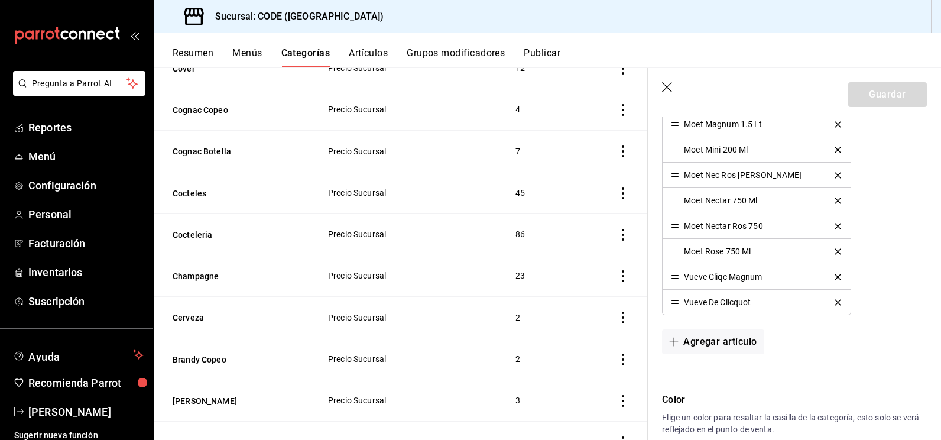
scroll to position [759, 0]
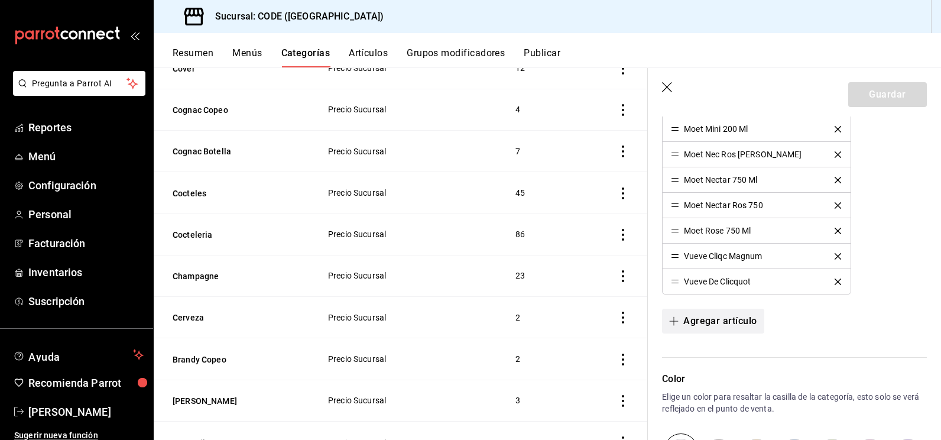
click at [705, 323] on button "Agregar artículo" at bounding box center [713, 321] width 102 height 25
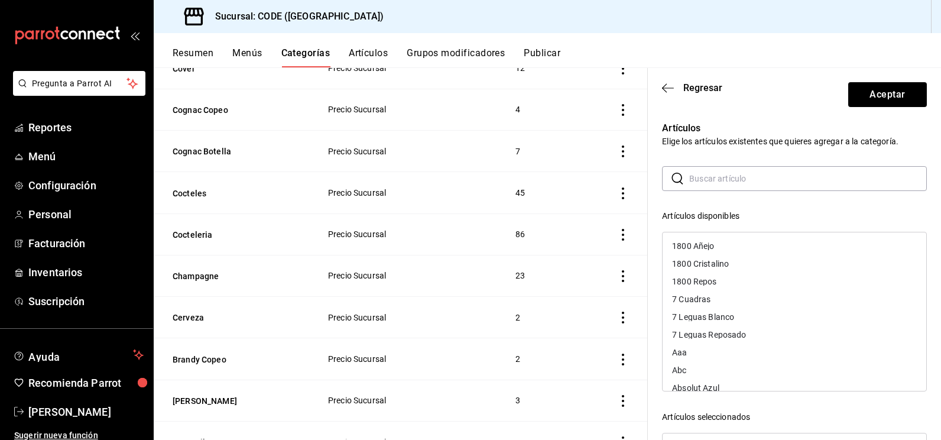
click at [724, 180] on input "text" at bounding box center [808, 179] width 238 height 24
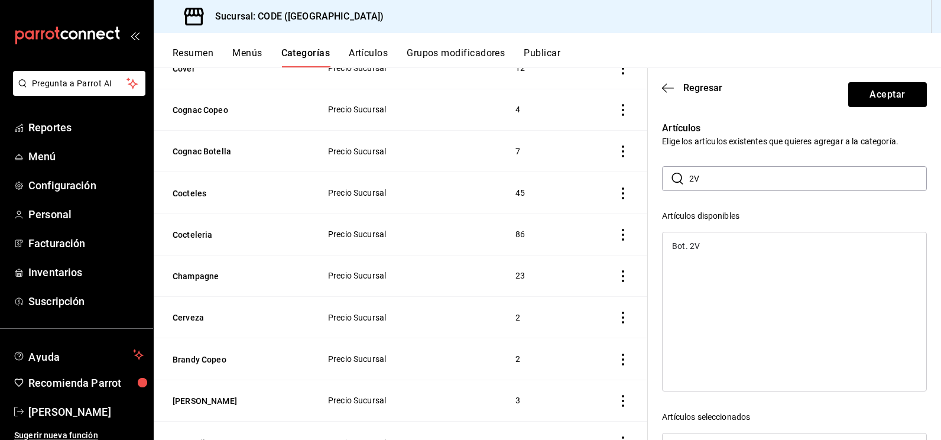
click at [698, 246] on div "Bot. 2V" at bounding box center [686, 246] width 28 height 8
click at [694, 178] on input "2V" at bounding box center [808, 179] width 238 height 24
type input "3V"
click at [715, 248] on div "Bot. 3V Casa Madero" at bounding box center [729, 246] width 115 height 8
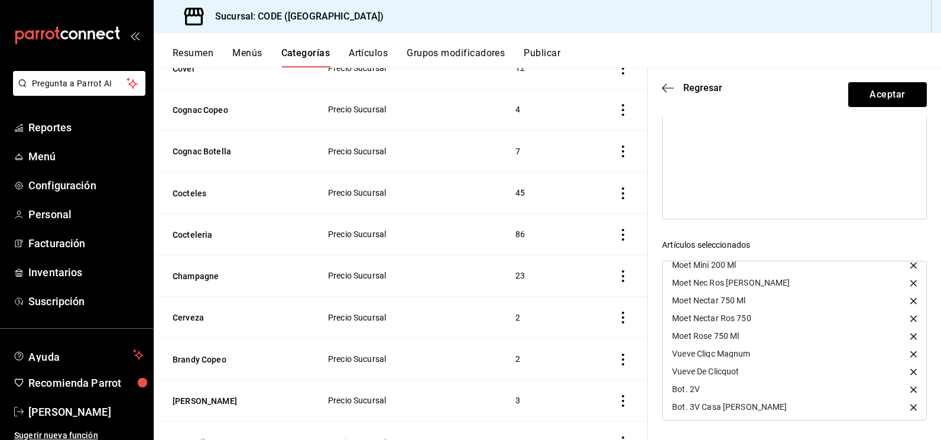
scroll to position [294, 0]
click at [867, 95] on button "Aceptar" at bounding box center [887, 94] width 79 height 25
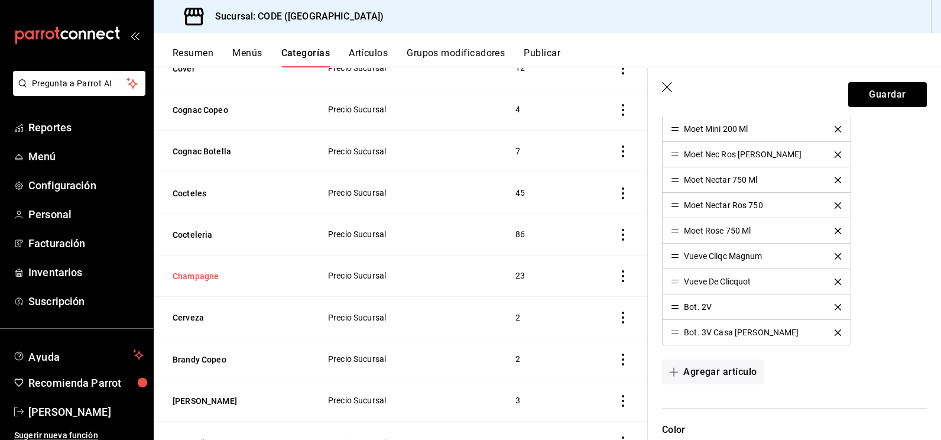
click at [215, 270] on button "Champagne" at bounding box center [232, 276] width 118 height 12
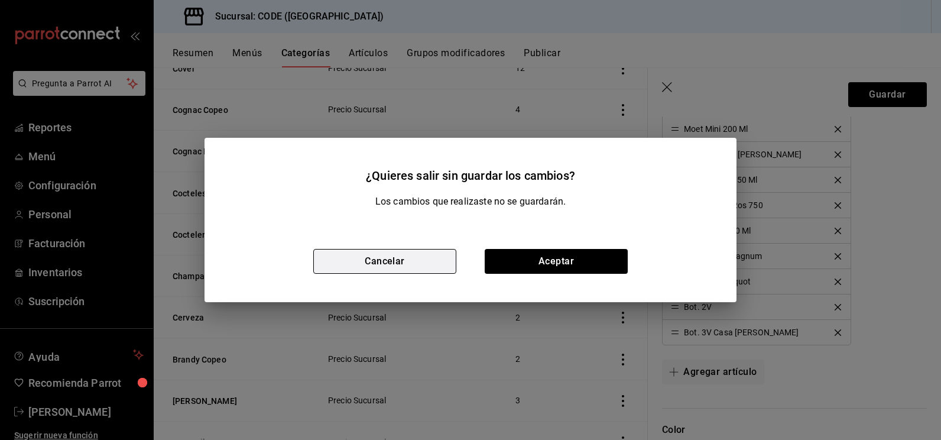
click at [426, 259] on button "Cancelar" at bounding box center [384, 261] width 143 height 25
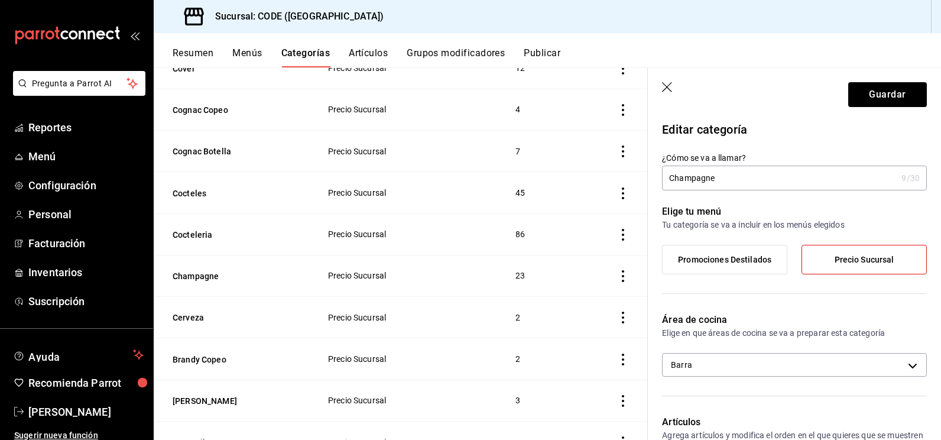
scroll to position [0, 0]
click at [761, 184] on input "Champagne" at bounding box center [779, 179] width 235 height 24
click at [743, 183] on input "Champagne" at bounding box center [777, 179] width 230 height 24
click at [715, 179] on input "Champagne" at bounding box center [777, 179] width 230 height 24
type input "Champagne"
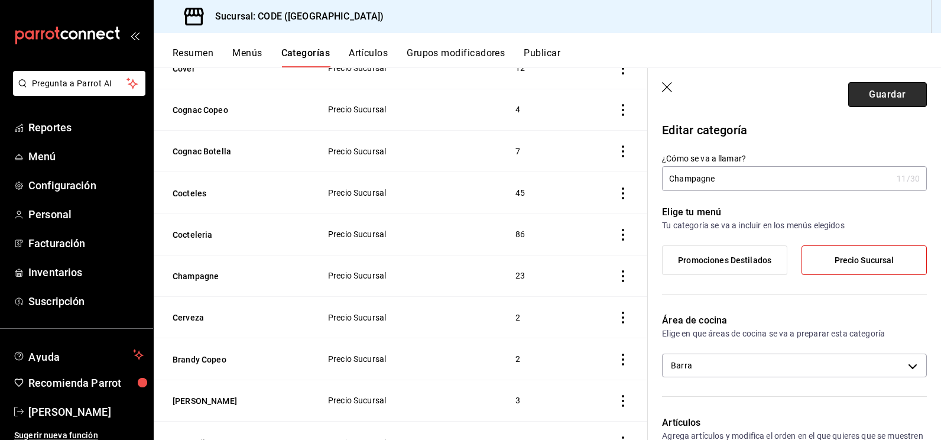
click at [870, 95] on button "Guardar" at bounding box center [887, 94] width 79 height 25
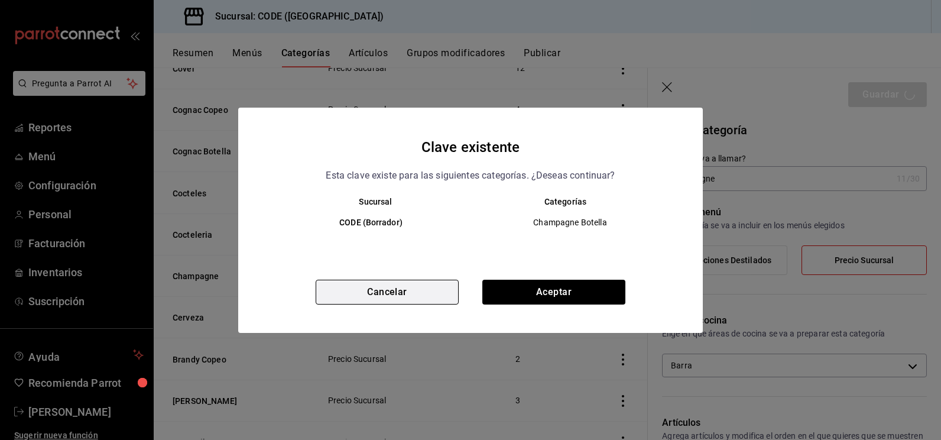
click at [440, 292] on button "Cancelar" at bounding box center [387, 292] width 143 height 25
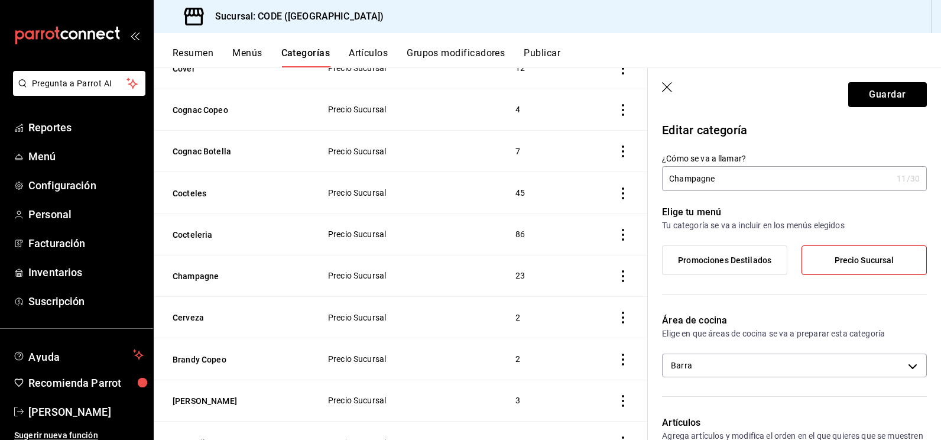
click at [668, 88] on icon "button" at bounding box center [668, 88] width 12 height 12
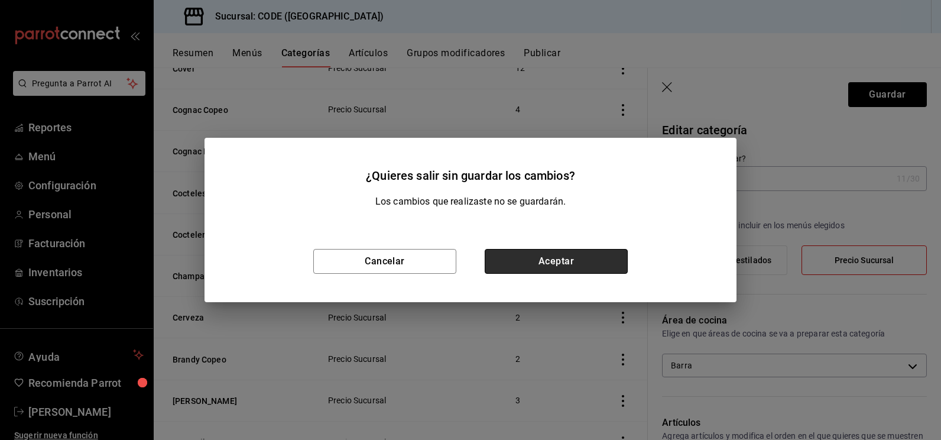
click at [533, 265] on button "Aceptar" at bounding box center [556, 261] width 143 height 25
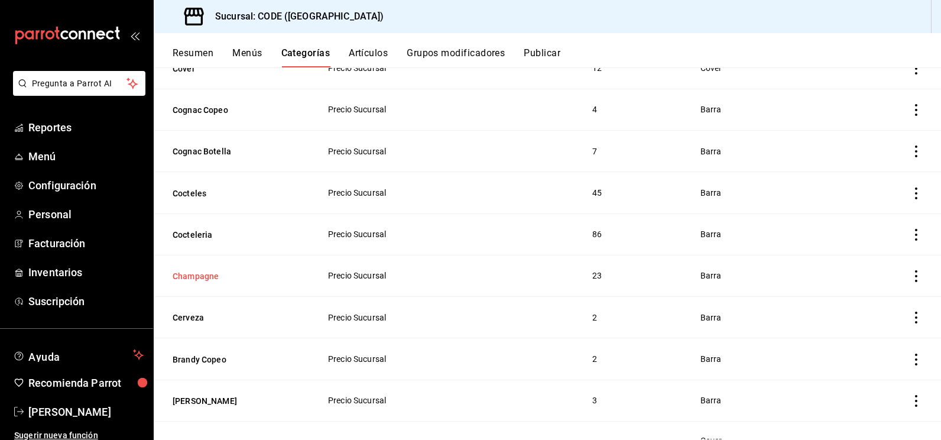
click at [250, 270] on button "Champagne" at bounding box center [232, 276] width 118 height 12
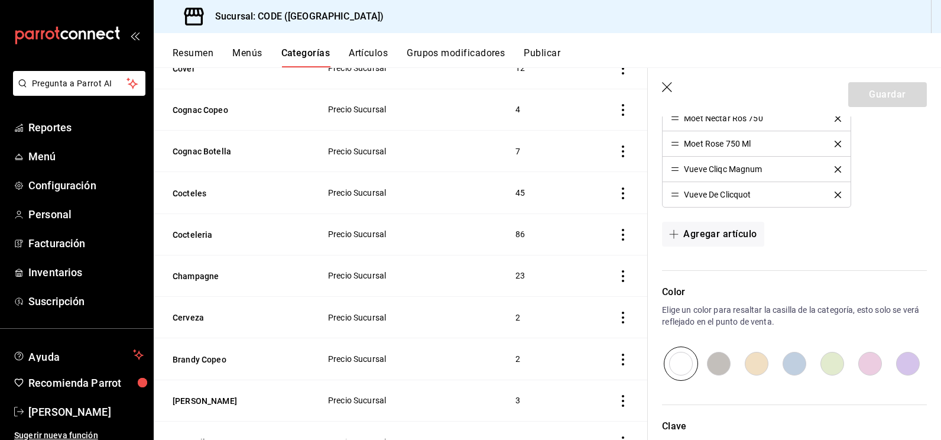
scroll to position [818, 0]
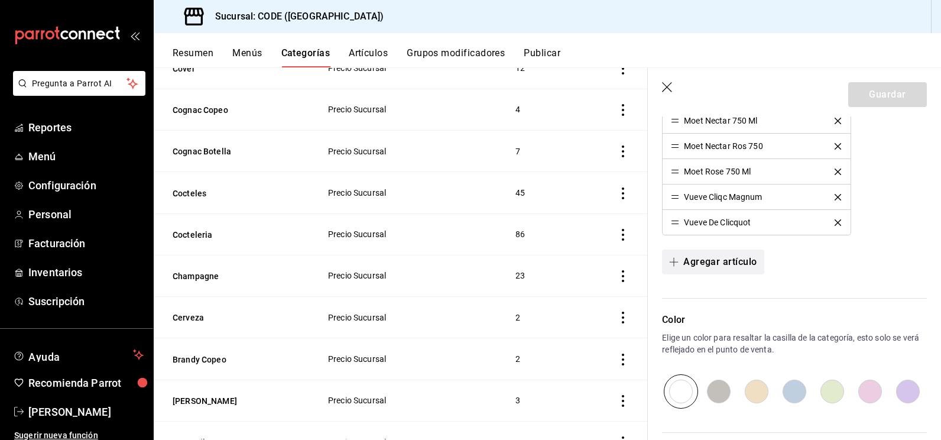
click at [715, 263] on button "Agregar artículo" at bounding box center [713, 262] width 102 height 25
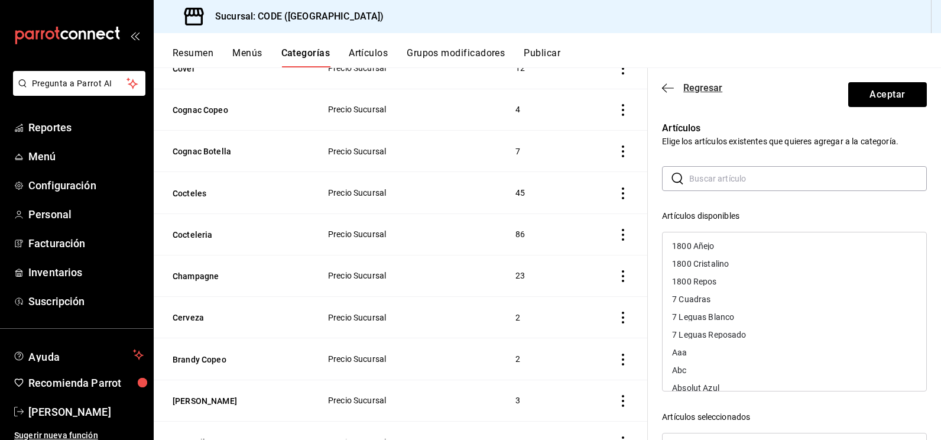
click at [687, 85] on span "Regresar" at bounding box center [702, 87] width 39 height 11
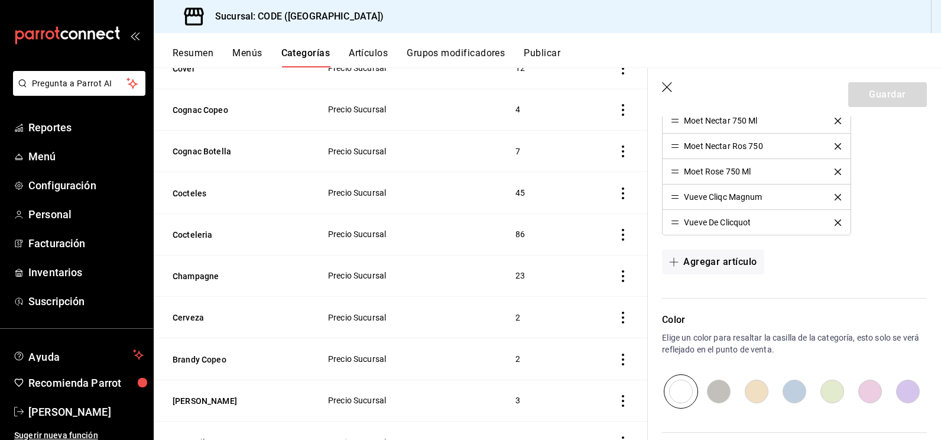
click at [663, 85] on icon "button" at bounding box center [668, 88] width 12 height 12
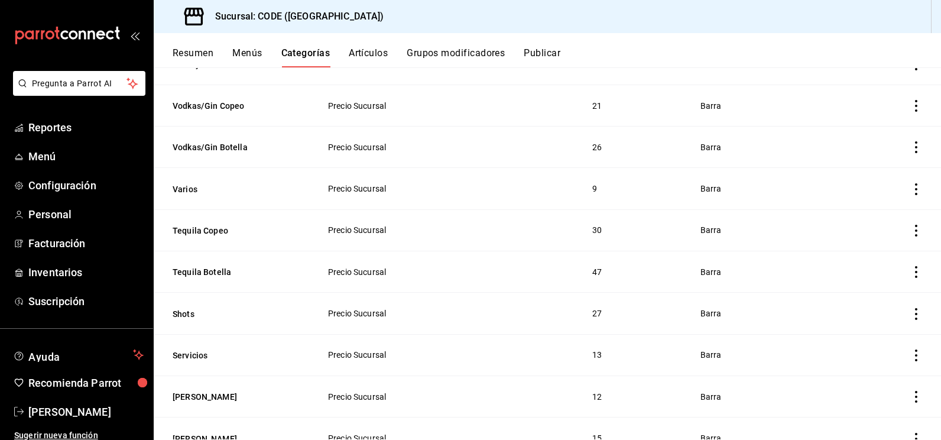
scroll to position [70, 0]
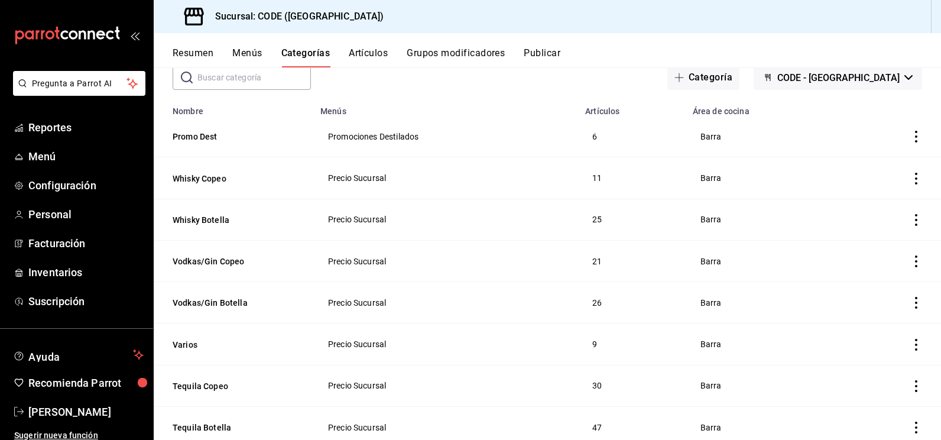
click at [338, 342] on span "Precio Sucursal" at bounding box center [445, 344] width 235 height 8
click at [195, 342] on button "Varios" at bounding box center [232, 345] width 118 height 12
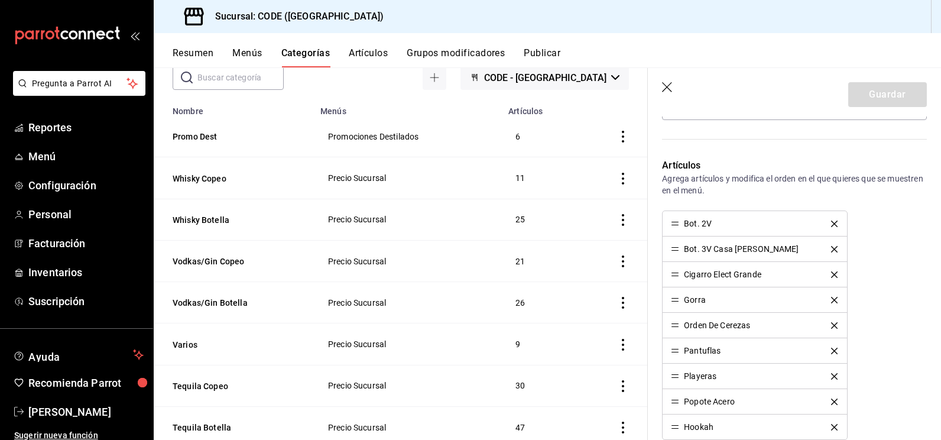
scroll to position [237, 0]
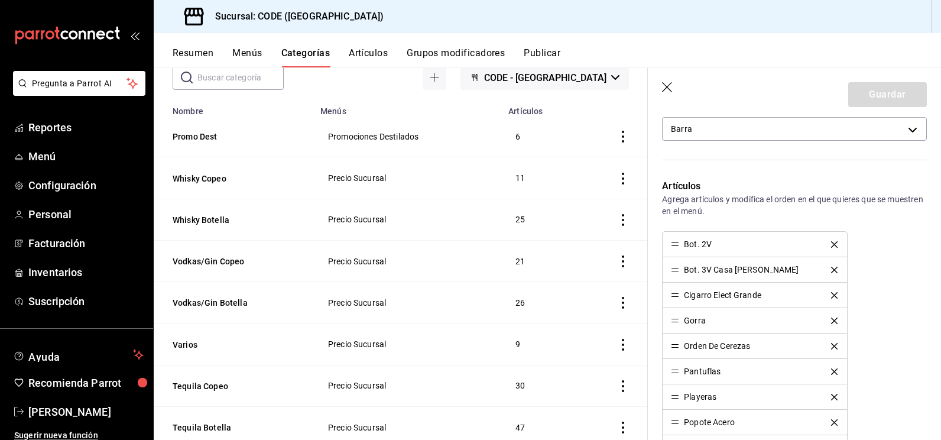
click at [372, 53] on button "Artículos" at bounding box center [368, 57] width 39 height 20
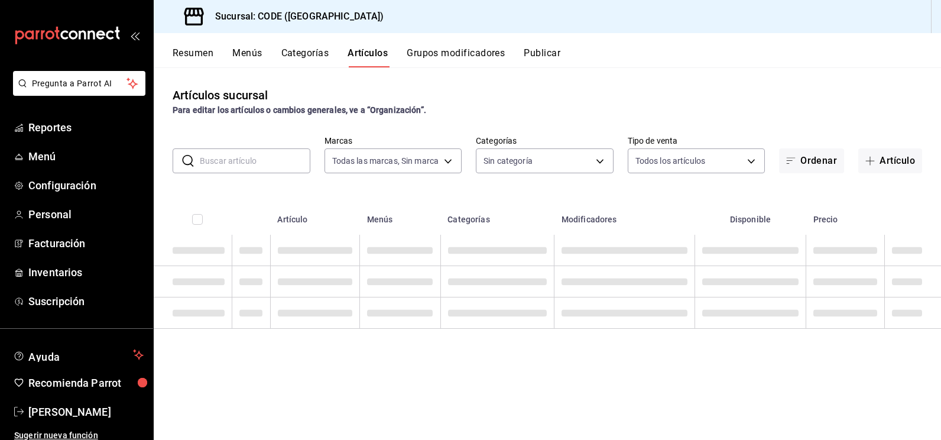
type input "b4274379-98e3-4a61-b813-167c2f875b9b"
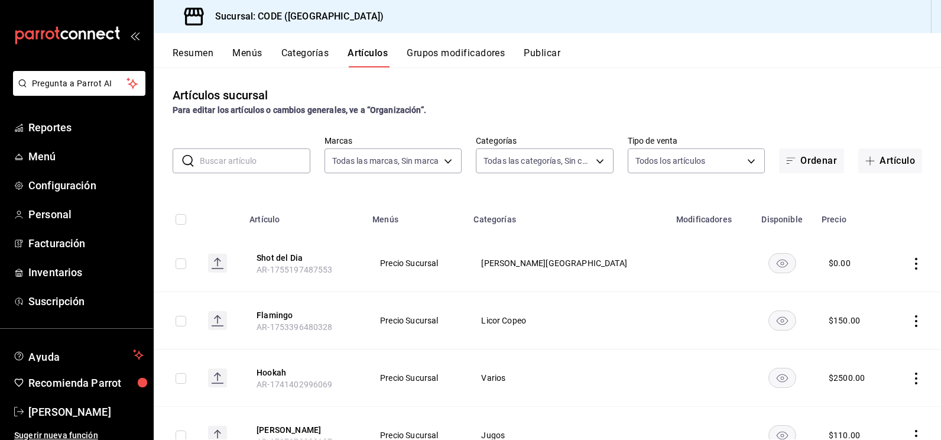
type input "f391cf47-fcb9-47d4-a0a8-cb8543f6f021,4bb38f7e-a5c0-4edd-b3a9-4b6ffc0329f0,fb8a9…"
click at [243, 163] on input "text" at bounding box center [255, 161] width 111 height 24
click at [206, 161] on input "2V" at bounding box center [255, 161] width 111 height 24
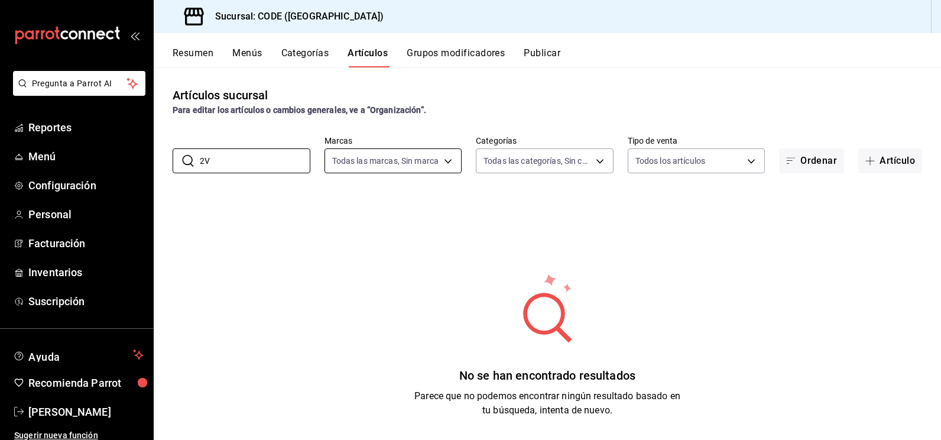
click at [397, 160] on body "Pregunta a Parrot AI Reportes Menú Configuración Personal Facturación Inventari…" at bounding box center [470, 220] width 941 height 440
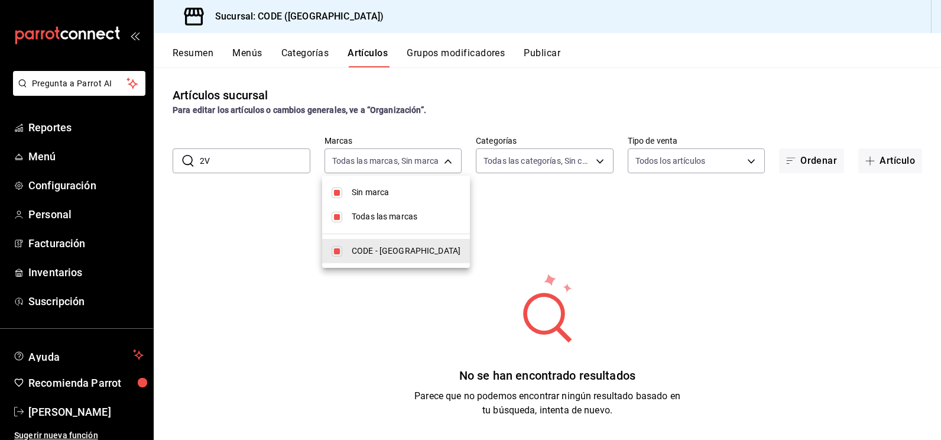
click at [498, 160] on div at bounding box center [470, 220] width 941 height 440
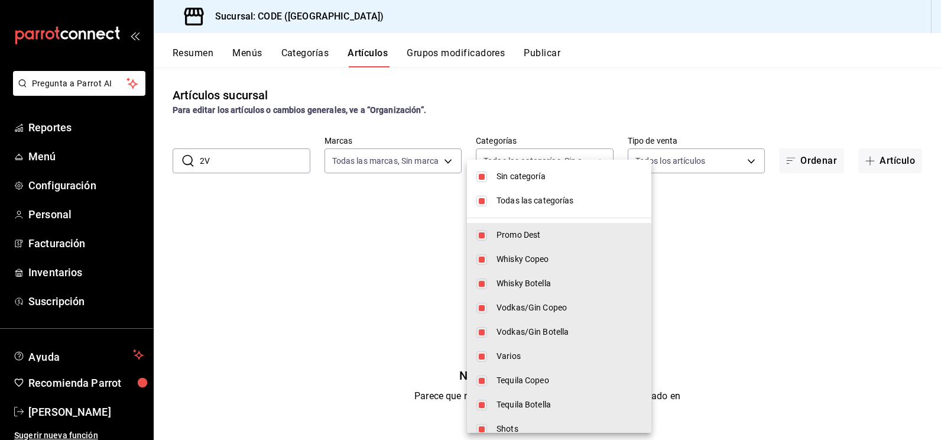
click at [497, 160] on body "Pregunta a Parrot AI Reportes Menú Configuración Personal Facturación Inventari…" at bounding box center [470, 220] width 941 height 440
drag, startPoint x: 255, startPoint y: 163, endPoint x: 156, endPoint y: 171, distance: 99.0
click at [147, 167] on div at bounding box center [470, 220] width 941 height 440
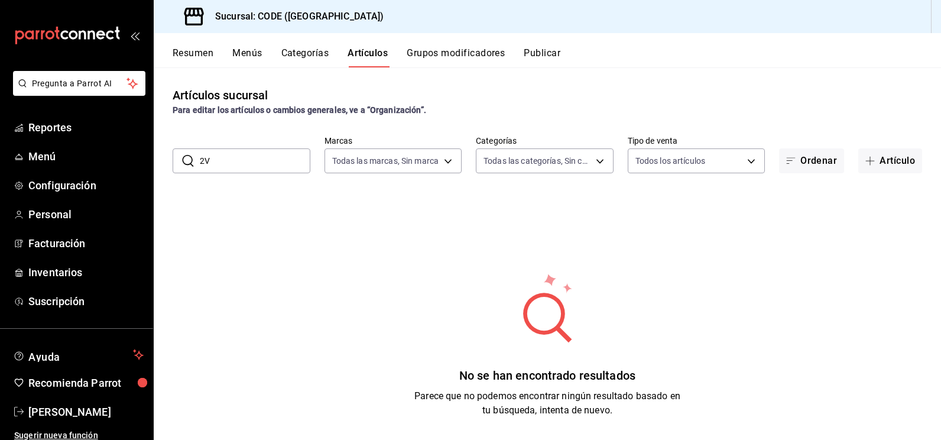
click at [216, 159] on input "2V" at bounding box center [255, 161] width 111 height 24
type input "2"
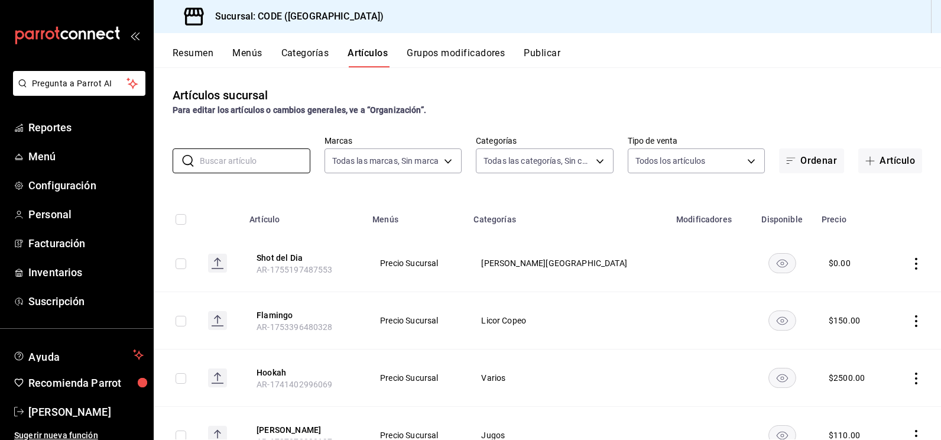
click at [316, 47] on button "Categorías" at bounding box center [305, 57] width 48 height 20
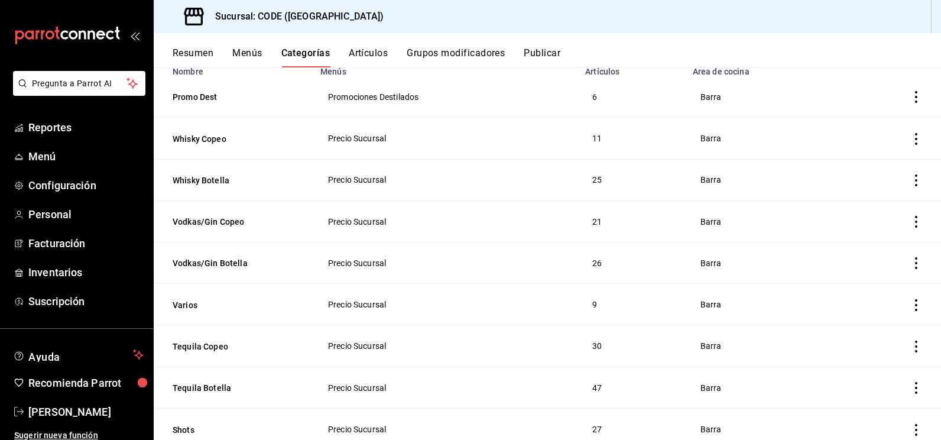
scroll to position [177, 0]
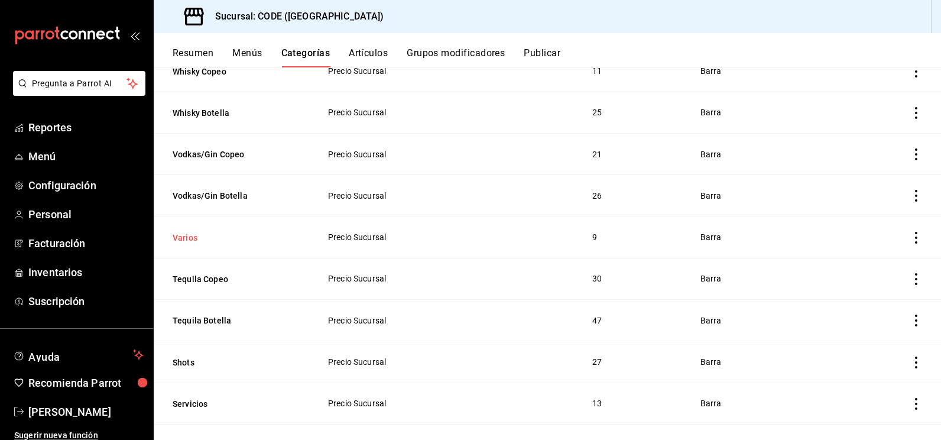
click at [234, 235] on button "Varios" at bounding box center [232, 238] width 118 height 12
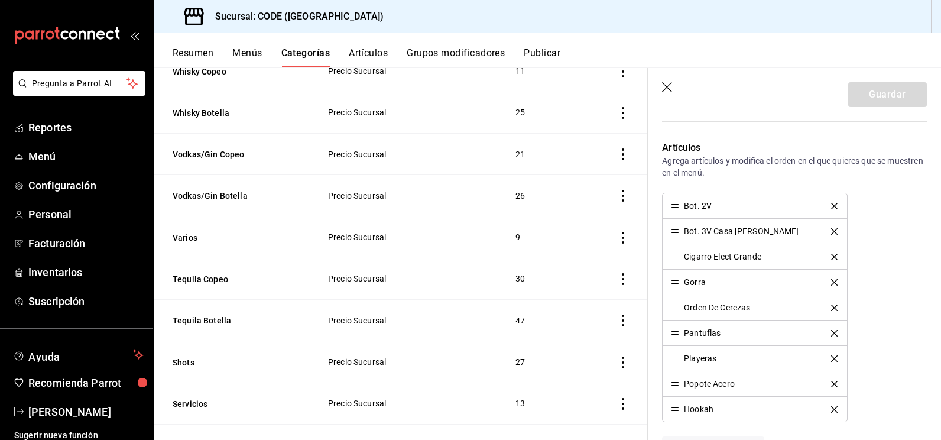
scroll to position [296, 0]
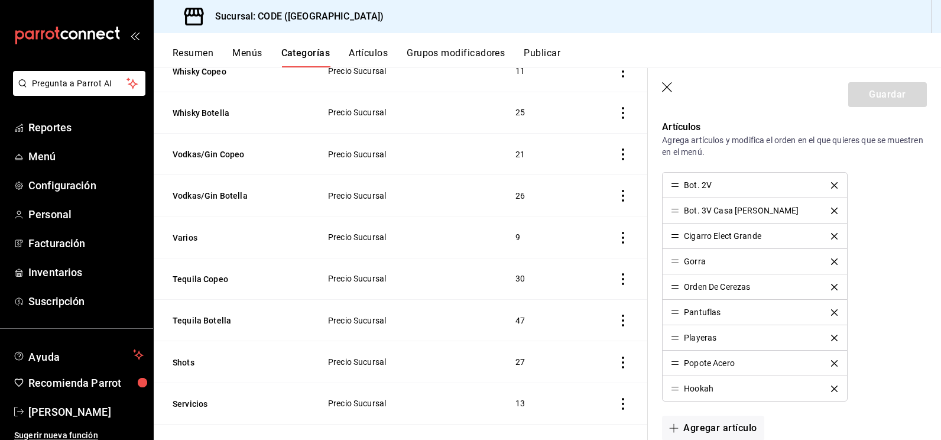
click at [831, 212] on icon "delete" at bounding box center [834, 211] width 7 height 7
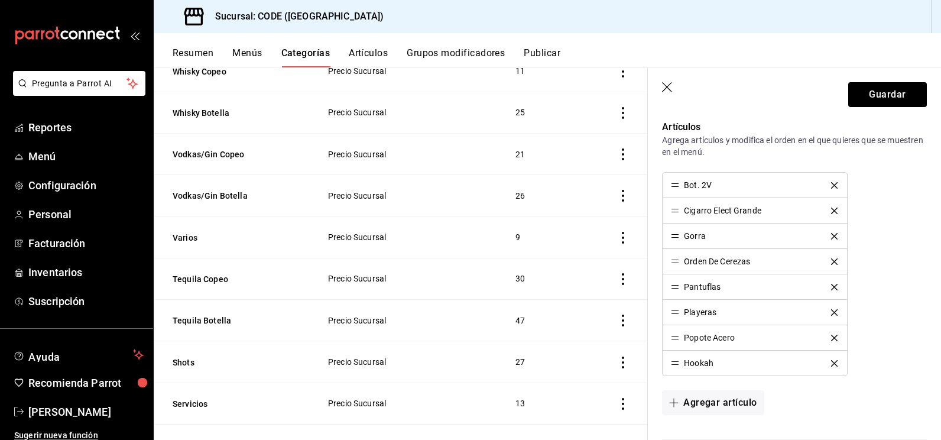
click at [831, 186] on icon "delete" at bounding box center [834, 185] width 7 height 7
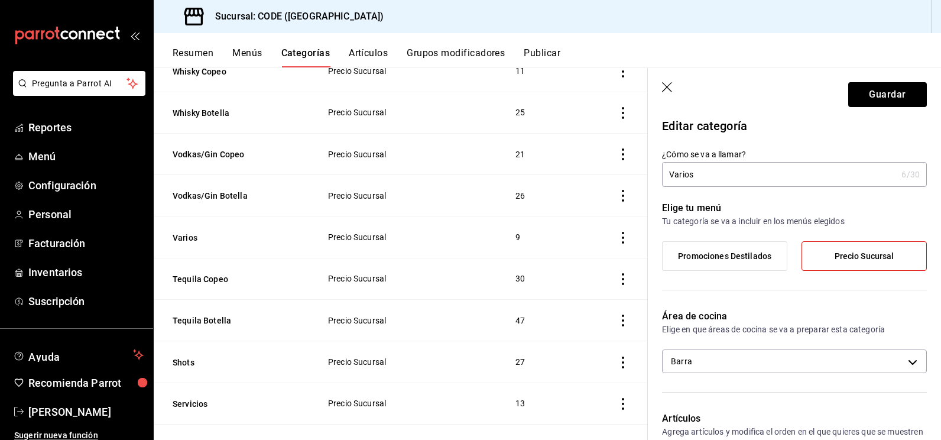
scroll to position [0, 0]
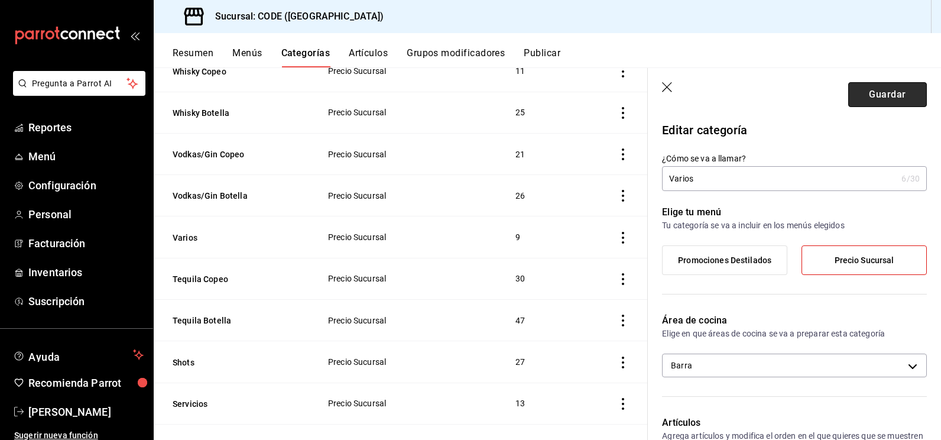
click at [865, 96] on button "Guardar" at bounding box center [887, 94] width 79 height 25
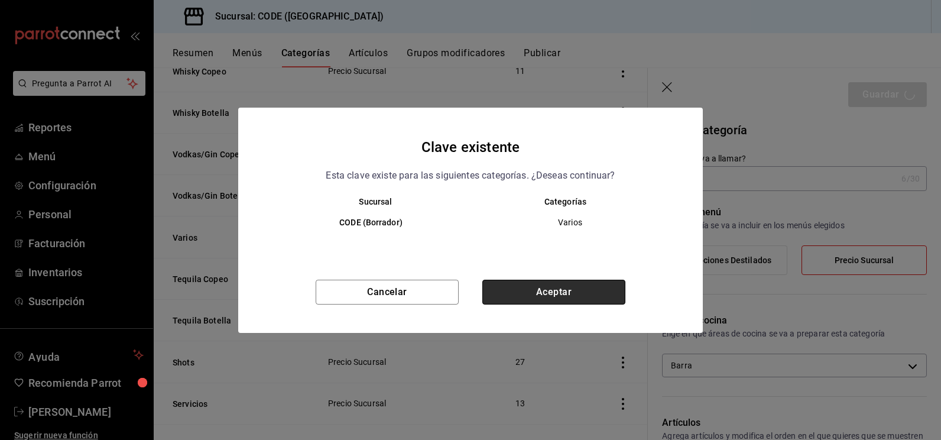
click at [542, 293] on button "Aceptar" at bounding box center [553, 292] width 143 height 25
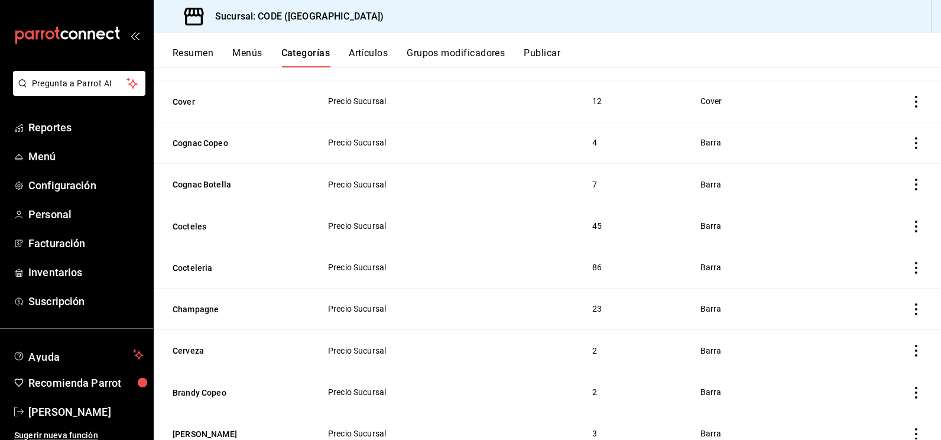
scroll to position [866, 0]
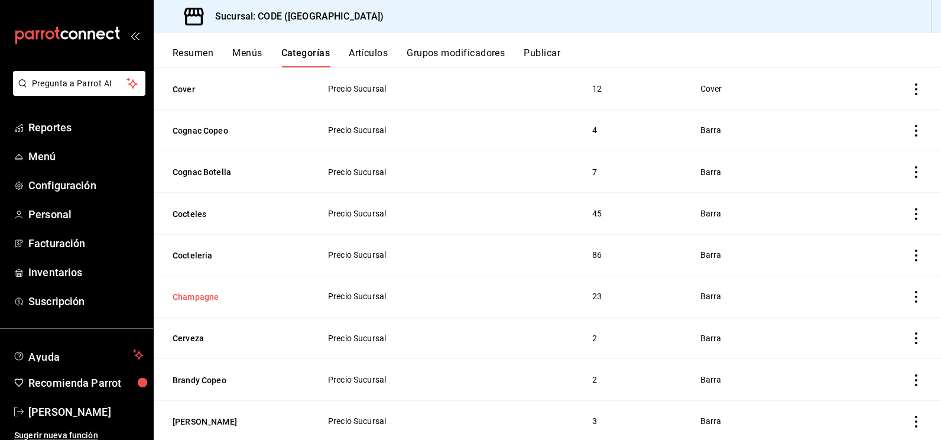
click at [208, 291] on button "Champagne" at bounding box center [232, 297] width 118 height 12
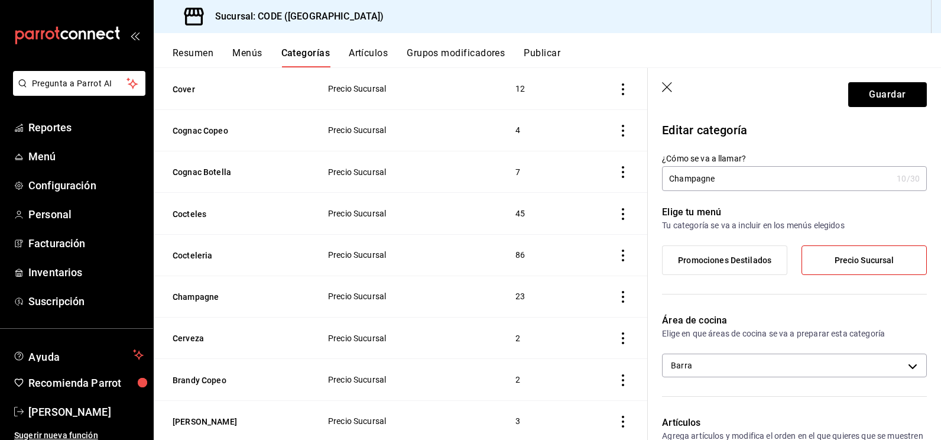
click at [745, 180] on input "Champagne" at bounding box center [777, 179] width 230 height 24
click at [717, 177] on input "Champagne VINOS" at bounding box center [777, 179] width 230 height 24
click at [715, 177] on input "Champagne VINOS" at bounding box center [777, 179] width 230 height 24
click at [718, 177] on input "Champagne VINOS" at bounding box center [777, 179] width 230 height 24
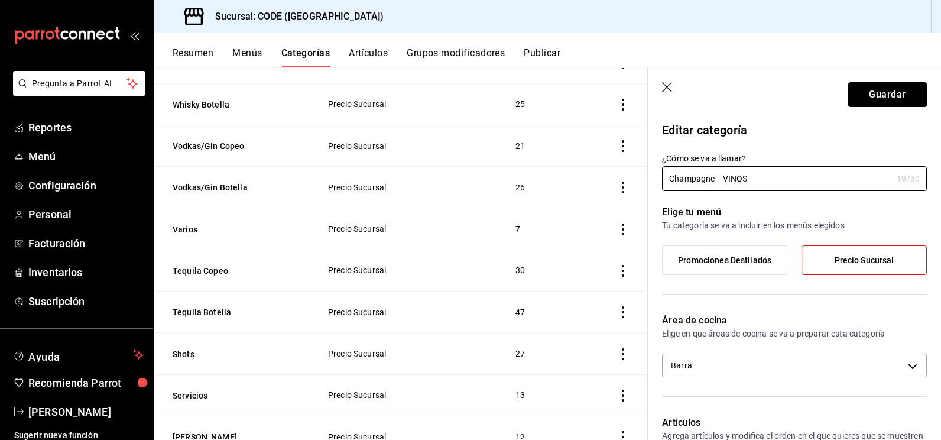
scroll to position [118, 0]
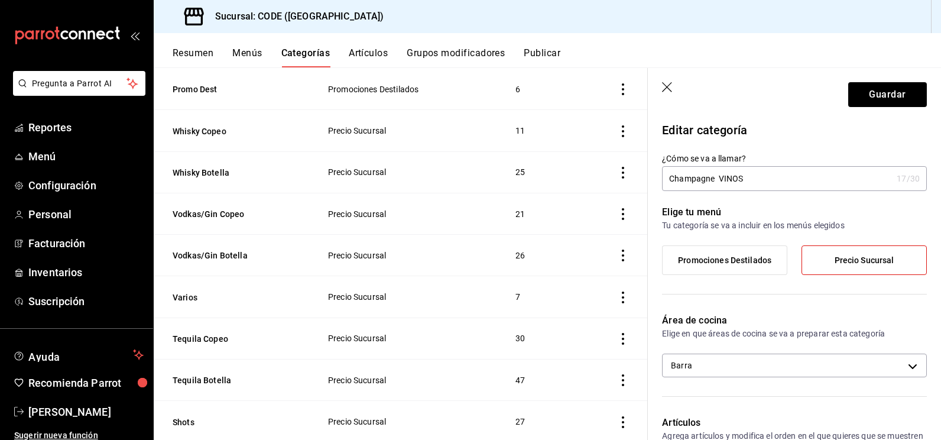
drag, startPoint x: 715, startPoint y: 180, endPoint x: 668, endPoint y: 180, distance: 47.3
click at [668, 180] on input "Champagne VINOS" at bounding box center [777, 179] width 230 height 24
click at [744, 177] on input "Champagne VINOS" at bounding box center [777, 179] width 230 height 24
click at [716, 180] on input "Champagne VINOS" at bounding box center [777, 179] width 230 height 24
click at [720, 180] on input "Champagne VINOS" at bounding box center [777, 179] width 230 height 24
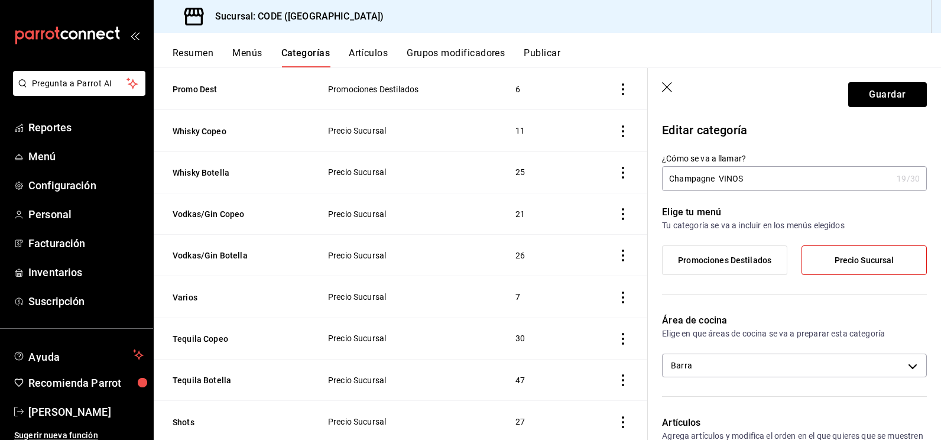
click at [720, 180] on input "Champagne VINOS" at bounding box center [777, 179] width 230 height 24
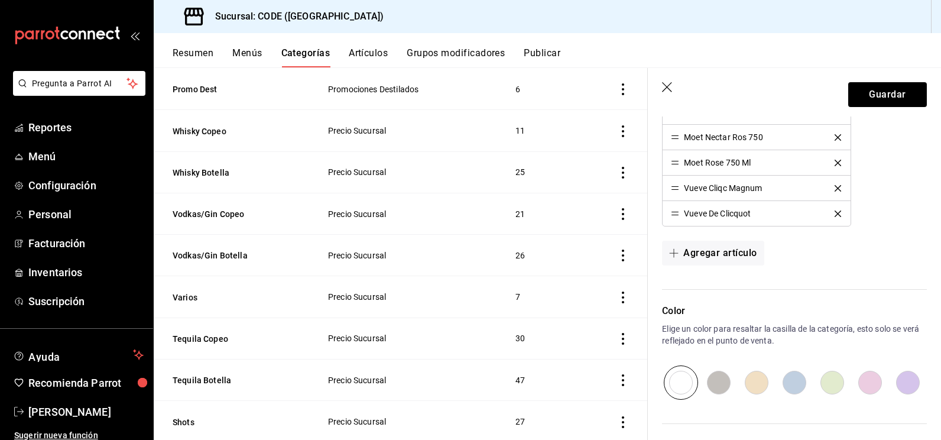
scroll to position [828, 0]
type input "Champagne - VINOS"
click at [725, 254] on button "Agregar artículo" at bounding box center [713, 251] width 102 height 25
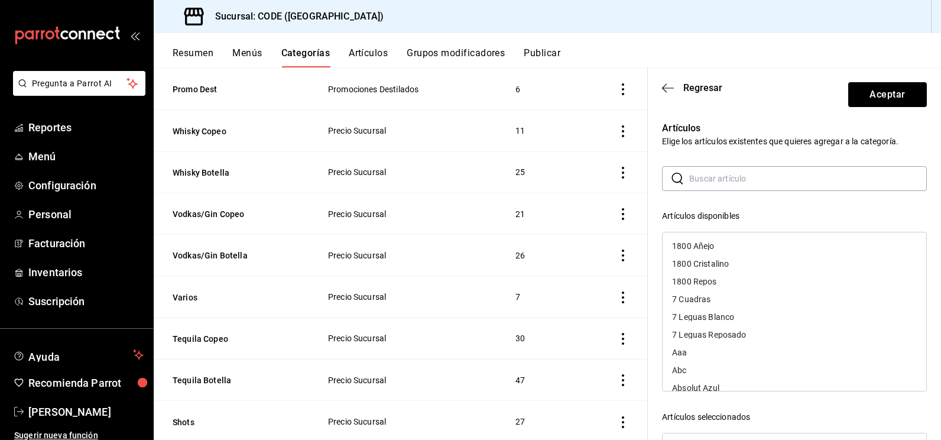
click at [705, 180] on input "text" at bounding box center [808, 179] width 238 height 24
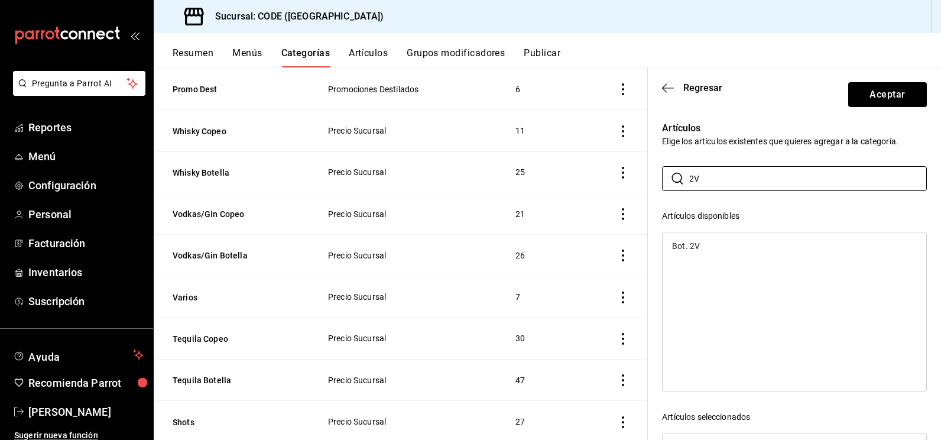
click at [697, 248] on div "Bot. 2V" at bounding box center [686, 246] width 28 height 8
drag, startPoint x: 678, startPoint y: 178, endPoint x: 670, endPoint y: 178, distance: 7.7
click at [670, 178] on div "​ 2V ​" at bounding box center [794, 178] width 265 height 25
type input "3V"
click at [695, 247] on div "Bot. 3V Casa Madero" at bounding box center [729, 246] width 115 height 8
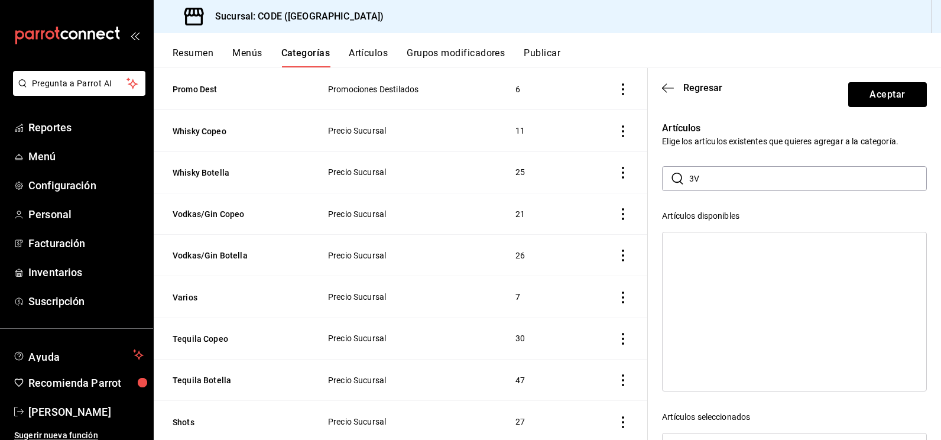
drag, startPoint x: 715, startPoint y: 178, endPoint x: 680, endPoint y: 178, distance: 34.9
click at [680, 178] on div "​ 3V ​" at bounding box center [794, 178] width 265 height 25
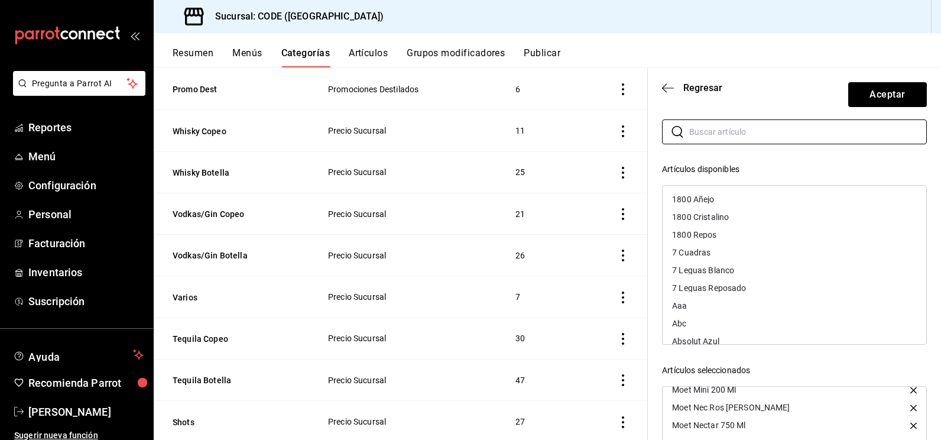
scroll to position [0, 0]
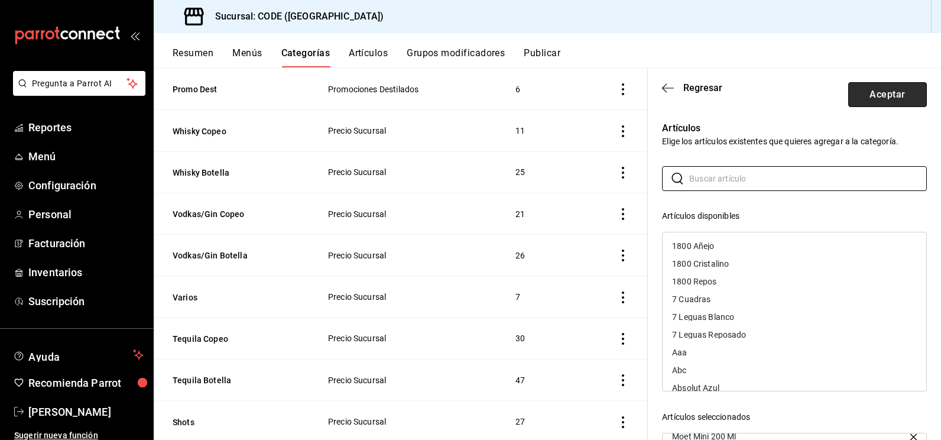
click at [879, 94] on button "Aceptar" at bounding box center [887, 94] width 79 height 25
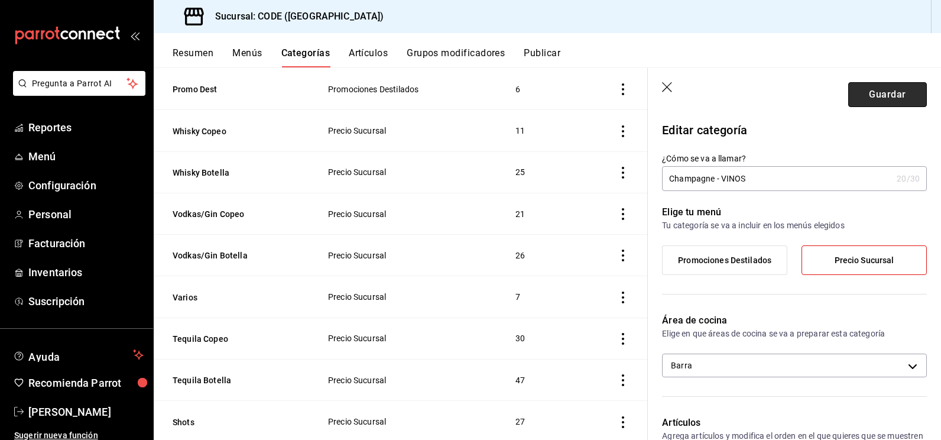
click at [867, 95] on button "Guardar" at bounding box center [887, 94] width 79 height 25
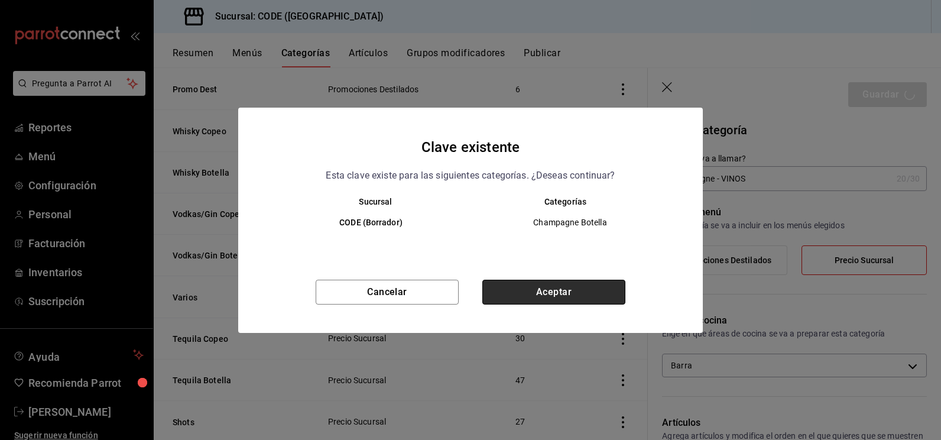
click at [576, 290] on button "Aceptar" at bounding box center [553, 292] width 143 height 25
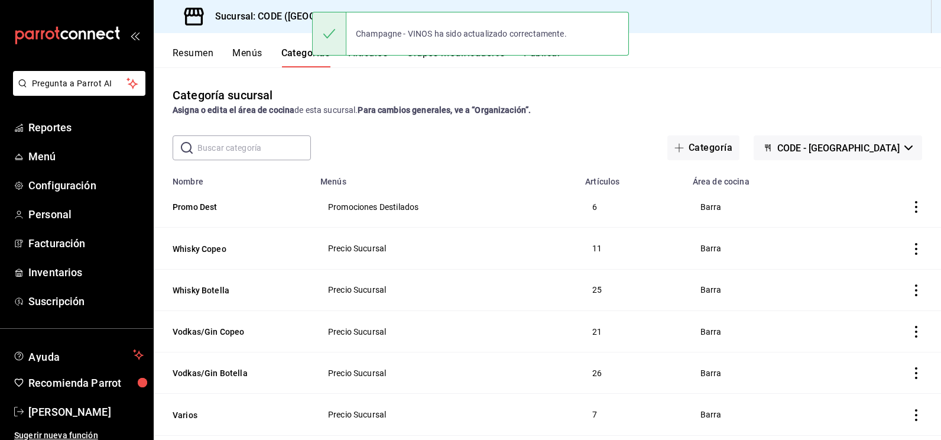
click at [385, 86] on div "Categoría sucursal Asigna o edita el área de cocina de esta sucursal. Para camb…" at bounding box center [548, 101] width 788 height 30
click at [367, 59] on button "Artículos" at bounding box center [368, 57] width 39 height 20
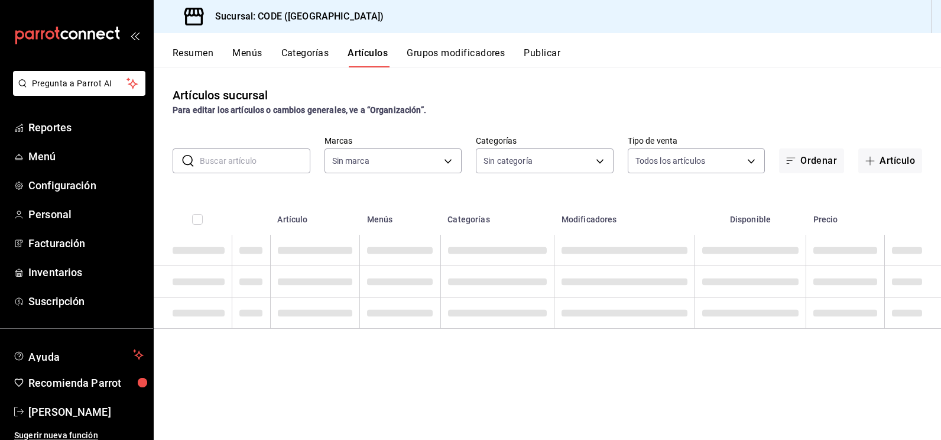
type input "b4274379-98e3-4a61-b813-167c2f875b9b"
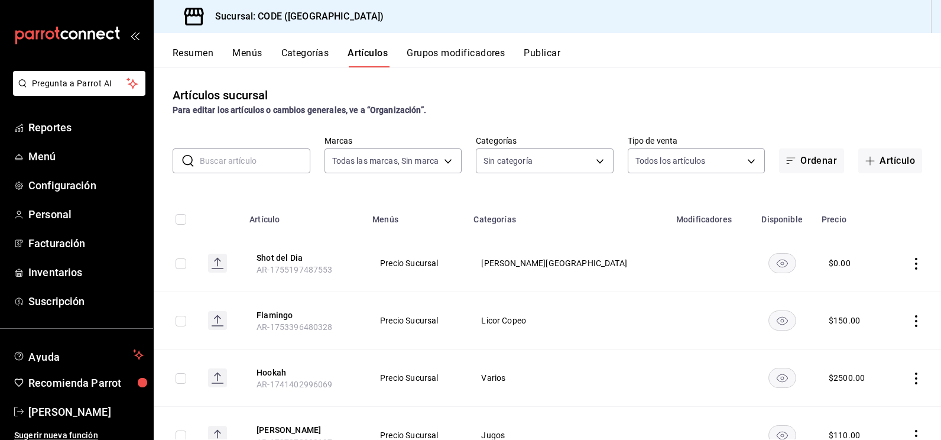
type input "f391cf47-fcb9-47d4-a0a8-cb8543f6f021,4bb38f7e-a5c0-4edd-b3a9-4b6ffc0329f0,fb8a9…"
click at [60, 272] on span "Inventarios" at bounding box center [85, 272] width 115 height 16
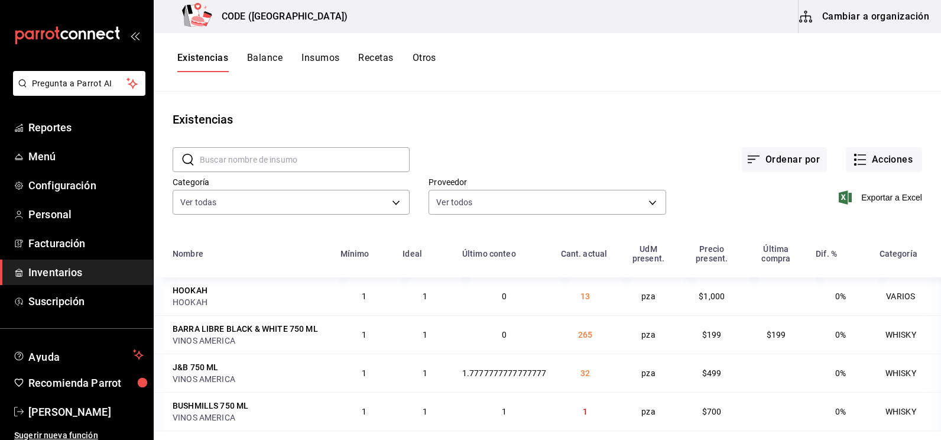
click at [593, 129] on div "Ordenar por Acciones" at bounding box center [666, 150] width 513 height 44
click at [219, 62] on button "Existencias" at bounding box center [202, 62] width 51 height 20
click at [475, 125] on div "Existencias" at bounding box center [548, 120] width 788 height 18
click at [470, 137] on div "Ordenar por Acciones" at bounding box center [666, 150] width 513 height 44
click at [86, 267] on span "Inventarios" at bounding box center [85, 272] width 115 height 16
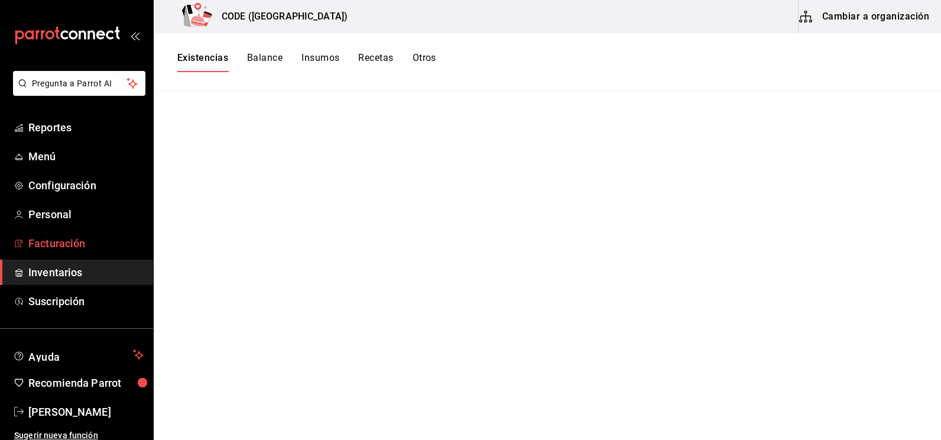
click at [67, 250] on span "Facturación" at bounding box center [85, 243] width 115 height 16
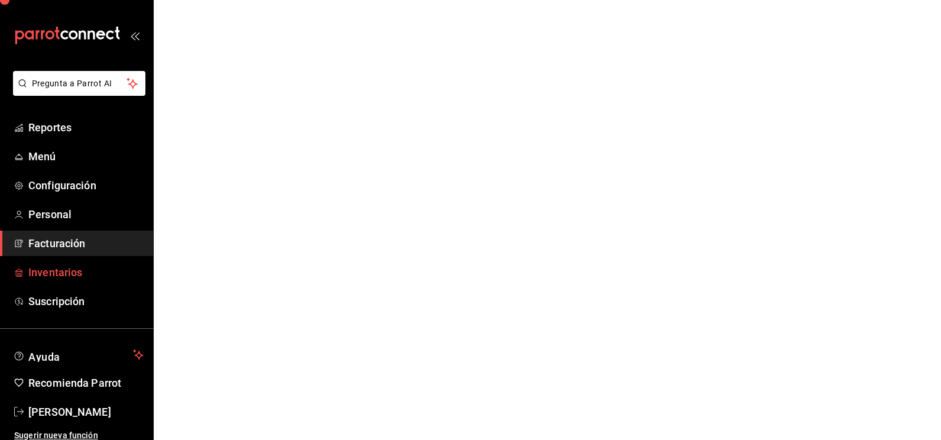
click at [64, 268] on span "Inventarios" at bounding box center [85, 272] width 115 height 16
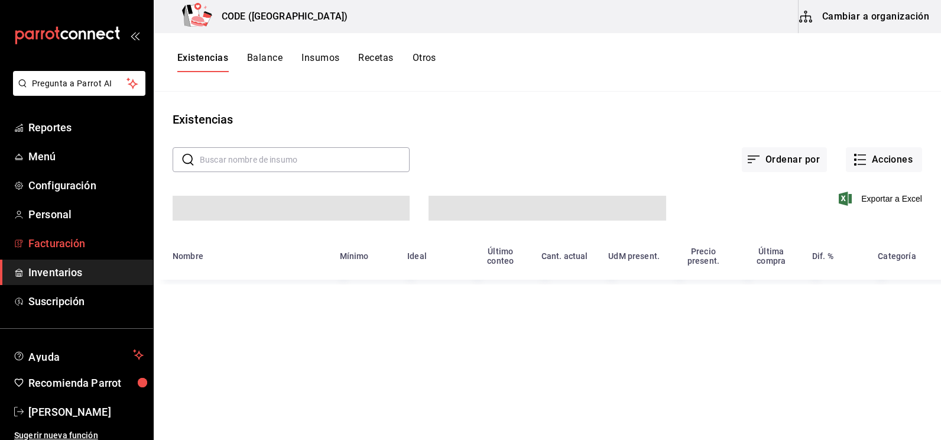
click at [68, 246] on span "Facturación" at bounding box center [85, 243] width 115 height 16
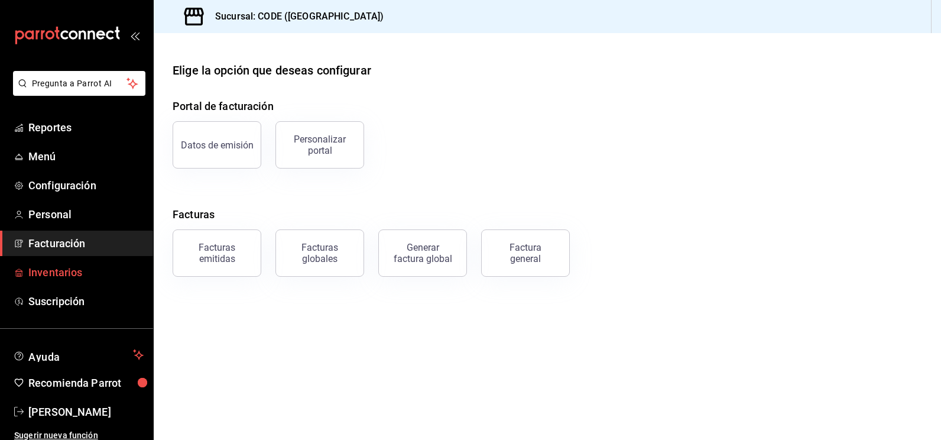
click at [68, 263] on link "Inventarios" at bounding box center [76, 272] width 153 height 25
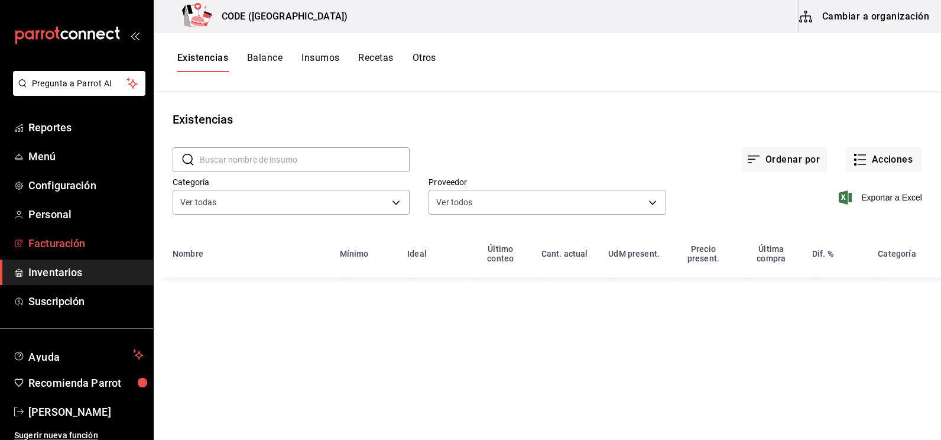
click at [67, 245] on span "Facturación" at bounding box center [85, 243] width 115 height 16
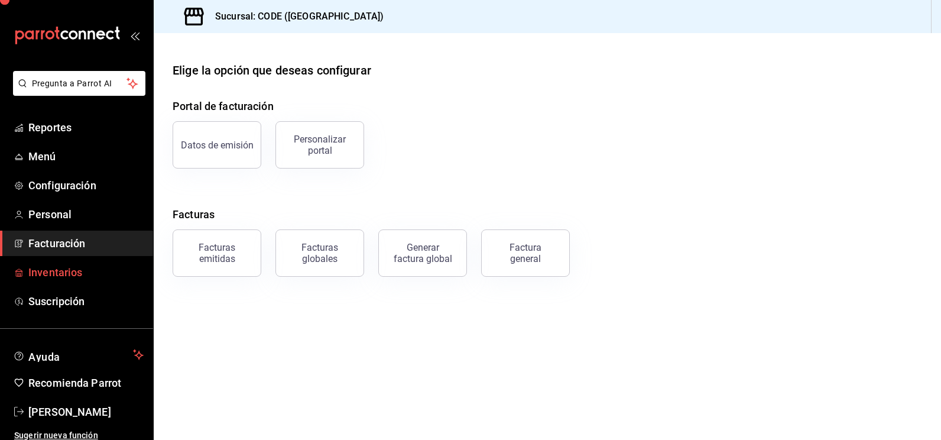
click at [67, 262] on link "Inventarios" at bounding box center [76, 272] width 153 height 25
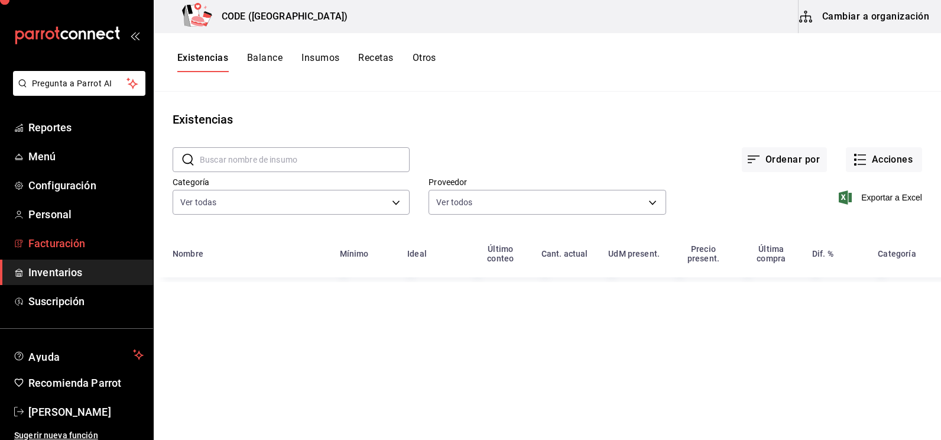
click at [67, 243] on span "Facturación" at bounding box center [85, 243] width 115 height 16
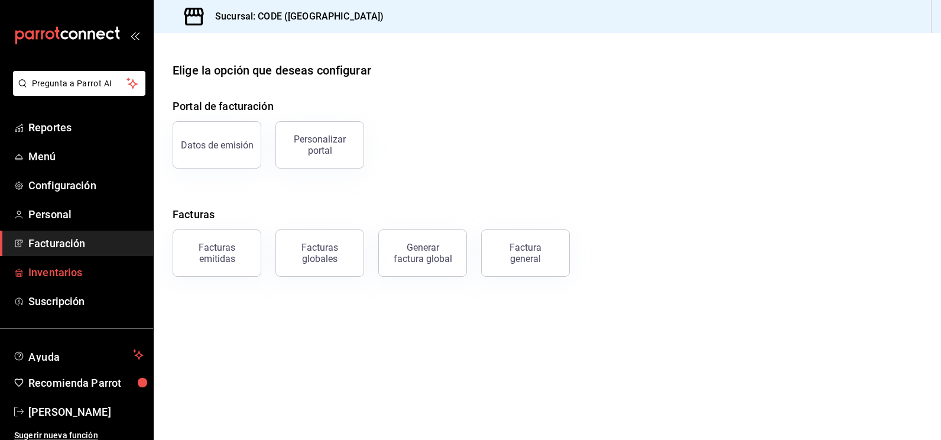
click at [68, 271] on span "Inventarios" at bounding box center [85, 272] width 115 height 16
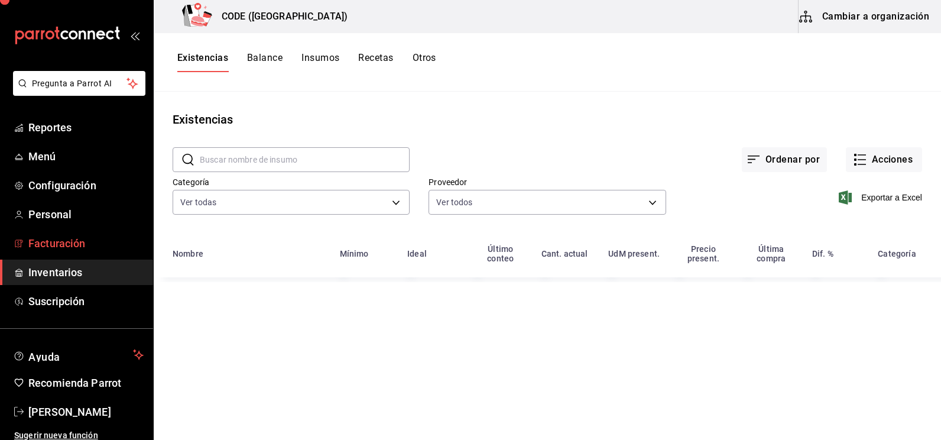
click at [68, 250] on span "Facturación" at bounding box center [85, 243] width 115 height 16
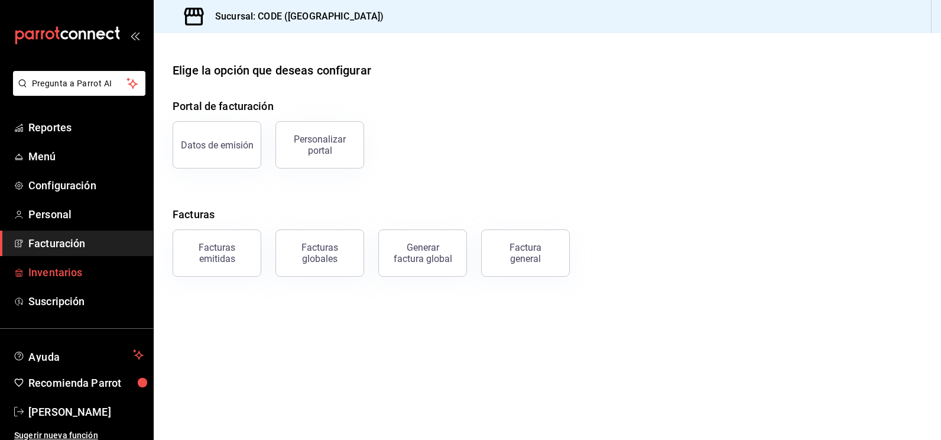
click at [73, 270] on span "Inventarios" at bounding box center [85, 272] width 115 height 16
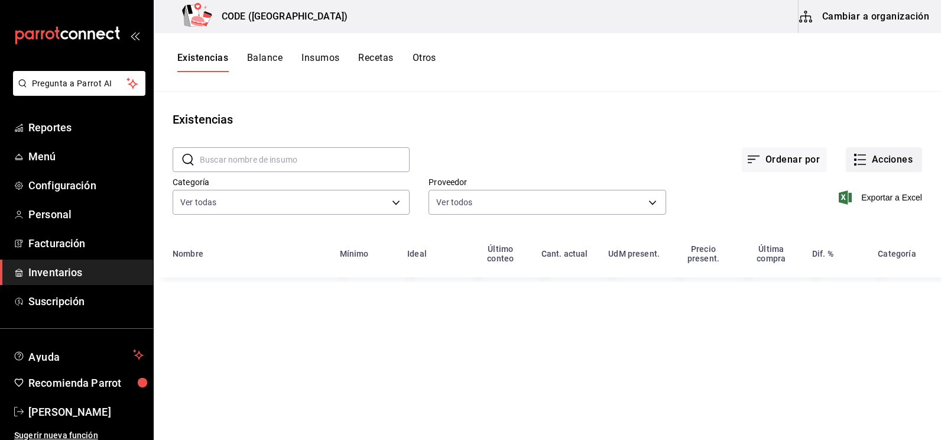
click at [876, 161] on button "Acciones" at bounding box center [884, 159] width 76 height 25
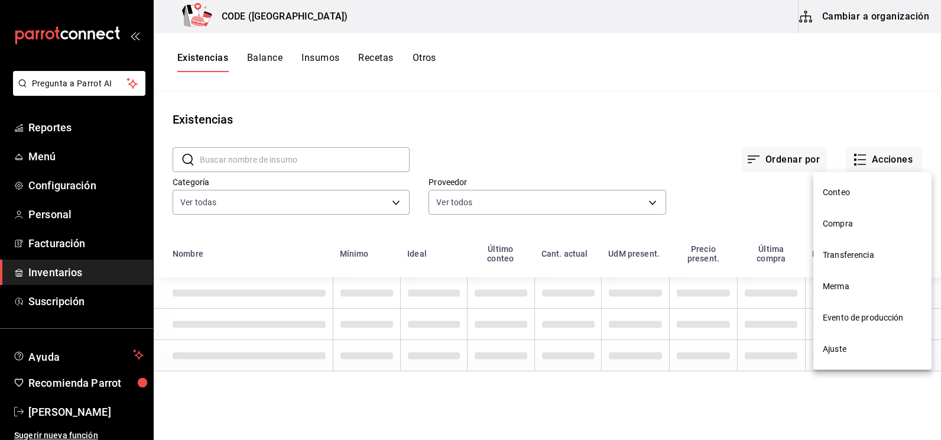
click at [841, 228] on span "Compra" at bounding box center [872, 224] width 99 height 12
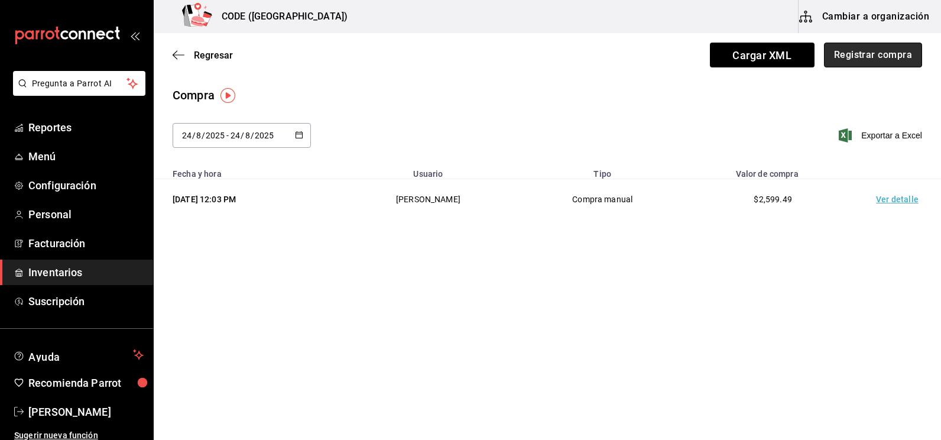
click at [874, 57] on button "Registrar compra" at bounding box center [873, 55] width 98 height 25
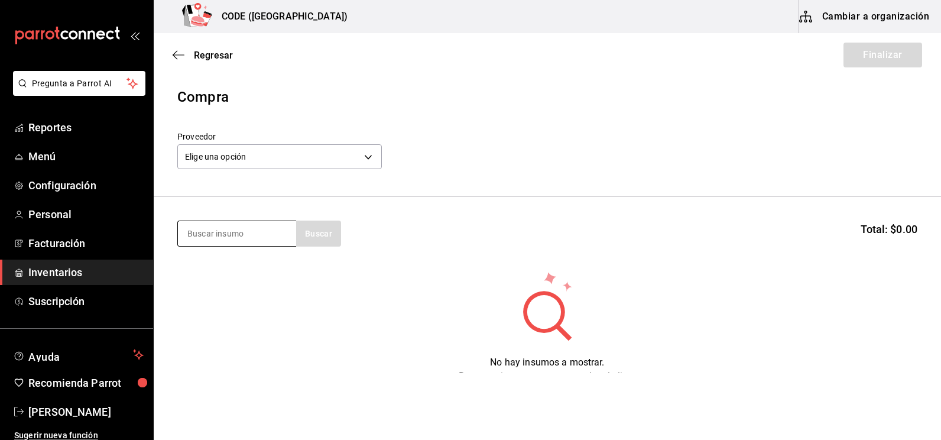
click at [250, 235] on input at bounding box center [237, 233] width 118 height 25
type input "buchan"
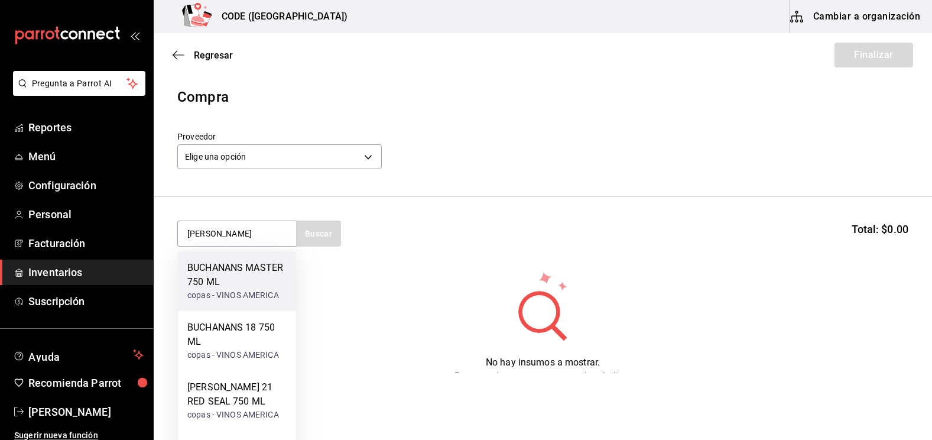
click at [242, 280] on div "BUCHANANS MASTER 750 ML" at bounding box center [236, 275] width 99 height 28
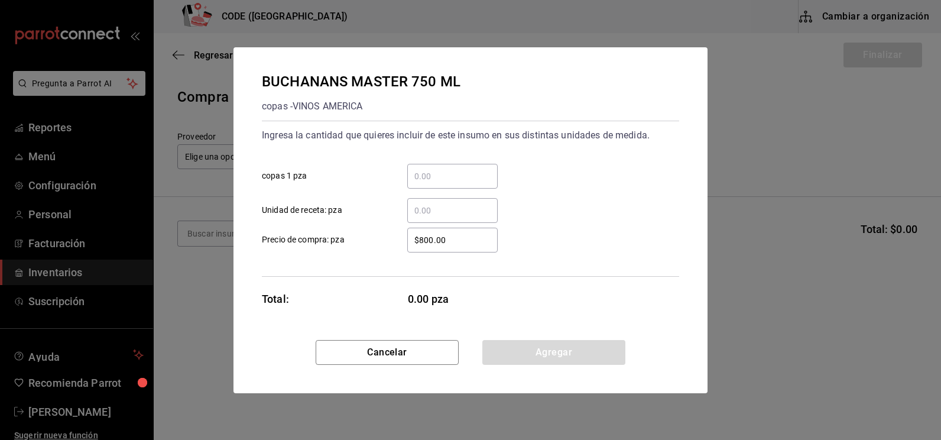
click at [432, 180] on input "​ copas 1 pza" at bounding box center [452, 176] width 90 height 14
type input "3"
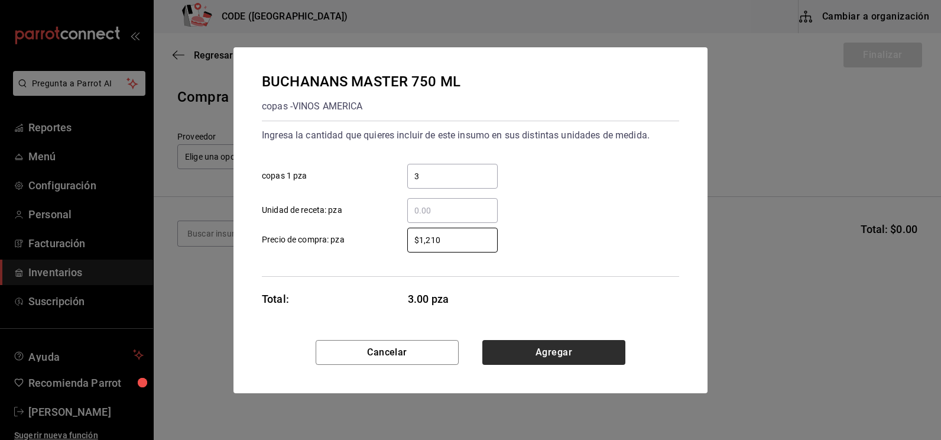
type input "$1,210"
click at [539, 349] on button "Agregar" at bounding box center [553, 352] width 143 height 25
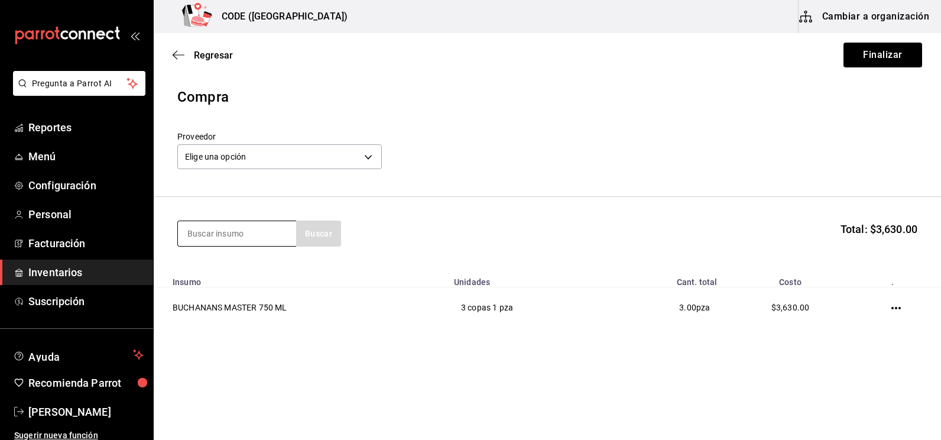
click at [245, 235] on input at bounding box center [237, 233] width 118 height 25
click at [254, 159] on body "Pregunta a Parrot AI Reportes Menú Configuración Personal Facturación Inventari…" at bounding box center [470, 186] width 941 height 373
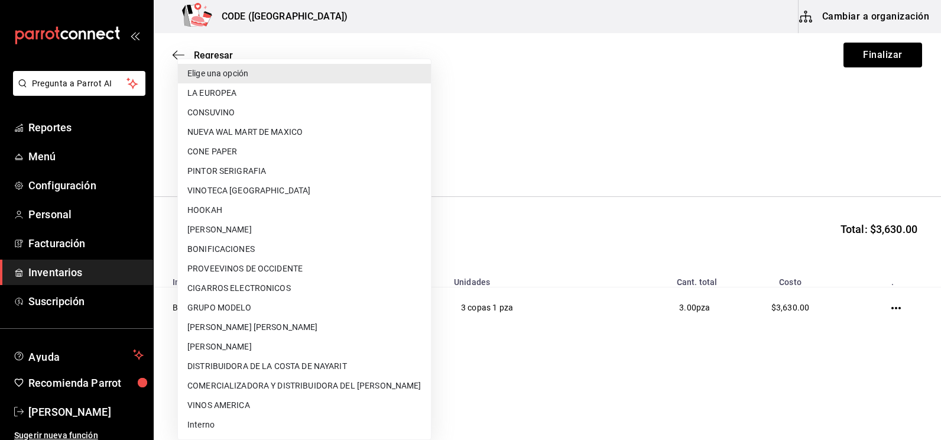
click at [285, 406] on li "VINOS AMERICA" at bounding box center [304, 406] width 253 height 20
type input "21a97b26-24ec-4ea3-adc8-3fa0e39621ed"
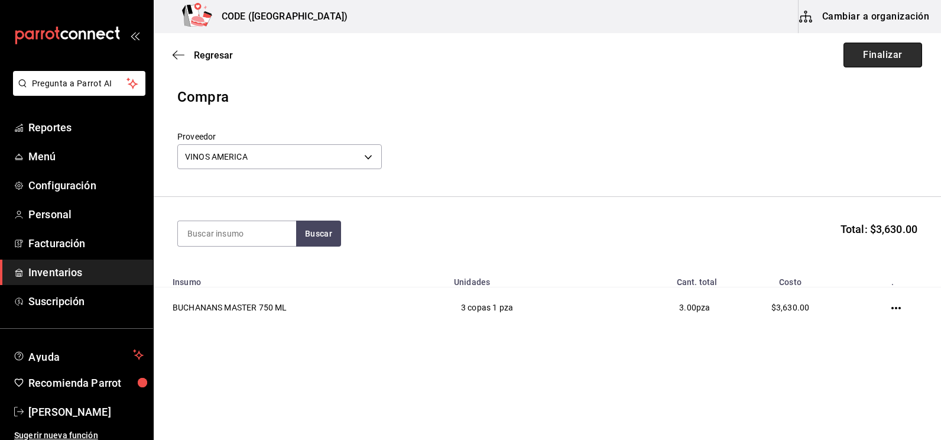
click at [887, 56] on button "Finalizar" at bounding box center [883, 55] width 79 height 25
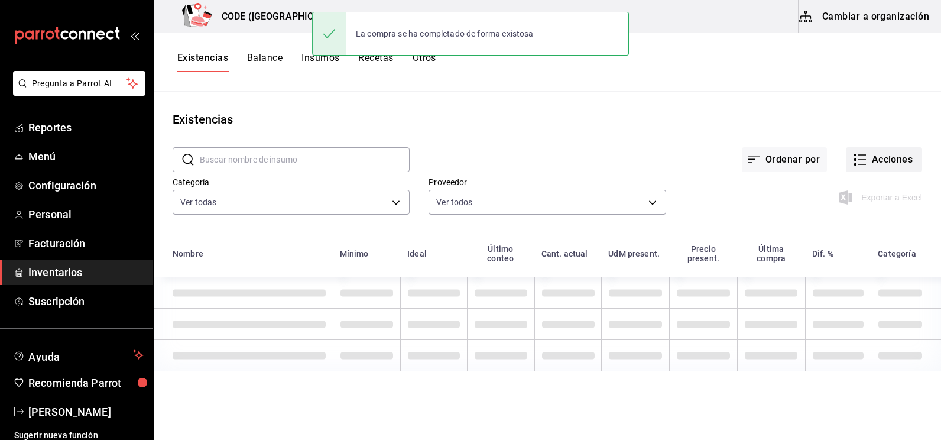
click at [860, 158] on button "Acciones" at bounding box center [884, 159] width 76 height 25
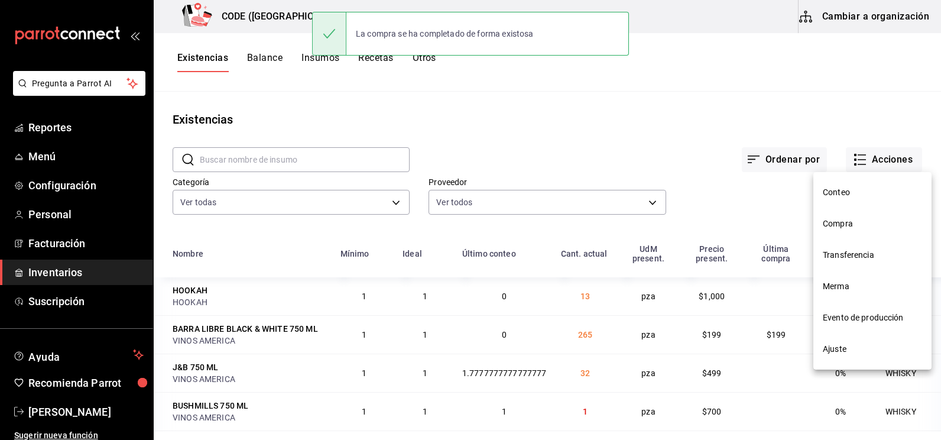
click at [848, 229] on span "Compra" at bounding box center [872, 224] width 99 height 12
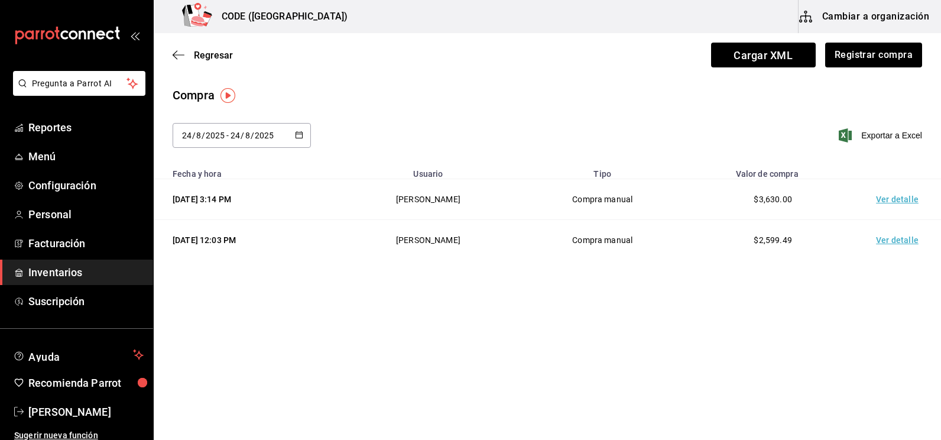
click at [896, 194] on td "Ver detalle" at bounding box center [900, 199] width 83 height 41
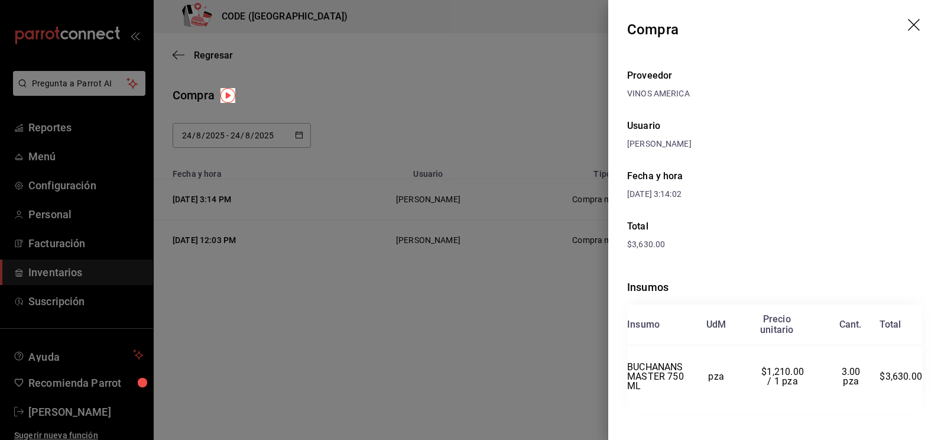
click at [795, 242] on div "$3,630.00" at bounding box center [774, 244] width 295 height 12
click at [539, 311] on div at bounding box center [470, 220] width 941 height 440
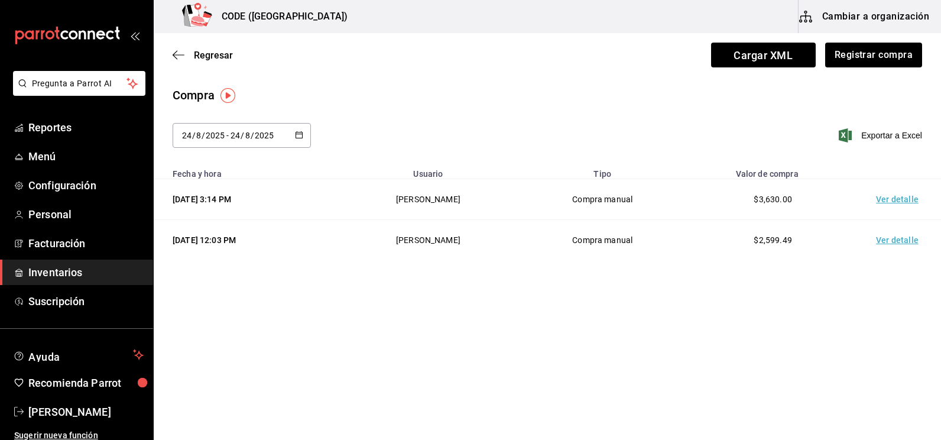
drag, startPoint x: 64, startPoint y: 277, endPoint x: 97, endPoint y: 279, distance: 33.2
click at [64, 277] on span "Inventarios" at bounding box center [85, 272] width 115 height 16
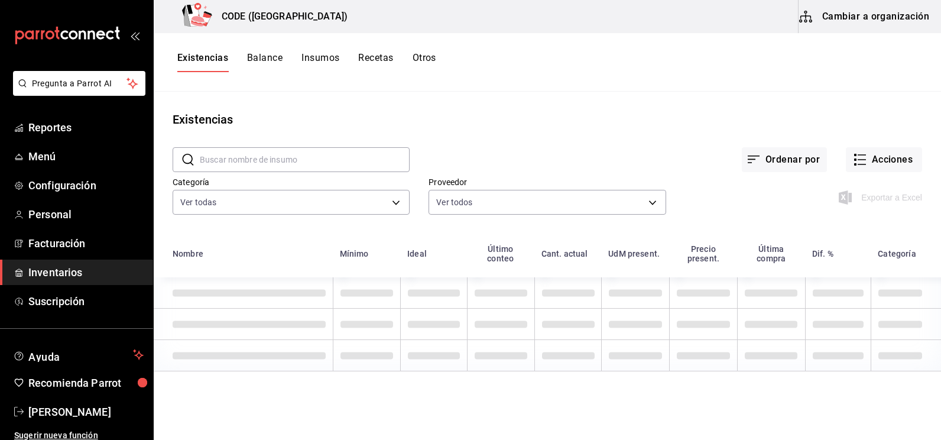
click at [809, 208] on div "Exportar a Excel" at bounding box center [794, 188] width 256 height 60
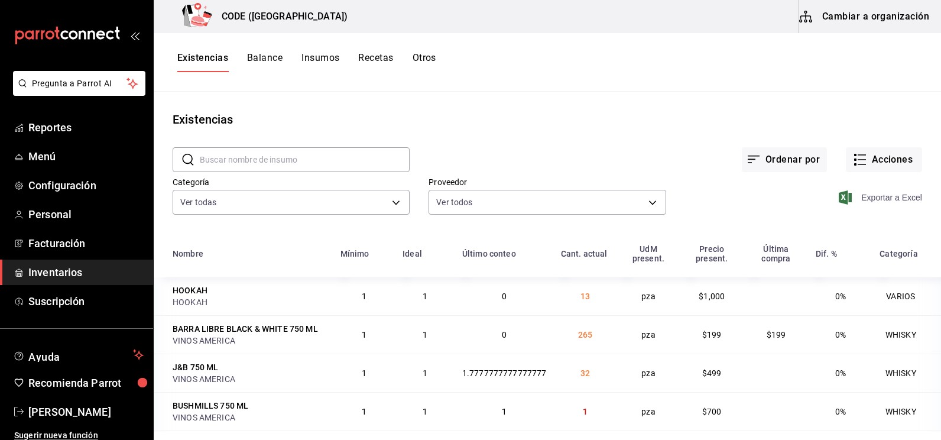
click at [873, 199] on span "Exportar a Excel" at bounding box center [881, 197] width 81 height 14
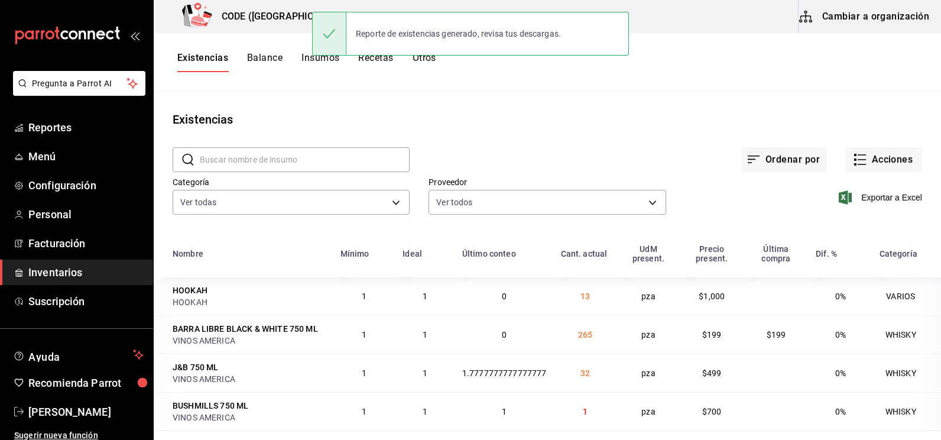
click at [536, 145] on div "Ordenar por Acciones" at bounding box center [666, 150] width 513 height 44
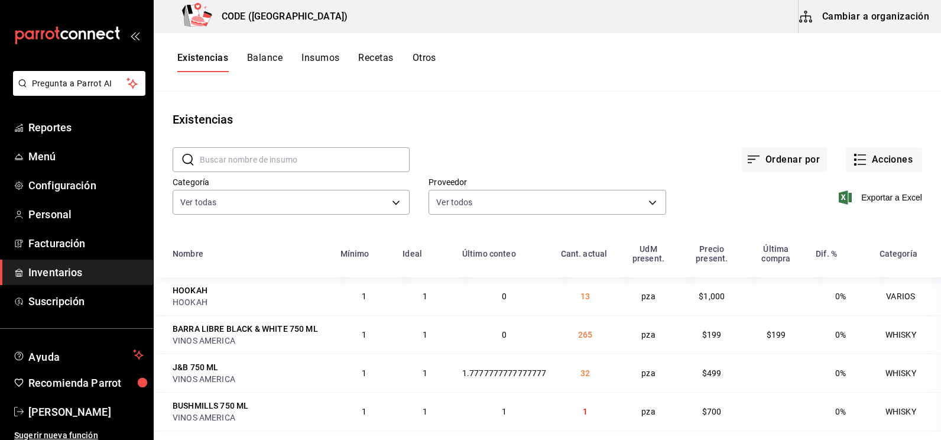
click at [74, 272] on span "Inventarios" at bounding box center [85, 272] width 115 height 16
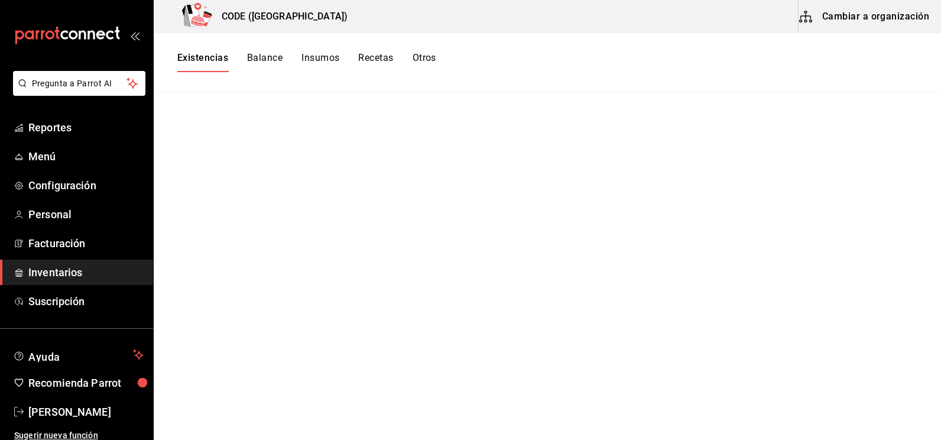
click at [80, 276] on span "Inventarios" at bounding box center [85, 272] width 115 height 16
click at [89, 272] on span "Inventarios" at bounding box center [85, 272] width 115 height 16
